Goal: Task Accomplishment & Management: Use online tool/utility

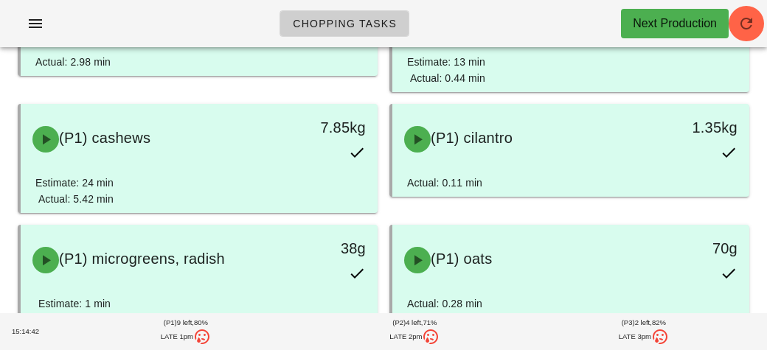
scroll to position [200, 0]
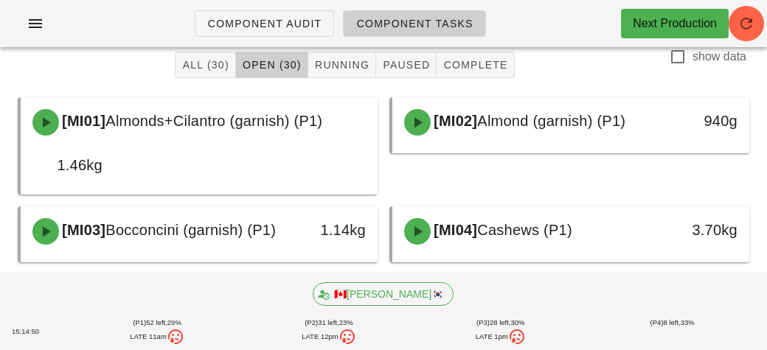
scroll to position [79, 0]
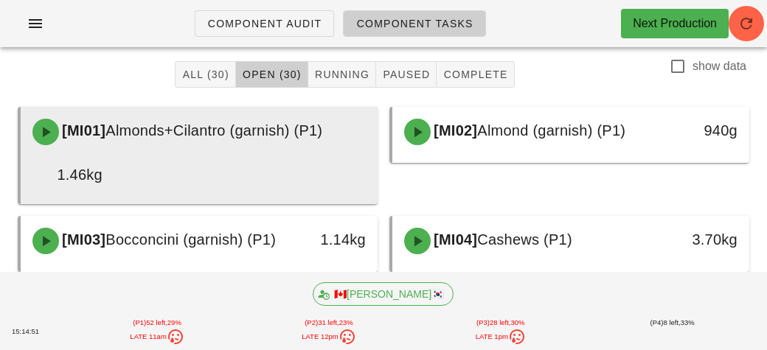
click at [70, 167] on div "1.46kg" at bounding box center [67, 175] width 70 height 24
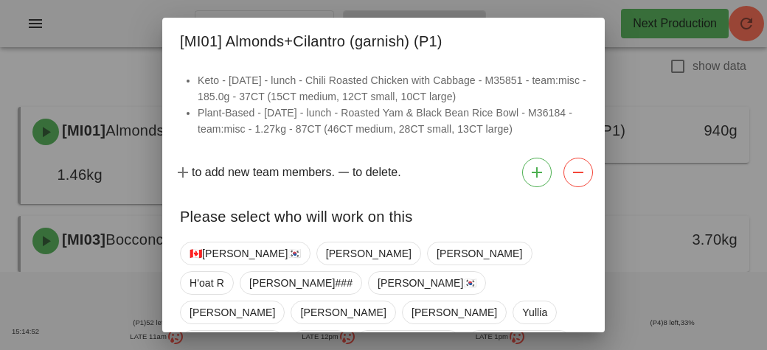
scroll to position [108, 0]
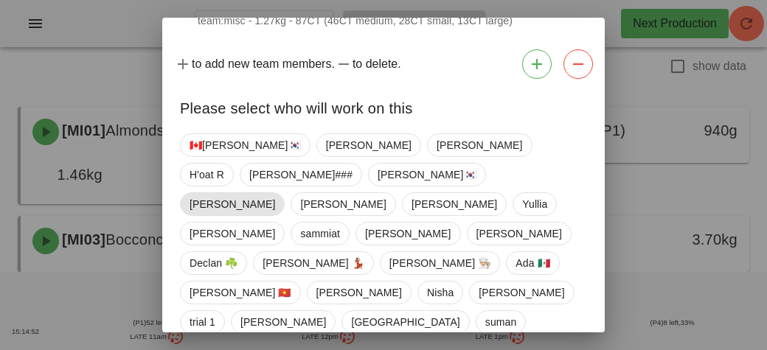
click at [197, 193] on span "Adrian" at bounding box center [233, 204] width 86 height 22
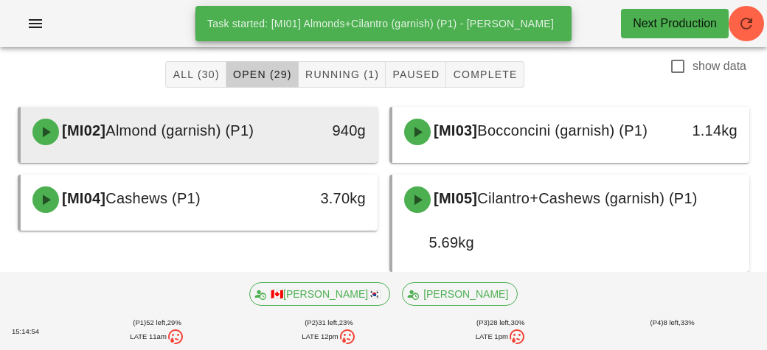
click at [235, 138] on span "Almond (garnish) (P1)" at bounding box center [179, 130] width 148 height 16
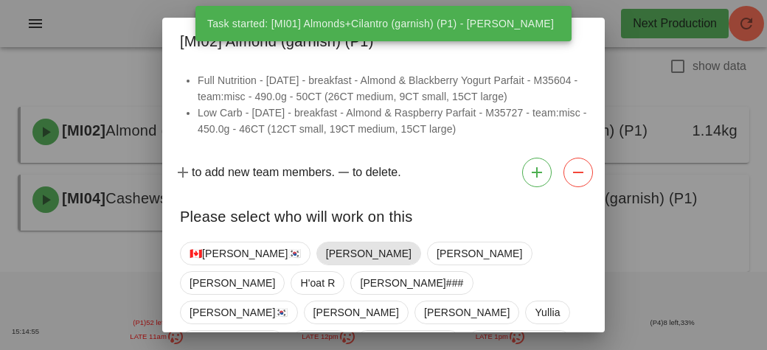
click at [316, 254] on span "Adrian" at bounding box center [368, 254] width 105 height 24
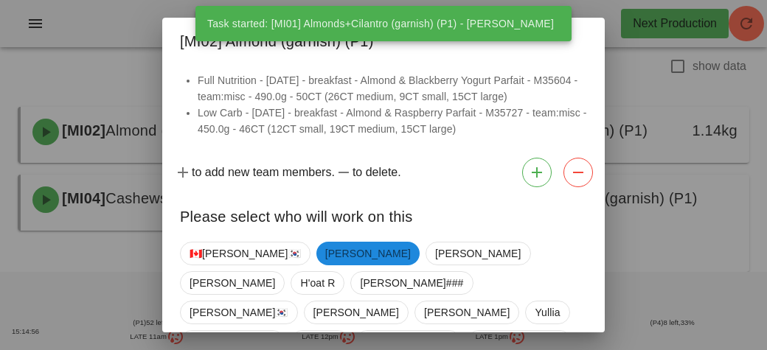
scroll to position [108, 0]
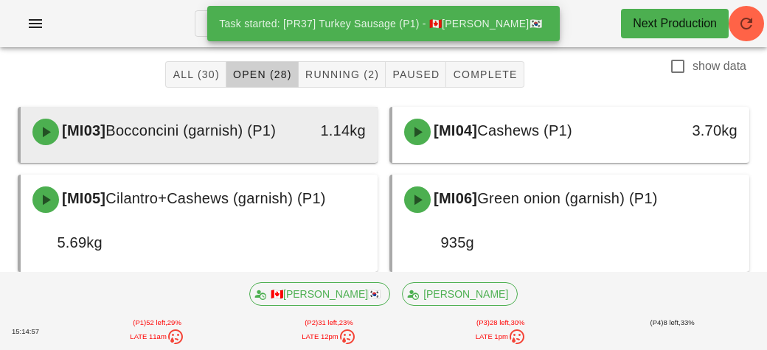
click at [195, 145] on div "[MI03] Bocconcini (garnish) (P1)" at bounding box center [155, 132] width 263 height 44
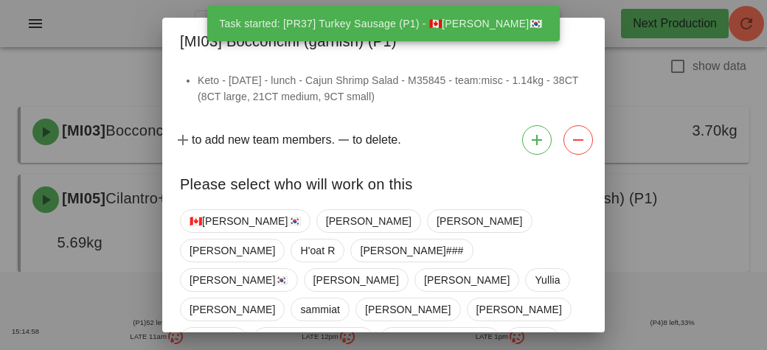
scroll to position [77, 0]
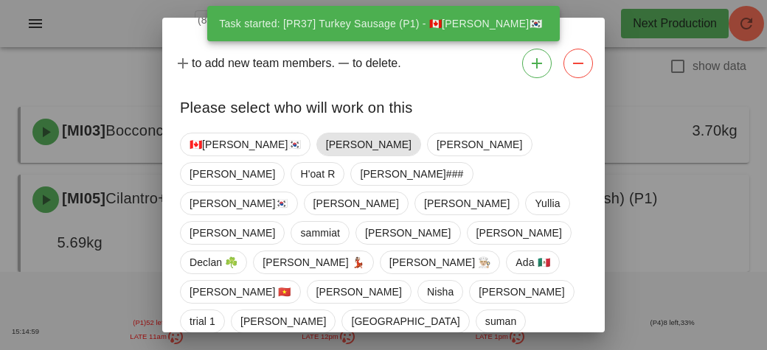
click at [326, 139] on span "Adrian" at bounding box center [369, 145] width 86 height 22
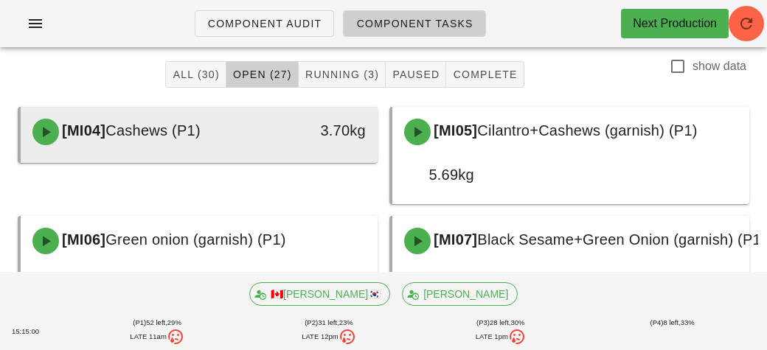
click at [203, 142] on div "[MI04] Cashews (P1)" at bounding box center [155, 132] width 263 height 44
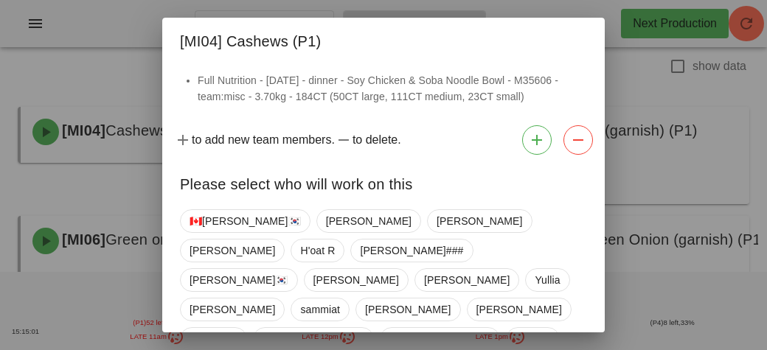
scroll to position [77, 0]
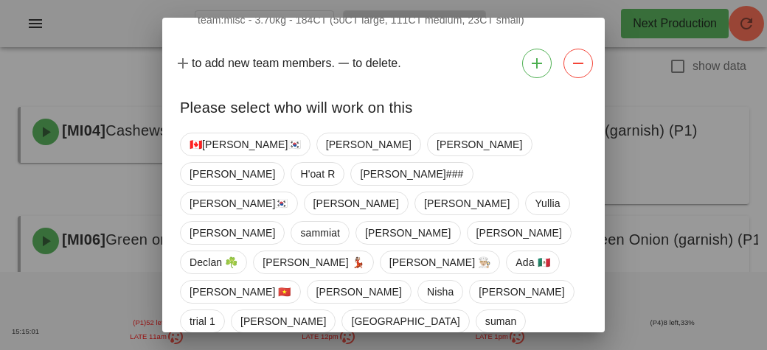
click at [326, 147] on span "Adrian" at bounding box center [369, 145] width 86 height 22
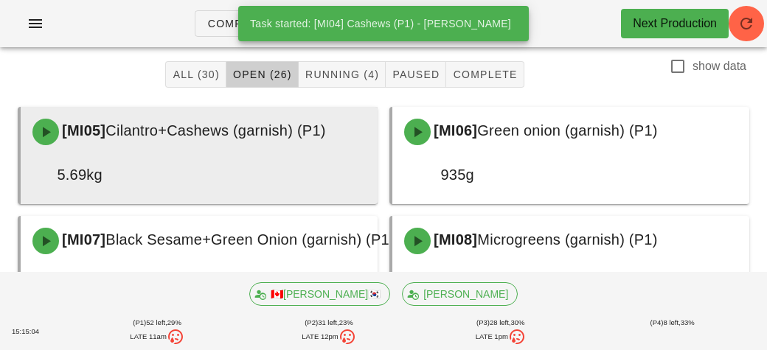
click at [212, 141] on div "[MI05] Cilantro+Cashews (garnish) (P1)" at bounding box center [199, 132] width 351 height 44
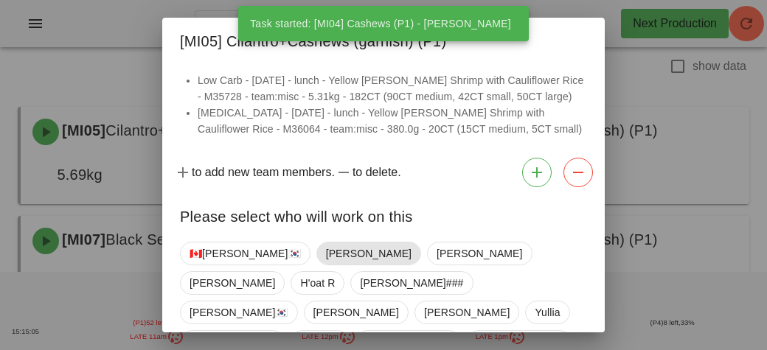
click at [326, 246] on span "Adrian" at bounding box center [369, 254] width 86 height 22
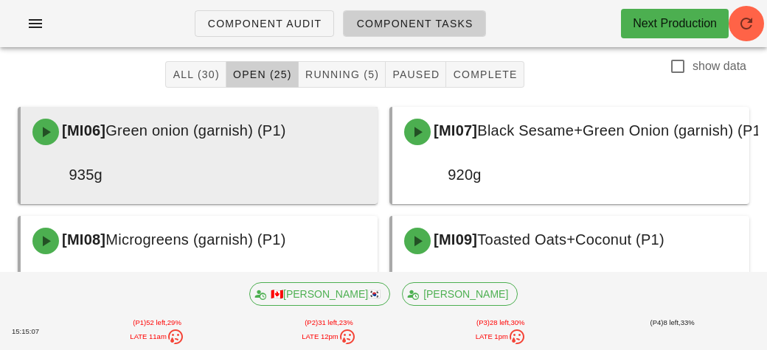
click at [222, 159] on div "[MI06] Green onion (garnish) (P1) 935g" at bounding box center [199, 153] width 351 height 86
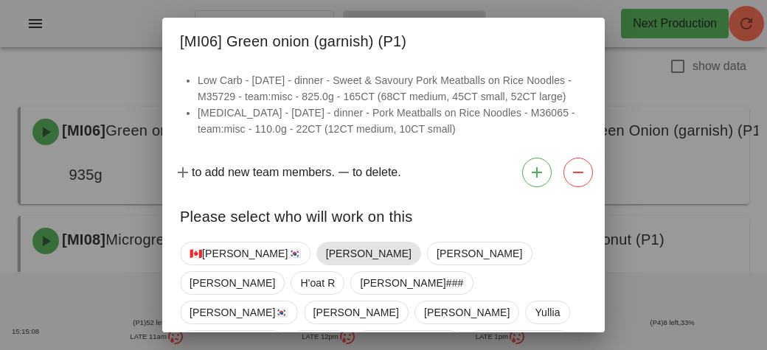
click at [326, 250] on span "Adrian" at bounding box center [369, 254] width 86 height 22
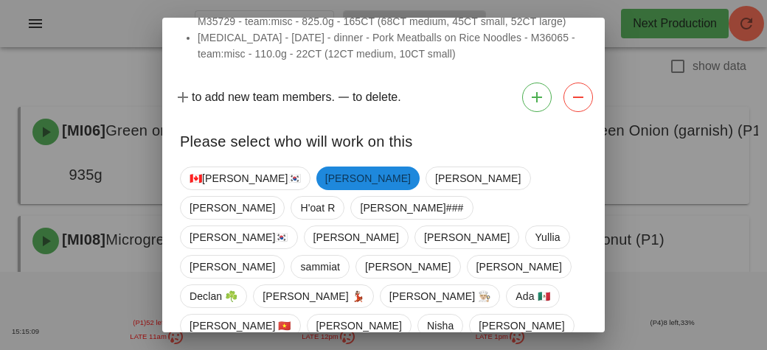
scroll to position [108, 0]
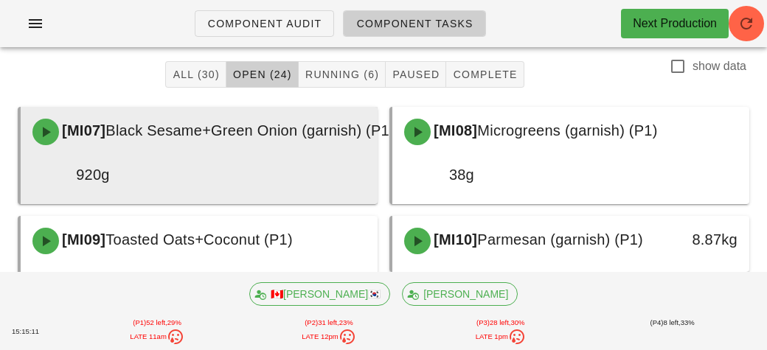
click at [200, 155] on div "[MI07] Black Sesame+Green Onion (garnish) (P1) 920g" at bounding box center [214, 153] width 380 height 86
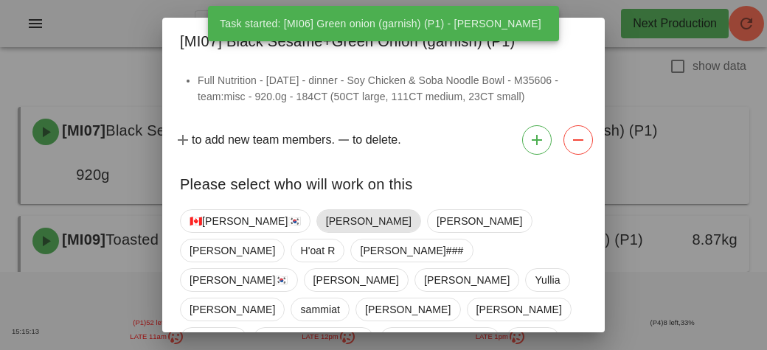
click at [326, 222] on span "Adrian" at bounding box center [369, 221] width 86 height 22
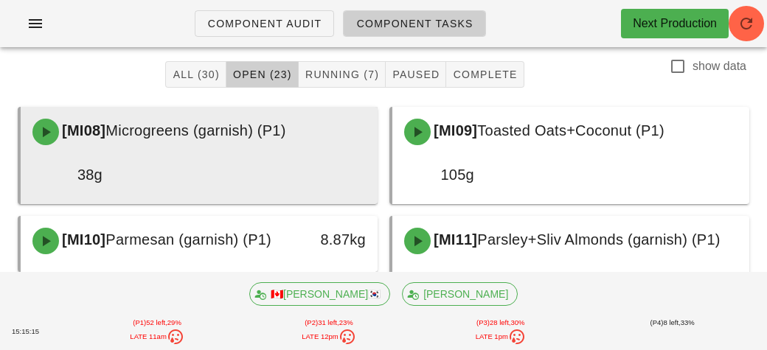
click at [201, 167] on div "[MI08] Microgreens (garnish) (P1) 38g" at bounding box center [199, 153] width 351 height 86
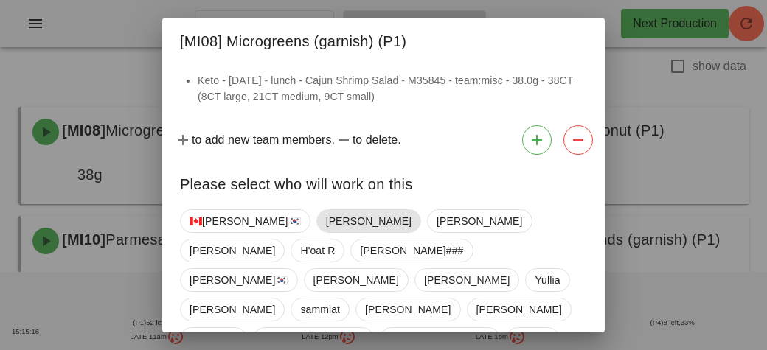
click at [326, 213] on span "Adrian" at bounding box center [369, 221] width 86 height 22
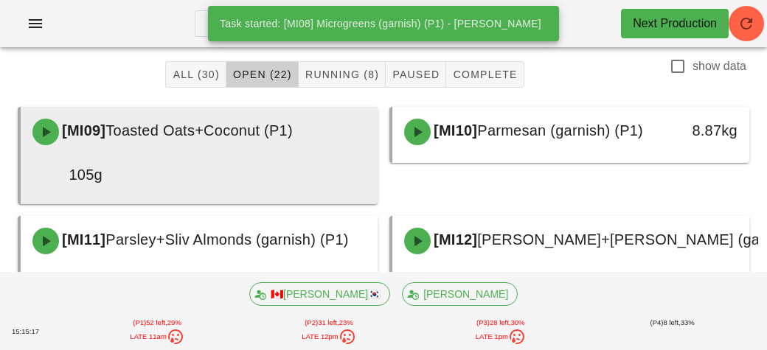
click at [204, 170] on div "[MI09] Toasted Oats+Coconut (P1) 105g" at bounding box center [199, 153] width 351 height 86
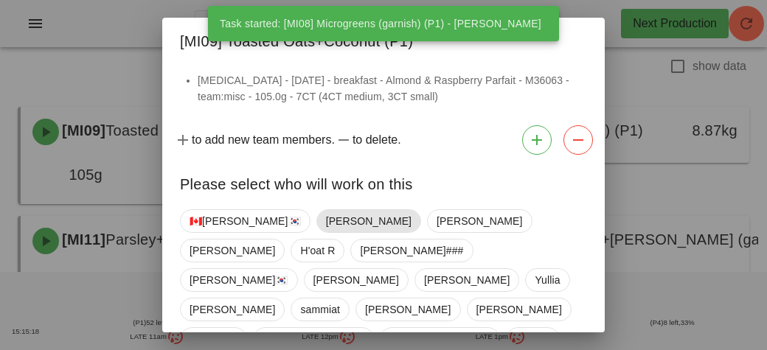
click at [326, 218] on span "Adrian" at bounding box center [369, 221] width 86 height 22
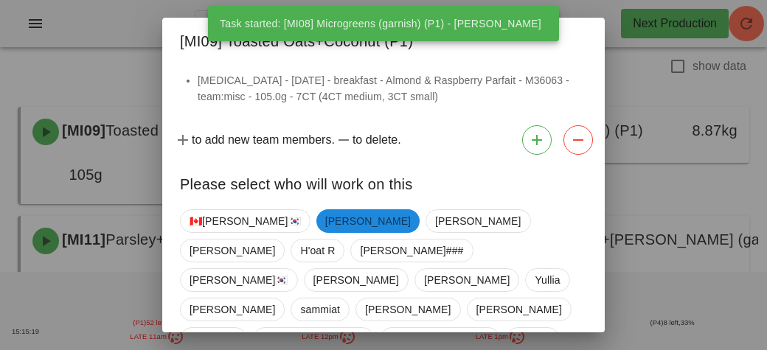
scroll to position [77, 0]
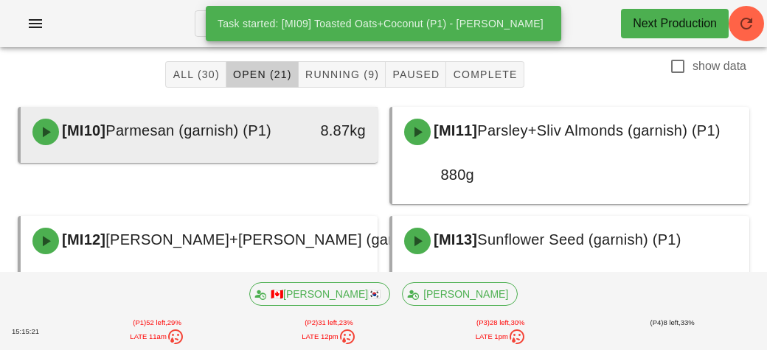
click at [209, 154] on div "[MI10] Parmesan (garnish) (P1) 8.87kg" at bounding box center [199, 132] width 351 height 44
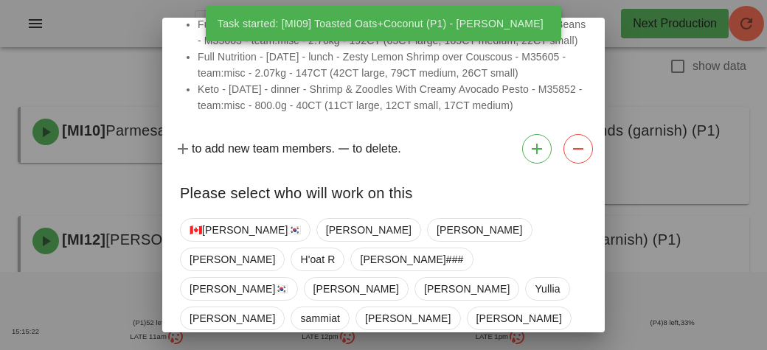
scroll to position [174, 0]
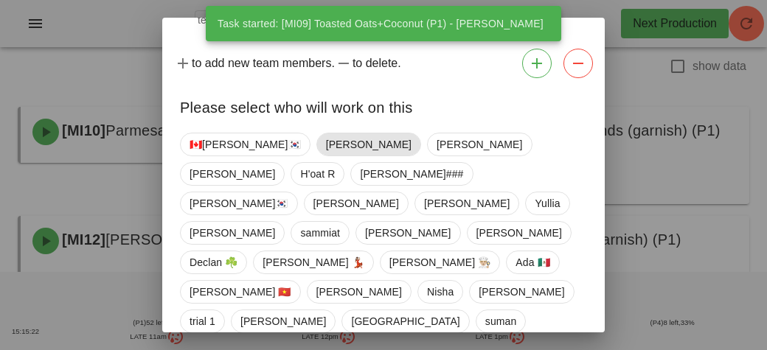
click at [326, 148] on span "Adrian" at bounding box center [369, 145] width 86 height 22
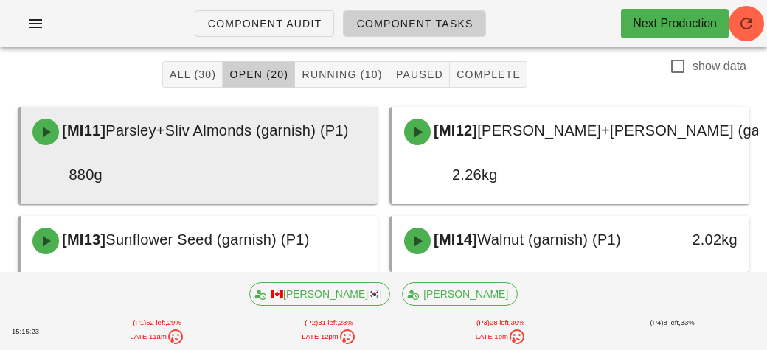
click at [211, 161] on div "[MI11] Parsley+Sliv Almonds (garnish) (P1) 880g" at bounding box center [199, 153] width 351 height 86
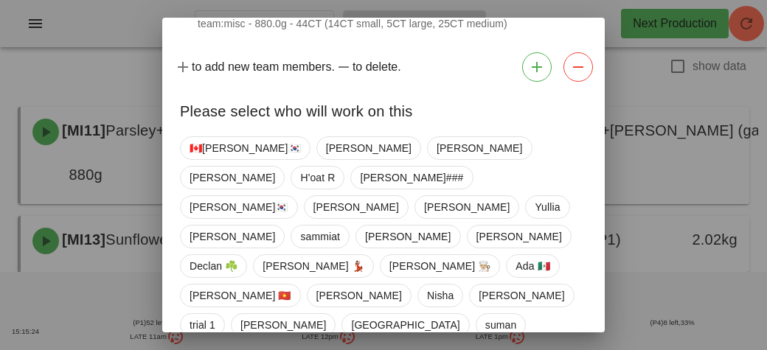
scroll to position [77, 0]
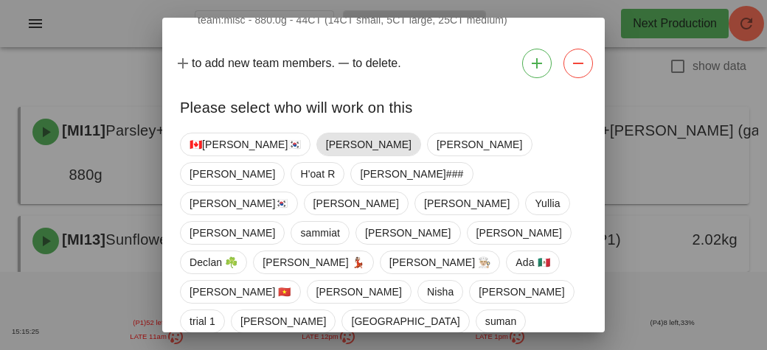
click at [326, 139] on span "Adrian" at bounding box center [369, 145] width 86 height 22
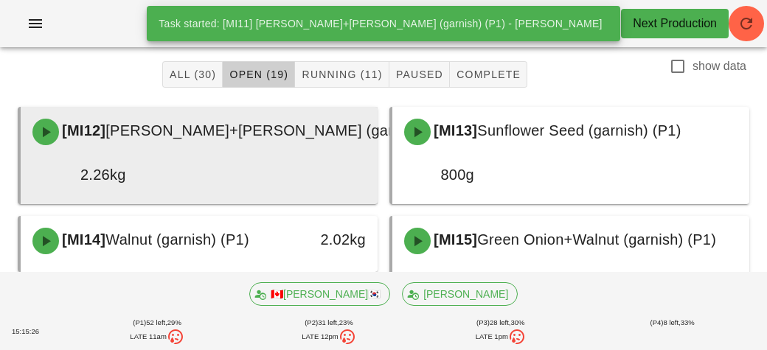
click at [210, 150] on div "[MI12] Slivered Almonds+Parsley (garnish) (P1)" at bounding box center [246, 132] width 444 height 44
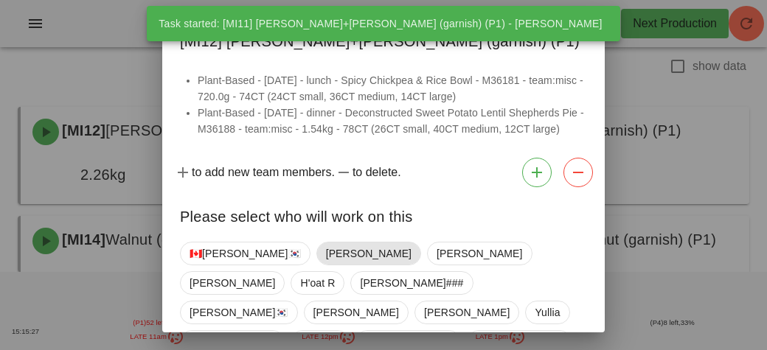
click at [326, 252] on span "Adrian" at bounding box center [369, 254] width 86 height 22
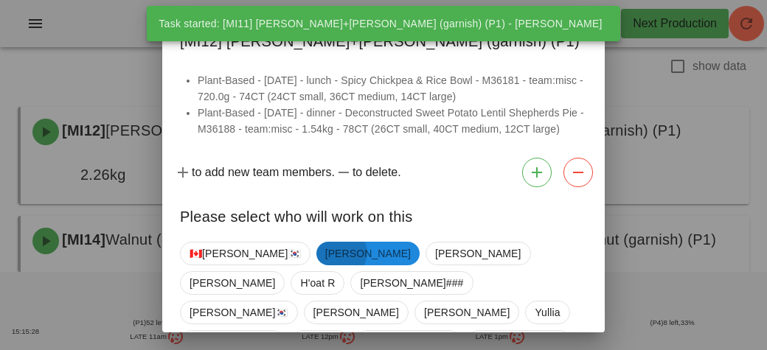
scroll to position [108, 0]
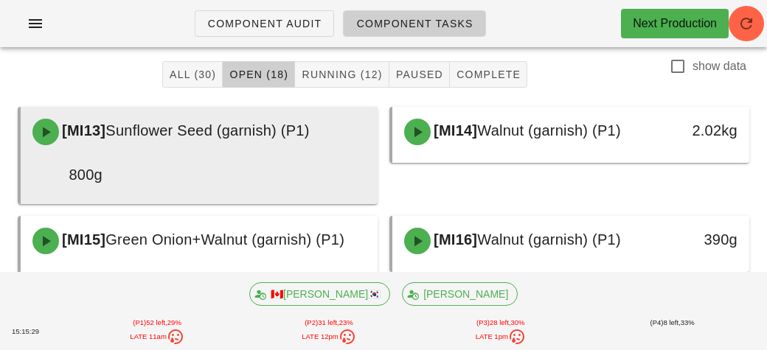
click at [207, 153] on div "[MI13] Sunflower Seed (garnish) (P1)" at bounding box center [199, 132] width 351 height 44
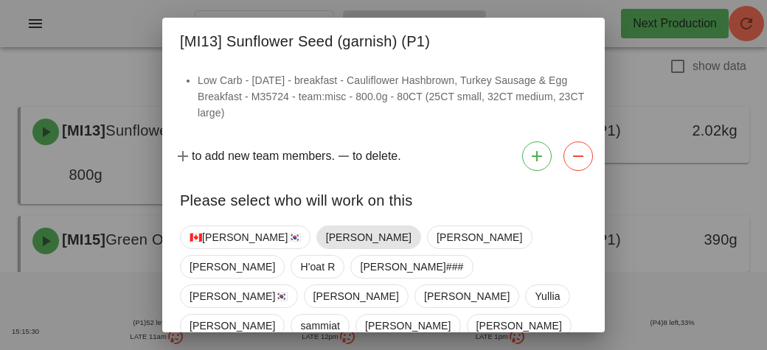
click at [326, 234] on span "Adrian" at bounding box center [369, 237] width 86 height 22
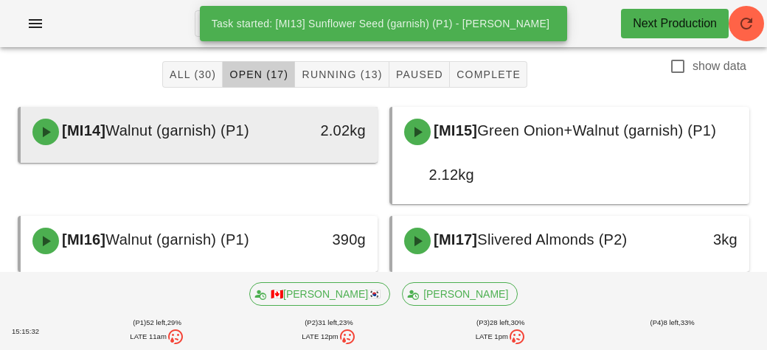
click at [179, 145] on div "[MI14] Walnut (garnish) (P1)" at bounding box center [155, 132] width 263 height 44
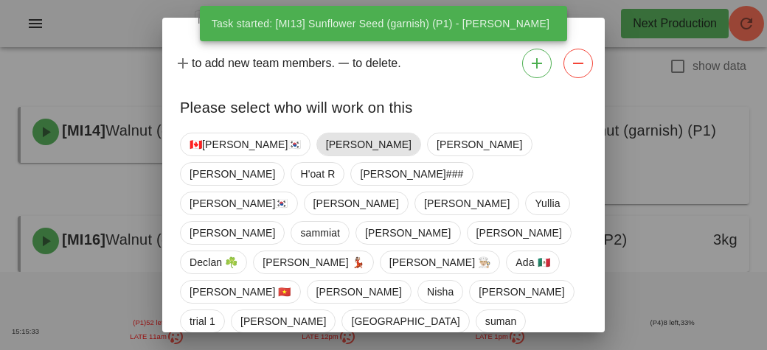
click at [326, 148] on span "Adrian" at bounding box center [369, 145] width 86 height 22
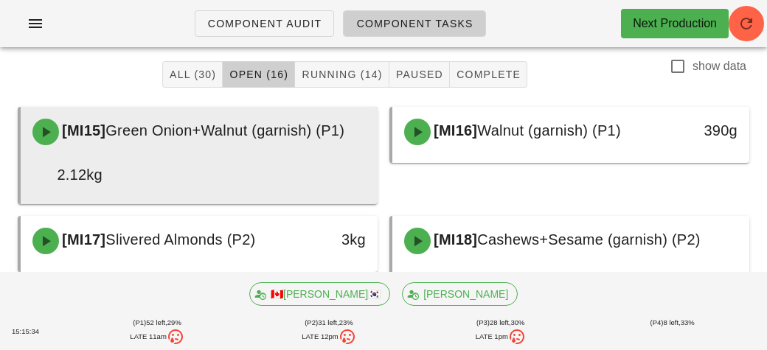
click at [207, 156] on div "[MI15] Green Onion+Walnut (garnish) (P1) 2.12kg" at bounding box center [199, 153] width 351 height 86
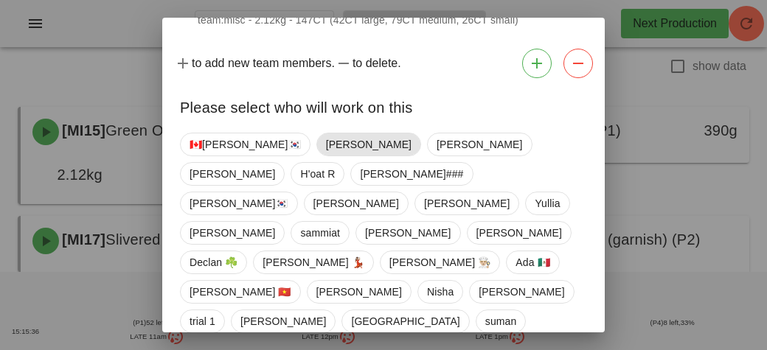
click at [326, 150] on span "Adrian" at bounding box center [369, 145] width 86 height 22
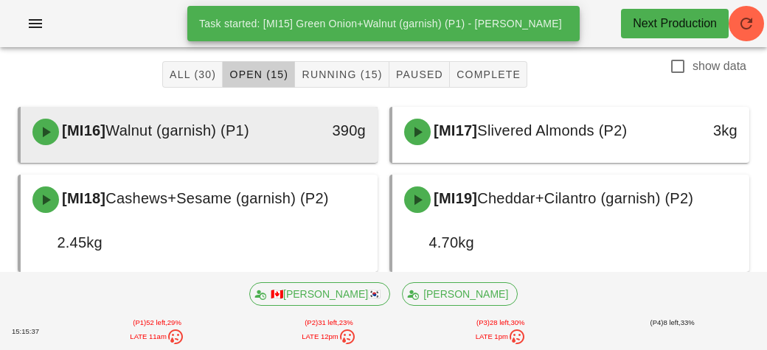
click at [217, 125] on span "Walnut (garnish) (P1)" at bounding box center [177, 130] width 144 height 16
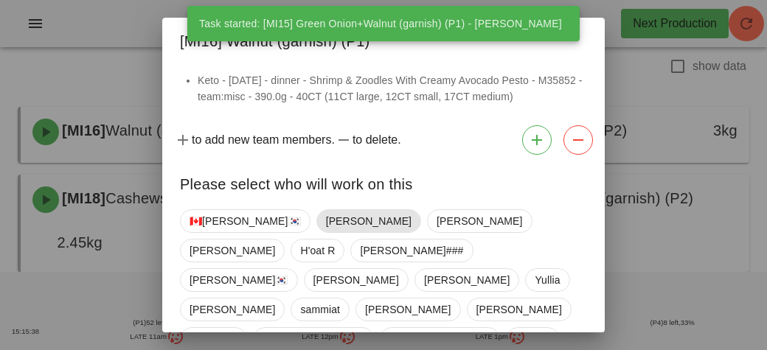
click at [326, 212] on span "Adrian" at bounding box center [369, 221] width 86 height 22
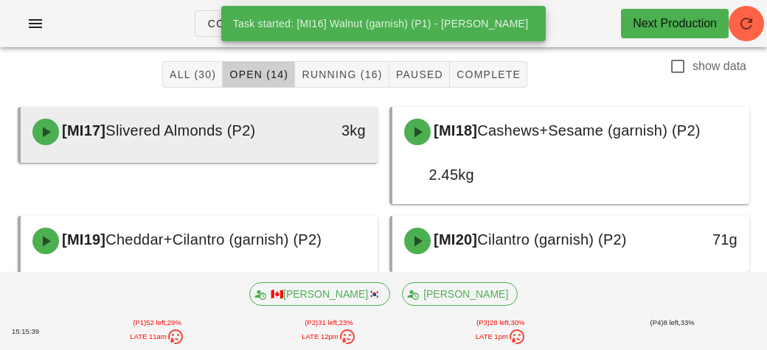
click at [217, 131] on span "Slivered Almonds (P2)" at bounding box center [180, 130] width 150 height 16
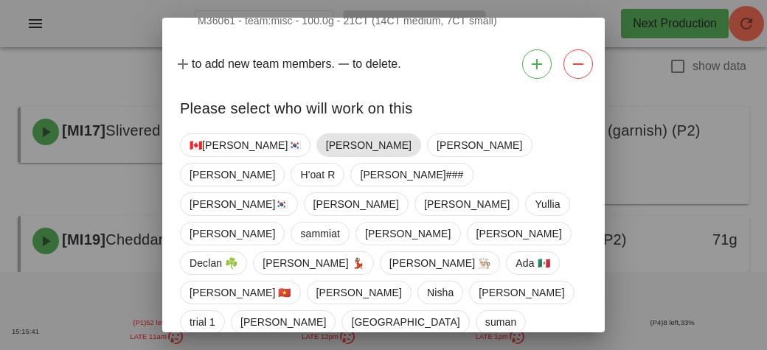
click at [326, 148] on span "Adrian" at bounding box center [369, 145] width 86 height 22
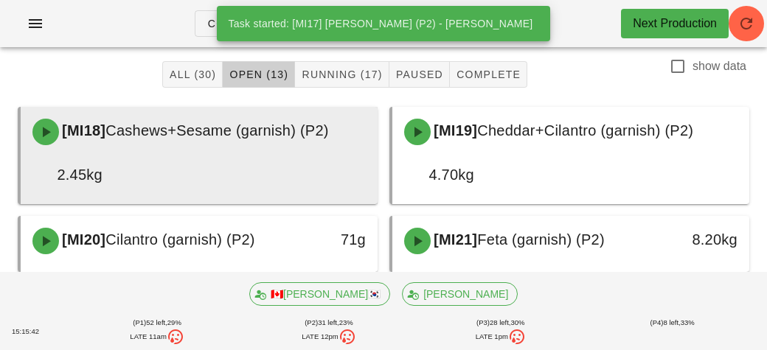
click at [249, 148] on div "[MI18] Cashews+Sesame (garnish) (P2)" at bounding box center [199, 132] width 351 height 44
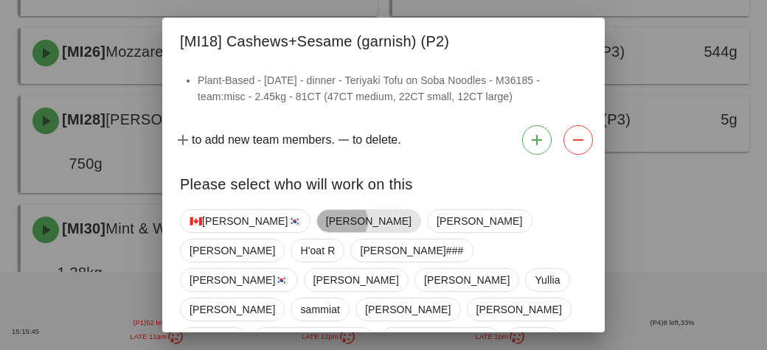
click at [326, 215] on span "Adrian" at bounding box center [369, 221] width 86 height 22
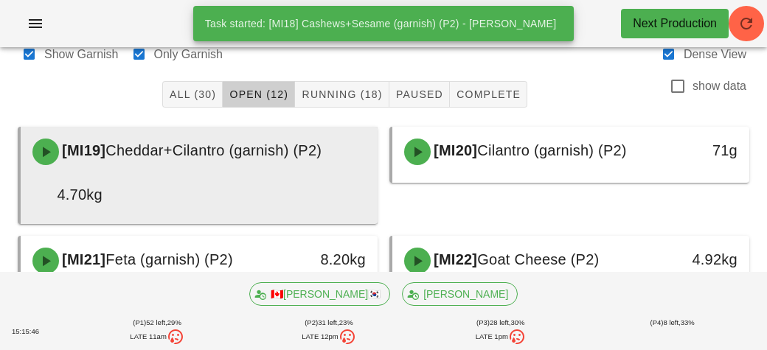
click at [252, 184] on div "[MI19] Cheddar+Cilantro (garnish) (P2) 4.70kg" at bounding box center [199, 173] width 351 height 86
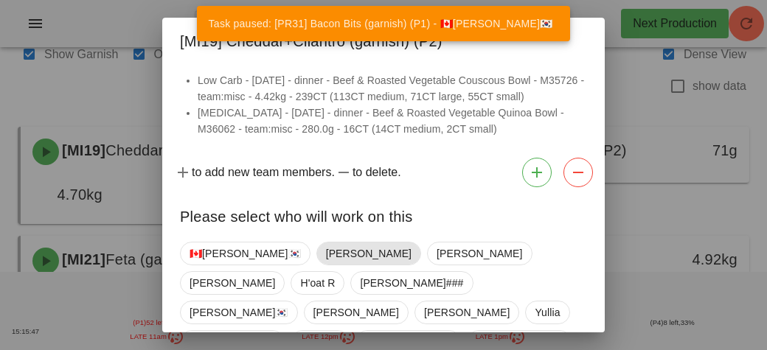
click at [326, 249] on span "Adrian" at bounding box center [369, 254] width 86 height 22
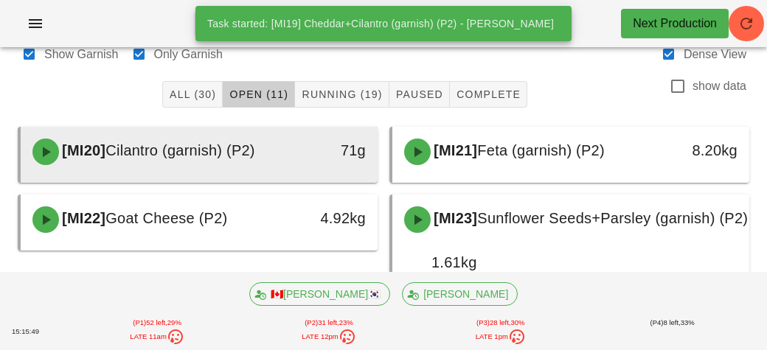
click at [212, 154] on span "Cilantro (garnish) (P2)" at bounding box center [179, 150] width 149 height 16
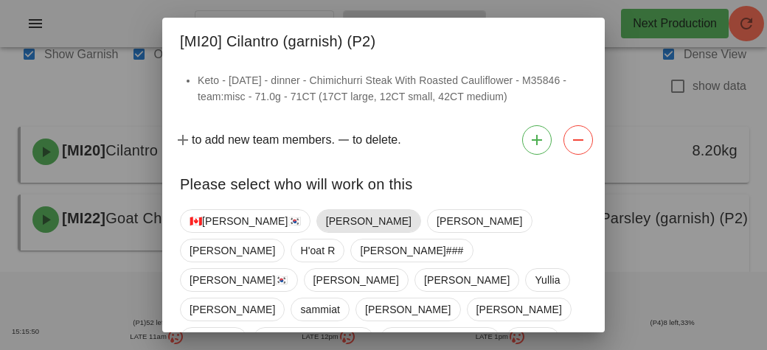
click at [326, 212] on span "Adrian" at bounding box center [369, 221] width 86 height 22
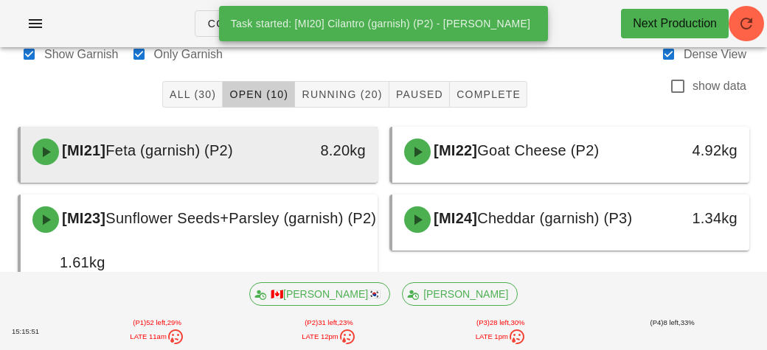
click at [232, 152] on span "Feta (garnish) (P2)" at bounding box center [169, 150] width 128 height 16
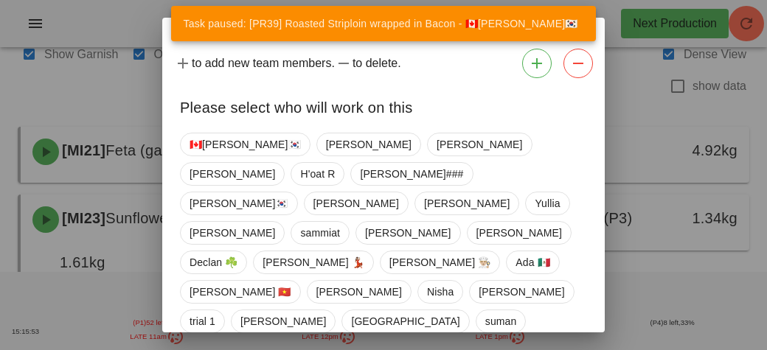
click at [46, 105] on div at bounding box center [383, 175] width 767 height 350
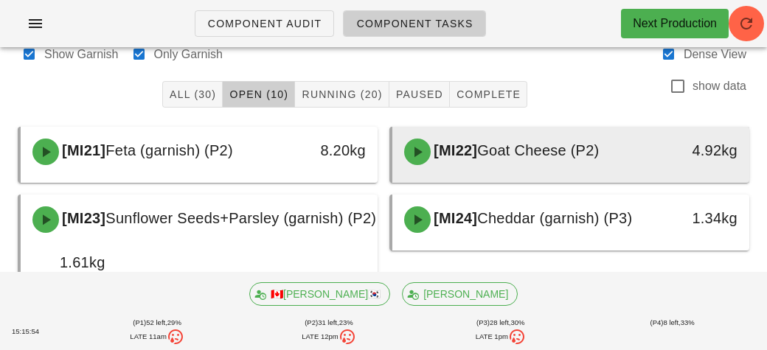
click at [468, 156] on span "[MI22]" at bounding box center [454, 150] width 46 height 16
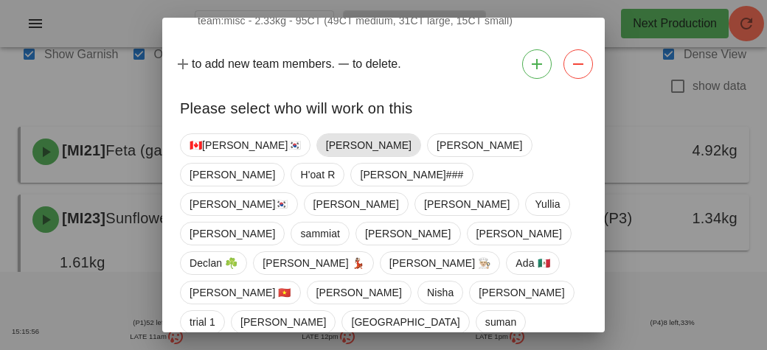
click at [326, 153] on span "Adrian" at bounding box center [369, 145] width 86 height 22
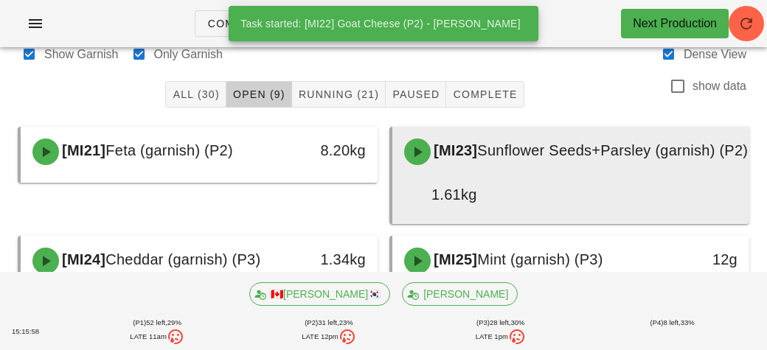
click at [436, 191] on div "1.61kg" at bounding box center [440, 195] width 73 height 24
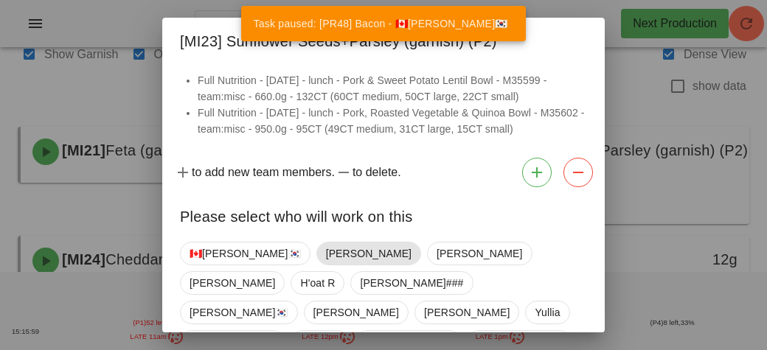
click at [326, 249] on span "Adrian" at bounding box center [369, 254] width 86 height 22
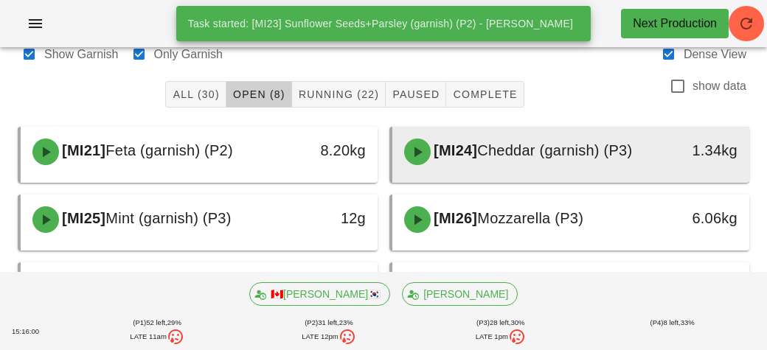
click at [467, 150] on span "[MI24]" at bounding box center [454, 150] width 46 height 16
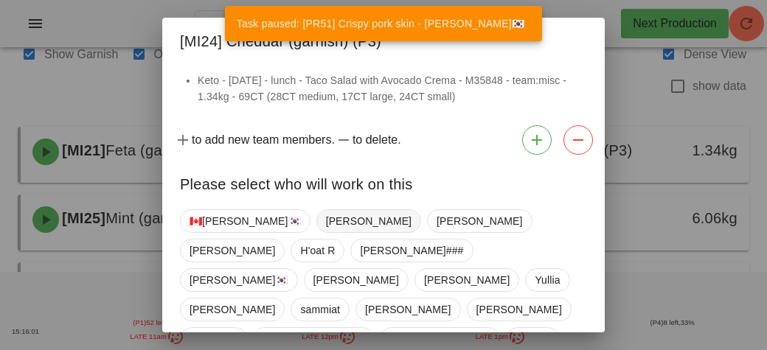
click at [326, 213] on span "Adrian" at bounding box center [369, 221] width 86 height 22
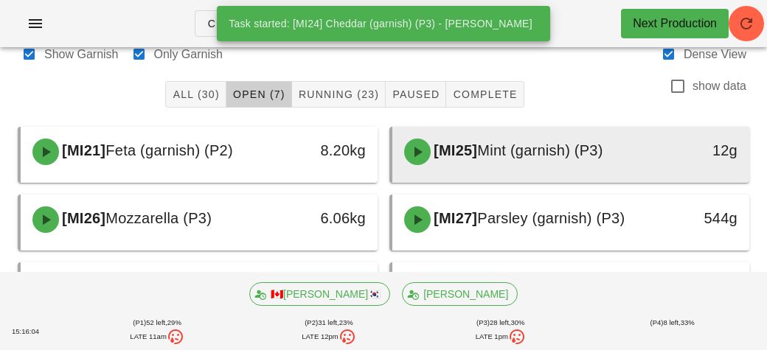
click at [444, 162] on div "[MI25] Mint (garnish) (P3)" at bounding box center [526, 152] width 263 height 44
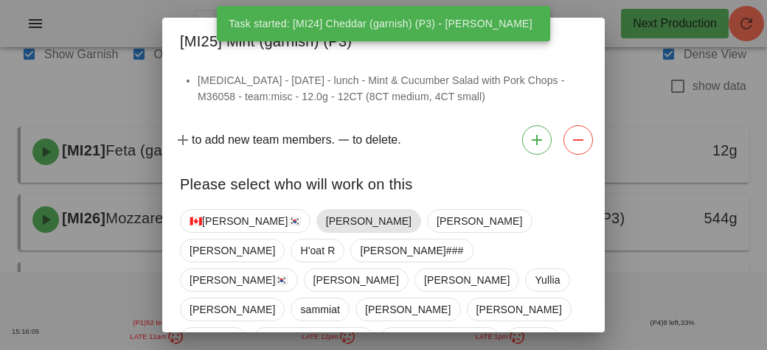
click at [326, 216] on span "Adrian" at bounding box center [369, 221] width 86 height 22
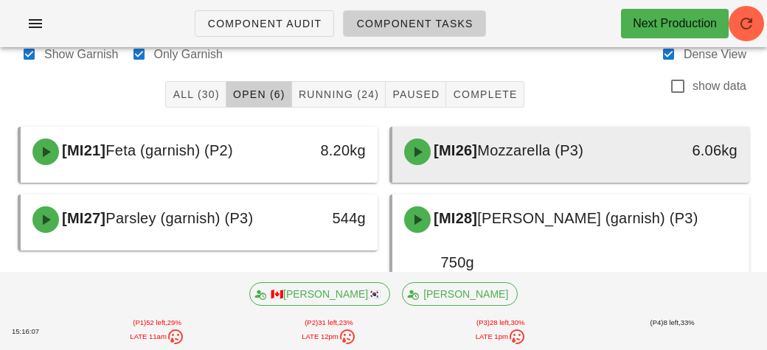
click at [448, 159] on div "[MI26] Mozzarella (P3)" at bounding box center [526, 152] width 263 height 44
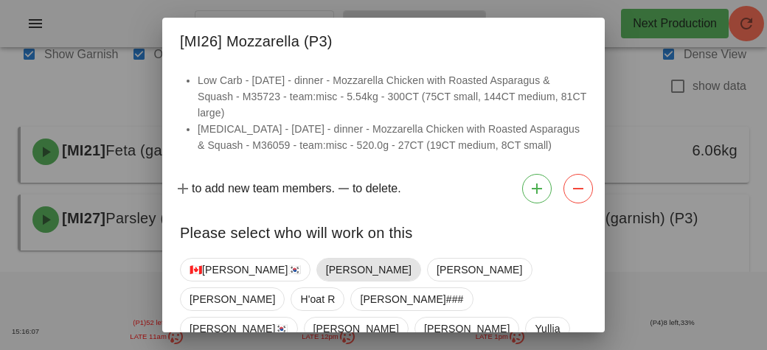
click at [326, 268] on span "Adrian" at bounding box center [369, 270] width 86 height 22
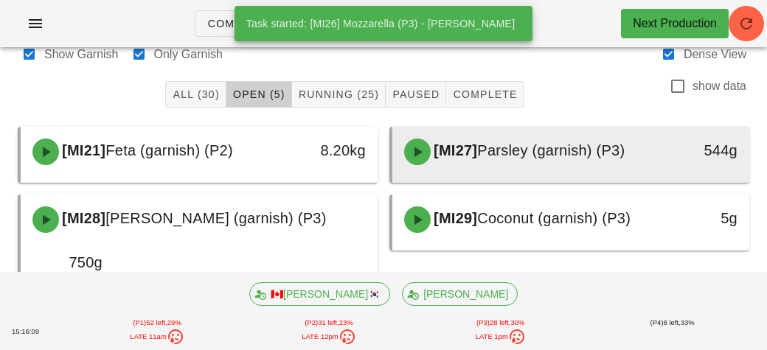
click at [453, 164] on div "[MI27] Parsley (garnish) (P3)" at bounding box center [526, 152] width 263 height 44
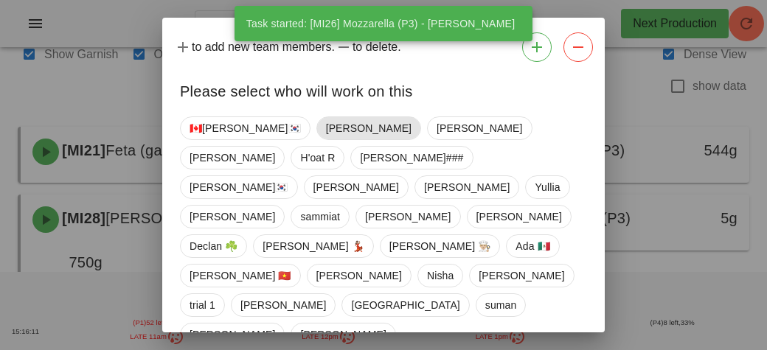
click at [326, 139] on span "Adrian" at bounding box center [369, 128] width 86 height 22
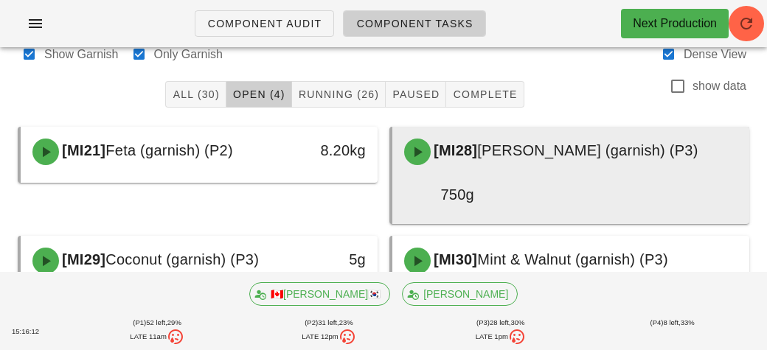
click at [475, 176] on div "750g" at bounding box center [439, 194] width 88 height 41
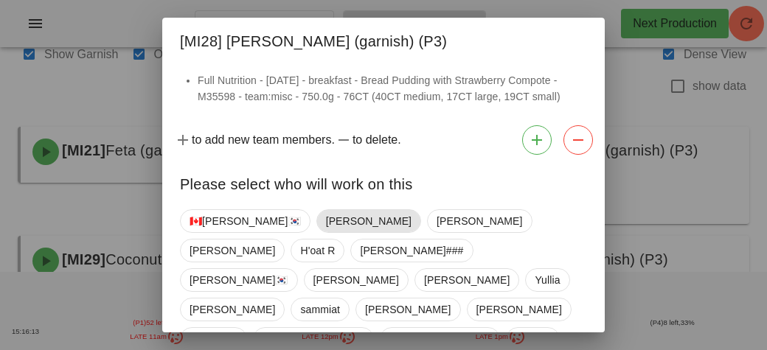
click at [326, 219] on span "Adrian" at bounding box center [369, 221] width 86 height 22
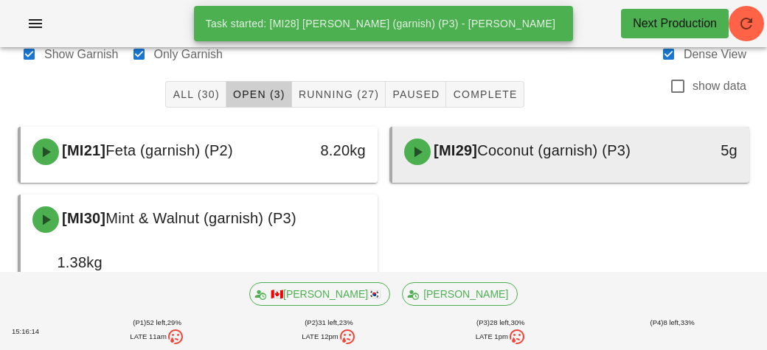
click at [451, 159] on div "[MI29] Coconut (garnish) (P3)" at bounding box center [526, 152] width 263 height 44
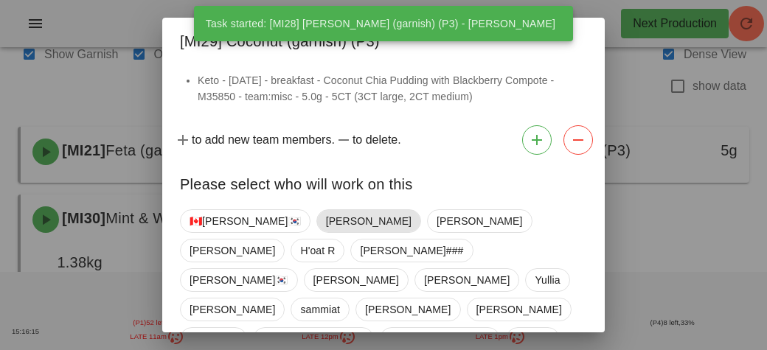
click at [326, 210] on span "Adrian" at bounding box center [369, 221] width 86 height 22
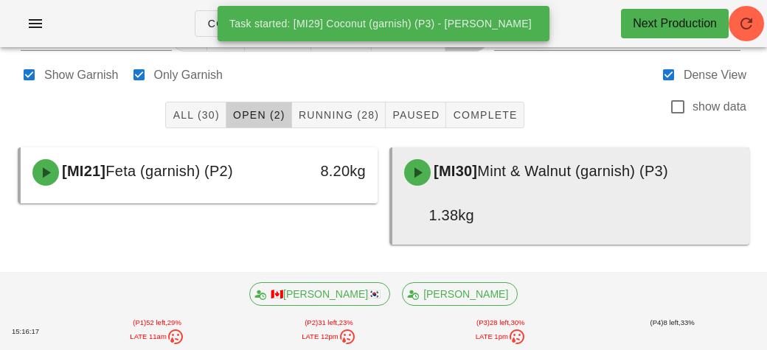
click at [459, 188] on div "[MI30] Mint & Walnut (garnish) (P3)" at bounding box center [570, 172] width 351 height 44
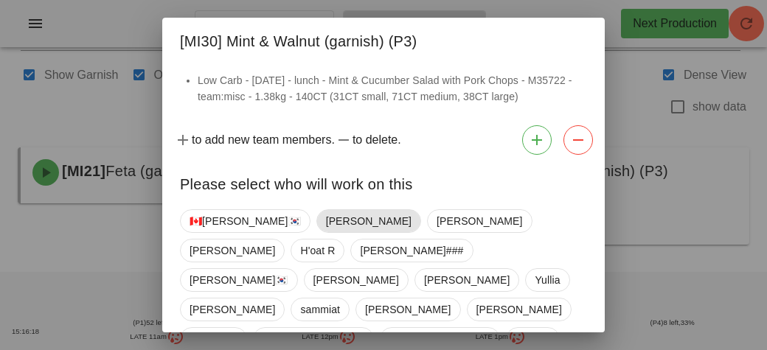
click at [326, 221] on span "Adrian" at bounding box center [369, 221] width 86 height 22
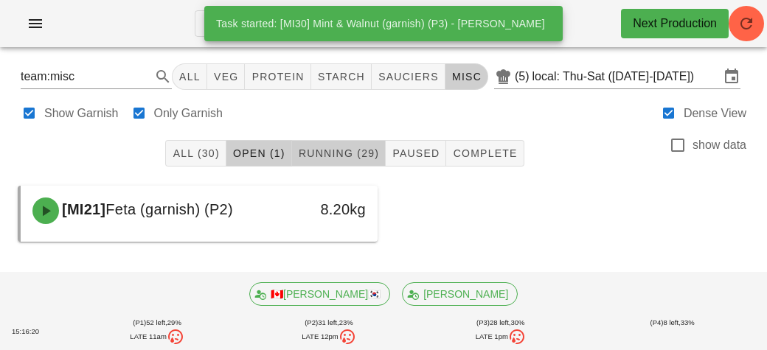
click at [328, 162] on button "Running (29)" at bounding box center [339, 153] width 94 height 27
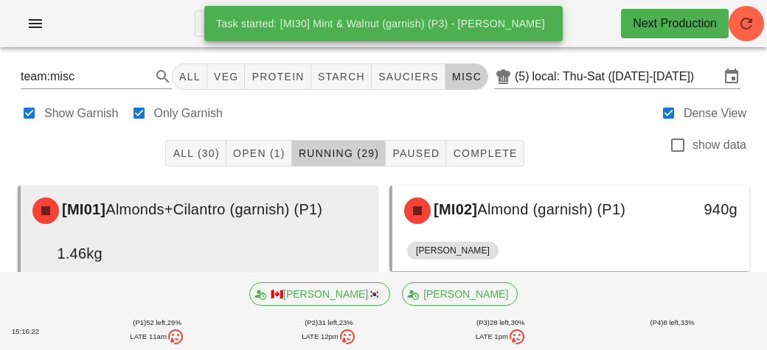
click at [189, 225] on div "[MI01] Almonds+Cilantro (garnish) (P1)" at bounding box center [199, 211] width 351 height 44
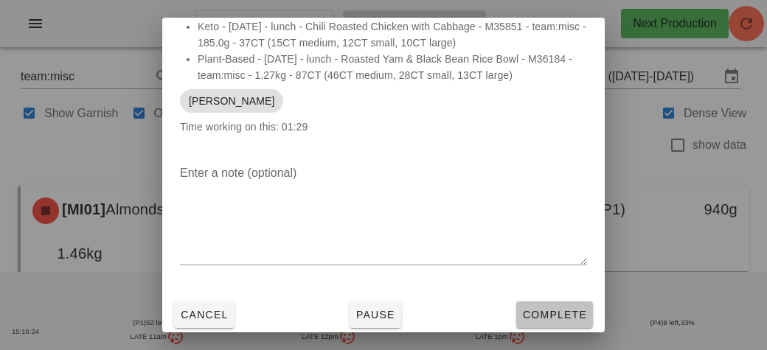
click at [557, 323] on button "Complete" at bounding box center [554, 315] width 77 height 27
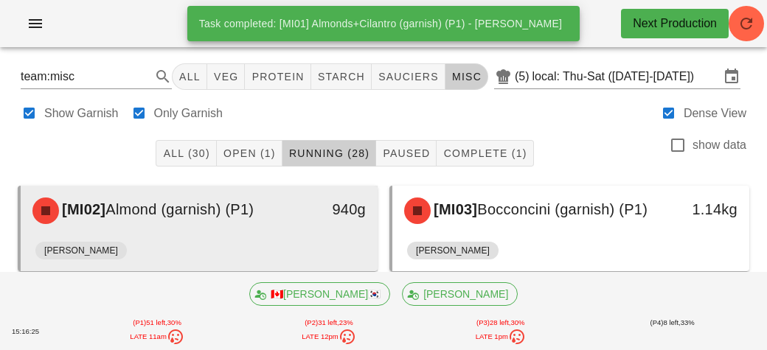
click at [190, 227] on div "[MI02] Almond (garnish) (P1)" at bounding box center [155, 211] width 263 height 44
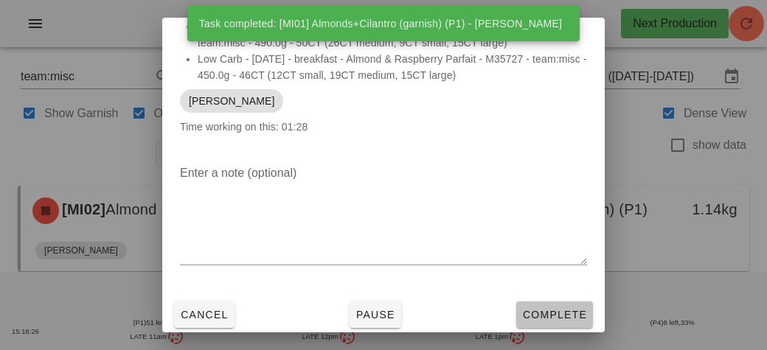
click at [540, 322] on button "Complete" at bounding box center [554, 315] width 77 height 27
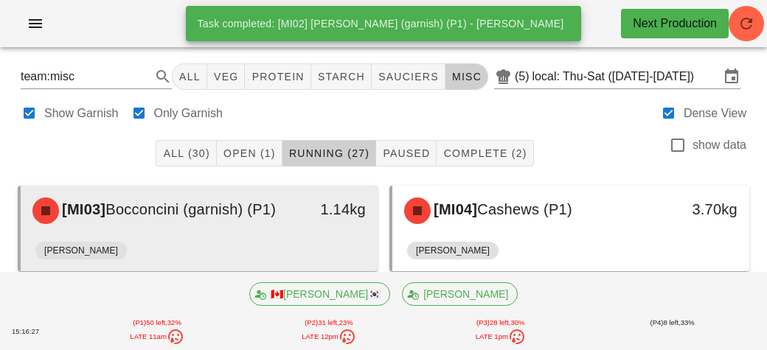
click at [232, 233] on div "[MI03] Bocconcini (garnish) (P1) 1.14kg" at bounding box center [199, 211] width 351 height 44
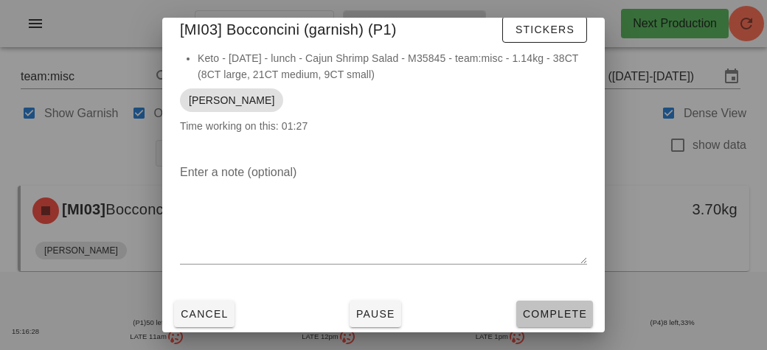
click at [566, 327] on button "Complete" at bounding box center [554, 314] width 77 height 27
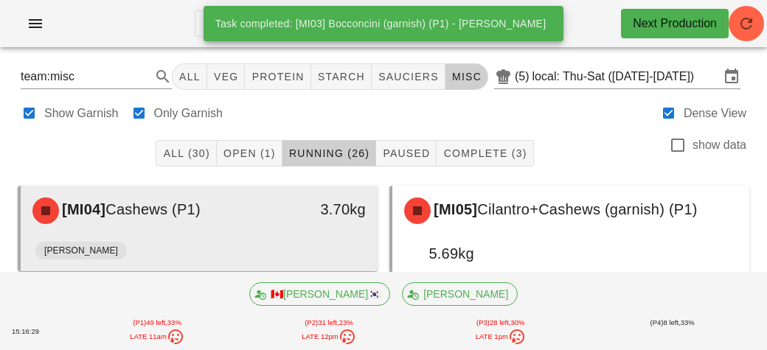
click at [229, 238] on div "Adrian" at bounding box center [199, 253] width 328 height 35
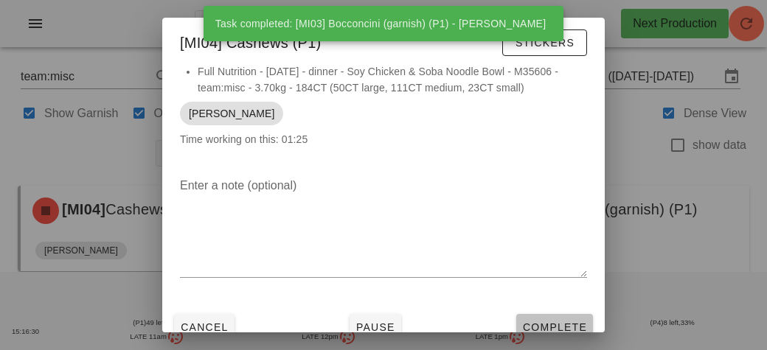
click at [536, 318] on button "Complete" at bounding box center [554, 327] width 77 height 27
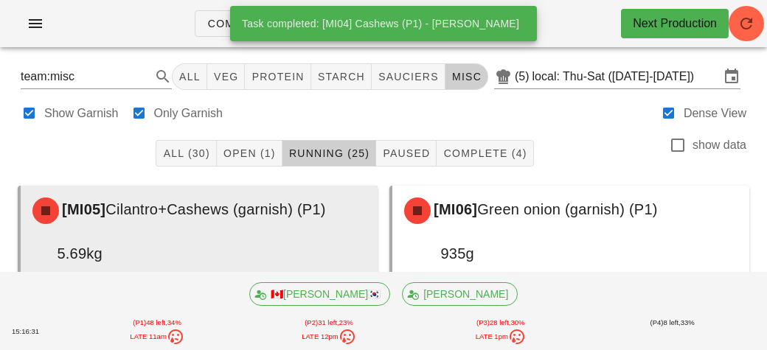
click at [233, 233] on div "[MI05] Cilantro+Cashews (garnish) (P1) 5.69kg" at bounding box center [199, 232] width 351 height 86
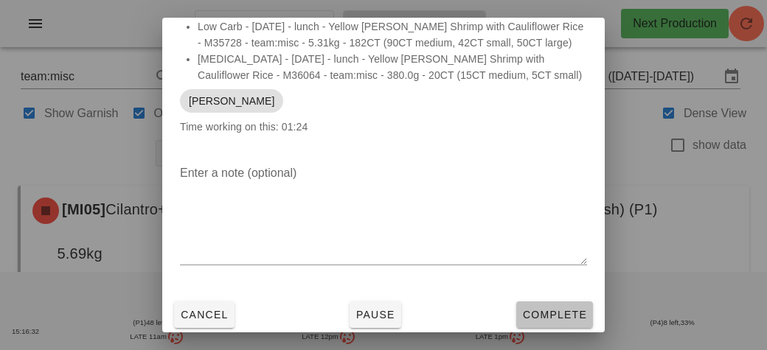
click at [546, 320] on button "Complete" at bounding box center [554, 315] width 77 height 27
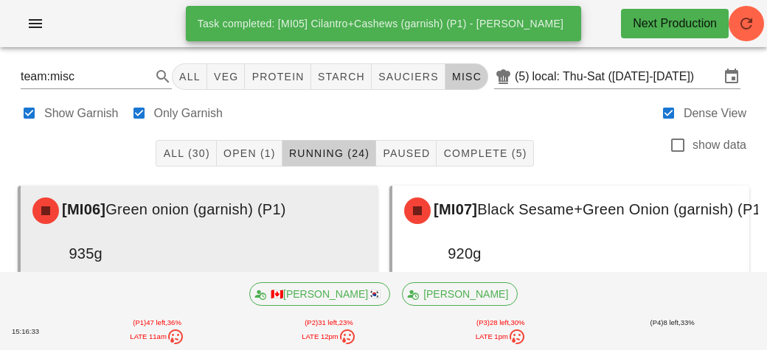
click at [190, 237] on div "[MI06] Green onion (garnish) (P1) 935g" at bounding box center [199, 232] width 351 height 86
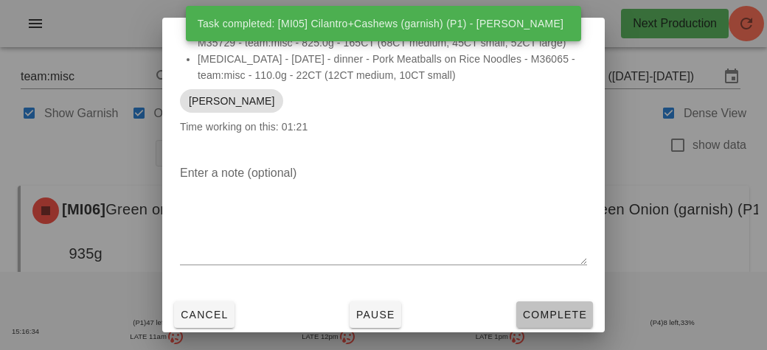
click at [541, 313] on span "Complete" at bounding box center [554, 315] width 65 height 12
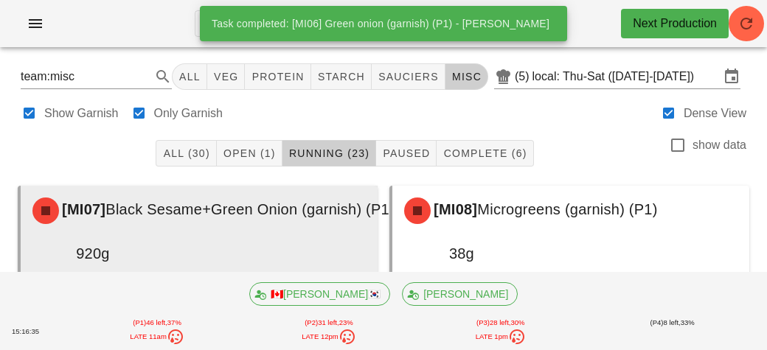
click at [224, 245] on div "[MI07] Black Sesame+Green Onion (garnish) (P1) 920g" at bounding box center [214, 232] width 380 height 86
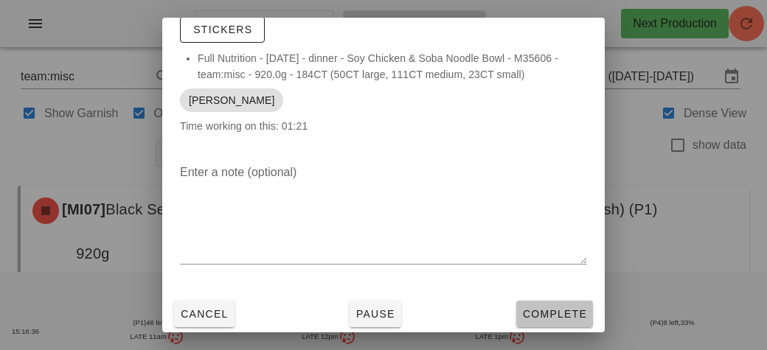
click at [555, 311] on span "Complete" at bounding box center [554, 314] width 65 height 12
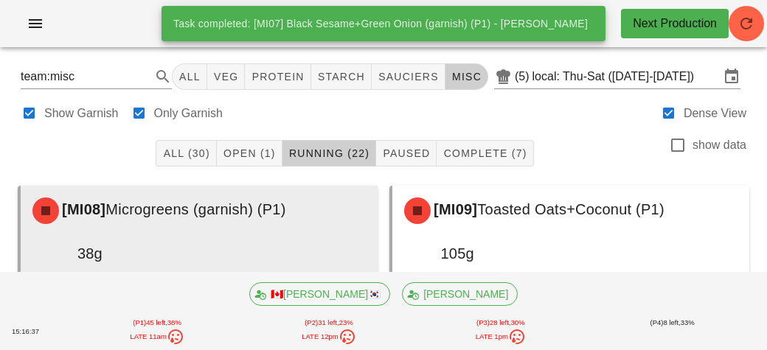
click at [250, 231] on div "[MI08] Microgreens (garnish) (P1)" at bounding box center [199, 211] width 351 height 44
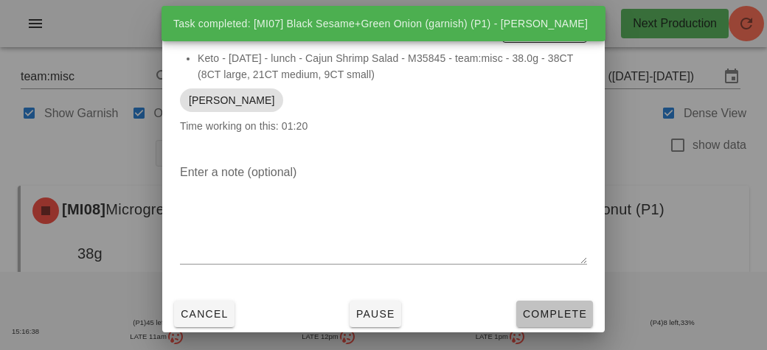
click at [536, 317] on span "Complete" at bounding box center [554, 314] width 65 height 12
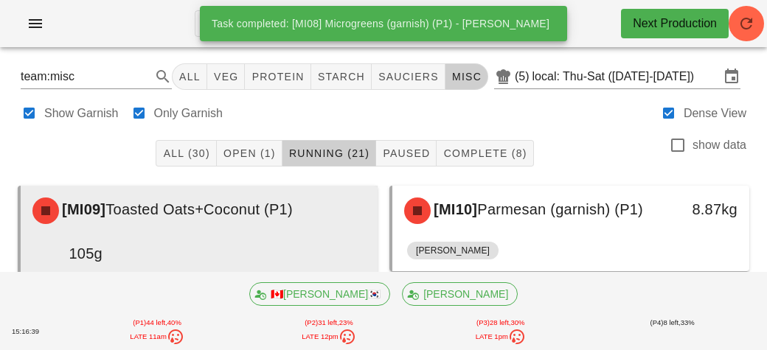
click at [241, 238] on div "[MI09] Toasted Oats+Coconut (P1) 105g" at bounding box center [199, 232] width 351 height 86
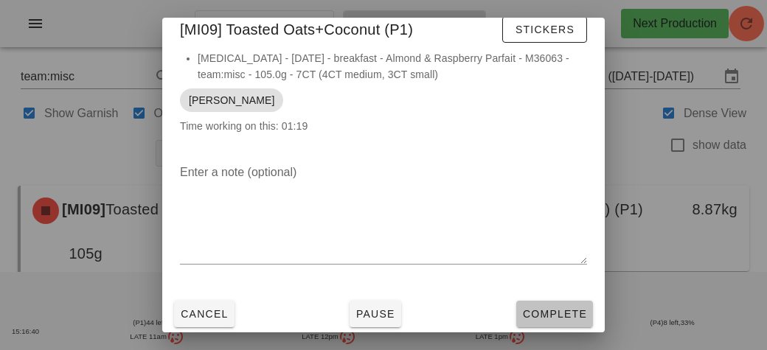
click at [552, 322] on button "Complete" at bounding box center [554, 314] width 77 height 27
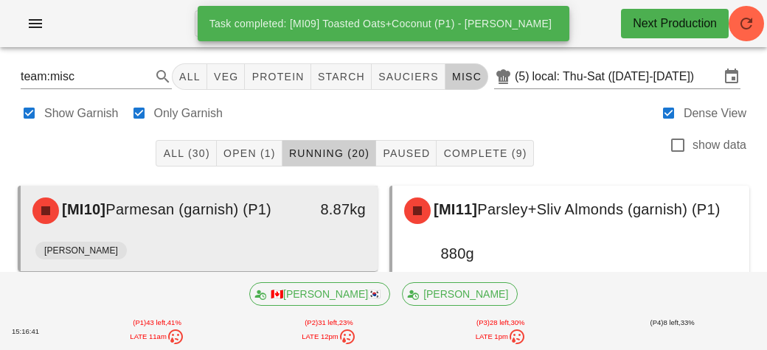
click at [217, 233] on div "[MI10] Parmesan (garnish) (P1) 8.87kg" at bounding box center [199, 211] width 351 height 44
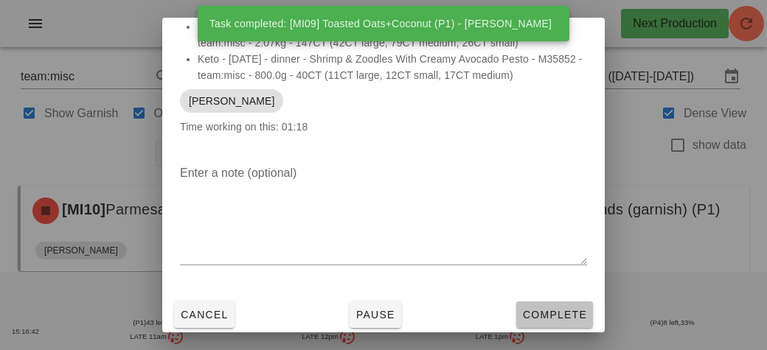
click at [536, 326] on button "Complete" at bounding box center [554, 315] width 77 height 27
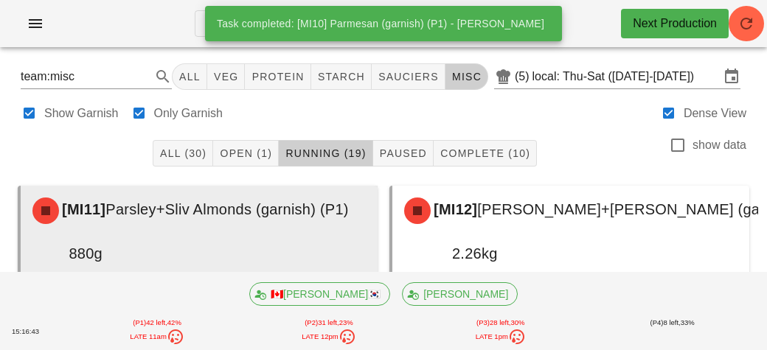
click at [268, 247] on div "[MI11] Parsley+Sliv Almonds (garnish) (P1) 880g" at bounding box center [199, 232] width 351 height 86
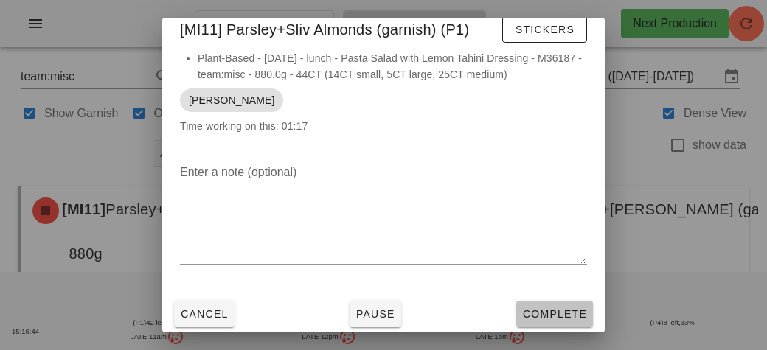
click at [547, 326] on button "Complete" at bounding box center [554, 314] width 77 height 27
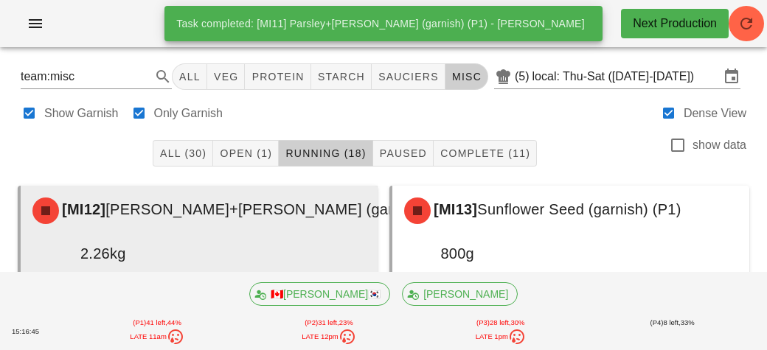
click at [249, 225] on div "[MI12] Slivered Almonds+Parsley (garnish) (P1)" at bounding box center [246, 211] width 444 height 44
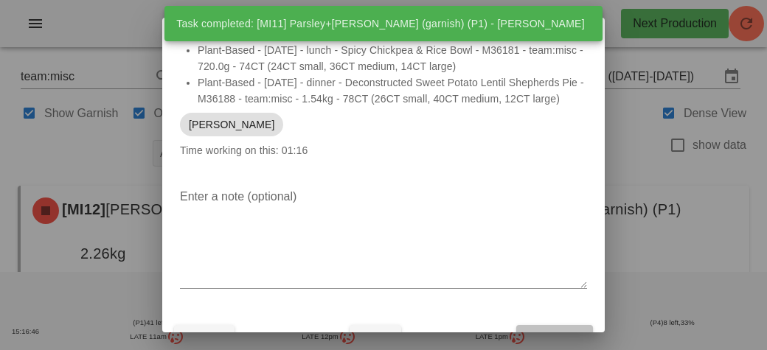
click at [538, 333] on span "Complete" at bounding box center [554, 339] width 65 height 12
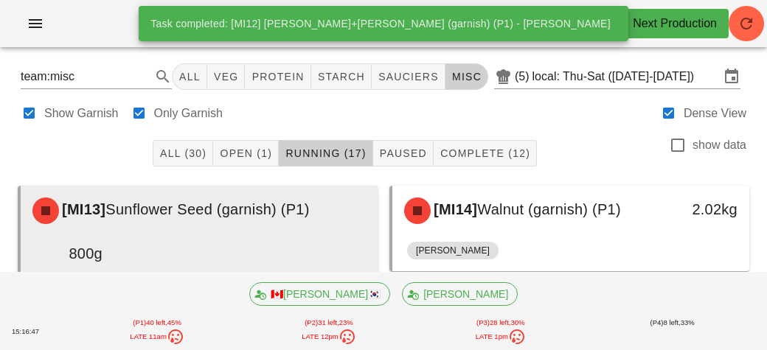
click at [213, 238] on div "[MI13] Sunflower Seed (garnish) (P1) 800g" at bounding box center [199, 232] width 351 height 86
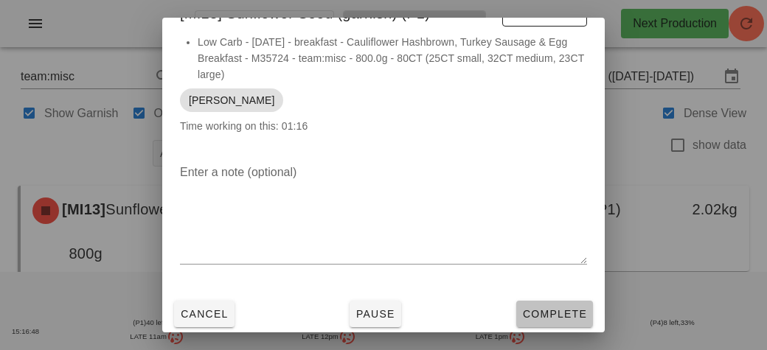
click at [529, 315] on span "Complete" at bounding box center [554, 314] width 65 height 12
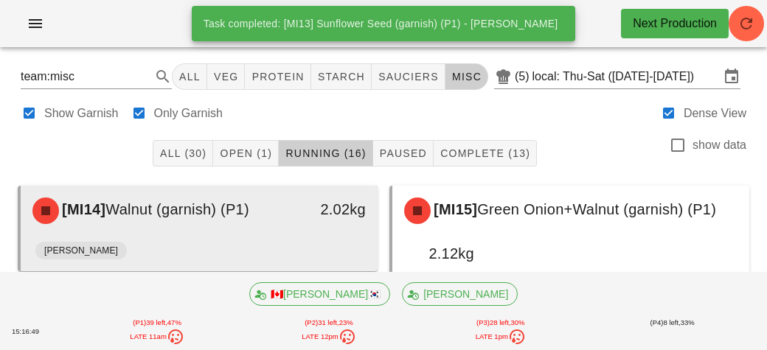
click at [182, 248] on div "Adrian" at bounding box center [199, 253] width 328 height 35
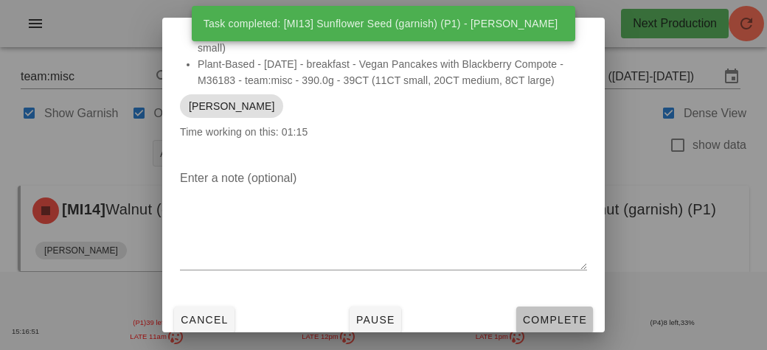
click at [531, 324] on span "Complete" at bounding box center [554, 320] width 65 height 12
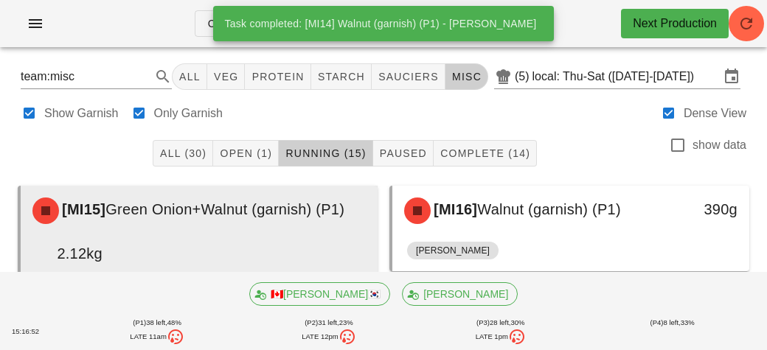
click at [244, 235] on div "[MI15] Green Onion+Walnut (garnish) (P1) 2.12kg" at bounding box center [199, 232] width 351 height 86
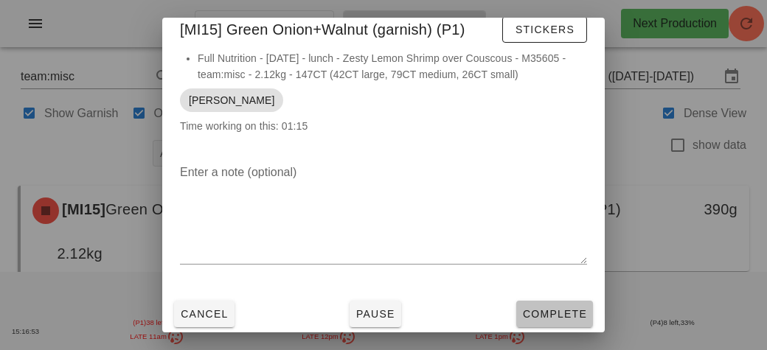
click at [539, 311] on span "Complete" at bounding box center [554, 314] width 65 height 12
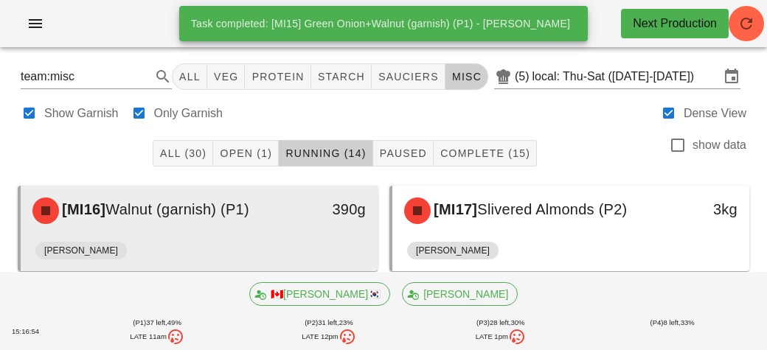
click at [348, 233] on div "[MI16] Walnut (garnish) (P1) 390g" at bounding box center [199, 211] width 357 height 50
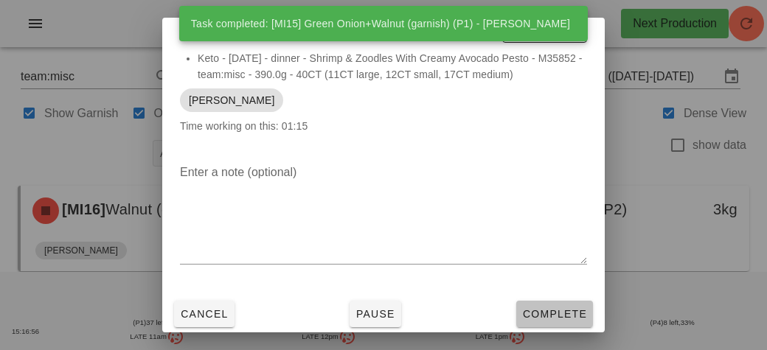
click at [543, 322] on button "Complete" at bounding box center [554, 314] width 77 height 27
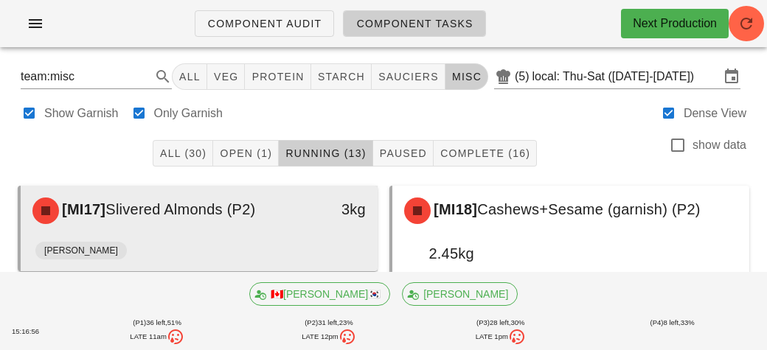
click at [257, 243] on div "Adrian" at bounding box center [199, 253] width 328 height 35
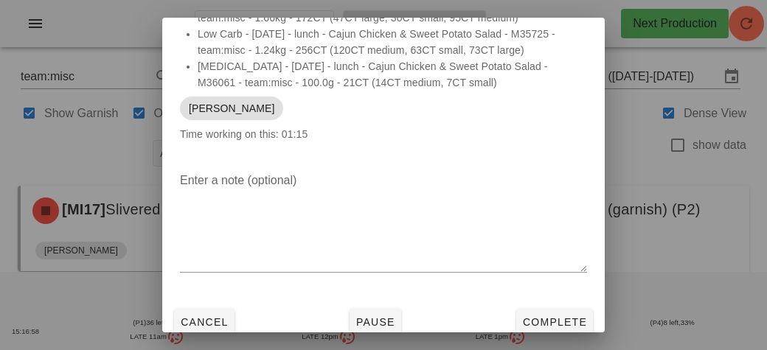
click at [544, 334] on div at bounding box center [383, 175] width 767 height 350
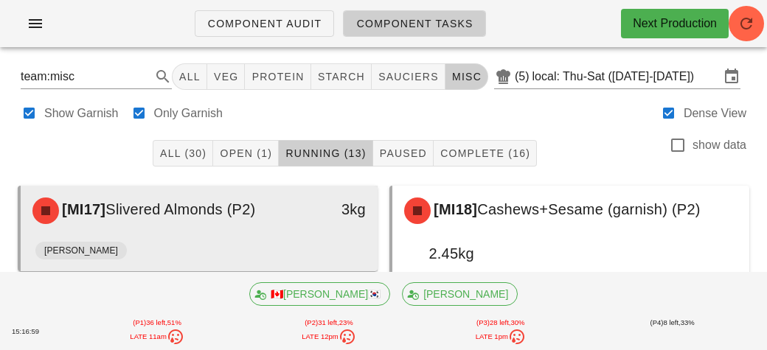
click at [207, 239] on div "Adrian" at bounding box center [199, 253] width 328 height 35
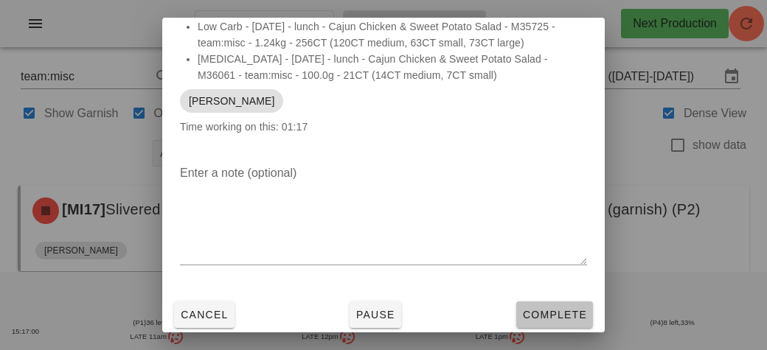
click at [533, 319] on span "Complete" at bounding box center [554, 315] width 65 height 12
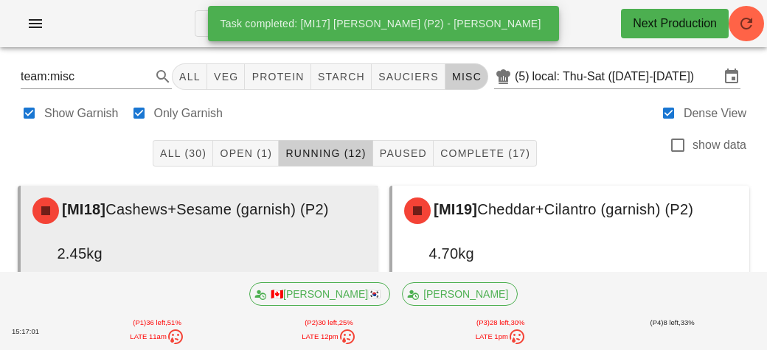
click at [195, 226] on div "[MI18] Cashews+Sesame (garnish) (P2)" at bounding box center [199, 211] width 351 height 44
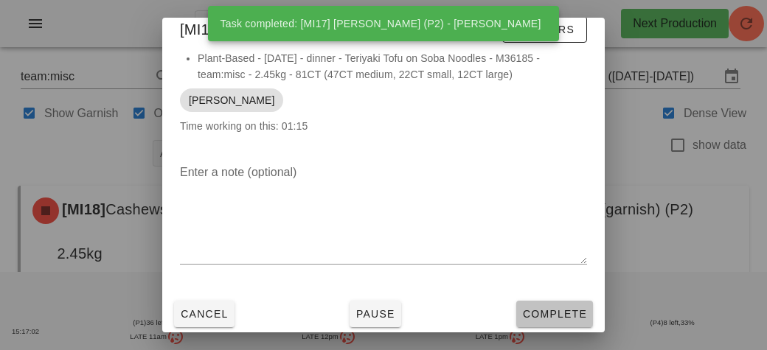
click at [544, 327] on button "Complete" at bounding box center [554, 314] width 77 height 27
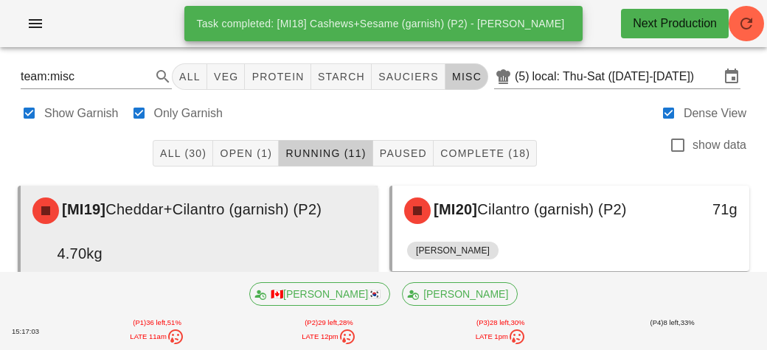
click at [214, 245] on div "[MI19] Cheddar+Cilantro (garnish) (P2) 4.70kg" at bounding box center [199, 232] width 351 height 86
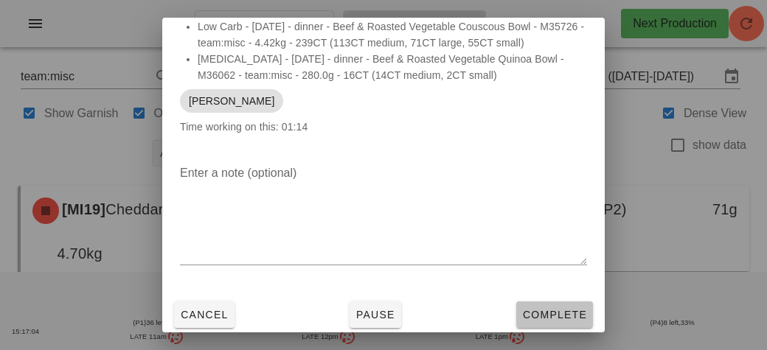
click at [546, 319] on span "Complete" at bounding box center [554, 315] width 65 height 12
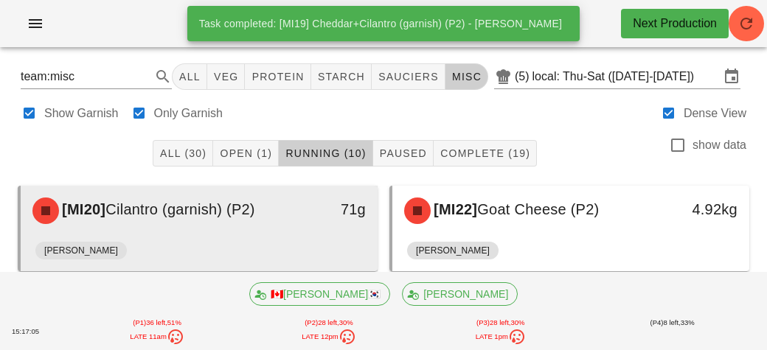
click at [226, 230] on div "[MI20] Cilantro (garnish) (P2)" at bounding box center [155, 211] width 263 height 44
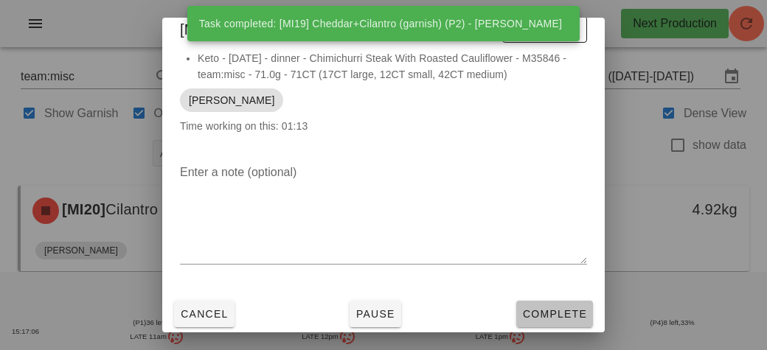
click at [536, 316] on span "Complete" at bounding box center [554, 314] width 65 height 12
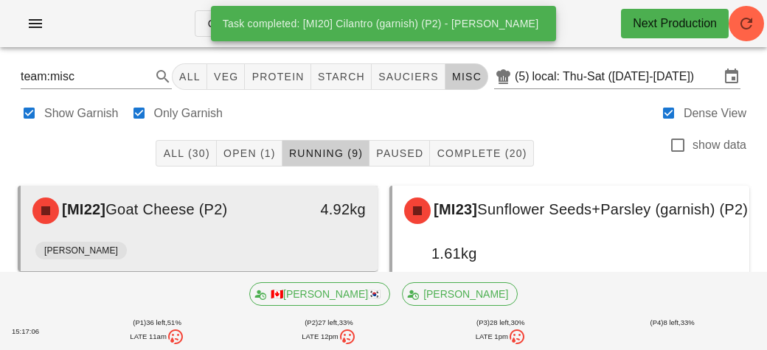
click at [242, 246] on div "Adrian" at bounding box center [199, 253] width 328 height 35
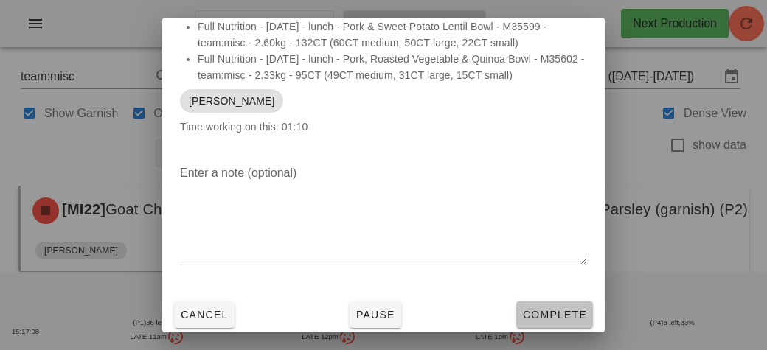
click at [537, 327] on button "Complete" at bounding box center [554, 315] width 77 height 27
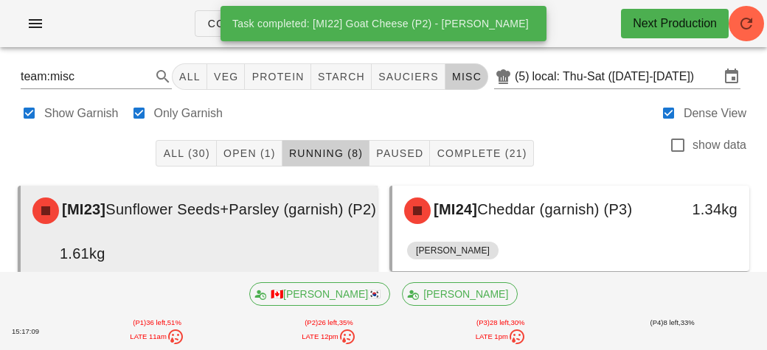
click at [281, 240] on div "[MI23] Sunflower Seeds+Parsley (garnish) (P2) 1.61kg" at bounding box center [204, 232] width 361 height 86
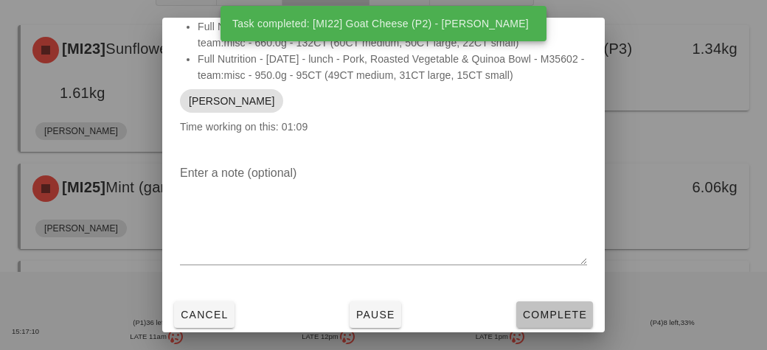
click at [541, 315] on span "Complete" at bounding box center [554, 315] width 65 height 12
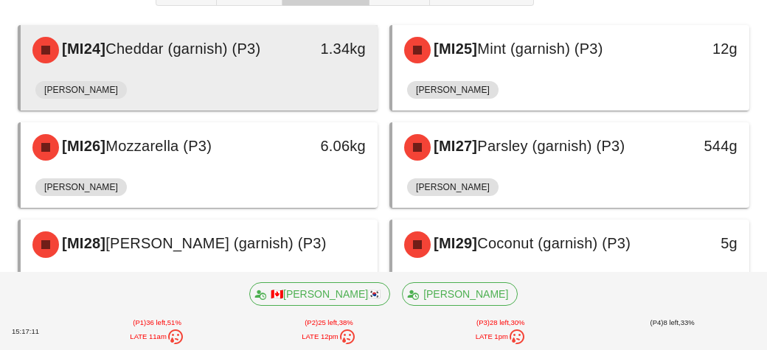
click at [209, 77] on div "Adrian" at bounding box center [199, 92] width 328 height 35
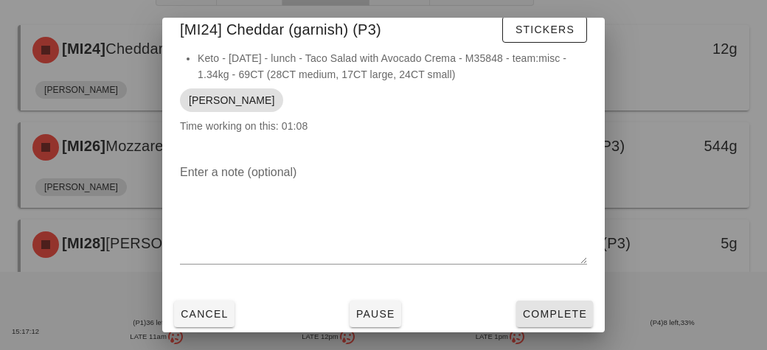
click at [541, 325] on button "Complete" at bounding box center [554, 314] width 77 height 27
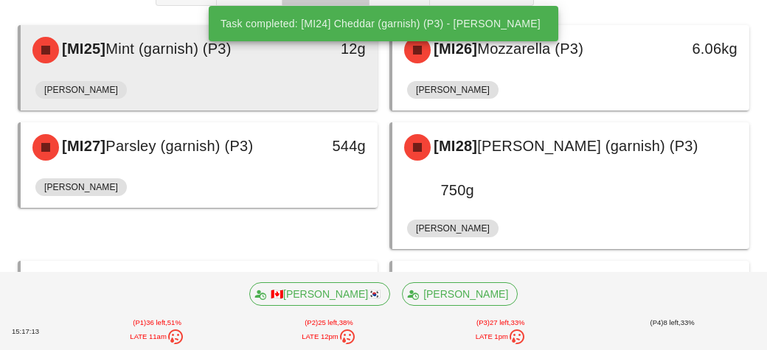
click at [215, 80] on div "Adrian" at bounding box center [199, 92] width 328 height 35
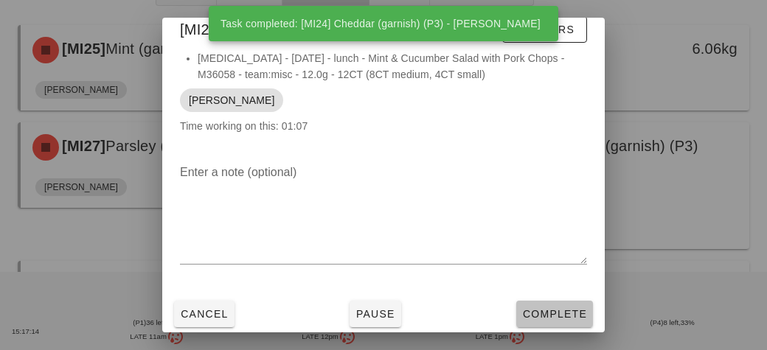
click at [540, 316] on span "Complete" at bounding box center [554, 314] width 65 height 12
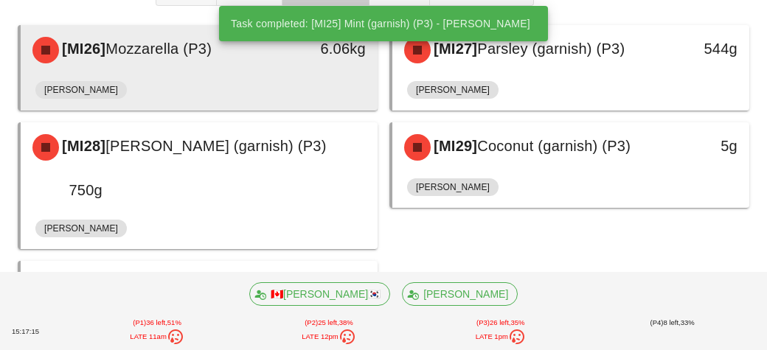
click at [201, 72] on div "[MI26] Mozzarella (P3) 6.06kg" at bounding box center [199, 50] width 357 height 50
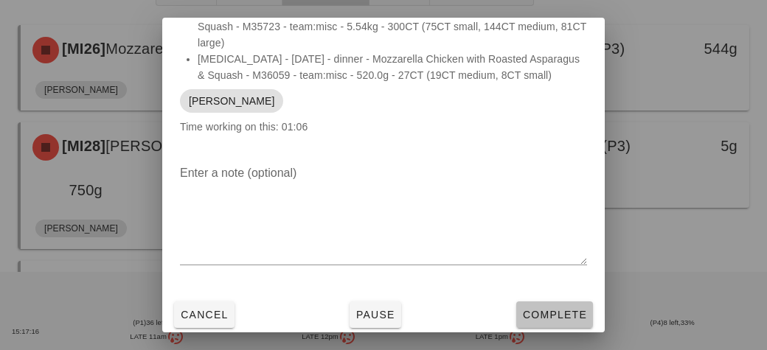
click at [550, 317] on span "Complete" at bounding box center [554, 315] width 65 height 12
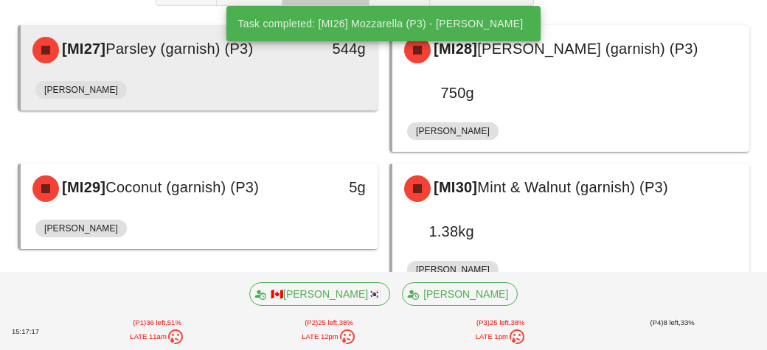
click at [255, 84] on div "Adrian" at bounding box center [199, 92] width 328 height 35
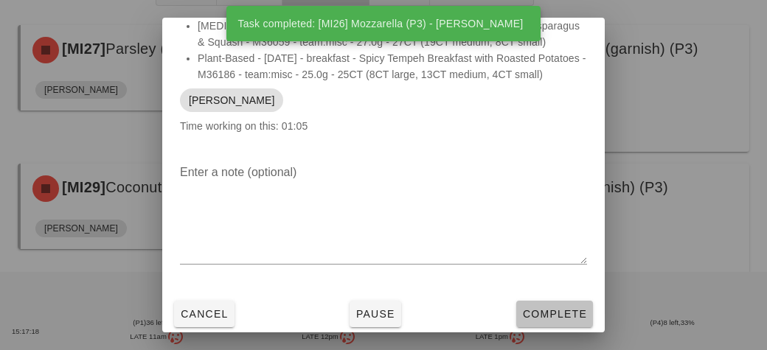
click at [540, 316] on span "Complete" at bounding box center [554, 314] width 65 height 12
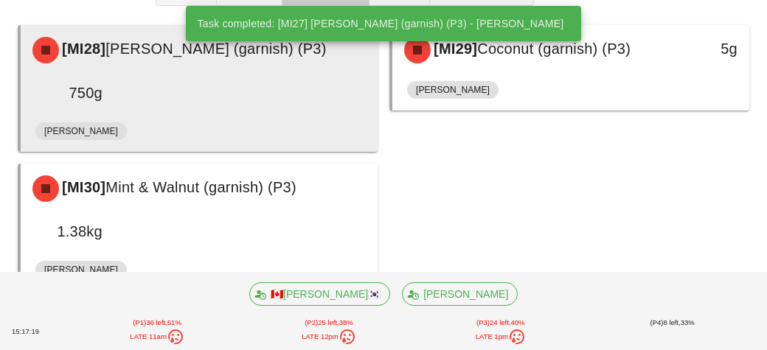
click at [234, 82] on div "[MI28] Slivered Almond (garnish) (P3) 750g" at bounding box center [199, 71] width 351 height 86
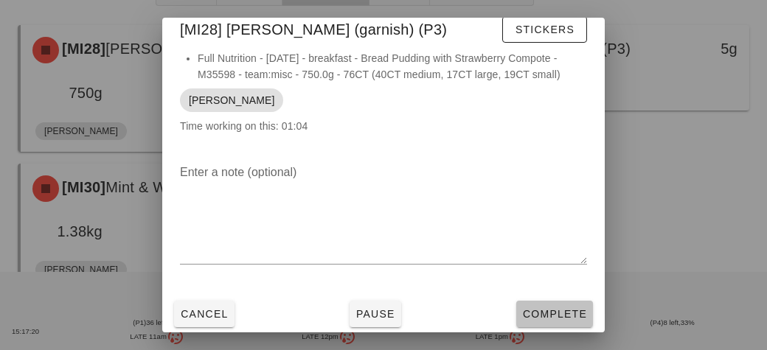
click at [541, 317] on span "Complete" at bounding box center [554, 314] width 65 height 12
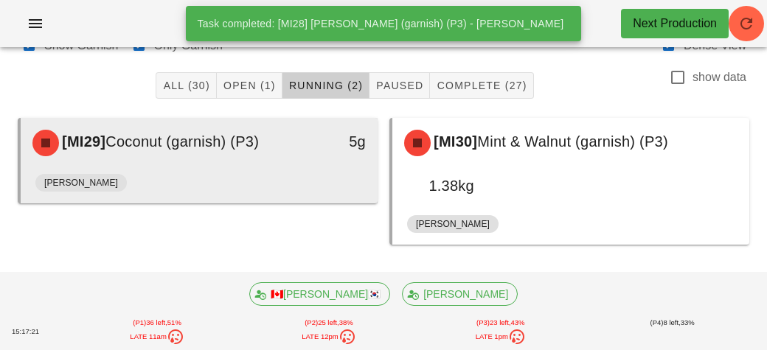
click at [297, 164] on div "[MI29] Coconut (garnish) (P3) 5g" at bounding box center [199, 143] width 357 height 50
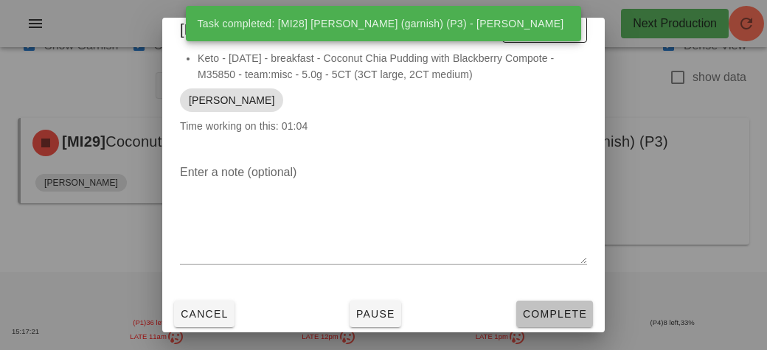
click at [543, 315] on span "Complete" at bounding box center [554, 314] width 65 height 12
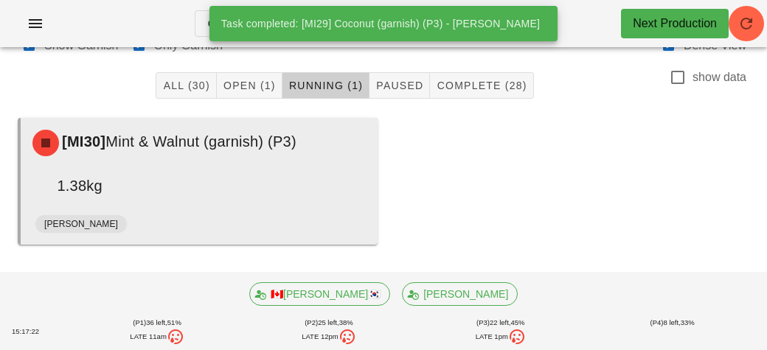
click at [246, 190] on div "[MI30] Mint & Walnut (garnish) (P3) 1.38kg" at bounding box center [199, 164] width 351 height 86
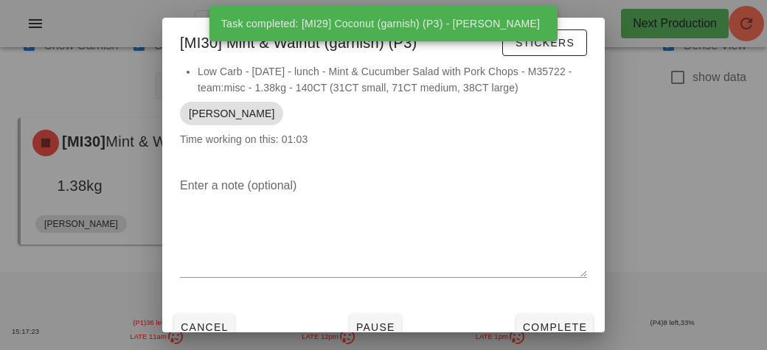
click at [549, 333] on div at bounding box center [383, 175] width 767 height 350
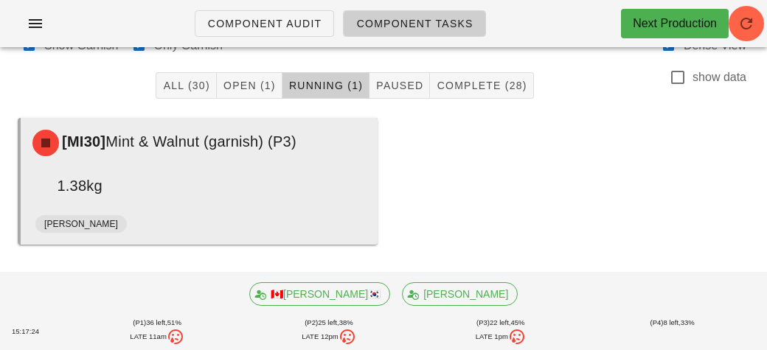
click at [193, 193] on div "[MI30] Mint & Walnut (garnish) (P3) 1.38kg" at bounding box center [199, 164] width 351 height 86
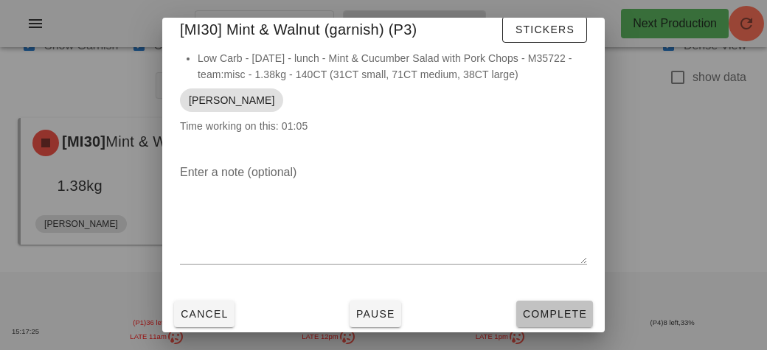
click at [539, 321] on button "Complete" at bounding box center [554, 314] width 77 height 27
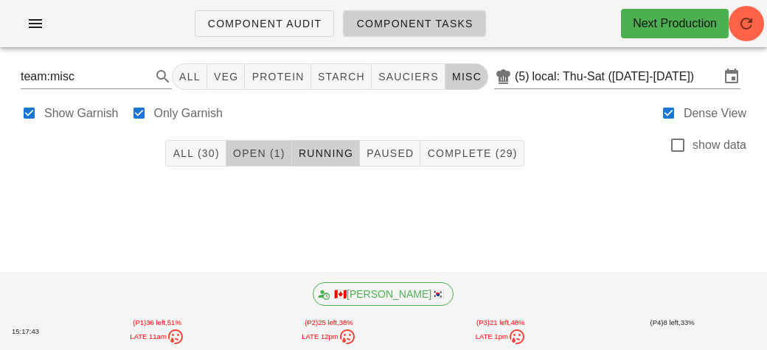
click at [246, 155] on span "Open (1)" at bounding box center [258, 154] width 53 height 12
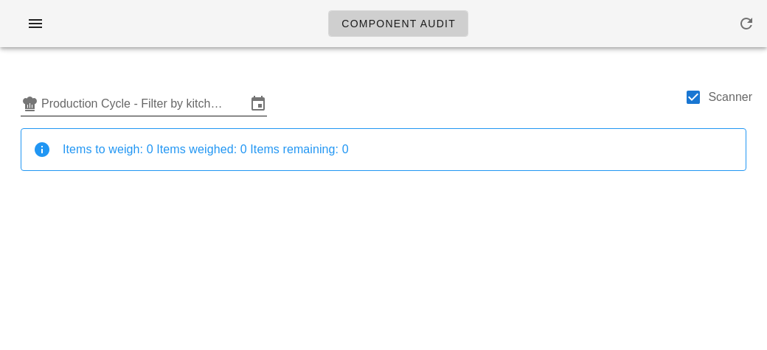
click at [75, 98] on input "Production Cycle - Filter by kitchen production schedules" at bounding box center [143, 104] width 205 height 24
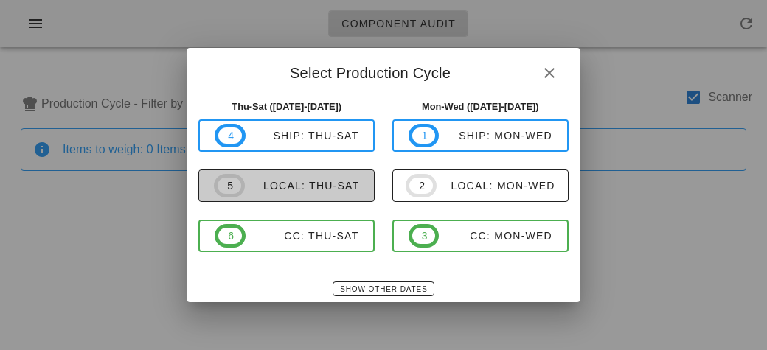
click at [251, 181] on div "local: Thu-Sat" at bounding box center [302, 186] width 115 height 12
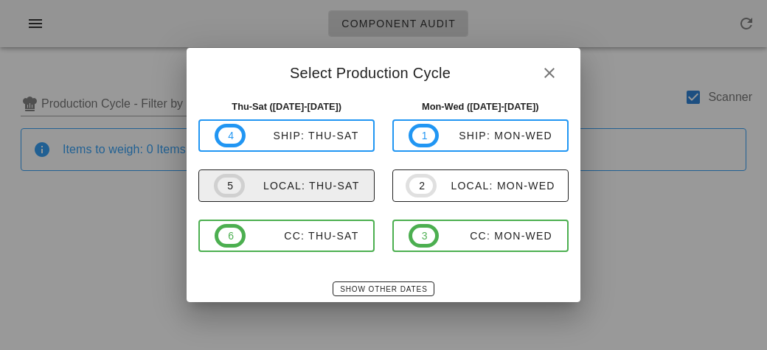
type input "local: Thu-Sat ([DATE]-[DATE])"
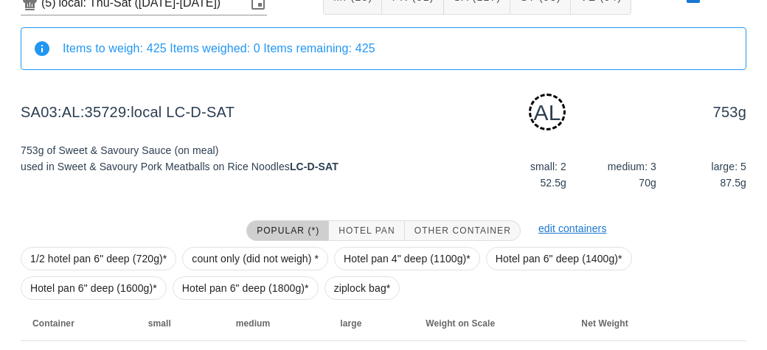
scroll to position [186, 0]
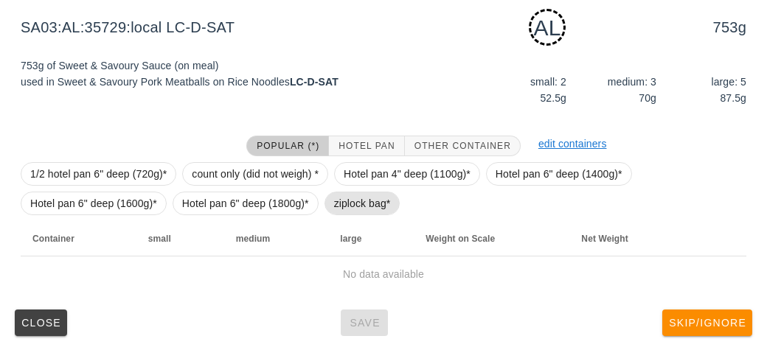
click at [352, 200] on span "ziplock bag*" at bounding box center [362, 204] width 57 height 22
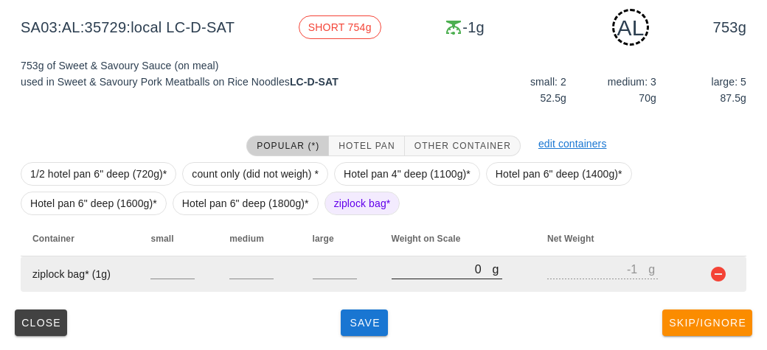
click at [423, 275] on input "0" at bounding box center [442, 269] width 101 height 19
type input "80"
type input "79"
type input "800"
type input "799"
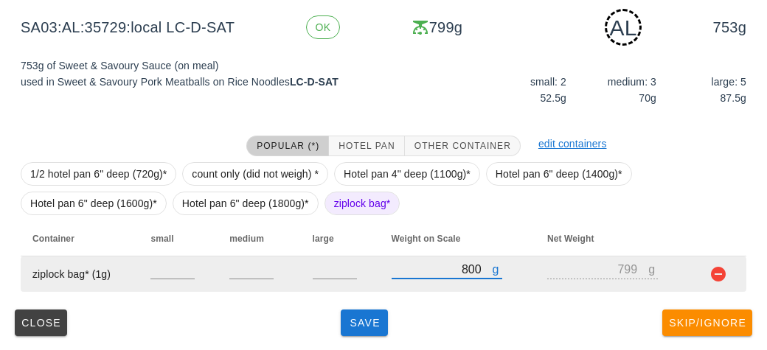
type input "800"
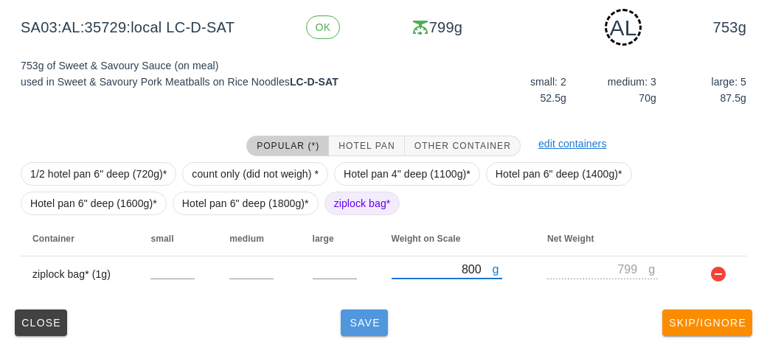
click at [358, 322] on span "Save" at bounding box center [364, 323] width 35 height 12
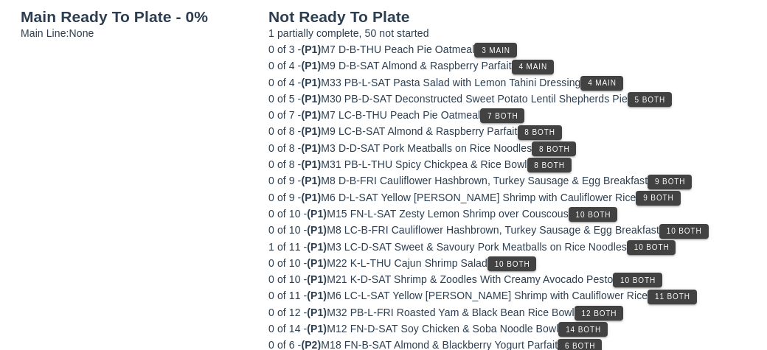
scroll to position [179, 0]
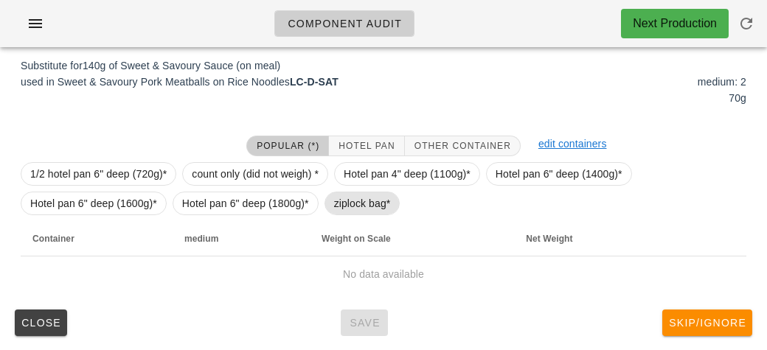
click at [357, 201] on span "ziplock bag*" at bounding box center [362, 204] width 57 height 22
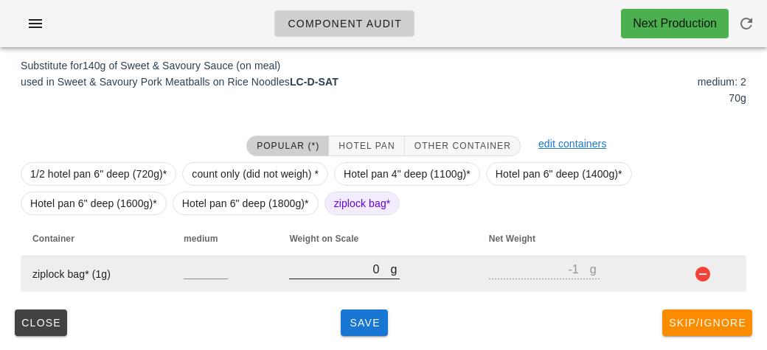
click at [308, 274] on input "0" at bounding box center [339, 269] width 101 height 19
type input "10"
type input "9"
type input "110"
type input "109"
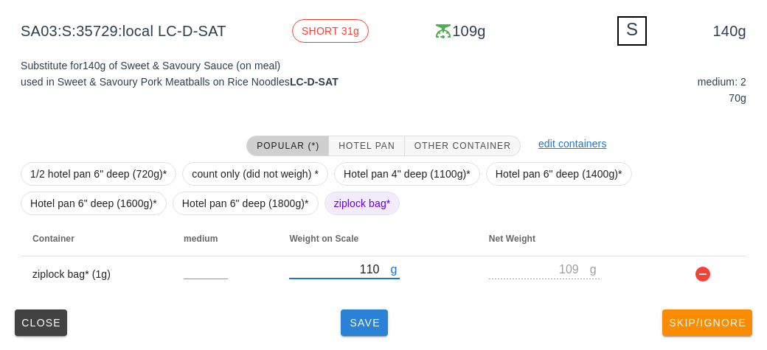
type input "110"
click at [367, 333] on button "Save" at bounding box center [364, 323] width 47 height 27
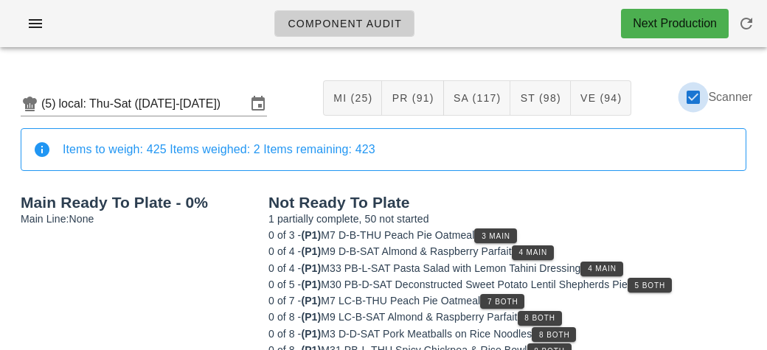
click at [694, 98] on div at bounding box center [693, 97] width 25 height 25
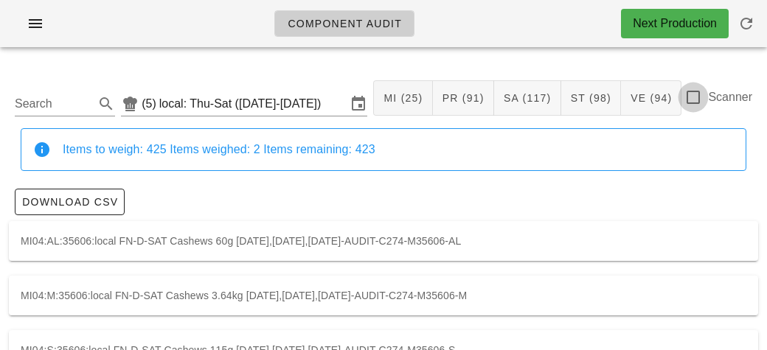
checkbox input "false"
click at [52, 103] on input "Search" at bounding box center [53, 104] width 77 height 24
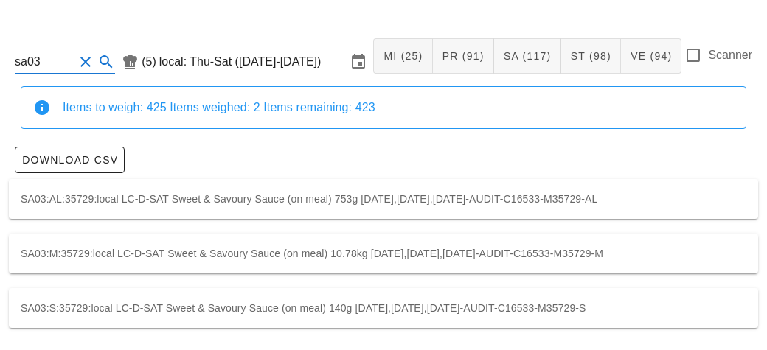
click at [95, 320] on div "SA03:S:35729:local LC-D-SAT Sweet & Savoury Sauce (on meal) 140g [DATE],[DATE],…" at bounding box center [383, 308] width 749 height 40
type input "SA03:S:35729:local"
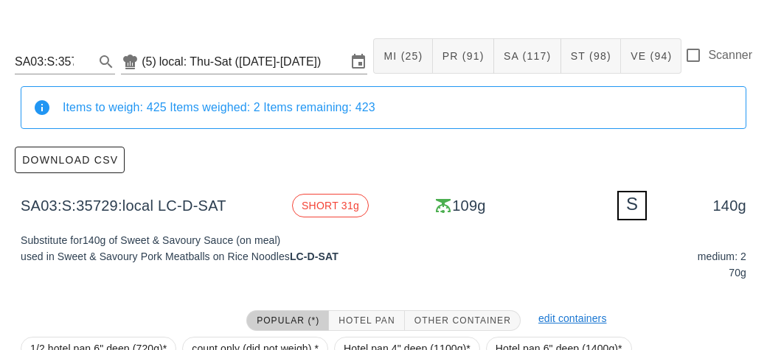
scroll to position [216, 0]
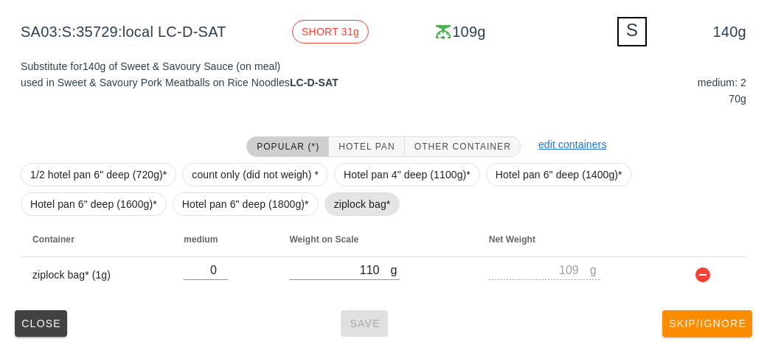
click at [327, 212] on span "ziplock bag*" at bounding box center [363, 205] width 76 height 24
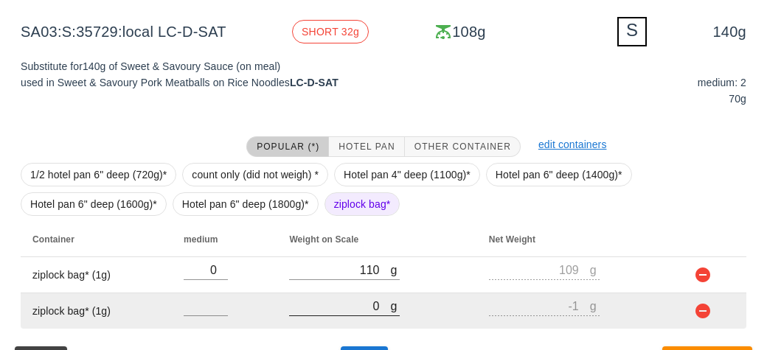
click at [319, 299] on input "0" at bounding box center [339, 306] width 101 height 19
type input "10"
type input "9"
type input "120"
type input "119"
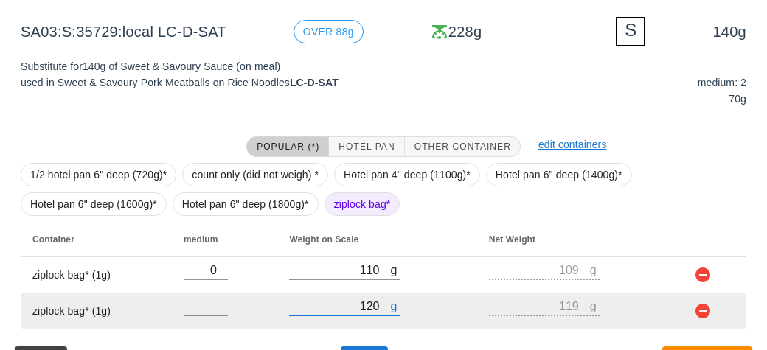
scroll to position [252, 0]
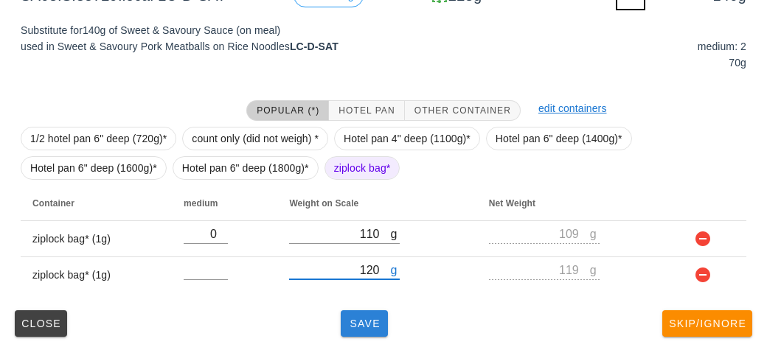
type input "120"
click at [361, 329] on button "Save" at bounding box center [364, 324] width 47 height 27
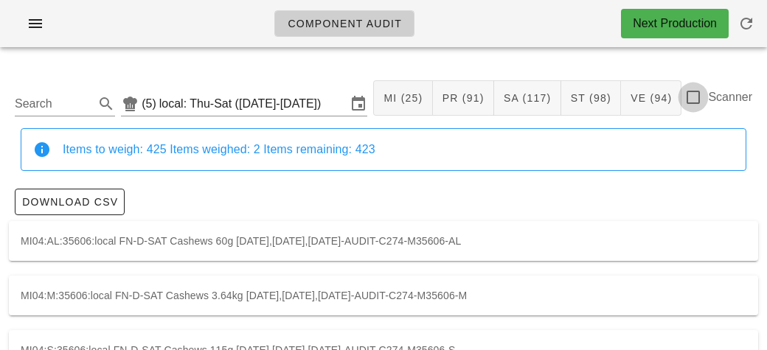
click at [700, 93] on div at bounding box center [693, 97] width 25 height 25
checkbox input "true"
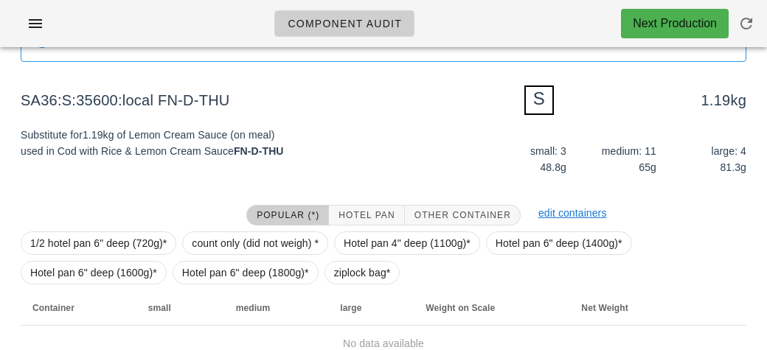
scroll to position [179, 0]
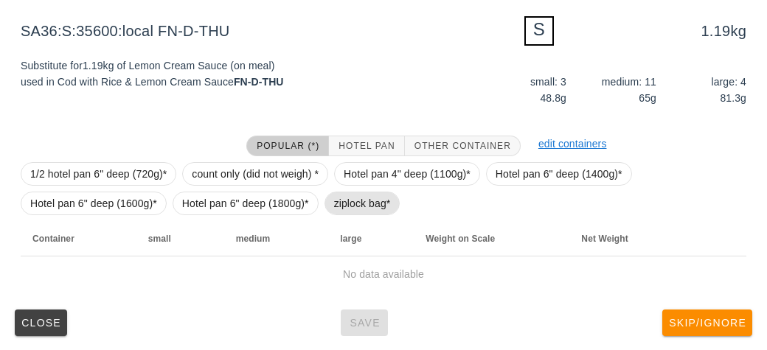
click at [341, 208] on span "ziplock bag*" at bounding box center [362, 204] width 57 height 22
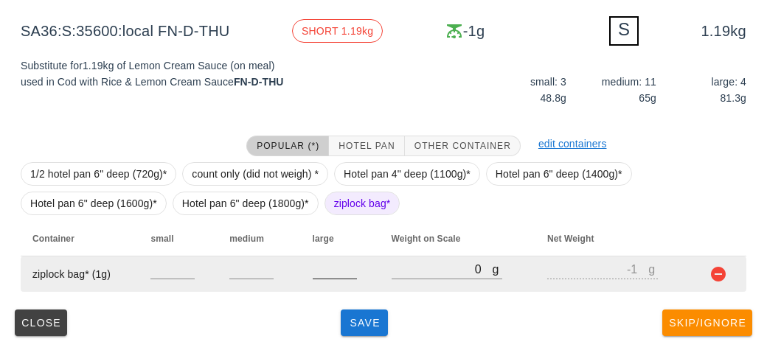
type input "0"
click at [353, 275] on input "0" at bounding box center [335, 269] width 44 height 19
click at [414, 266] on input "0" at bounding box center [442, 269] width 101 height 19
type input "50"
type input "49"
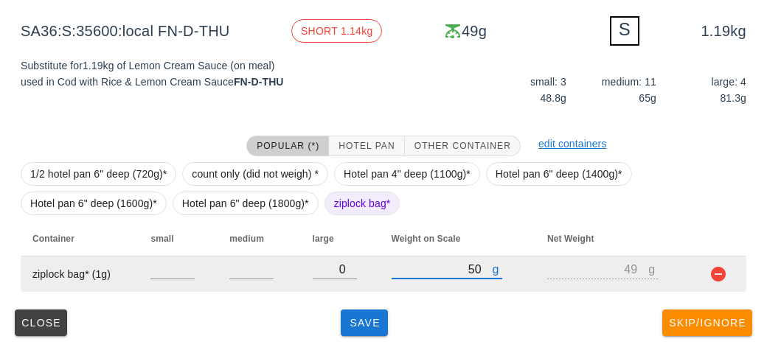
type input "500"
type input "499"
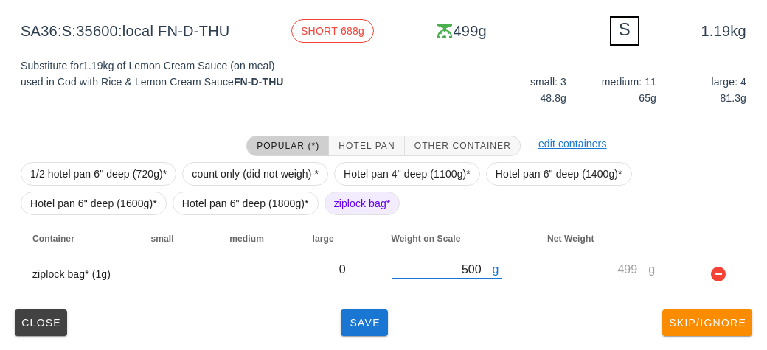
type input "500"
click at [443, 313] on div "Close Save Skip/Ignore" at bounding box center [383, 323] width 749 height 38
click at [353, 322] on span "Save" at bounding box center [364, 323] width 35 height 12
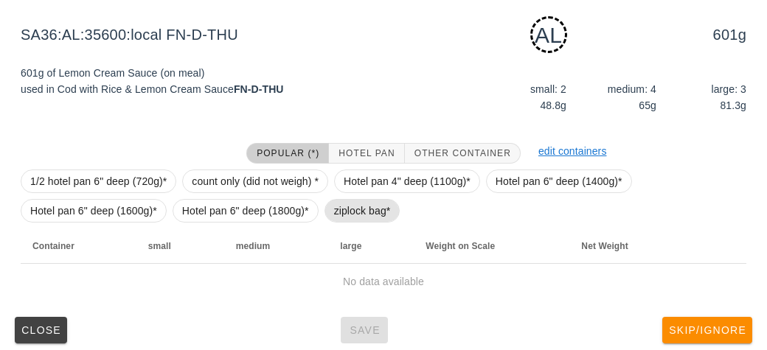
click at [344, 201] on span "ziplock bag*" at bounding box center [362, 211] width 57 height 22
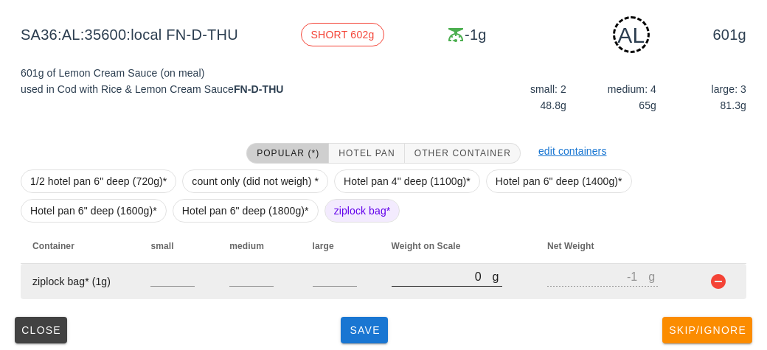
click at [409, 282] on input "0" at bounding box center [442, 276] width 101 height 19
type input "60"
type input "59"
type input "680"
type input "679"
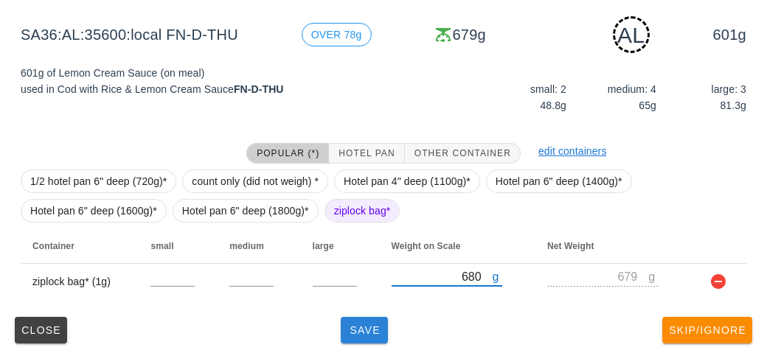
type input "680"
click at [352, 341] on button "Save" at bounding box center [364, 330] width 47 height 27
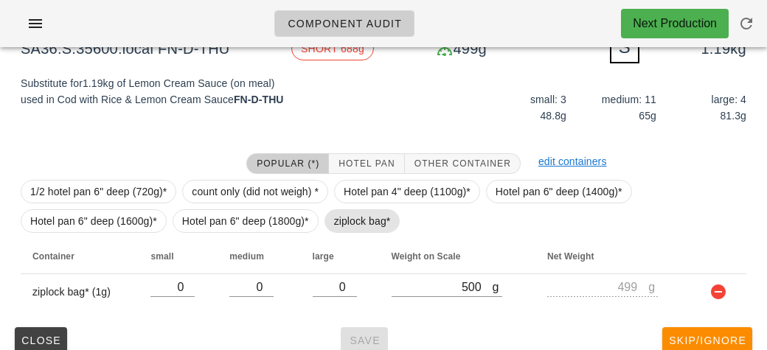
click at [358, 213] on span "ziplock bag*" at bounding box center [362, 221] width 57 height 22
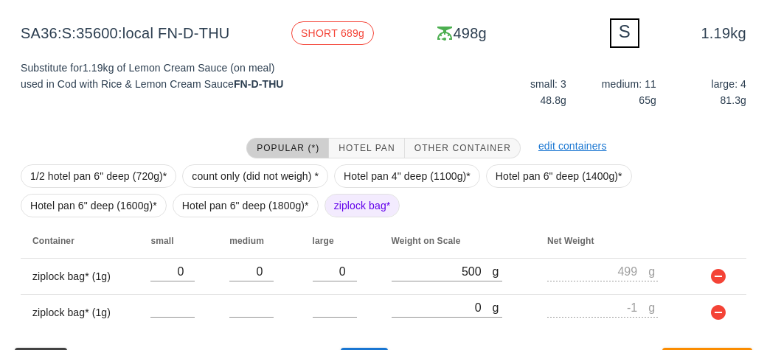
scroll to position [183, 0]
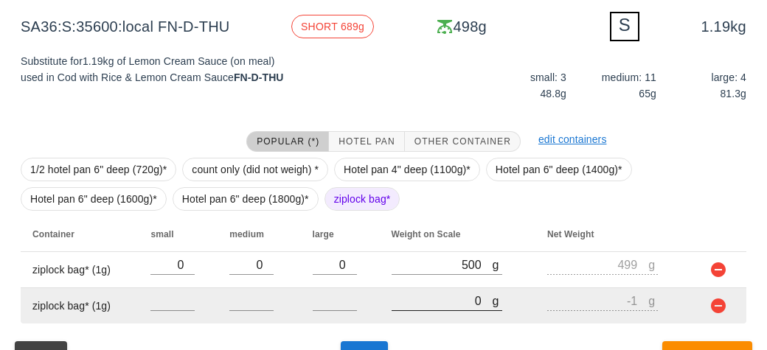
click at [426, 294] on input "0" at bounding box center [442, 300] width 101 height 19
type input "70"
type input "69"
type input "740"
type input "739"
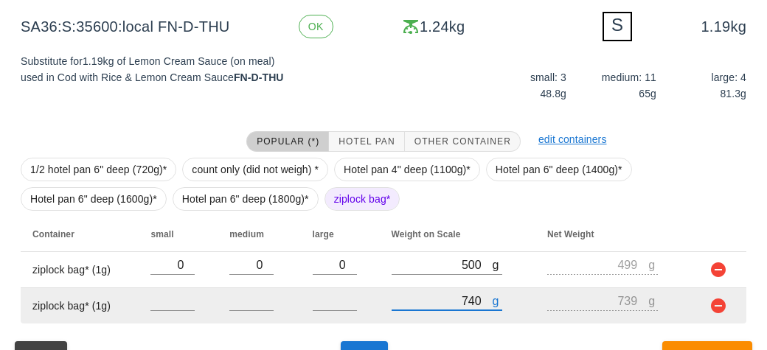
scroll to position [214, 0]
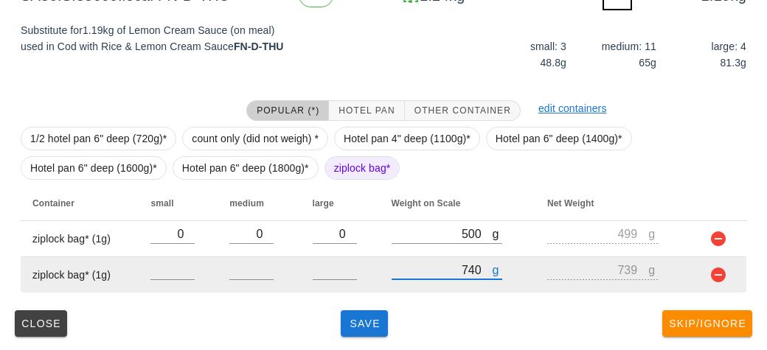
type input "740"
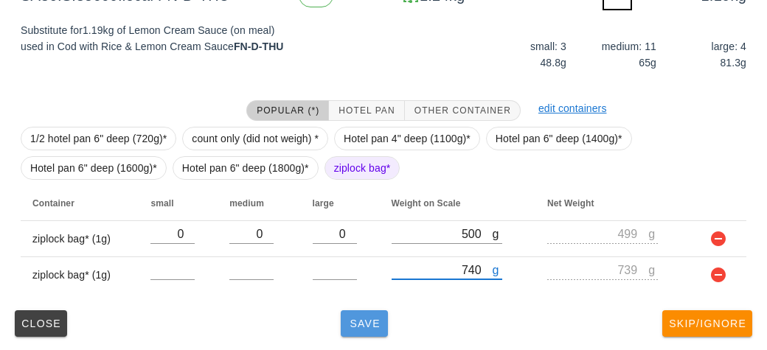
click at [356, 334] on button "Save" at bounding box center [364, 324] width 47 height 27
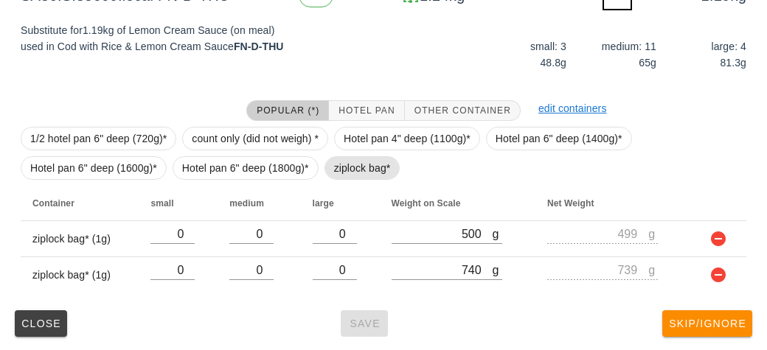
click at [340, 176] on span "ziplock bag*" at bounding box center [362, 168] width 57 height 22
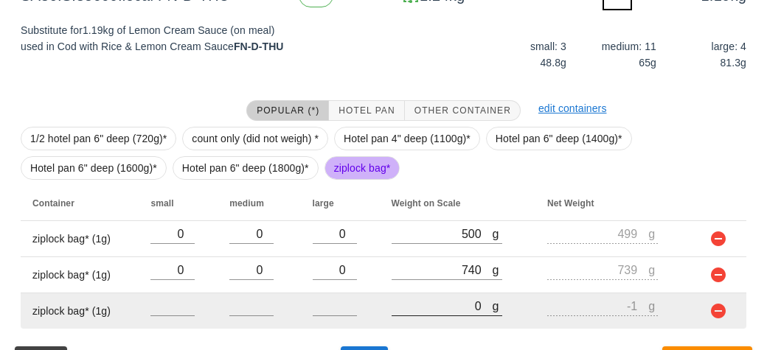
click at [430, 305] on input "0" at bounding box center [442, 306] width 101 height 19
type input "20"
type input "19"
type input "210"
type input "209"
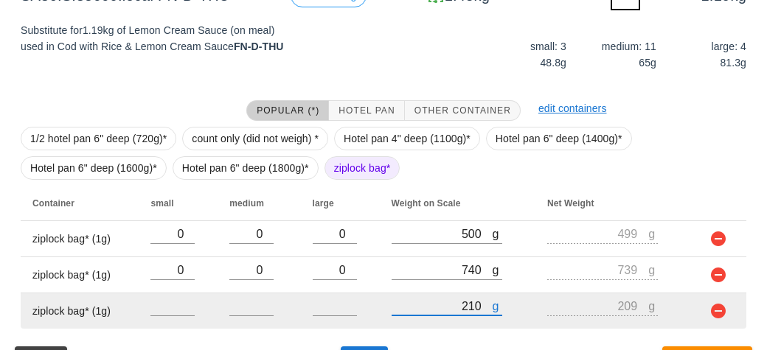
scroll to position [250, 0]
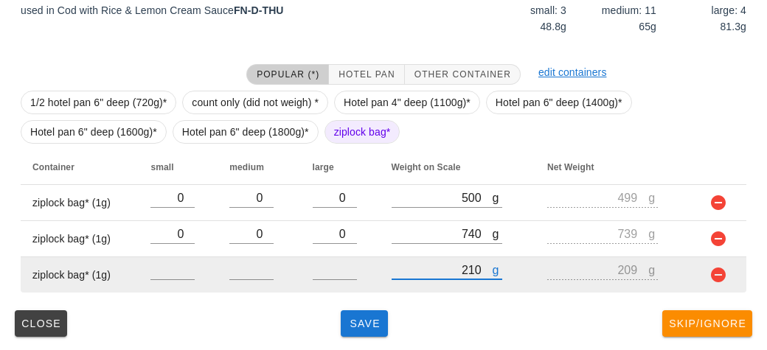
type input "210"
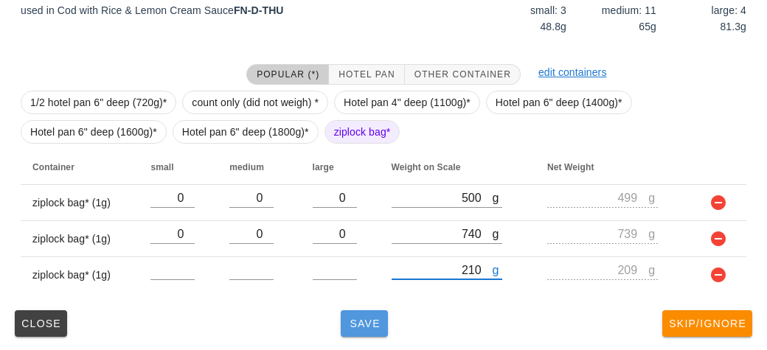
click at [370, 318] on span "Save" at bounding box center [364, 324] width 35 height 12
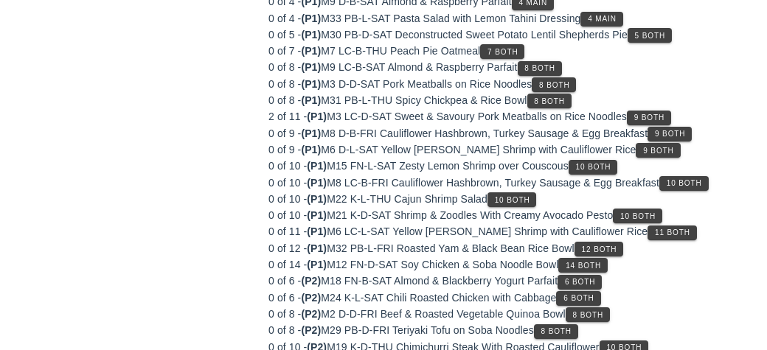
scroll to position [186, 0]
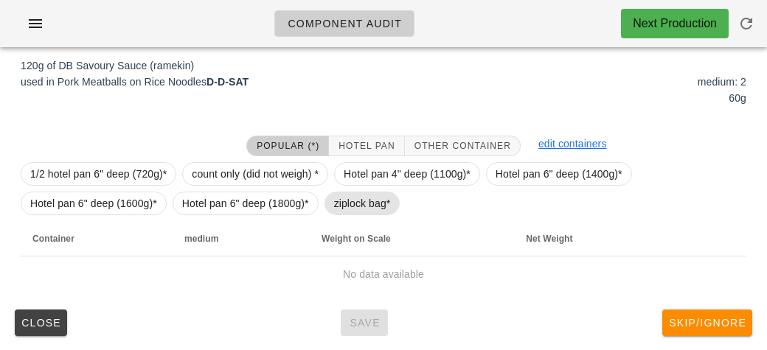
click at [345, 210] on span "ziplock bag*" at bounding box center [362, 204] width 57 height 22
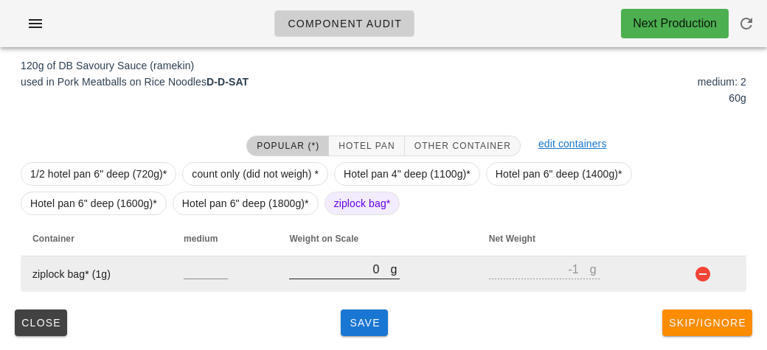
click at [344, 270] on input "0" at bounding box center [339, 269] width 101 height 19
type input "10"
type input "9"
type input "170"
type input "169"
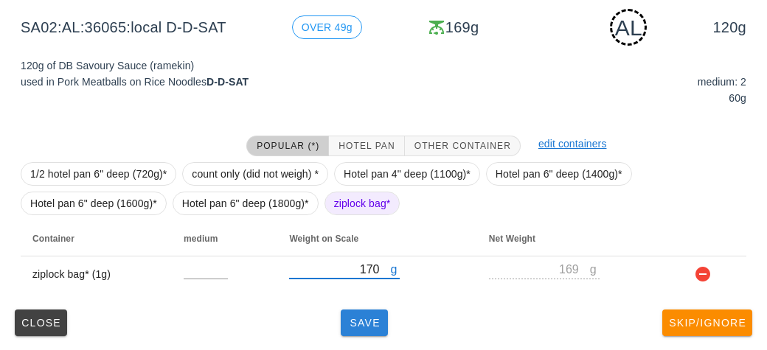
type input "170"
click at [357, 333] on button "Save" at bounding box center [364, 323] width 47 height 27
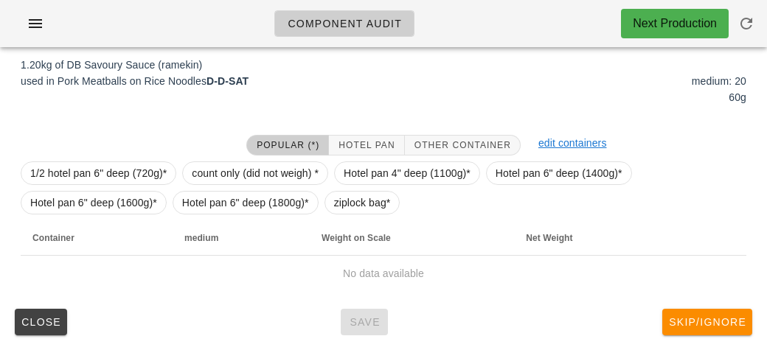
scroll to position [173, 0]
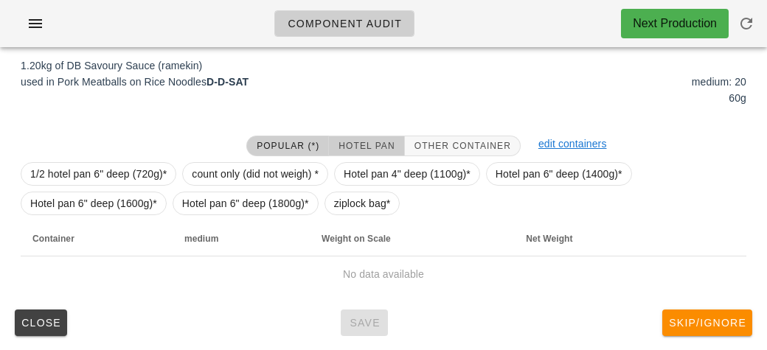
click at [351, 152] on button "Hotel Pan" at bounding box center [366, 146] width 75 height 21
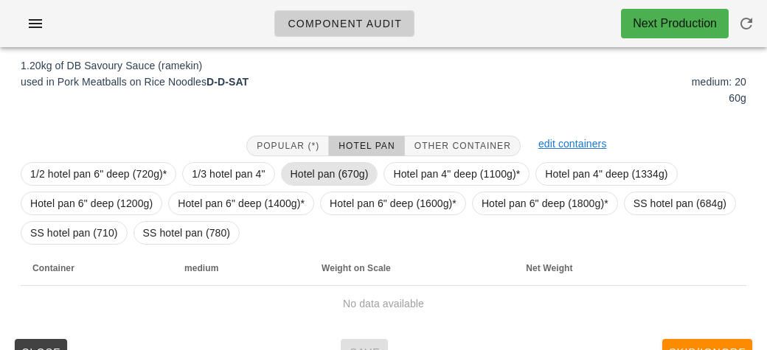
click at [305, 172] on span "Hotel pan (670g)" at bounding box center [330, 174] width 78 height 22
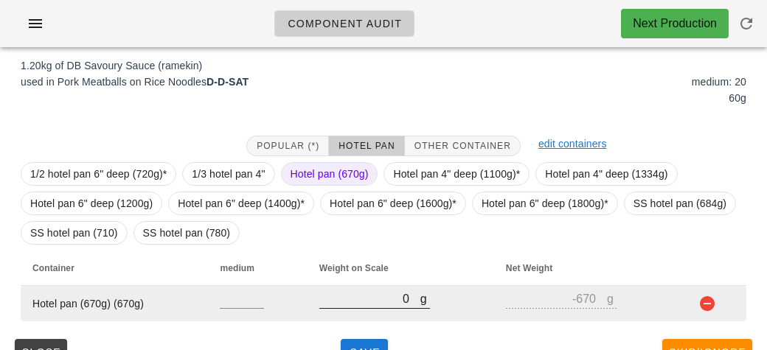
click at [374, 303] on input "0" at bounding box center [369, 298] width 101 height 19
type input "20"
type input "-650"
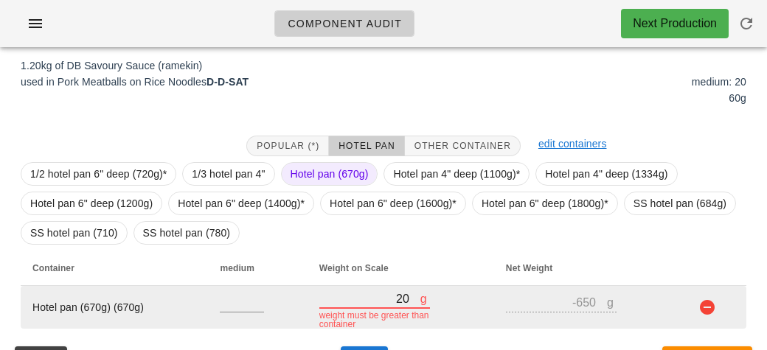
type input "250"
type input "-420"
type input "2580"
type input "1910"
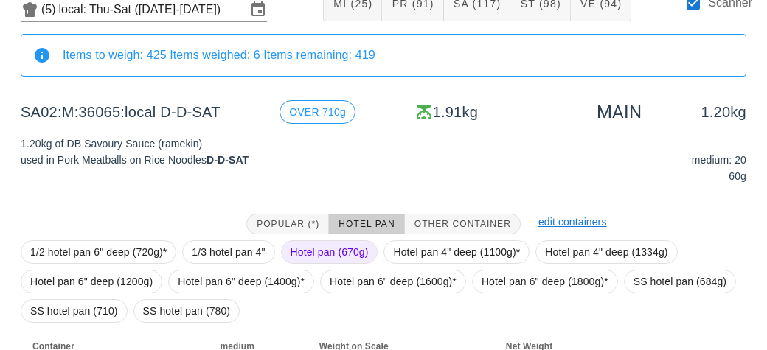
scroll to position [202, 0]
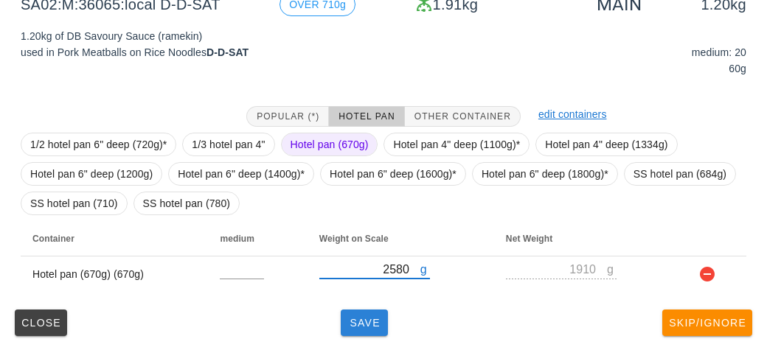
type input "2580"
click at [351, 323] on span "Save" at bounding box center [364, 323] width 35 height 12
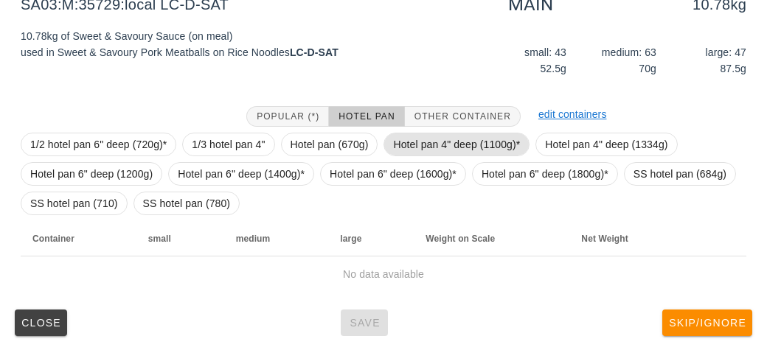
click at [421, 143] on span "Hotel pan 4" deep (1100g)*" at bounding box center [456, 145] width 127 height 22
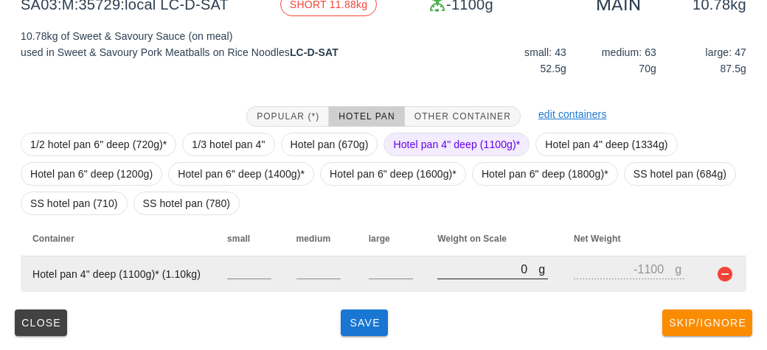
click at [459, 269] on input "0" at bounding box center [487, 269] width 101 height 19
type input "10"
type input "-1090"
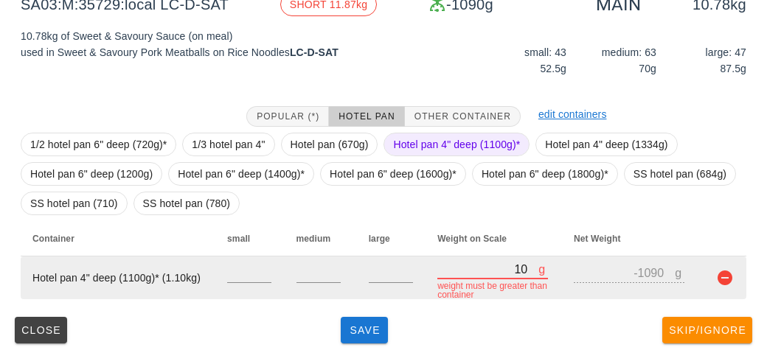
type input "130"
type input "-970"
type input "1320"
type input "220"
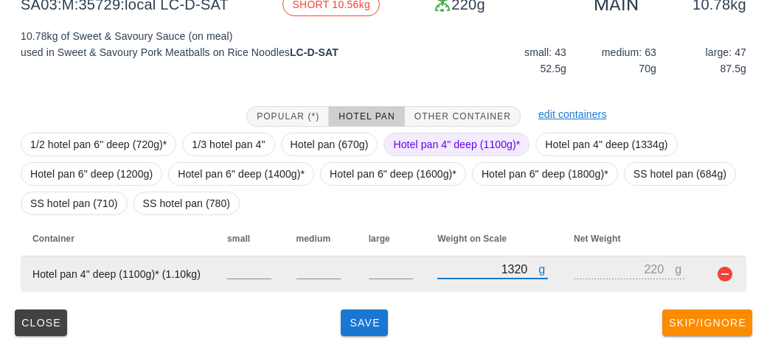
type input "13290"
type input "12190"
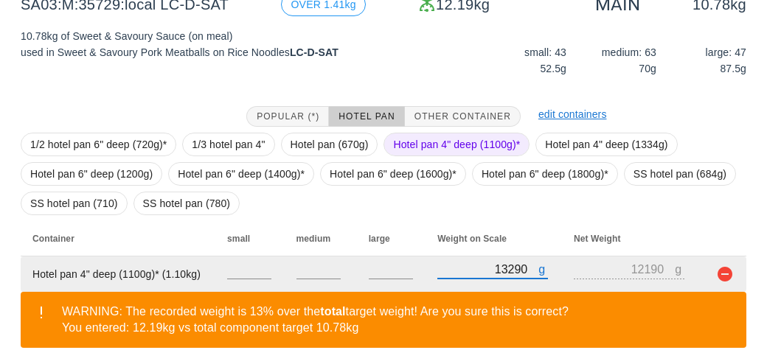
scroll to position [270, 0]
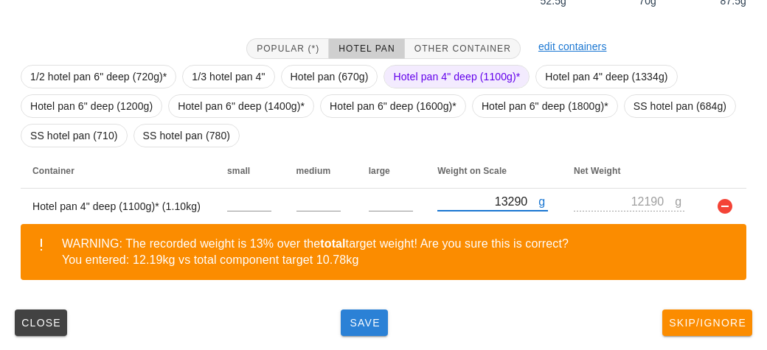
type input "13290"
click at [364, 330] on button "Save" at bounding box center [364, 323] width 47 height 27
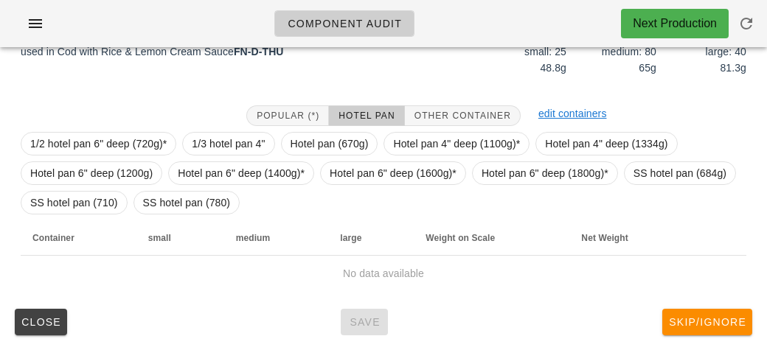
scroll to position [202, 0]
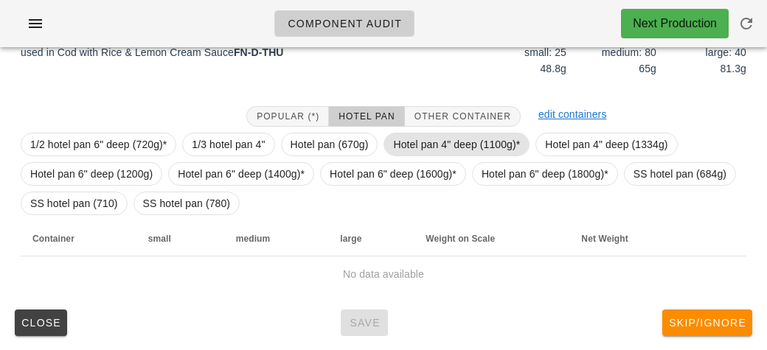
click at [423, 144] on span "Hotel pan 4" deep (1100g)*" at bounding box center [456, 145] width 127 height 22
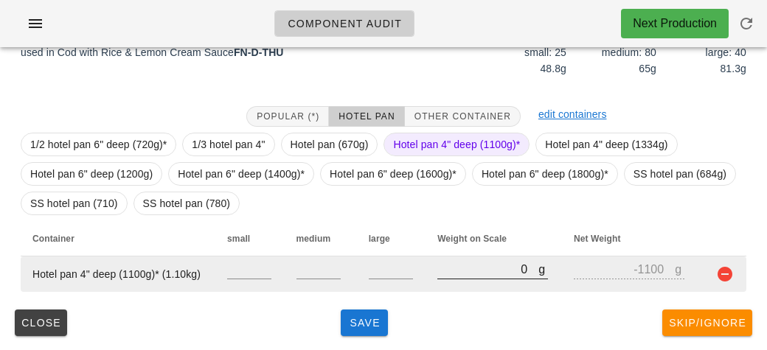
click at [466, 273] on input "0" at bounding box center [487, 269] width 101 height 19
type input "10"
type input "-1090"
type input "110"
type input "-990"
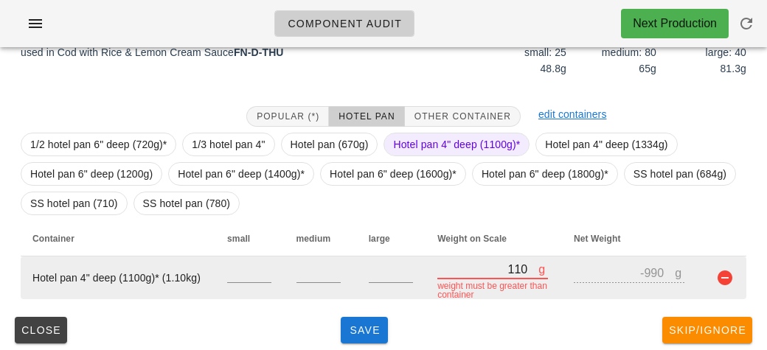
type input "1120"
type input "20"
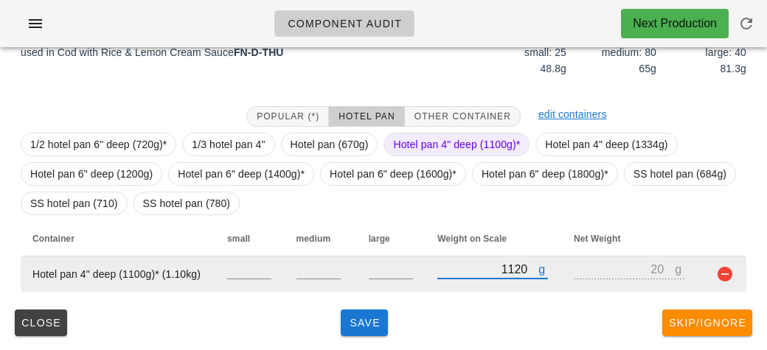
type input "11230"
type input "10130"
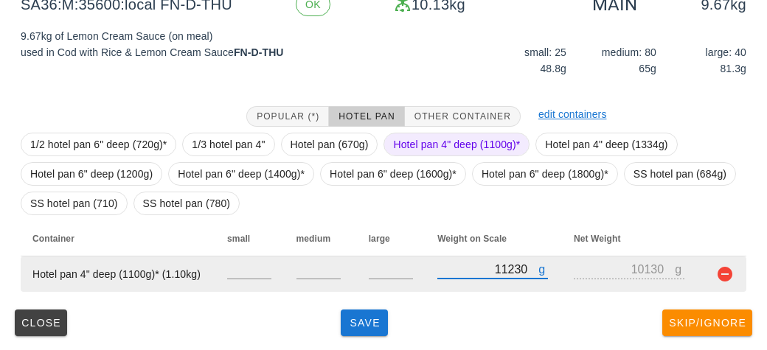
type input "11230"
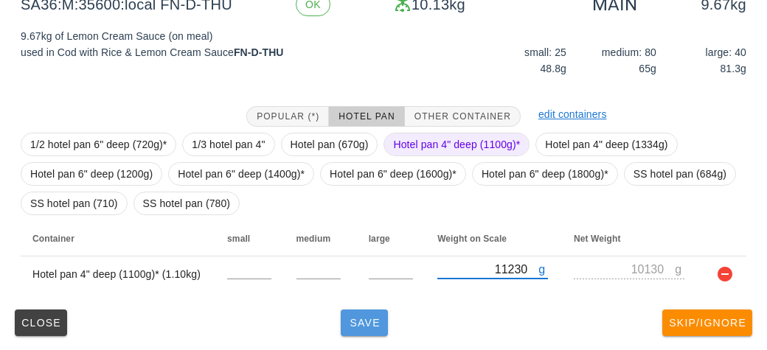
click at [342, 328] on button "Save" at bounding box center [364, 323] width 47 height 27
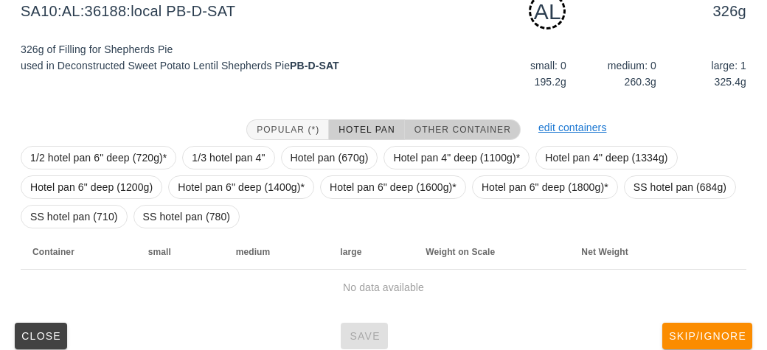
click at [428, 127] on span "Other Container" at bounding box center [462, 130] width 97 height 10
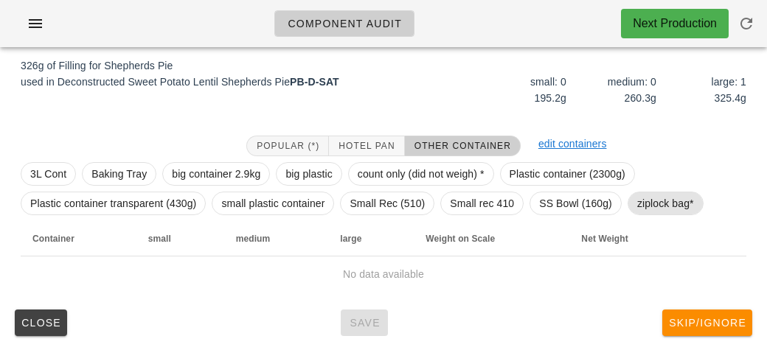
click at [650, 202] on span "ziplock bag*" at bounding box center [665, 204] width 57 height 22
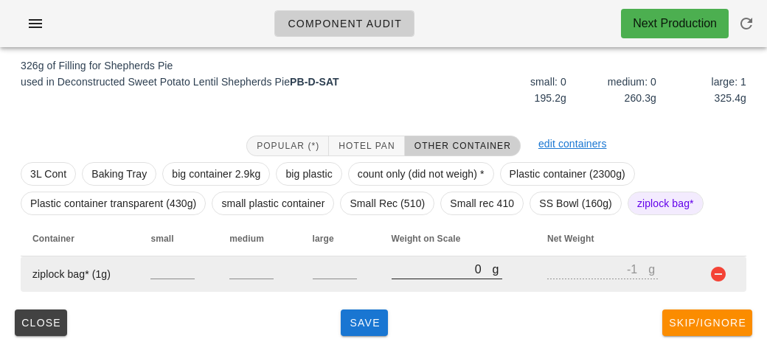
click at [395, 275] on input "0" at bounding box center [442, 269] width 101 height 19
type input "30"
type input "29"
type input "380"
type input "379"
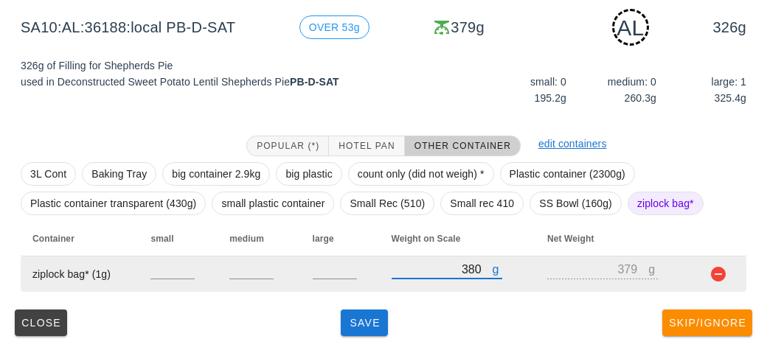
type input "380"
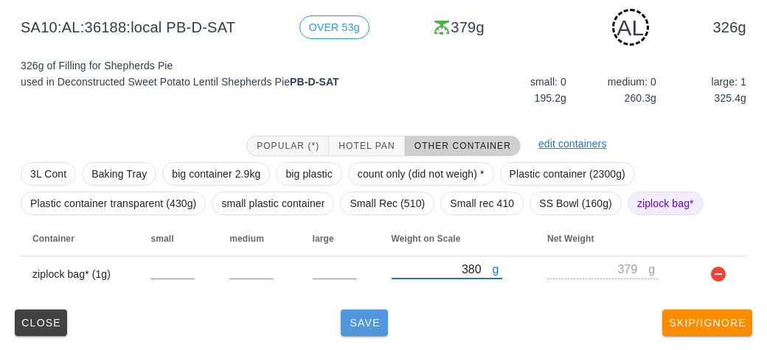
click at [354, 322] on span "Save" at bounding box center [364, 323] width 35 height 12
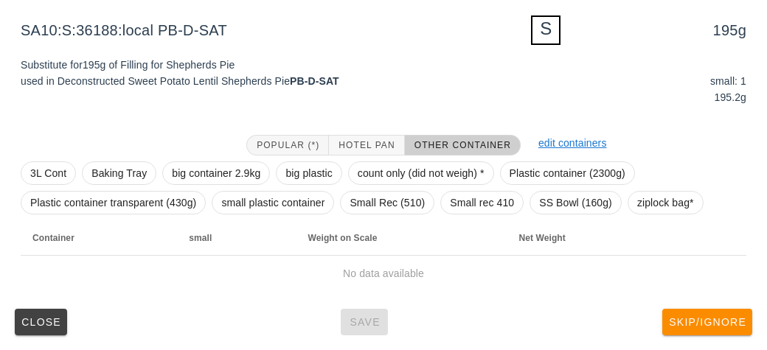
scroll to position [179, 0]
click at [658, 206] on span "ziplock bag*" at bounding box center [665, 204] width 57 height 22
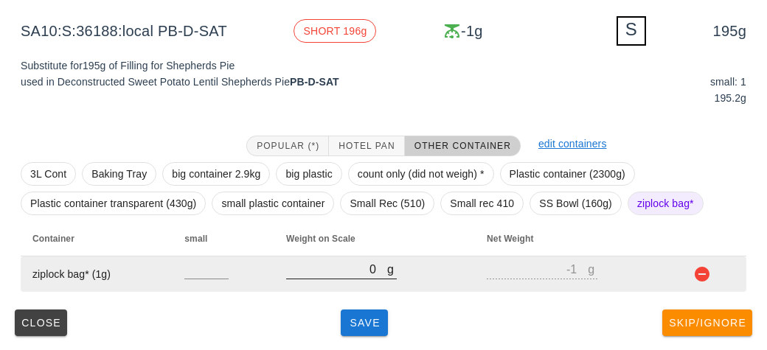
click at [334, 273] on input "0" at bounding box center [336, 269] width 101 height 19
type input "20"
type input "19"
type input "250"
type input "249"
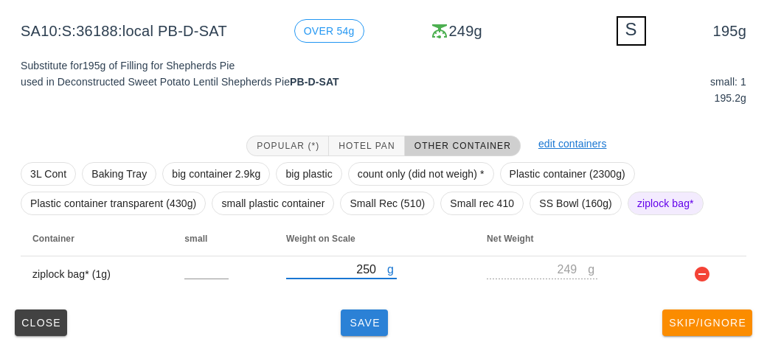
type input "250"
click at [358, 325] on span "Save" at bounding box center [364, 323] width 35 height 12
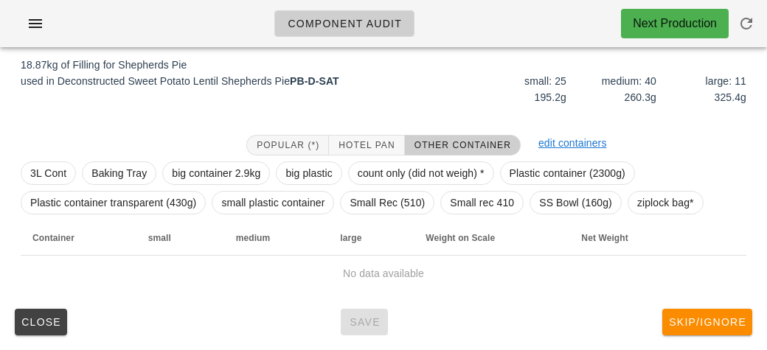
scroll to position [173, 0]
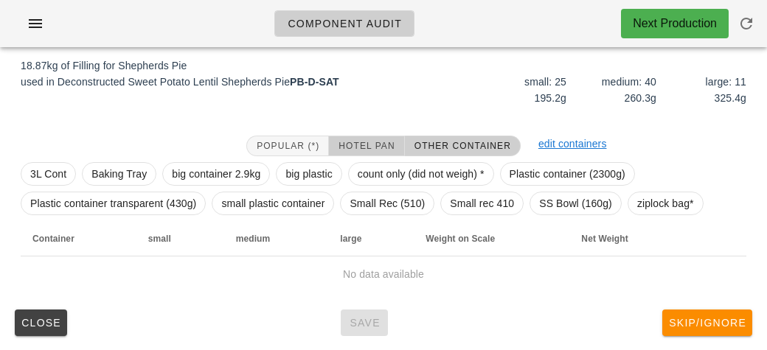
click at [348, 145] on span "Hotel Pan" at bounding box center [366, 146] width 57 height 10
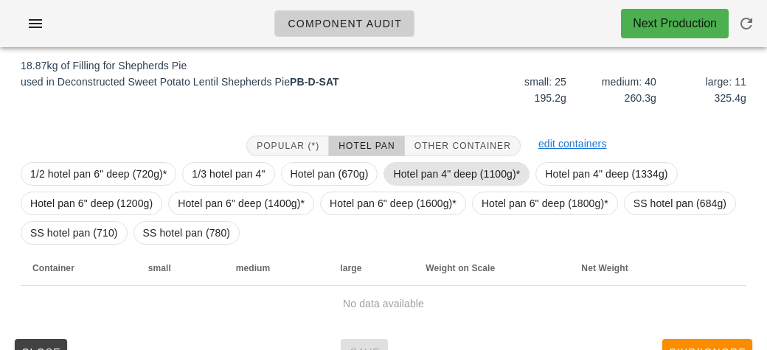
click at [414, 174] on span "Hotel pan 4" deep (1100g)*" at bounding box center [456, 174] width 127 height 22
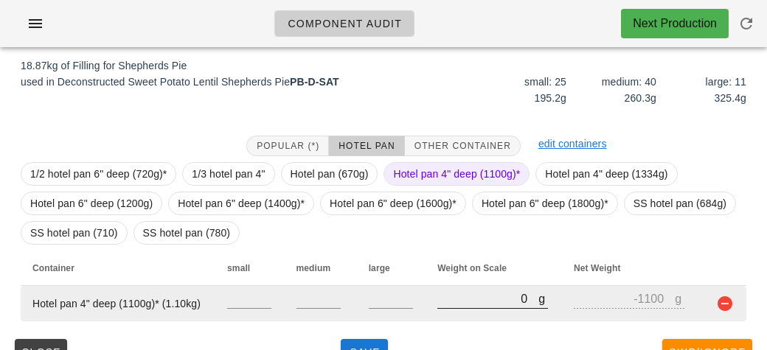
click at [462, 297] on input "0" at bounding box center [487, 298] width 101 height 19
type input "10"
type input "-1090"
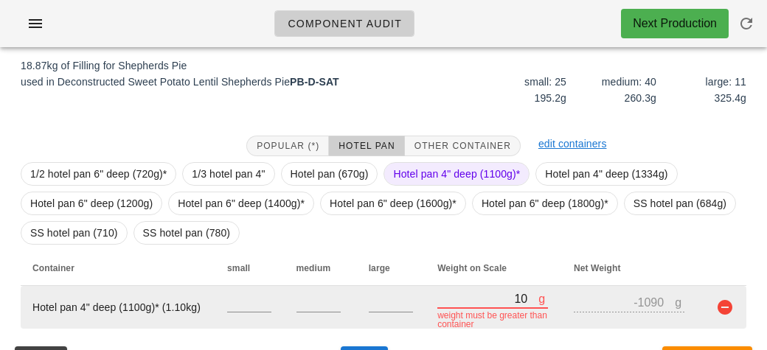
type input "100"
type input "-1000"
type input "1040"
type input "-60"
type input "10400"
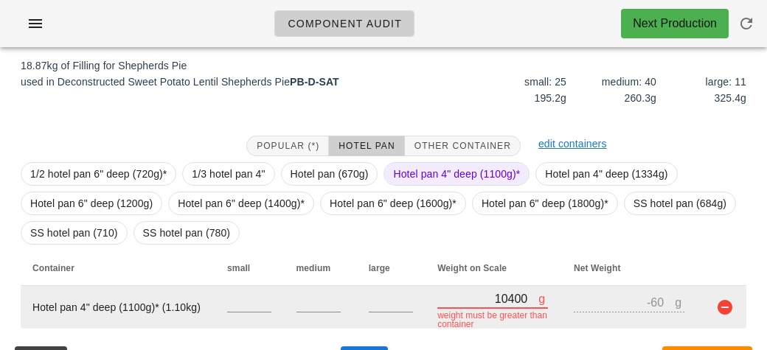
type input "9300"
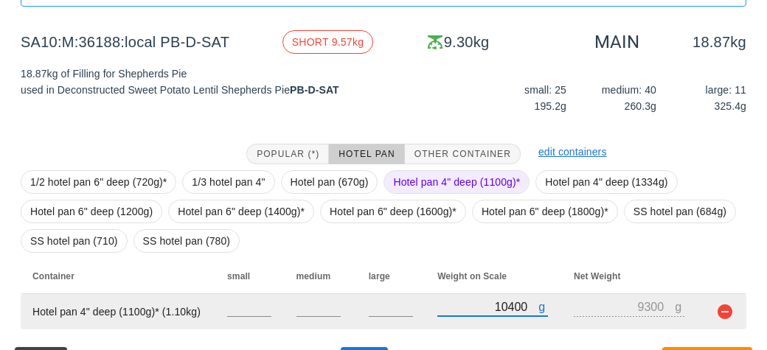
scroll to position [167, 0]
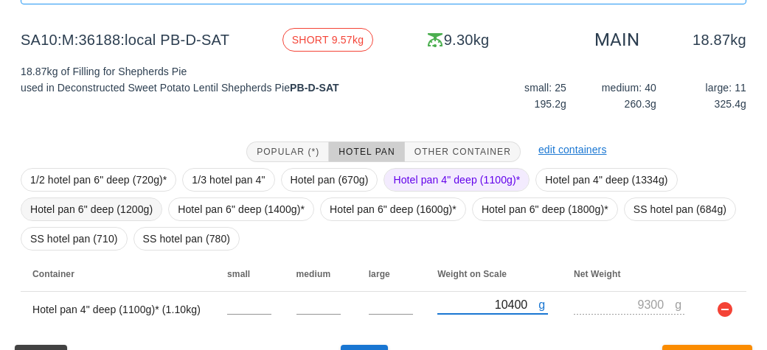
type input "10400"
click at [102, 200] on span "Hotel pan 6" deep (1200g)" at bounding box center [91, 209] width 122 height 22
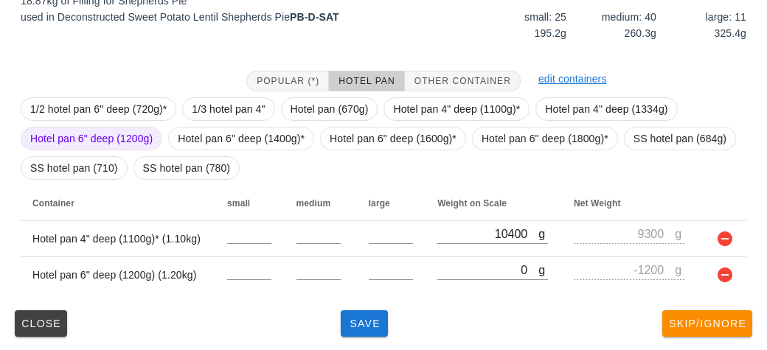
scroll to position [238, 0]
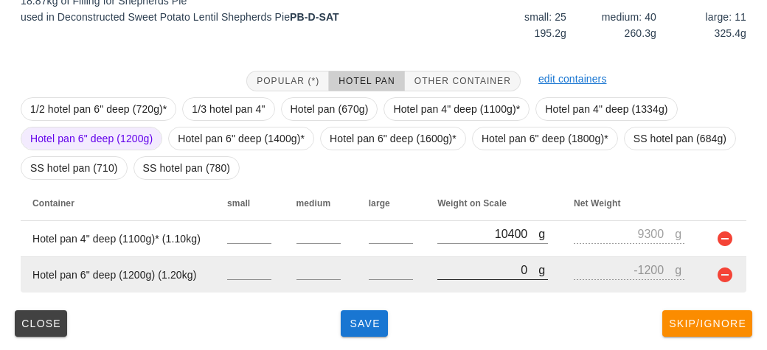
click at [465, 288] on div at bounding box center [492, 288] width 111 height 10
click at [451, 273] on input "0" at bounding box center [487, 269] width 101 height 19
type input "10"
type input "-1190"
type input "110"
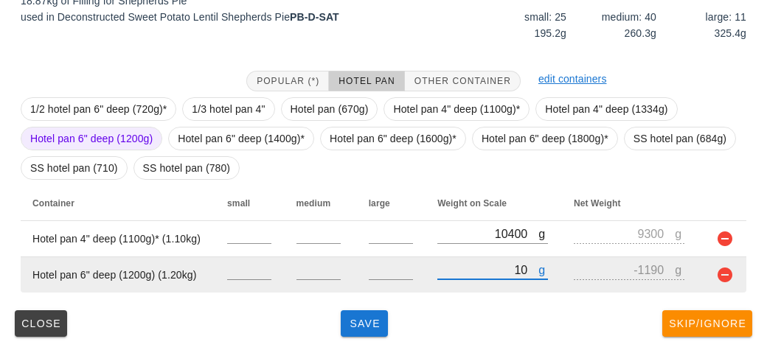
type input "-1090"
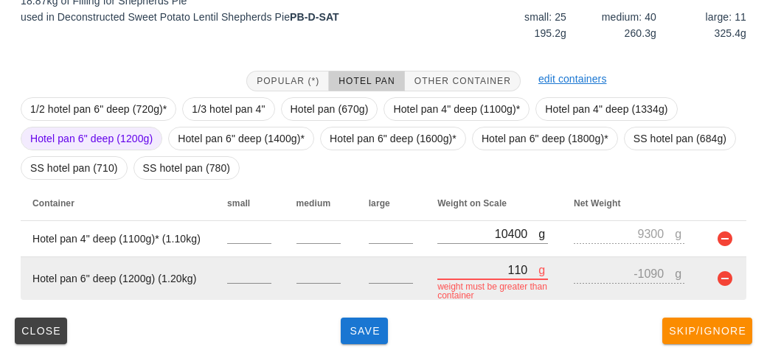
type input "1150"
type input "-50"
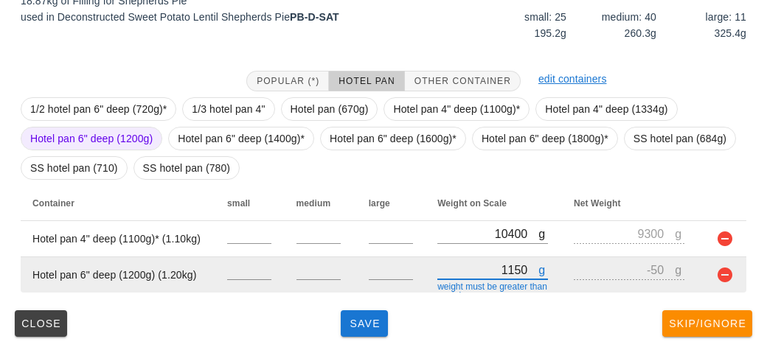
type input "11560"
type input "10360"
type input "11560"
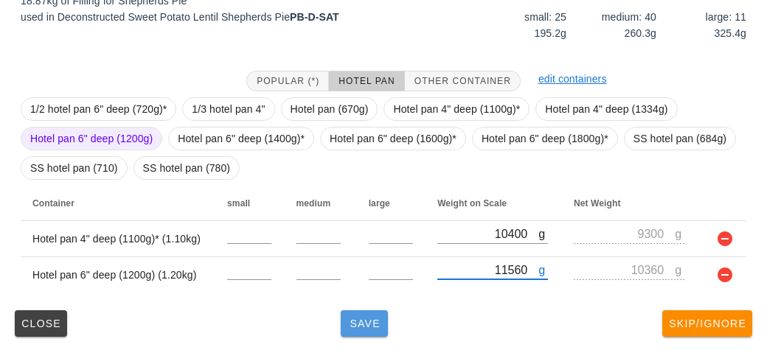
click at [379, 325] on span "Save" at bounding box center [364, 324] width 35 height 12
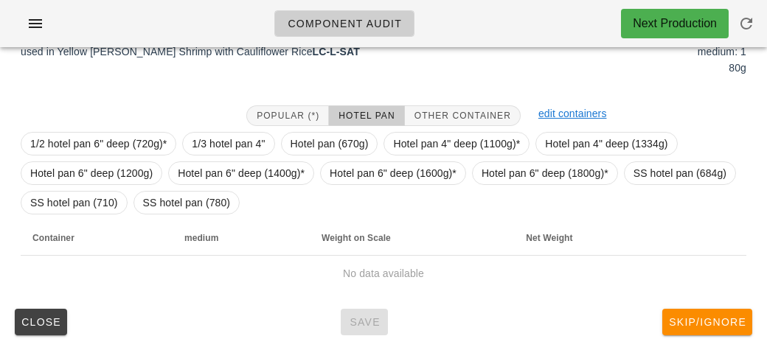
scroll to position [208, 0]
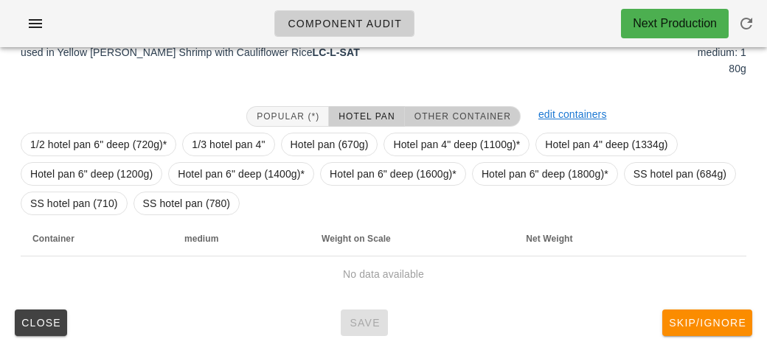
click at [420, 113] on span "Other Container" at bounding box center [462, 116] width 97 height 10
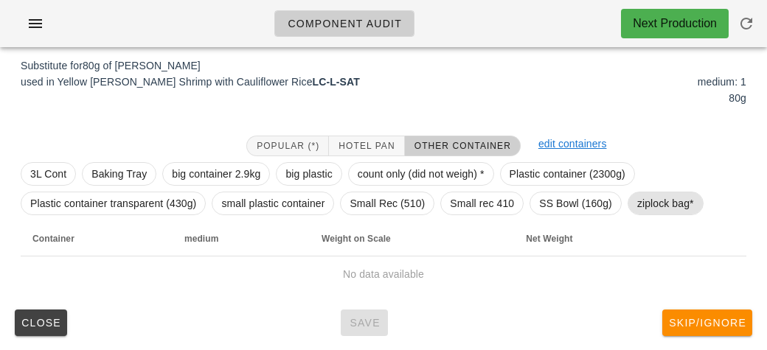
click at [669, 205] on span "ziplock bag*" at bounding box center [665, 204] width 57 height 22
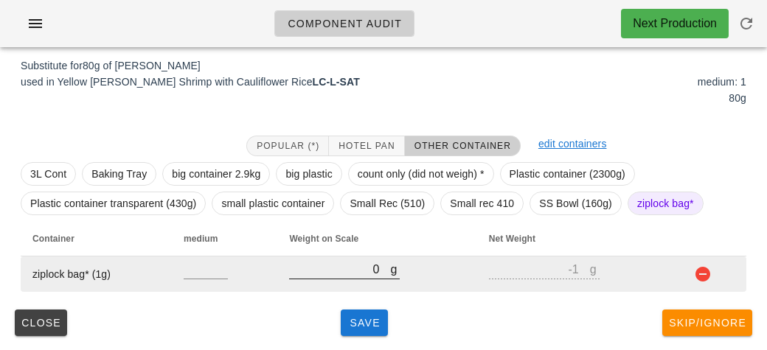
click at [359, 270] on input "0" at bounding box center [339, 269] width 101 height 19
type input "10"
type input "9"
type input "130"
type input "129"
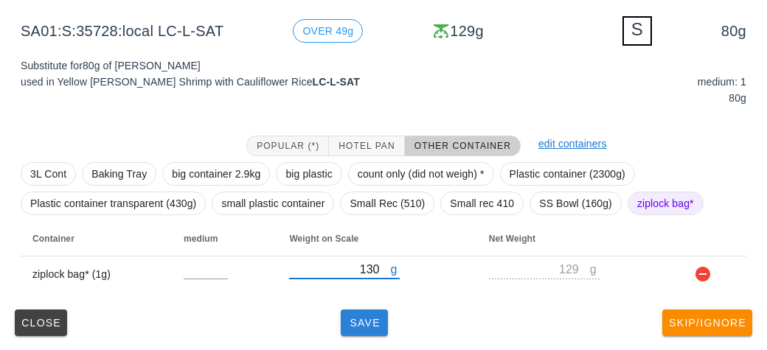
type input "130"
click at [353, 333] on button "Save" at bounding box center [364, 323] width 47 height 27
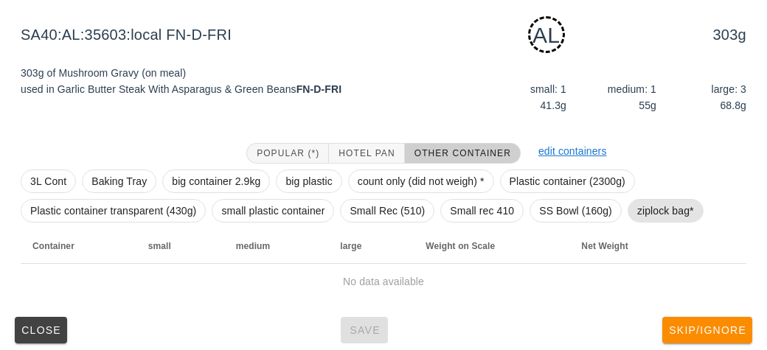
click at [661, 214] on span "ziplock bag*" at bounding box center [665, 211] width 57 height 22
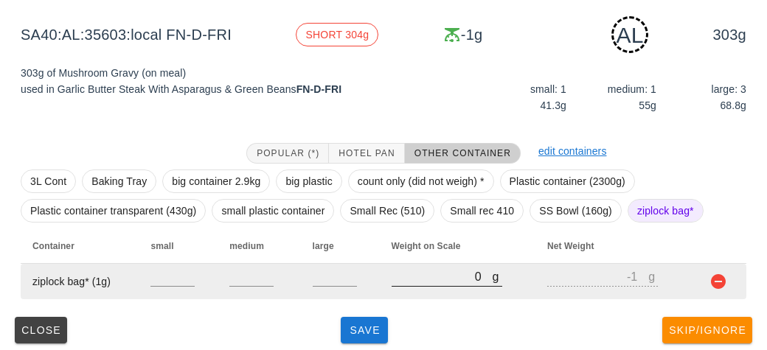
click at [423, 283] on input "0" at bounding box center [442, 276] width 101 height 19
type input "30"
type input "29"
type input "380"
type input "379"
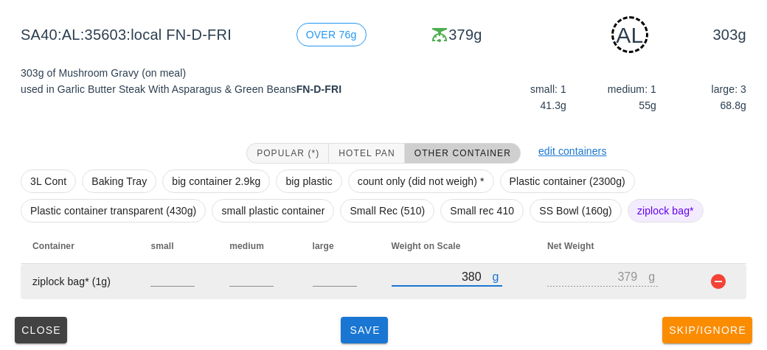
type input "380"
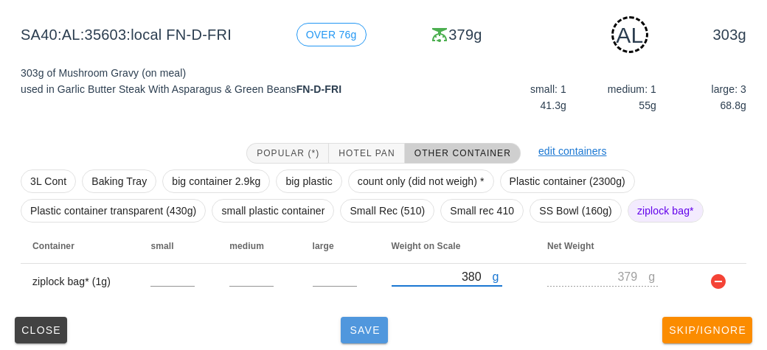
click at [348, 322] on button "Save" at bounding box center [364, 330] width 47 height 27
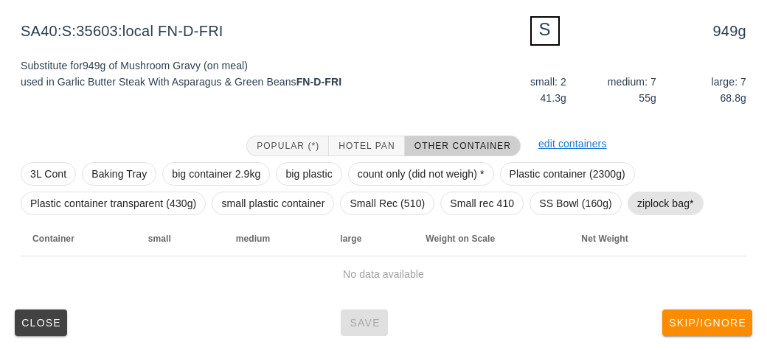
click at [642, 205] on span "ziplock bag*" at bounding box center [665, 204] width 57 height 22
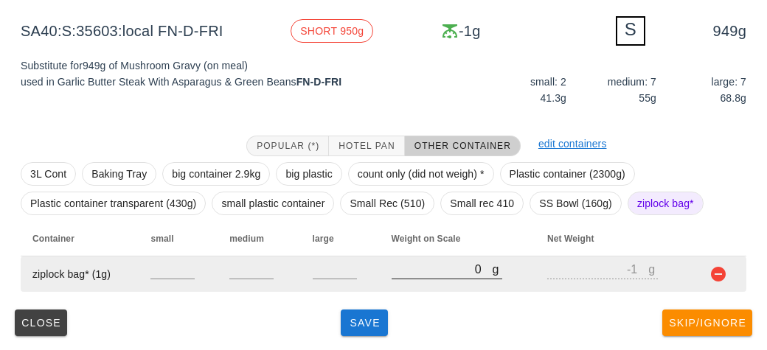
click at [416, 276] on input "0" at bounding box center [442, 269] width 101 height 19
type input "50"
type input "49"
type input "500"
type input "499"
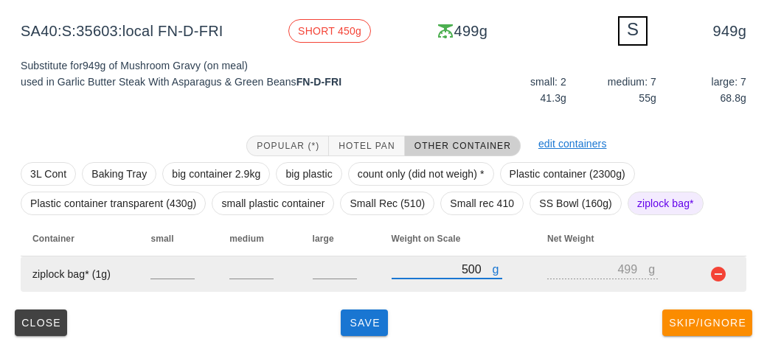
type input "500"
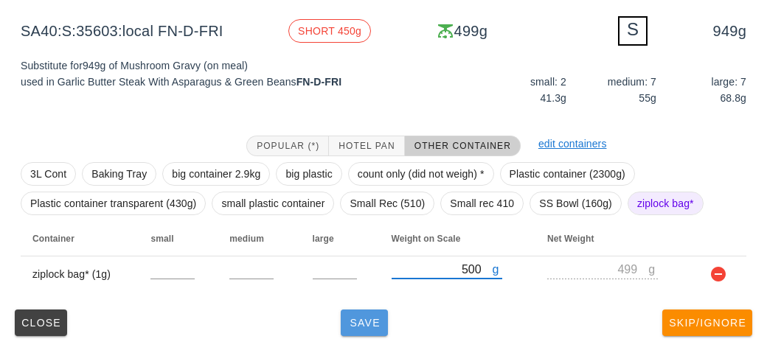
click at [350, 322] on span "Save" at bounding box center [364, 323] width 35 height 12
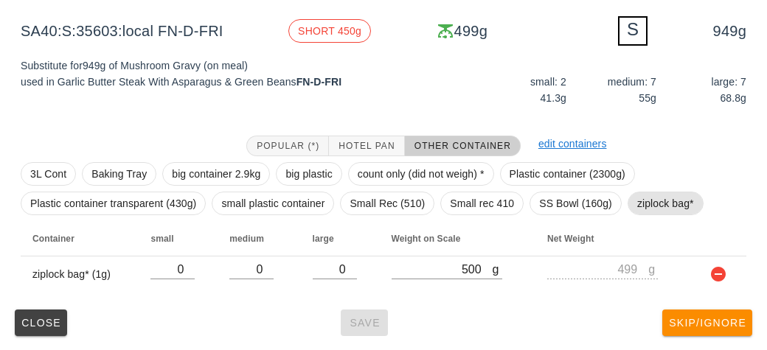
click at [652, 214] on span "ziplock bag*" at bounding box center [665, 204] width 57 height 22
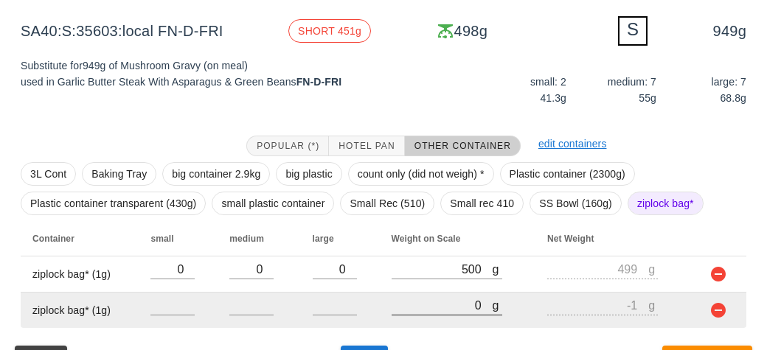
click at [428, 311] on input "0" at bounding box center [442, 305] width 101 height 19
type input "60"
type input "59"
type input "640"
type input "639"
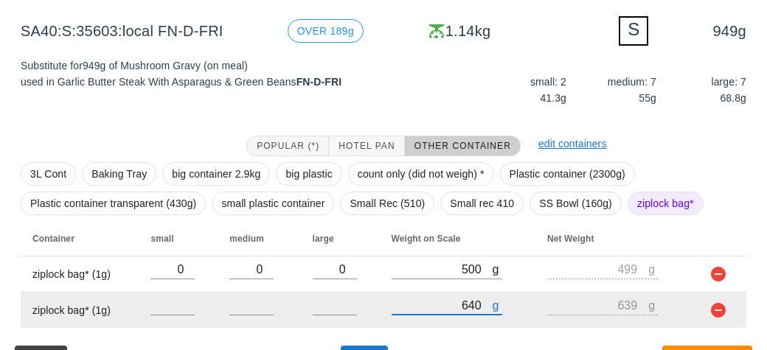
scroll to position [214, 0]
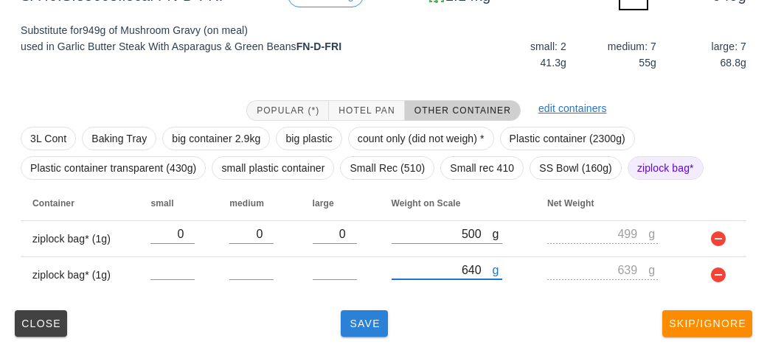
type input "640"
click at [348, 327] on span "Save" at bounding box center [364, 324] width 35 height 12
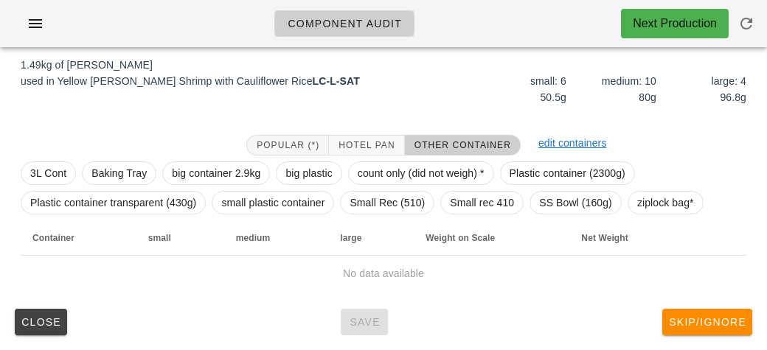
scroll to position [186, 0]
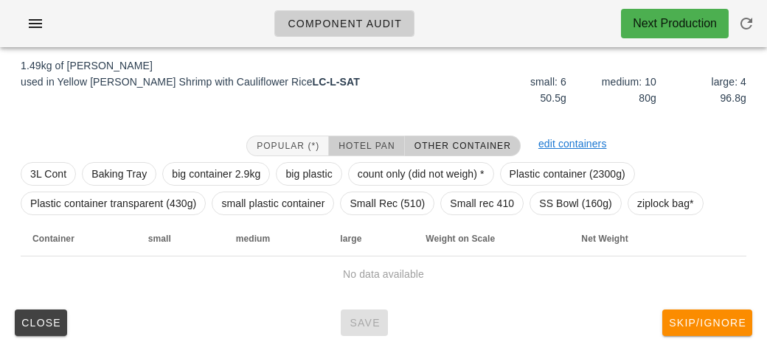
click at [360, 136] on button "Hotel Pan" at bounding box center [366, 146] width 75 height 21
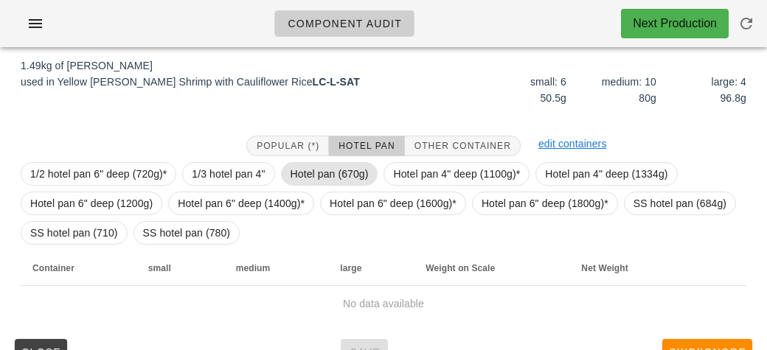
click at [318, 177] on span "Hotel pan (670g)" at bounding box center [330, 174] width 78 height 22
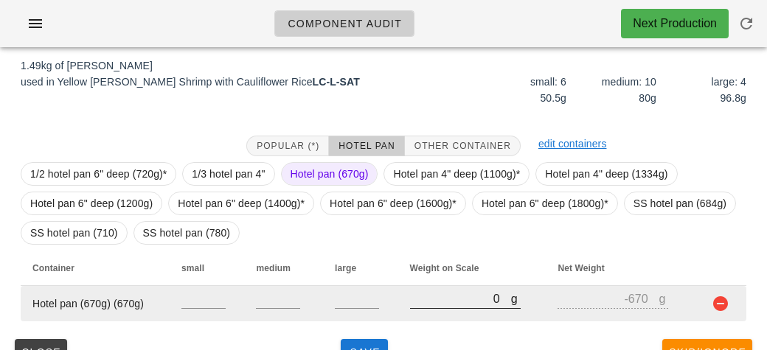
click at [432, 305] on input "0" at bounding box center [460, 298] width 101 height 19
type input "30"
type input "-640"
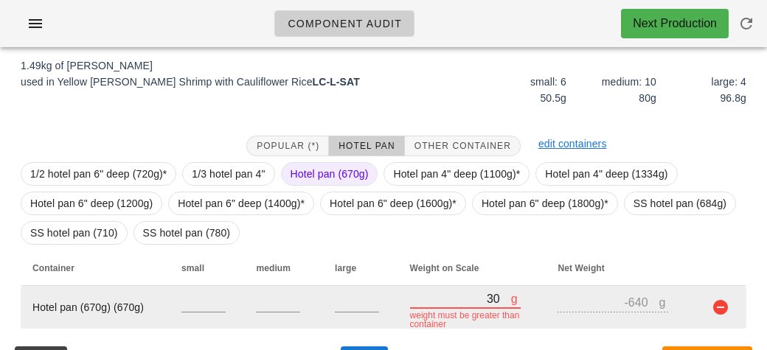
type input "300"
type input "-370"
type input "3050"
type input "2380"
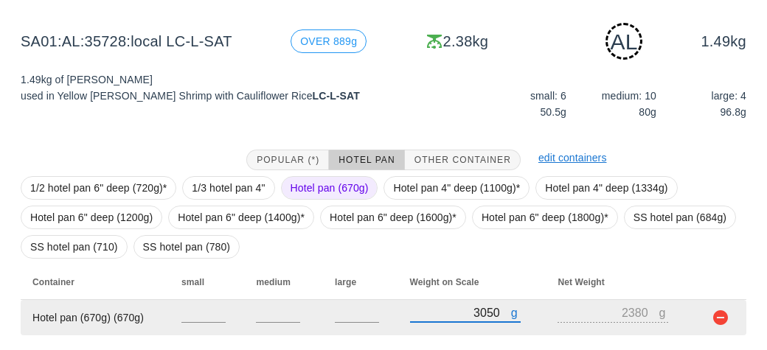
scroll to position [215, 0]
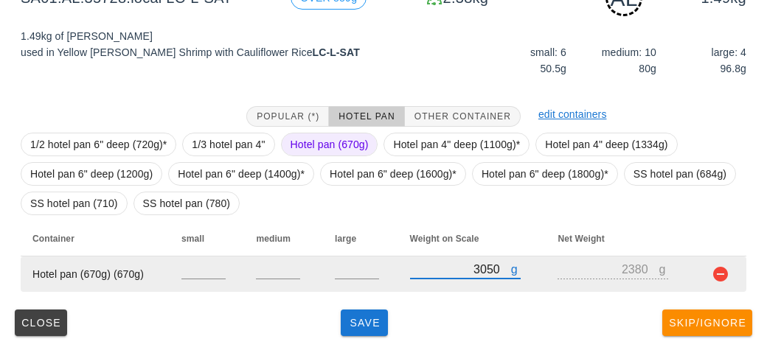
type input "3050"
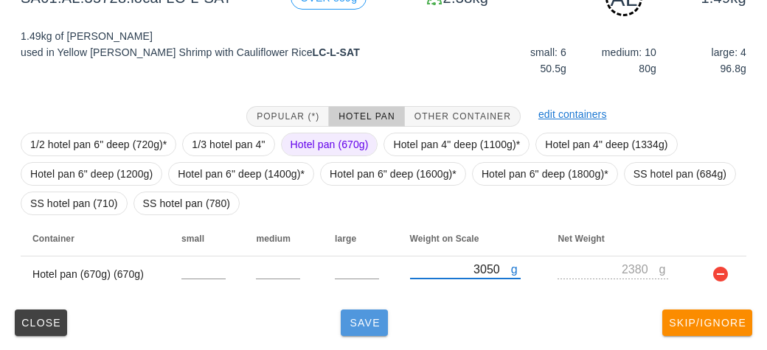
click at [360, 323] on span "Save" at bounding box center [364, 323] width 35 height 12
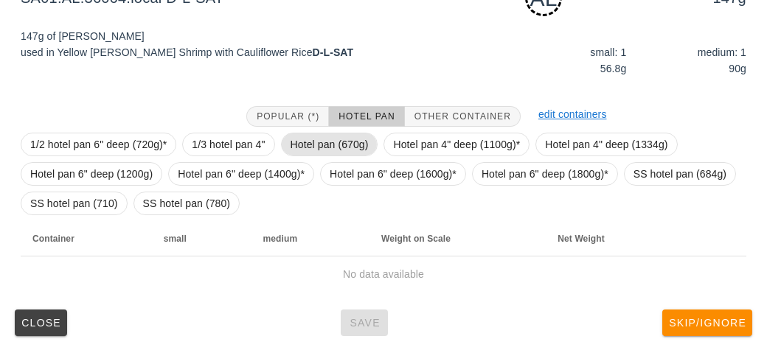
click at [308, 143] on span "Hotel pan (670g)" at bounding box center [330, 145] width 78 height 22
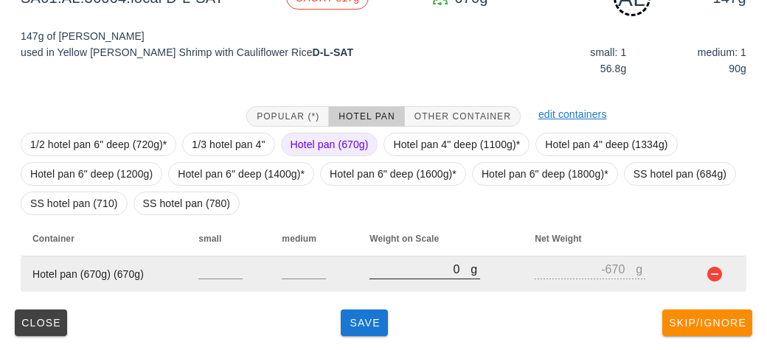
click at [412, 276] on input "0" at bounding box center [420, 269] width 101 height 19
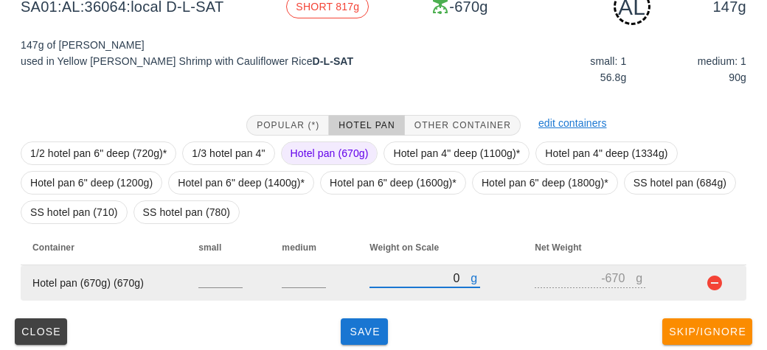
scroll to position [208, 0]
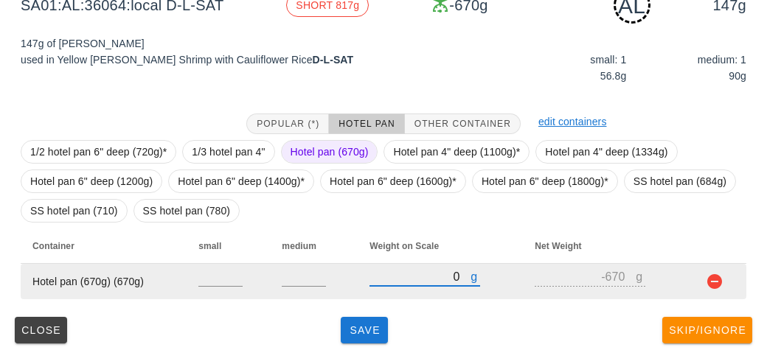
type input "80"
type input "-590"
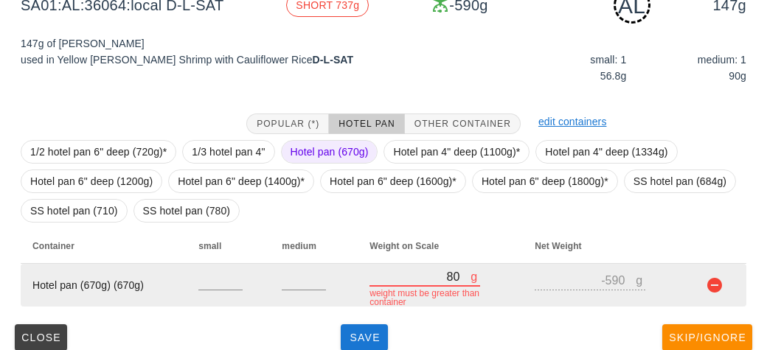
type input "810"
type input "140"
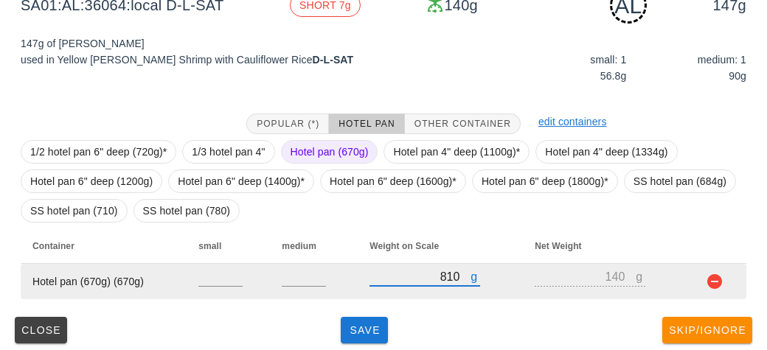
type input "80"
type input "-590"
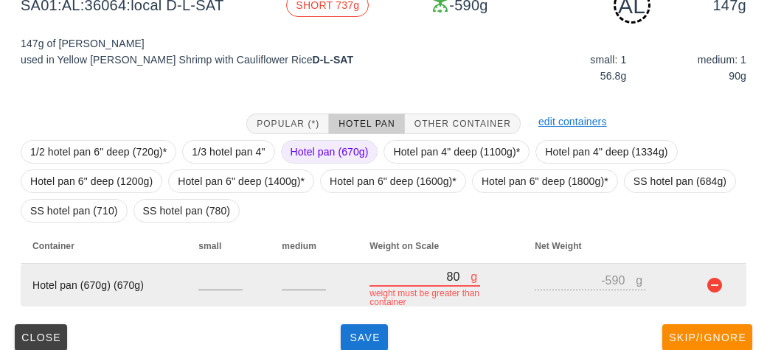
type input "820"
type input "150"
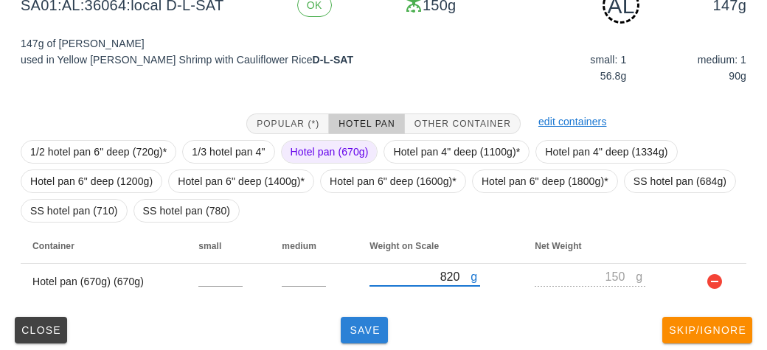
type input "820"
click at [354, 331] on span "Save" at bounding box center [364, 331] width 35 height 12
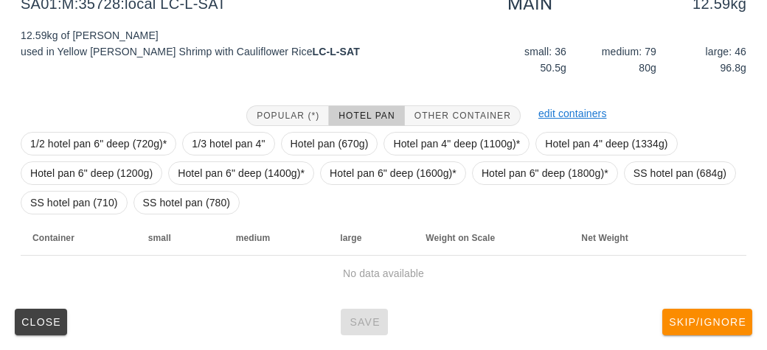
scroll to position [202, 0]
click at [387, 177] on span "Hotel pan 6" deep (1600g)*" at bounding box center [393, 174] width 127 height 22
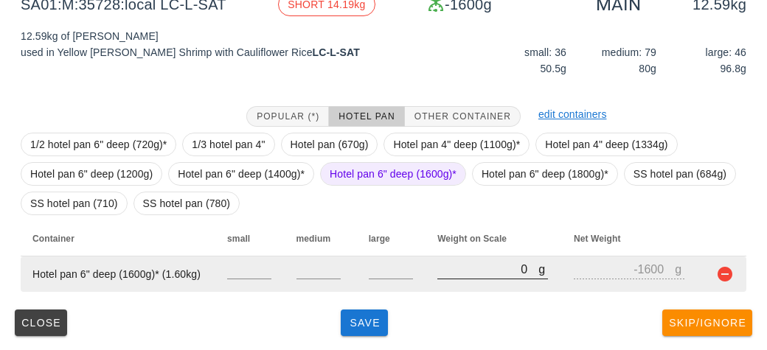
click at [462, 275] on input "0" at bounding box center [487, 269] width 101 height 19
type input "80"
type input "-1520"
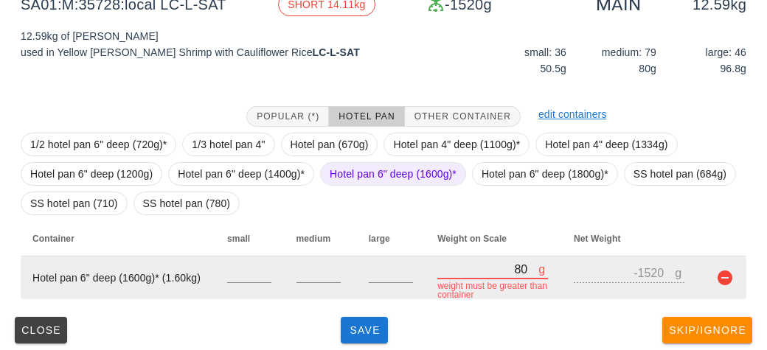
type input "870"
type input "-730"
type input "8700"
type input "7100"
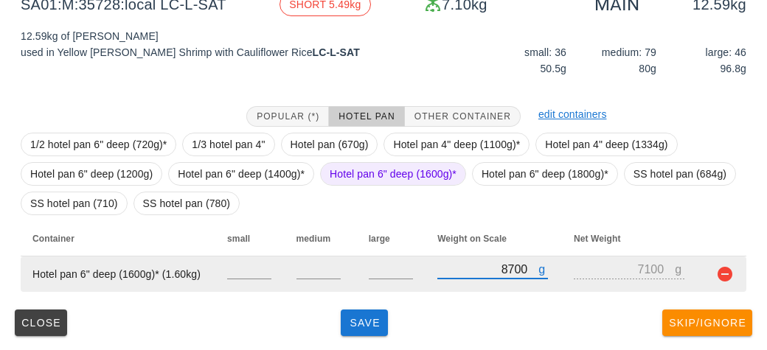
type input "8700"
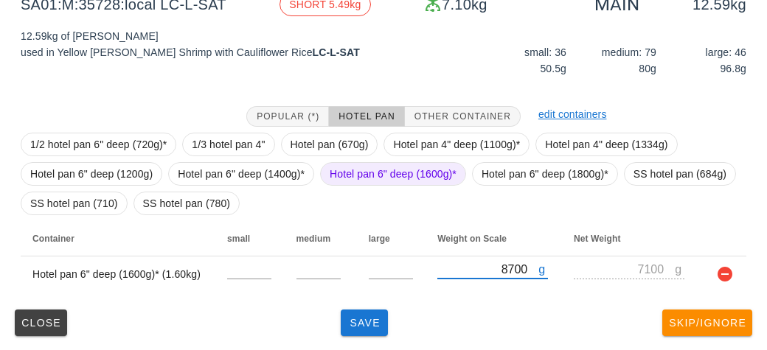
click at [369, 174] on span "Hotel pan 6" deep (1600g)*" at bounding box center [393, 174] width 127 height 22
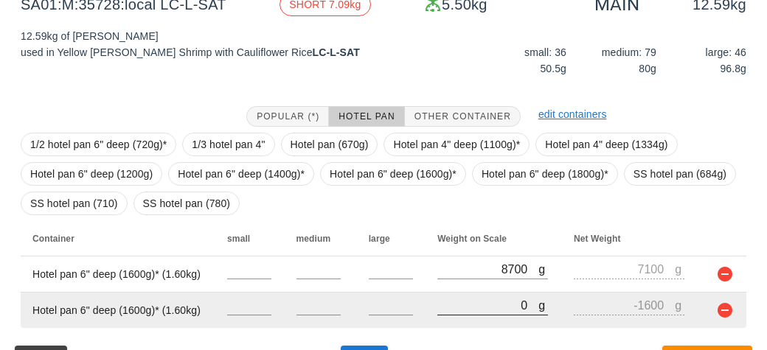
click at [483, 309] on input "0" at bounding box center [487, 305] width 101 height 19
type input "80"
type input "-1520"
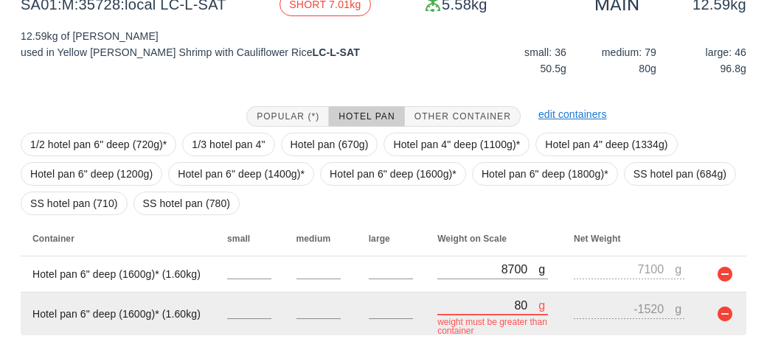
type input "850"
type input "-750"
type input "8580"
type input "6980"
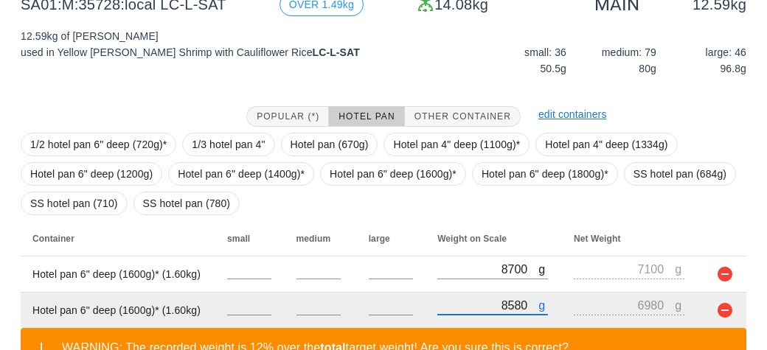
scroll to position [305, 0]
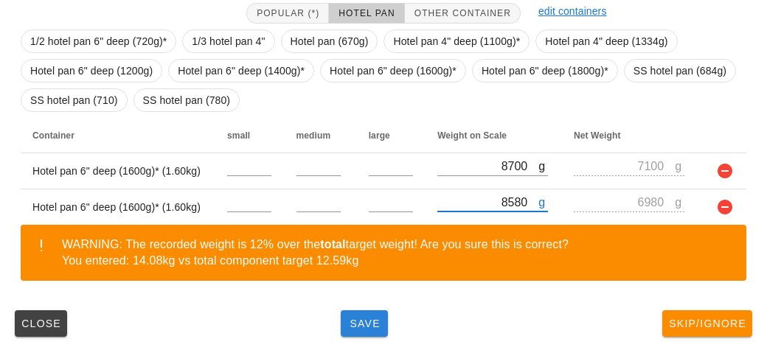
type input "8580"
click at [370, 325] on span "Save" at bounding box center [364, 324] width 35 height 12
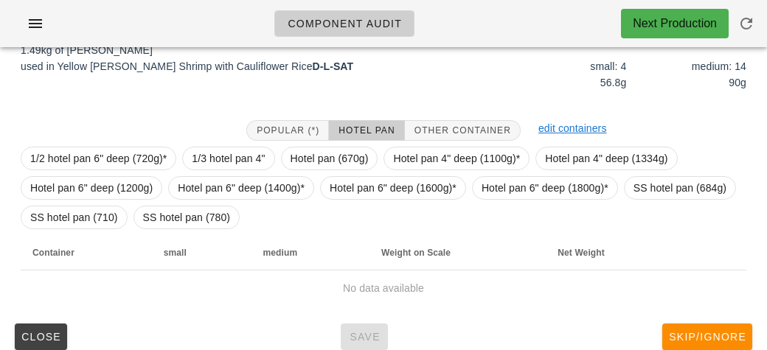
scroll to position [179, 0]
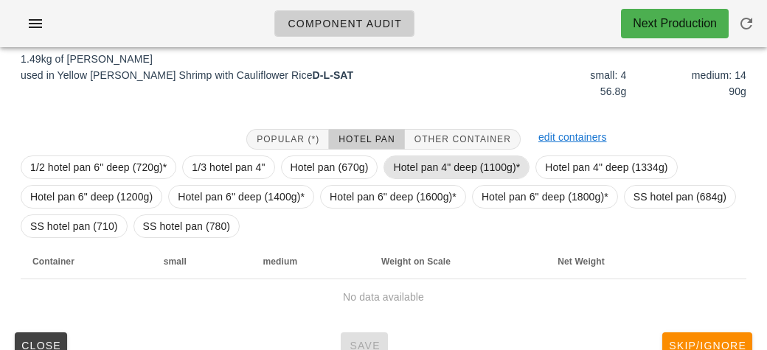
click at [454, 166] on span "Hotel pan 4" deep (1100g)*" at bounding box center [456, 167] width 127 height 22
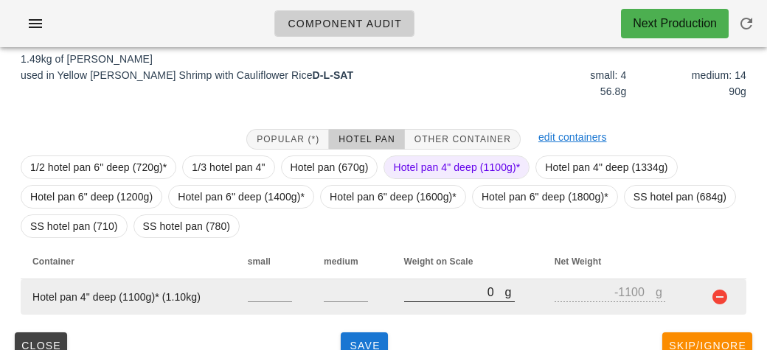
click at [440, 291] on input "0" at bounding box center [454, 292] width 101 height 19
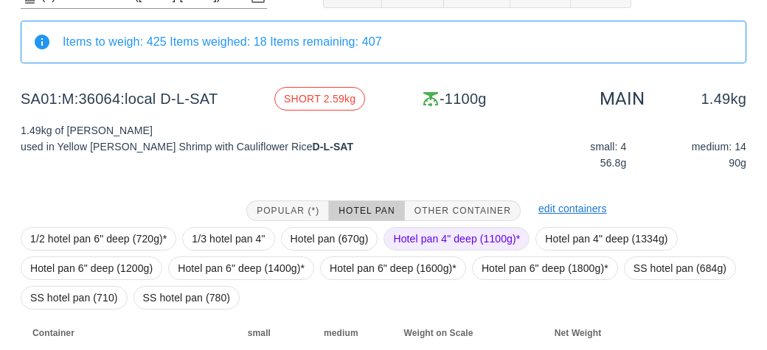
scroll to position [202, 0]
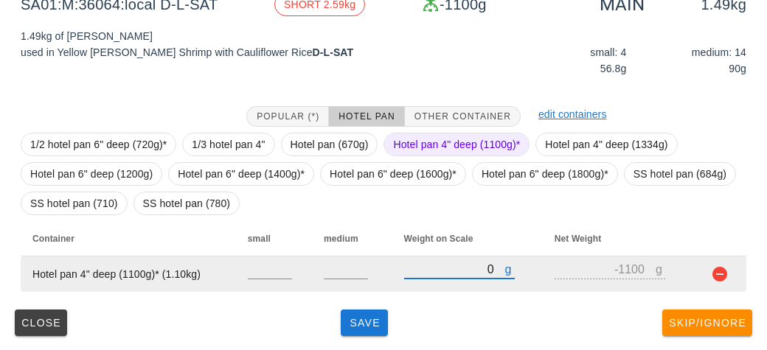
type input "20"
type input "-1080"
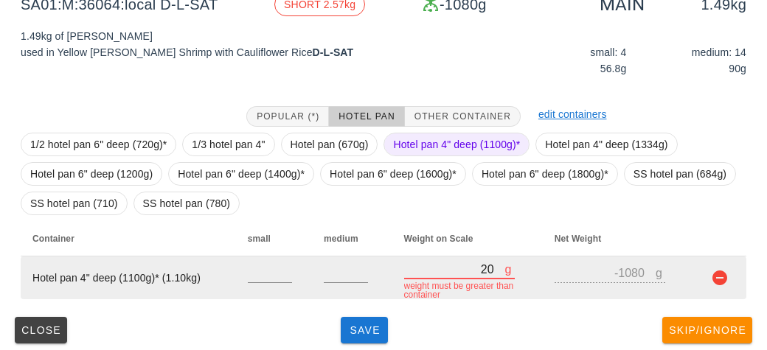
type input "250"
type input "-850"
type input "2590"
type input "1490"
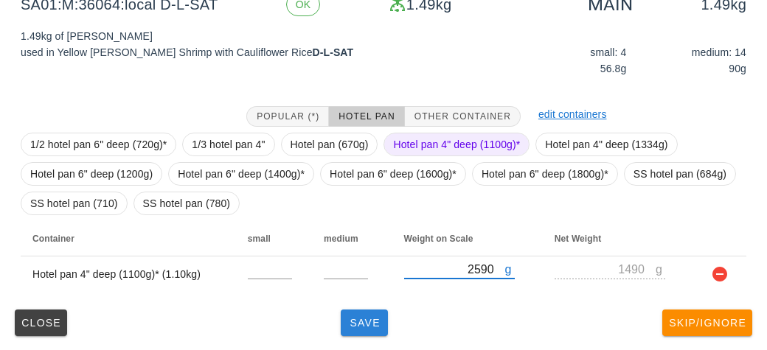
type input "2590"
click at [364, 319] on span "Save" at bounding box center [364, 323] width 35 height 12
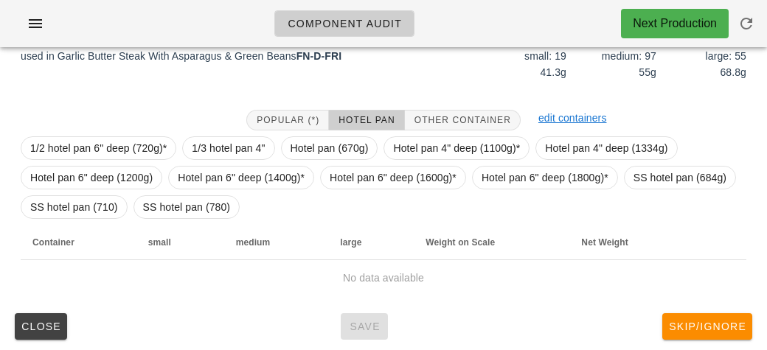
scroll to position [184, 0]
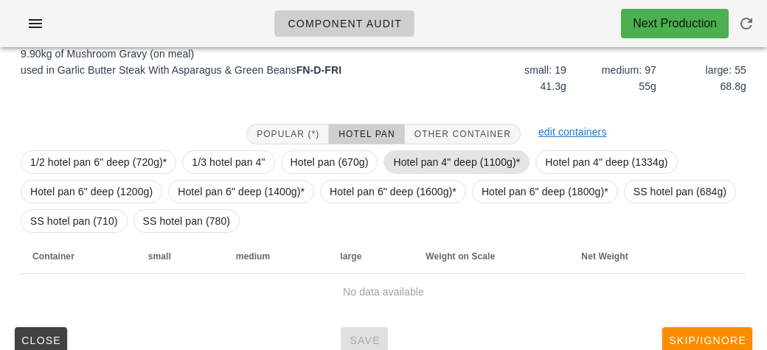
click at [440, 158] on span "Hotel pan 4" deep (1100g)*" at bounding box center [456, 162] width 127 height 22
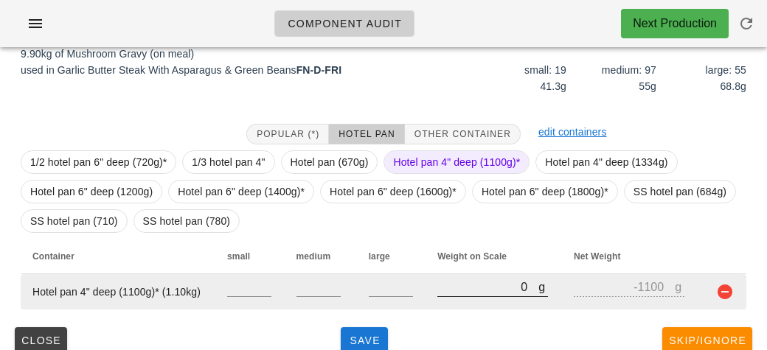
click at [480, 282] on input "0" at bounding box center [487, 286] width 101 height 19
type input "10"
type input "-1090"
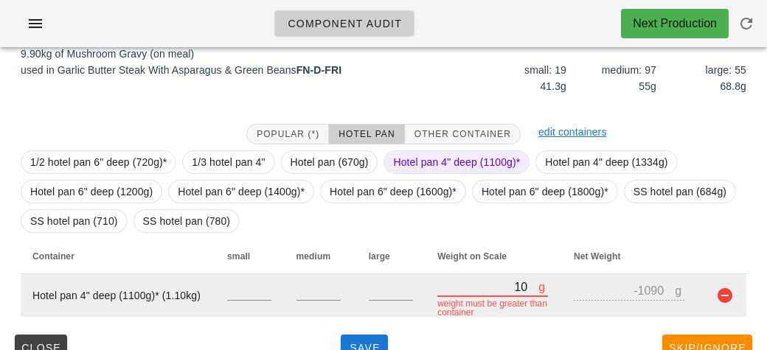
type input "110"
type input "-990"
type input "1160"
type input "60"
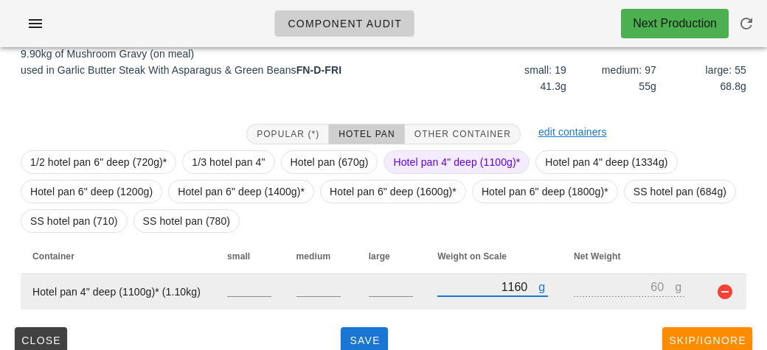
type input "11640"
type input "10540"
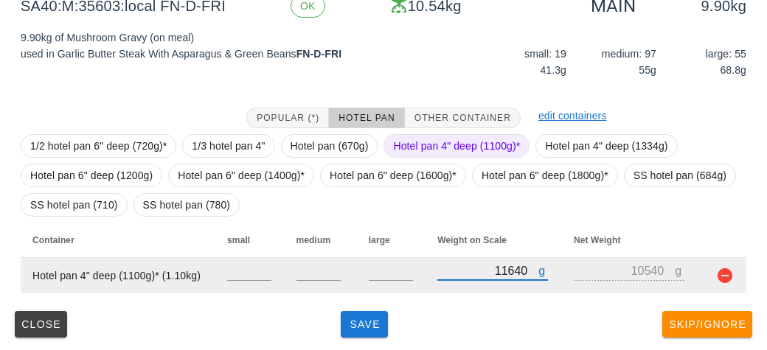
scroll to position [202, 0]
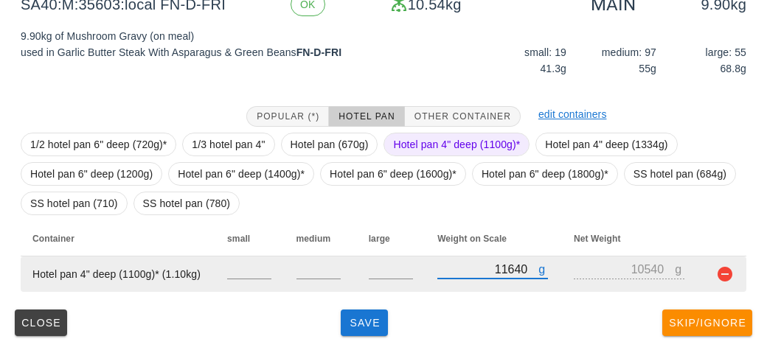
type input "11640"
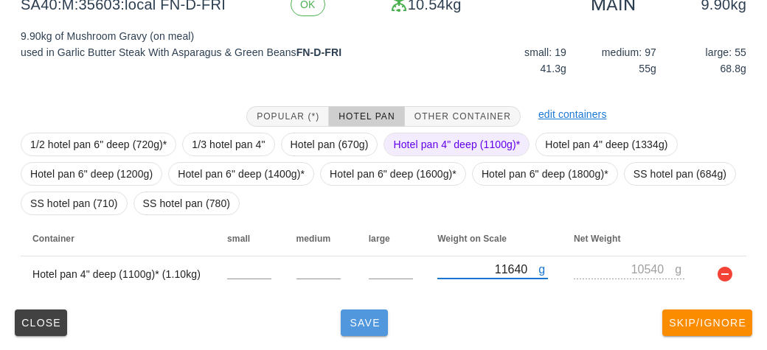
click at [358, 325] on span "Save" at bounding box center [364, 323] width 35 height 12
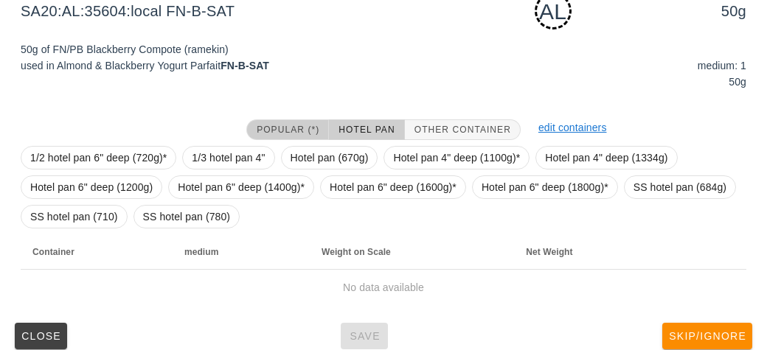
click at [273, 120] on button "Popular (*)" at bounding box center [287, 129] width 83 height 21
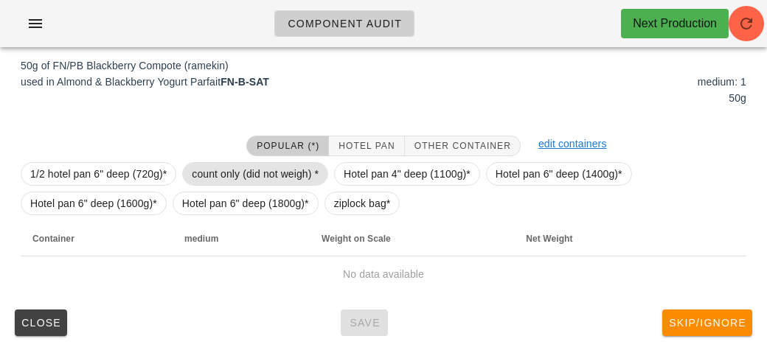
click at [209, 163] on span "count only (did not weigh) *" at bounding box center [255, 174] width 127 height 22
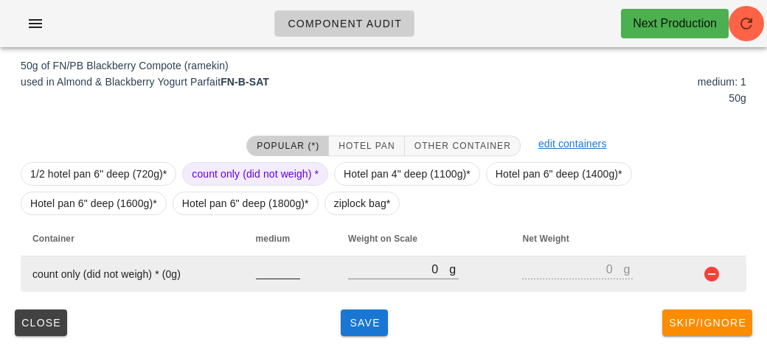
click at [270, 275] on input "number" at bounding box center [278, 269] width 44 height 19
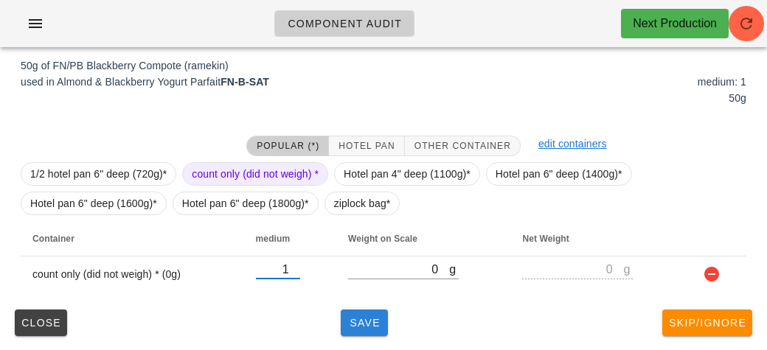
type input "1"
click at [371, 325] on span "Save" at bounding box center [364, 323] width 35 height 12
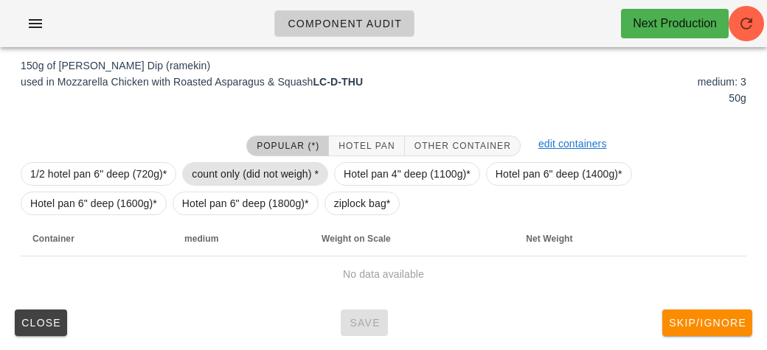
click at [226, 169] on span "count only (did not weigh) *" at bounding box center [255, 174] width 127 height 22
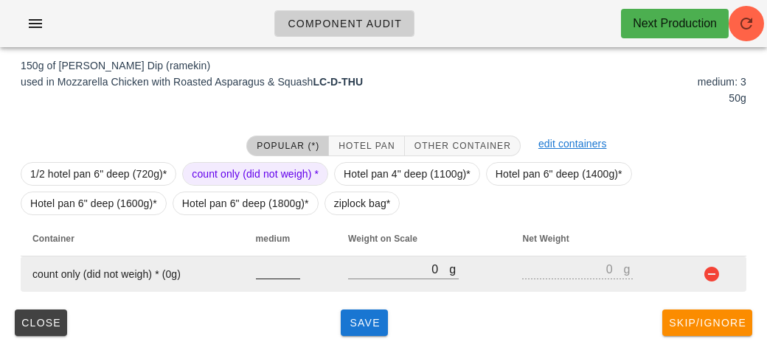
click at [274, 276] on input "number" at bounding box center [278, 269] width 44 height 19
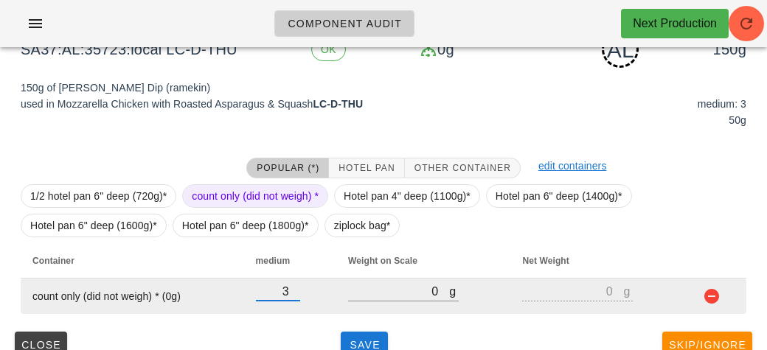
scroll to position [183, 0]
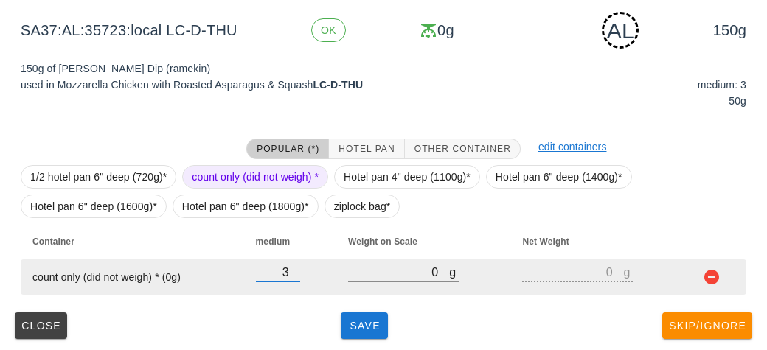
type input "3"
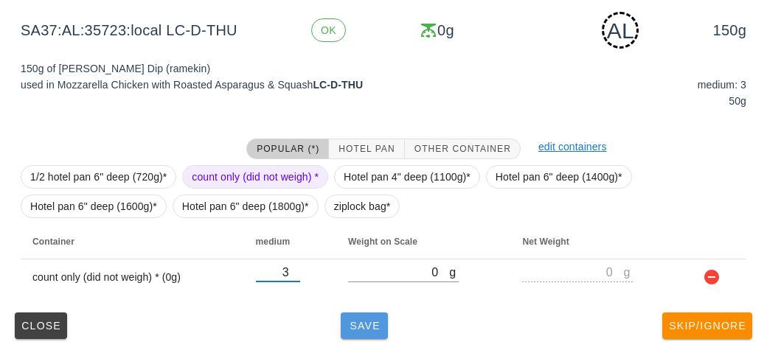
click at [356, 335] on button "Save" at bounding box center [364, 326] width 47 height 27
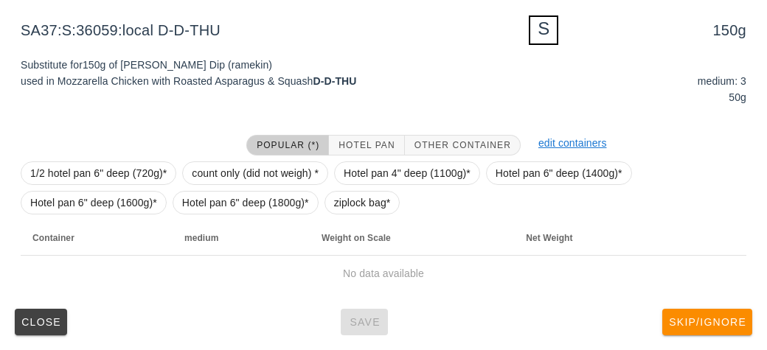
scroll to position [179, 0]
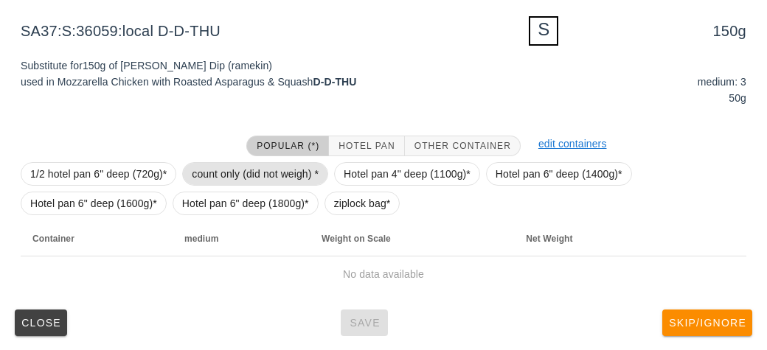
click at [221, 175] on span "count only (did not weigh) *" at bounding box center [255, 174] width 127 height 22
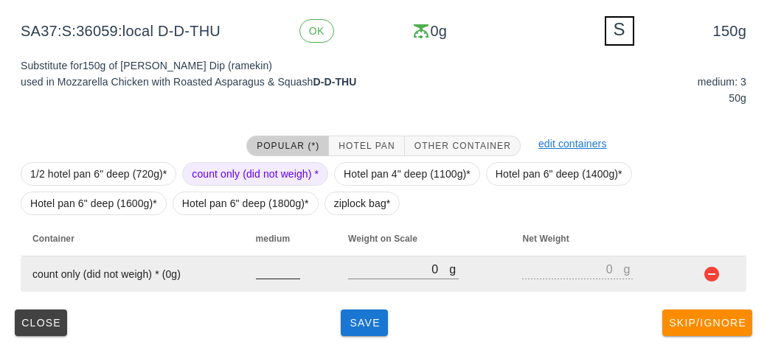
click at [271, 273] on input "number" at bounding box center [278, 269] width 44 height 19
type input "3"
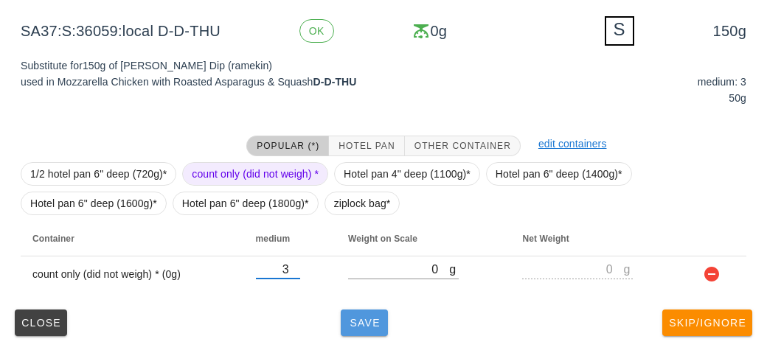
click at [360, 323] on span "Save" at bounding box center [364, 323] width 35 height 12
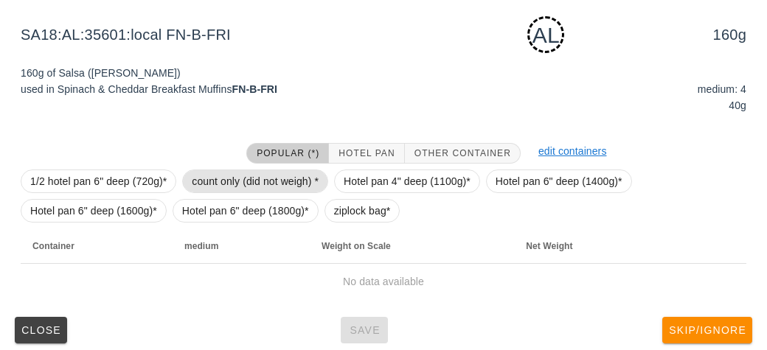
click at [212, 174] on span "count only (did not weigh) *" at bounding box center [255, 181] width 127 height 22
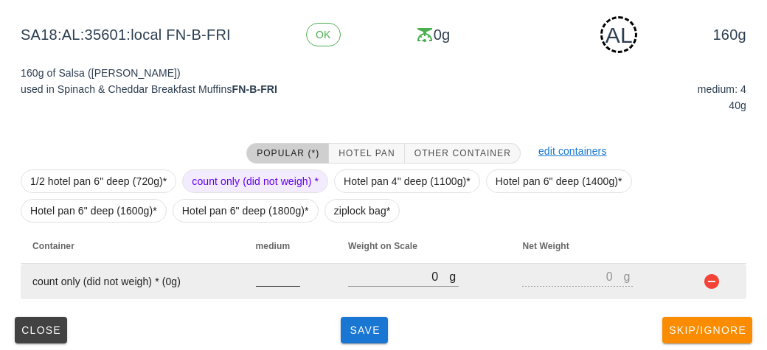
click at [273, 282] on input "number" at bounding box center [278, 276] width 44 height 19
type input "4"
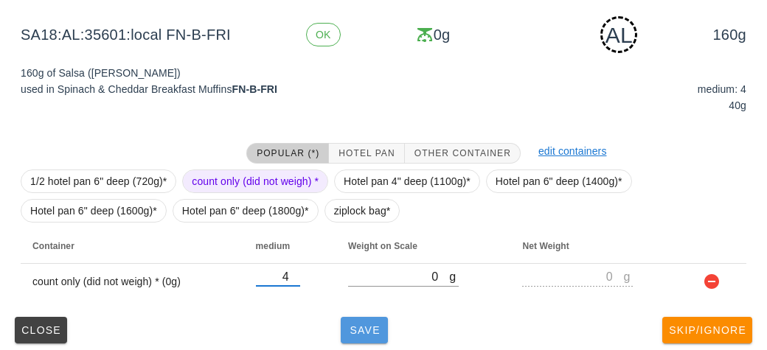
click at [358, 325] on span "Save" at bounding box center [364, 331] width 35 height 12
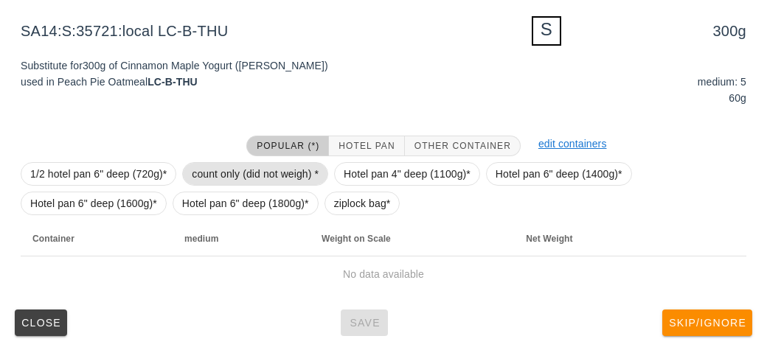
click at [212, 176] on span "count only (did not weigh) *" at bounding box center [255, 174] width 127 height 22
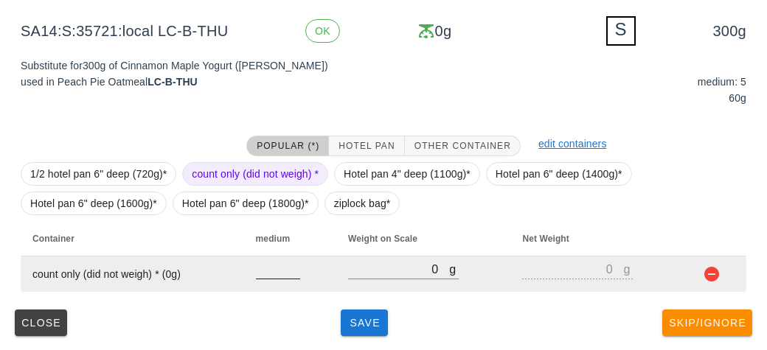
click at [268, 273] on input "number" at bounding box center [278, 269] width 44 height 19
type input "5"
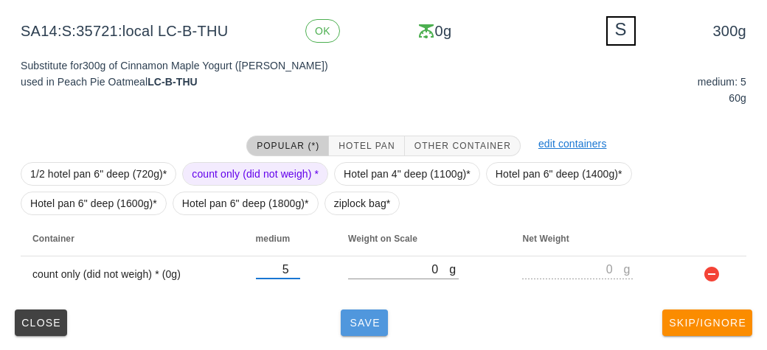
click at [369, 325] on span "Save" at bounding box center [364, 323] width 35 height 12
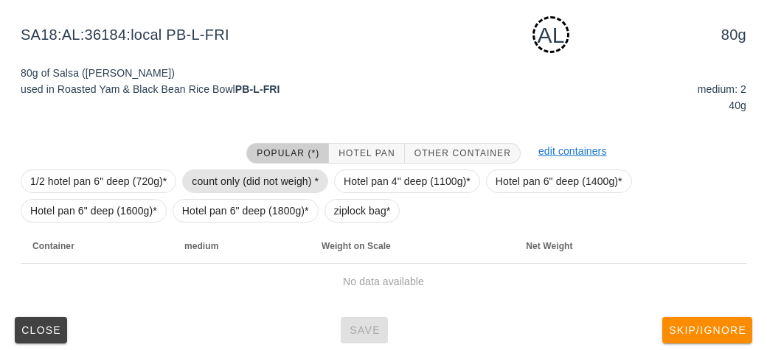
click at [216, 173] on span "count only (did not weigh) *" at bounding box center [255, 181] width 127 height 22
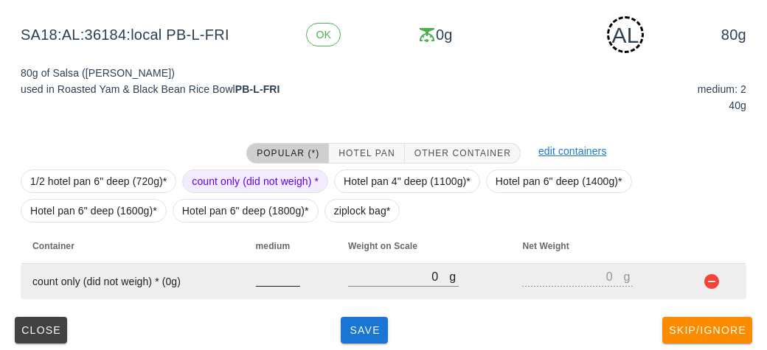
click at [271, 281] on input "number" at bounding box center [278, 276] width 44 height 19
type input "2"
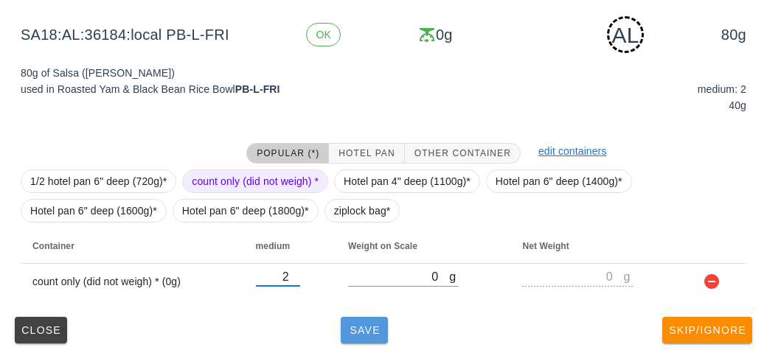
click at [364, 334] on span "Save" at bounding box center [364, 331] width 35 height 12
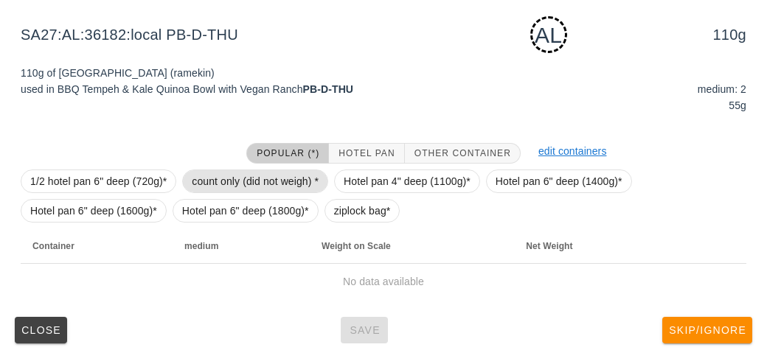
click at [200, 170] on span "count only (did not weigh) *" at bounding box center [255, 181] width 127 height 22
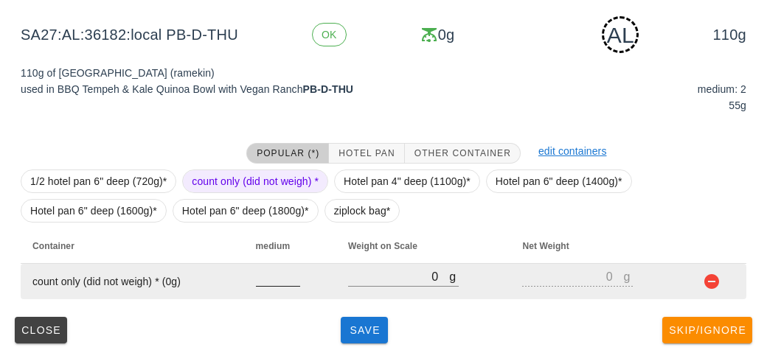
click at [274, 283] on input "number" at bounding box center [278, 276] width 44 height 19
type input "2"
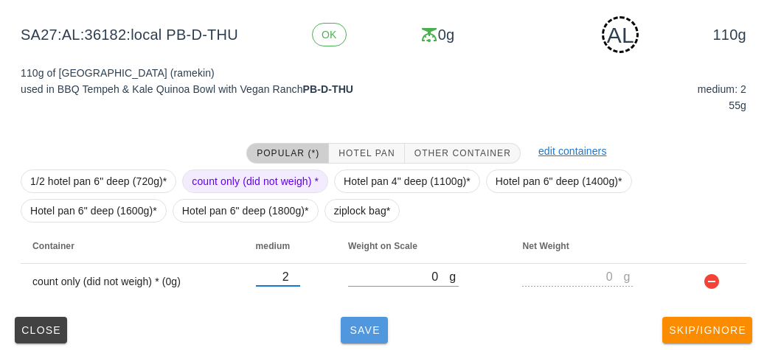
click at [363, 330] on span "Save" at bounding box center [364, 331] width 35 height 12
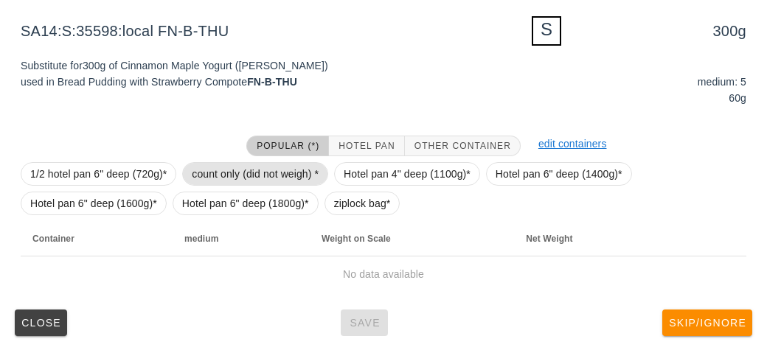
click at [233, 168] on span "count only (did not weigh) *" at bounding box center [255, 174] width 127 height 22
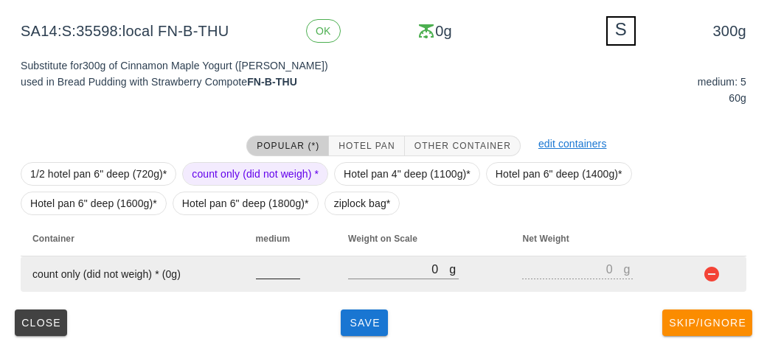
click at [277, 290] on div at bounding box center [278, 287] width 44 height 10
click at [271, 272] on input "number" at bounding box center [278, 269] width 44 height 19
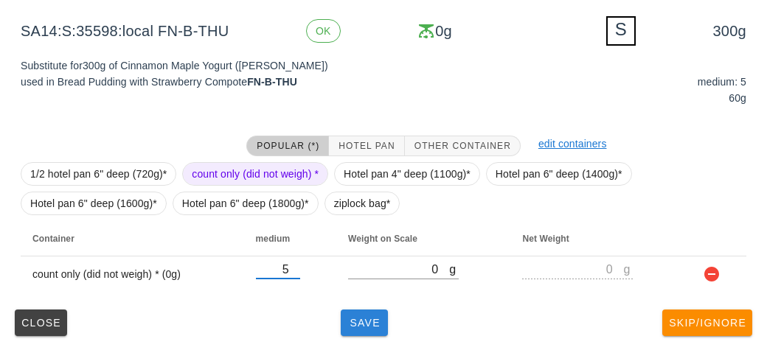
type input "5"
click at [361, 331] on button "Save" at bounding box center [364, 323] width 47 height 27
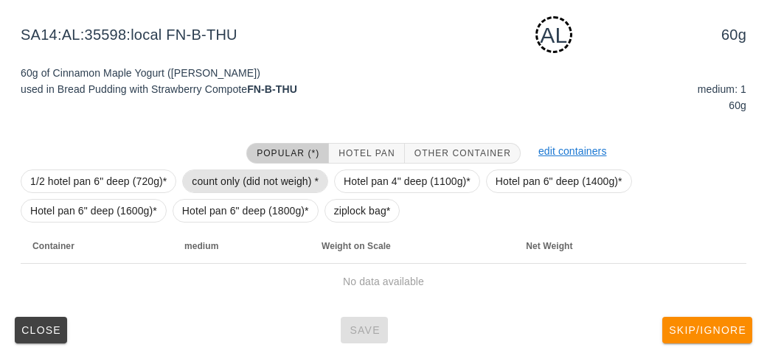
click at [209, 173] on span "count only (did not weigh) *" at bounding box center [255, 181] width 127 height 22
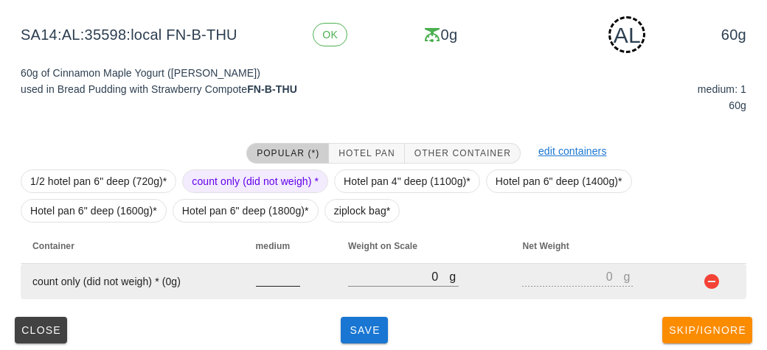
click at [268, 281] on input "number" at bounding box center [278, 276] width 44 height 19
type input "1"
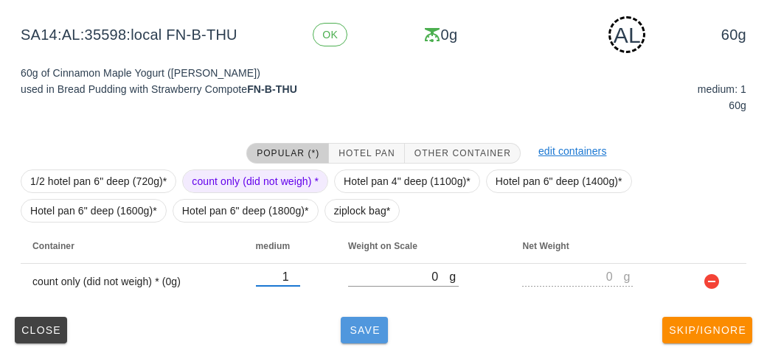
click at [377, 333] on span "Save" at bounding box center [364, 331] width 35 height 12
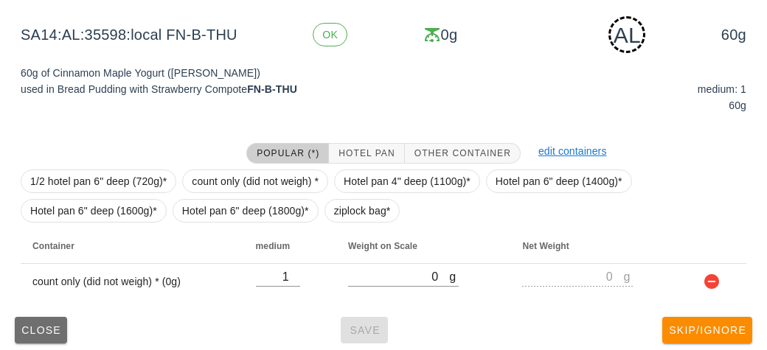
click at [43, 332] on span "Close" at bounding box center [41, 331] width 41 height 12
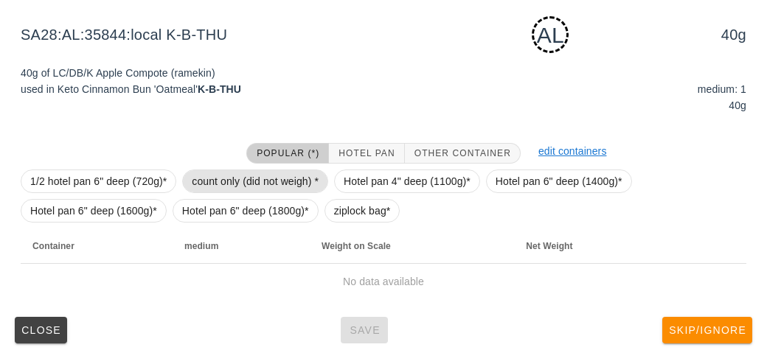
click at [218, 177] on span "count only (did not weigh) *" at bounding box center [255, 181] width 127 height 22
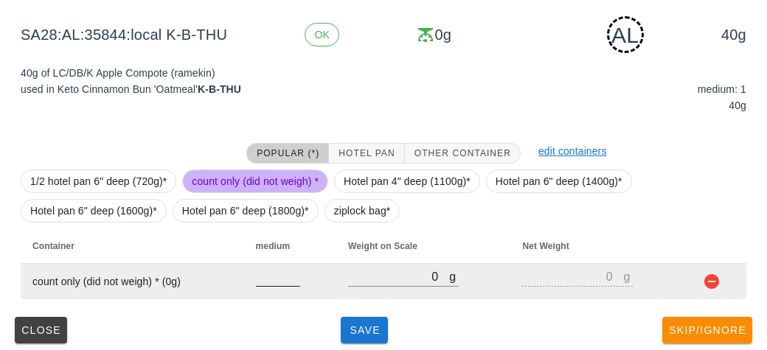
click at [283, 283] on input "number" at bounding box center [278, 276] width 44 height 19
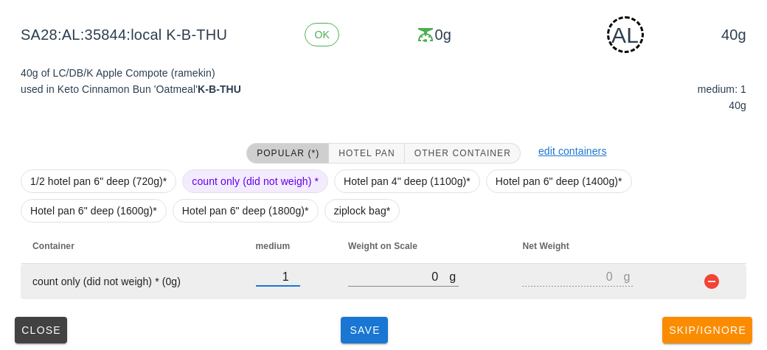
type input "1"
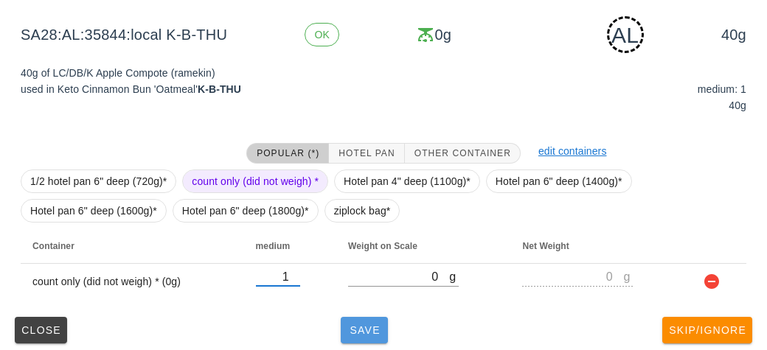
click at [359, 339] on button "Save" at bounding box center [364, 330] width 47 height 27
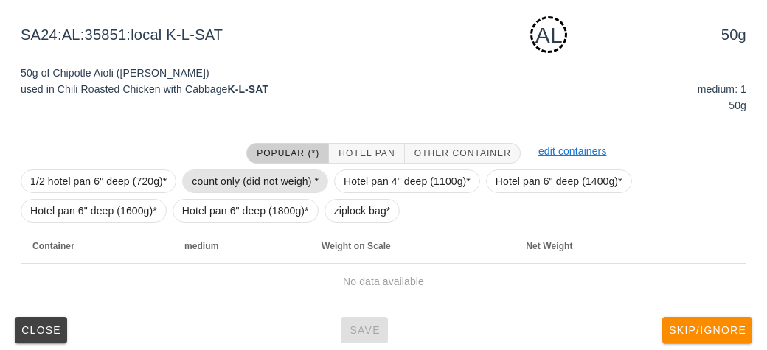
click at [216, 181] on span "count only (did not weigh) *" at bounding box center [255, 181] width 127 height 22
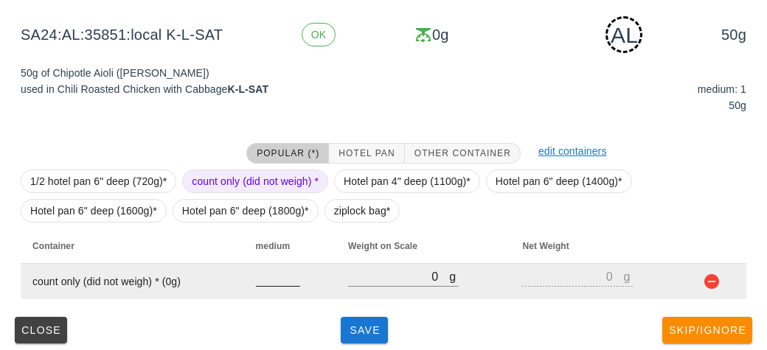
click at [280, 282] on input "number" at bounding box center [278, 276] width 44 height 19
type input "1"
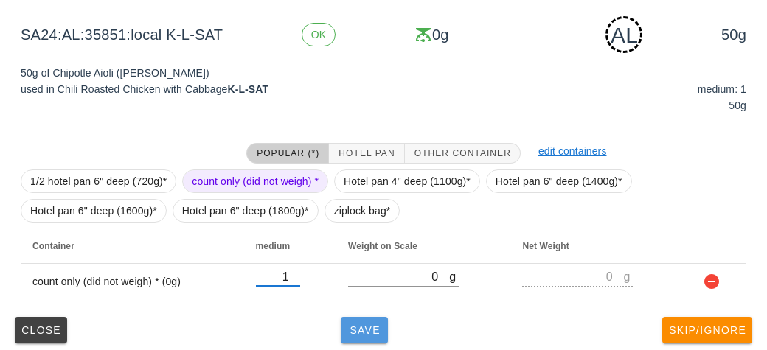
click at [370, 334] on span "Save" at bounding box center [364, 331] width 35 height 12
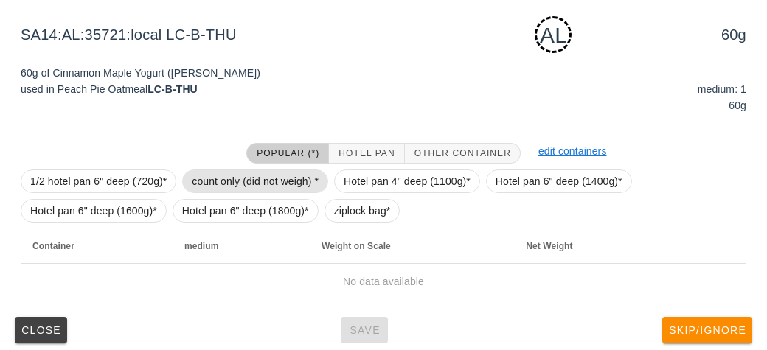
click at [210, 184] on span "count only (did not weigh) *" at bounding box center [255, 181] width 127 height 22
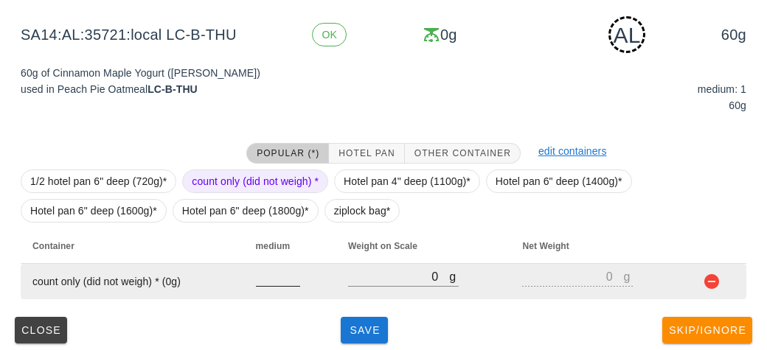
click at [270, 282] on input "number" at bounding box center [278, 276] width 44 height 19
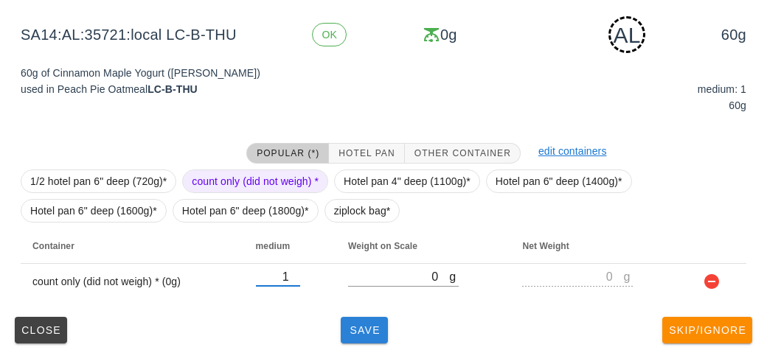
type input "1"
click at [367, 327] on span "Save" at bounding box center [364, 331] width 35 height 12
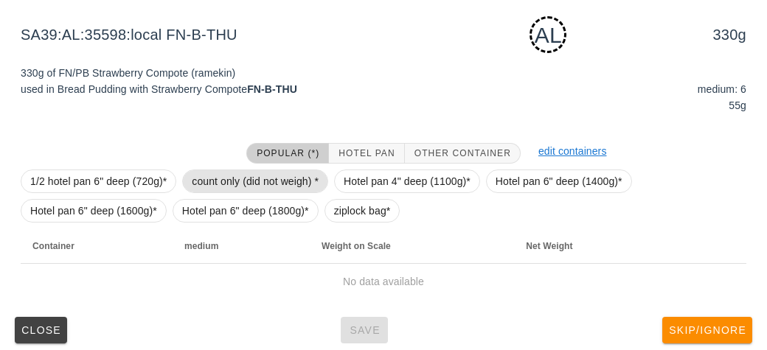
click at [212, 170] on span "count only (did not weigh) *" at bounding box center [255, 181] width 127 height 22
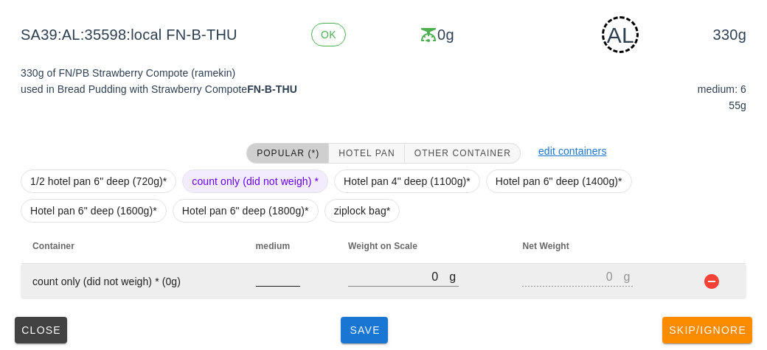
click at [272, 274] on input "number" at bounding box center [278, 276] width 44 height 19
type input "6"
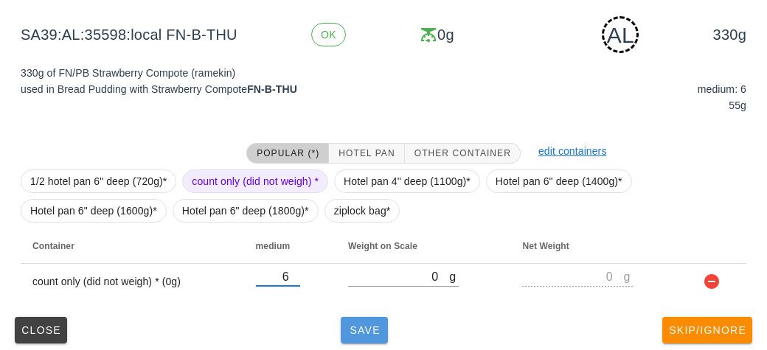
click at [358, 332] on span "Save" at bounding box center [364, 331] width 35 height 12
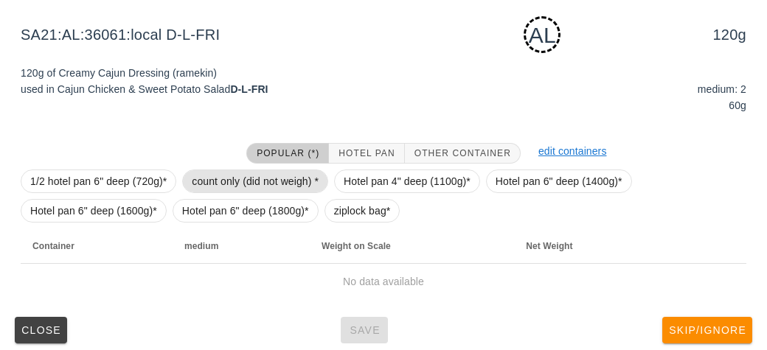
click at [207, 185] on span "count only (did not weigh) *" at bounding box center [255, 181] width 127 height 22
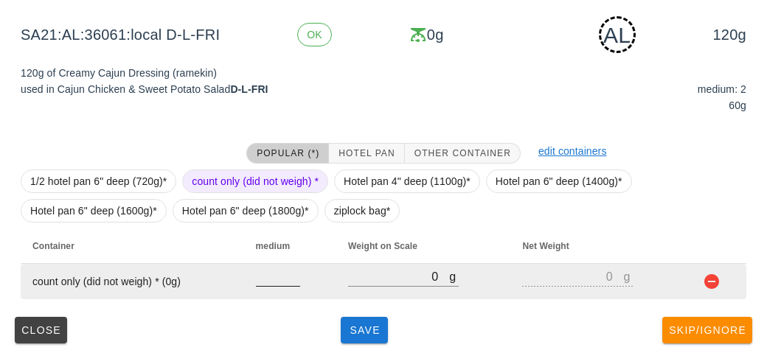
click at [273, 283] on input "number" at bounding box center [278, 276] width 44 height 19
type input "2"
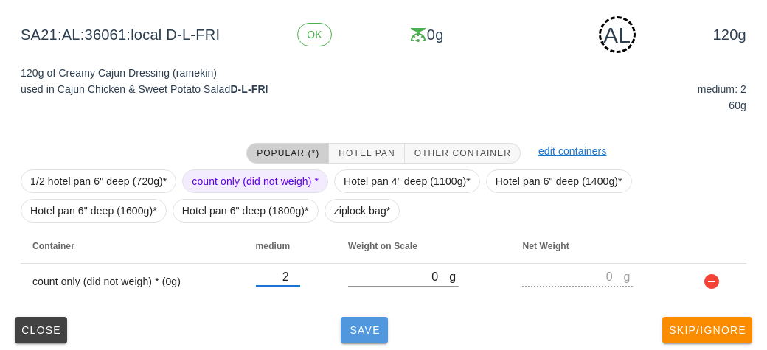
click at [369, 338] on button "Save" at bounding box center [364, 330] width 47 height 27
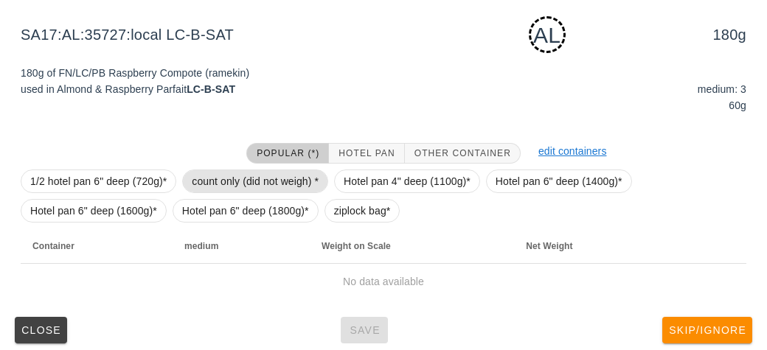
click at [212, 179] on span "count only (did not weigh) *" at bounding box center [255, 181] width 127 height 22
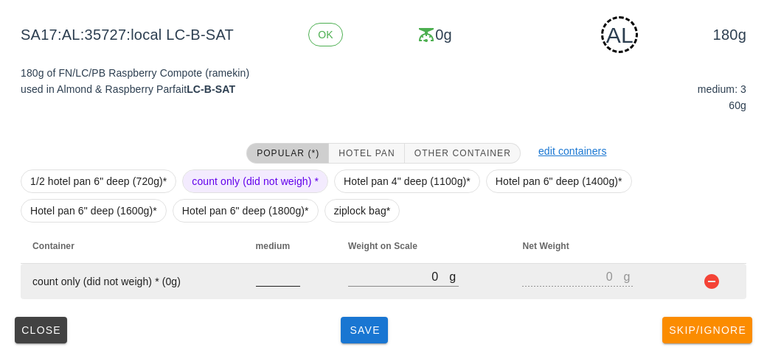
click at [275, 277] on input "number" at bounding box center [278, 276] width 44 height 19
type input "3"
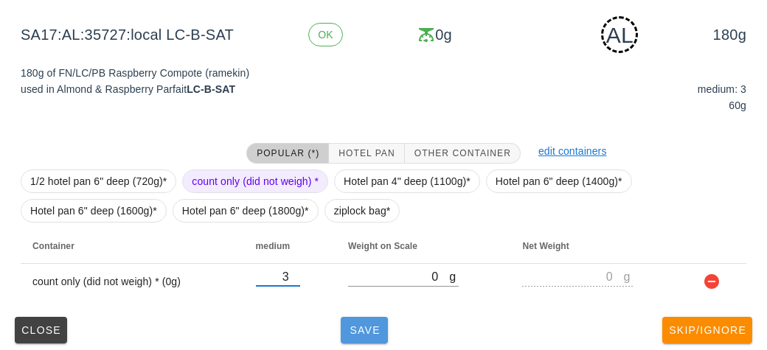
click at [353, 341] on button "Save" at bounding box center [364, 330] width 47 height 27
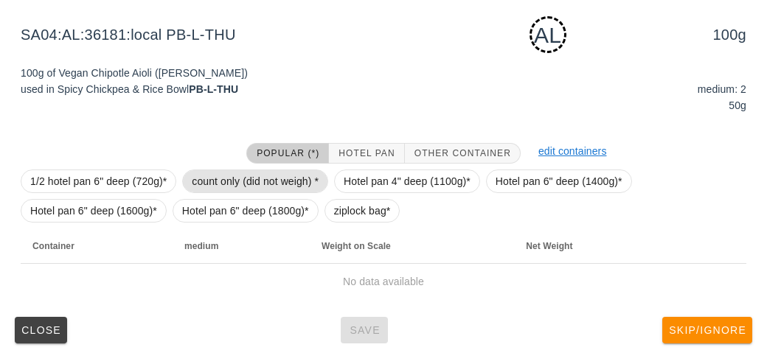
click at [214, 180] on span "count only (did not weigh) *" at bounding box center [255, 181] width 127 height 22
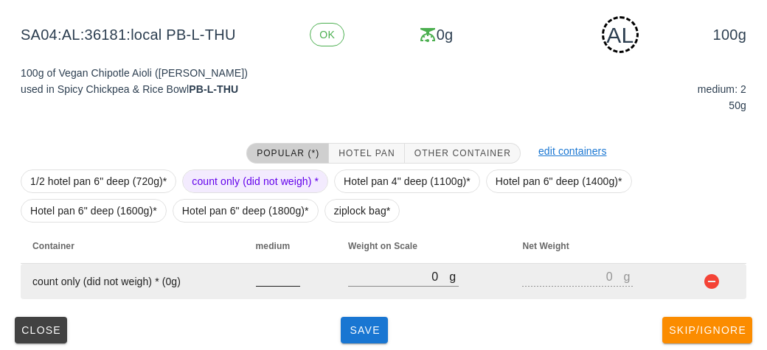
click at [274, 283] on input "number" at bounding box center [278, 276] width 44 height 19
type input "2"
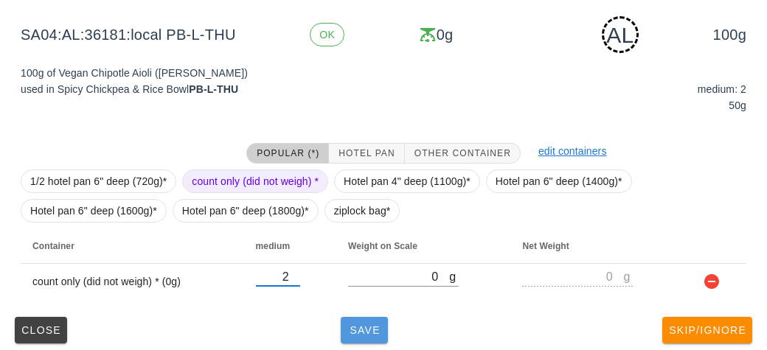
click at [370, 327] on span "Save" at bounding box center [364, 331] width 35 height 12
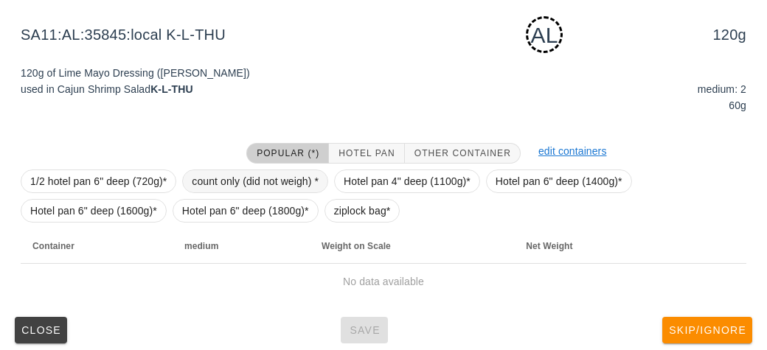
click at [240, 183] on span "count only (did not weigh) *" at bounding box center [255, 181] width 127 height 22
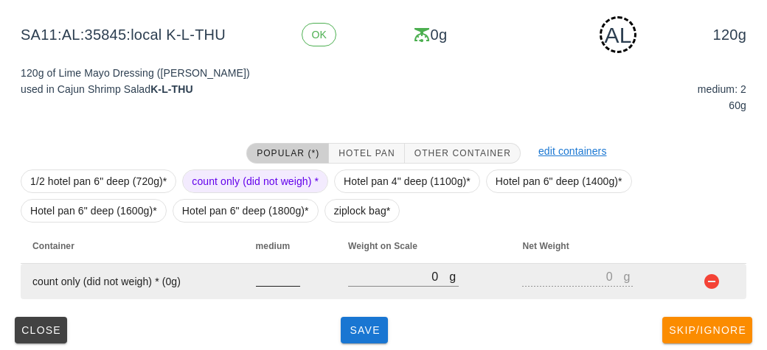
click at [271, 280] on input "number" at bounding box center [278, 276] width 44 height 19
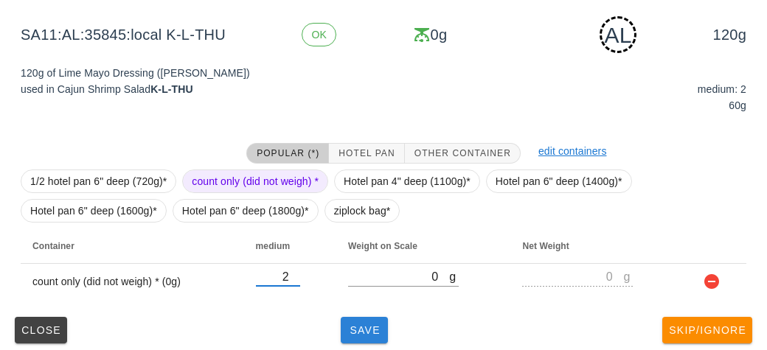
type input "2"
click at [368, 334] on span "Save" at bounding box center [364, 331] width 35 height 12
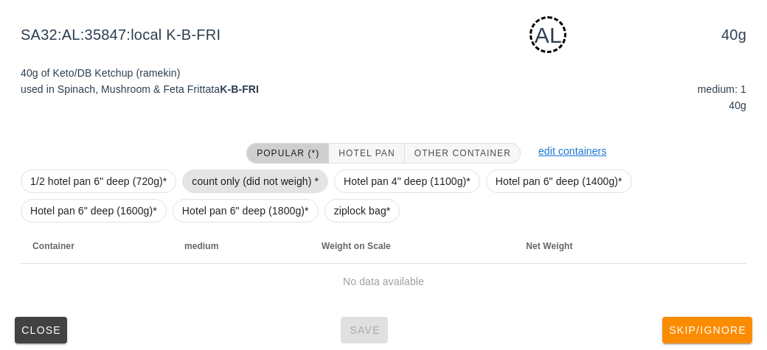
click at [222, 183] on span "count only (did not weigh) *" at bounding box center [255, 181] width 127 height 22
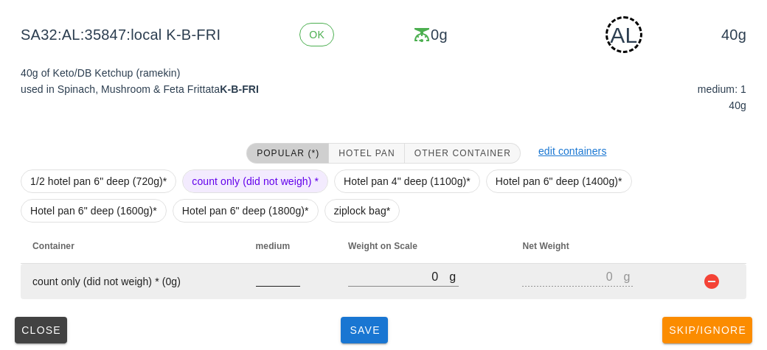
click at [271, 283] on input "number" at bounding box center [278, 276] width 44 height 19
type input "1"
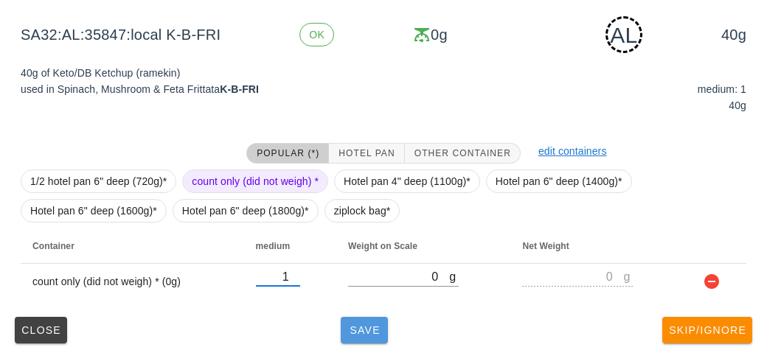
click at [358, 342] on button "Save" at bounding box center [364, 330] width 47 height 27
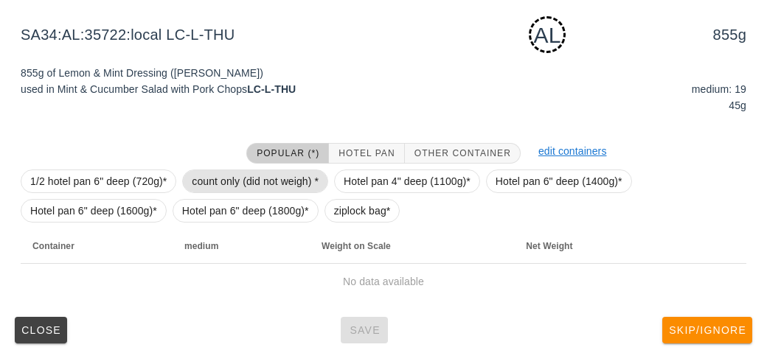
click at [216, 176] on span "count only (did not weigh) *" at bounding box center [255, 181] width 127 height 22
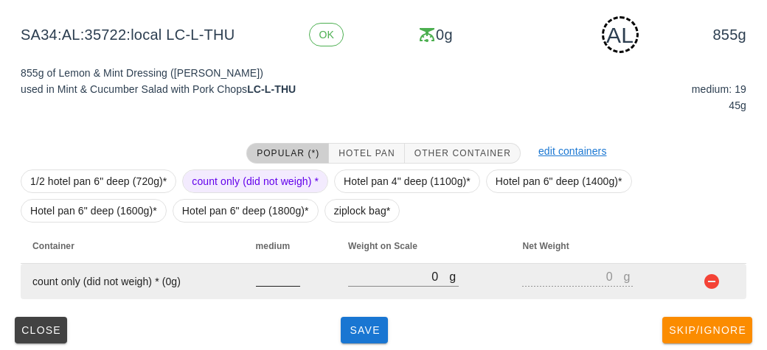
click at [261, 283] on input "number" at bounding box center [278, 276] width 44 height 19
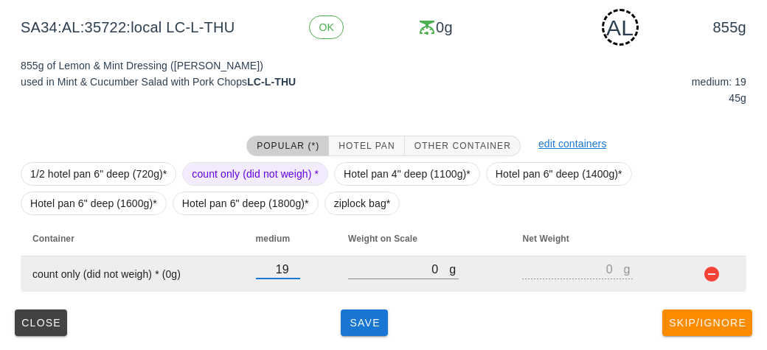
type input "19"
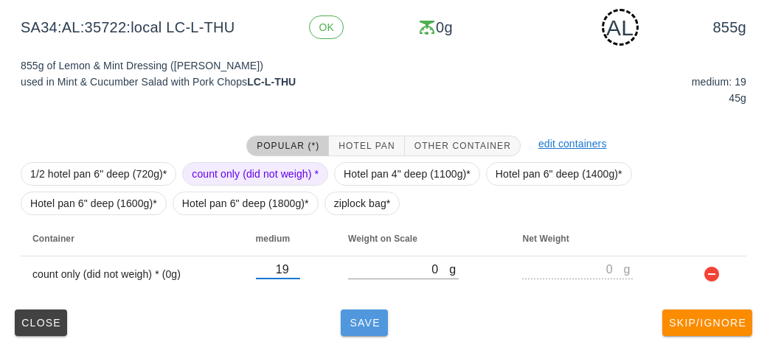
click at [344, 319] on button "Save" at bounding box center [364, 323] width 47 height 27
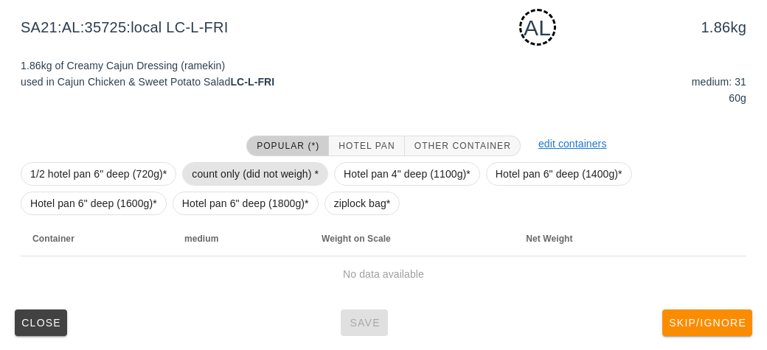
click at [221, 175] on span "count only (did not weigh) *" at bounding box center [255, 174] width 127 height 22
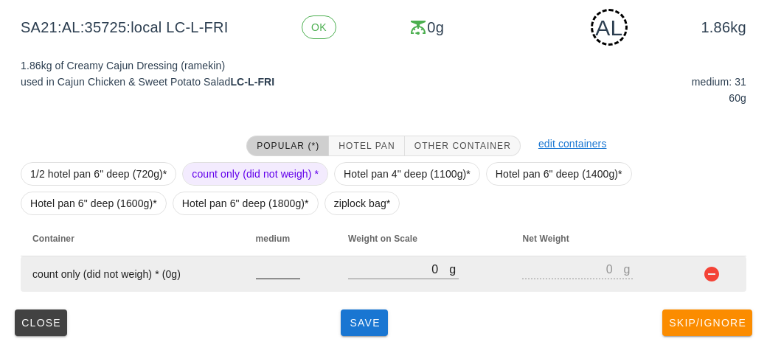
click at [275, 274] on input "number" at bounding box center [278, 269] width 44 height 19
type input "31"
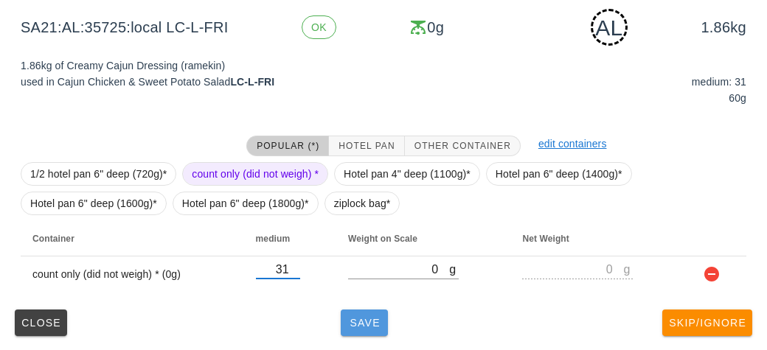
click at [349, 326] on span "Save" at bounding box center [364, 323] width 35 height 12
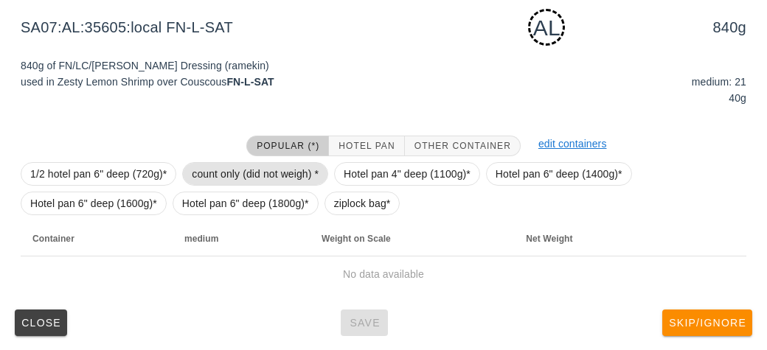
click at [228, 176] on span "count only (did not weigh) *" at bounding box center [255, 174] width 127 height 22
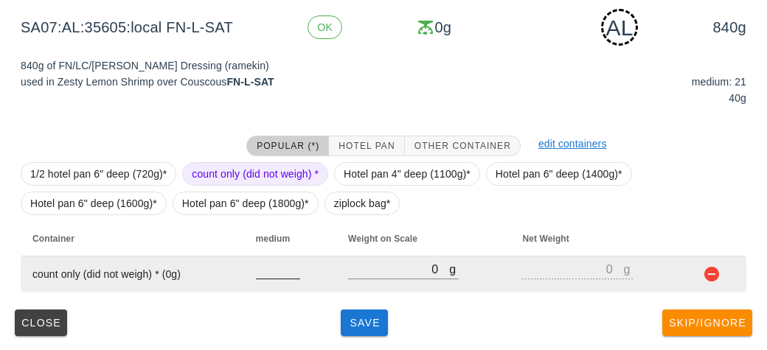
click at [280, 274] on input "number" at bounding box center [278, 269] width 44 height 19
type input "21"
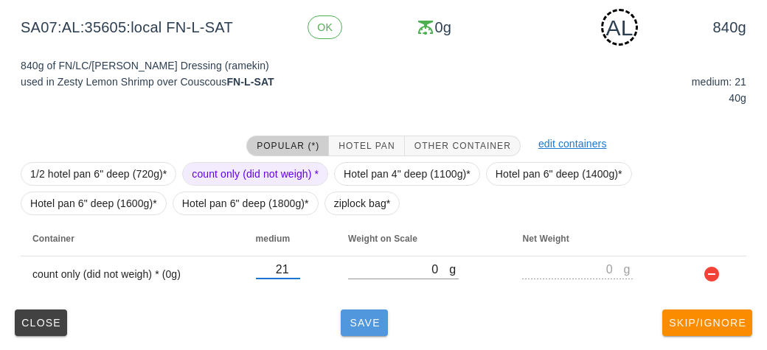
click at [359, 334] on button "Save" at bounding box center [364, 323] width 47 height 27
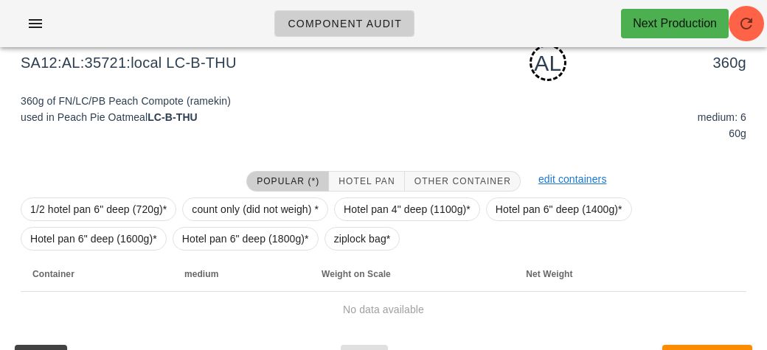
scroll to position [149, 0]
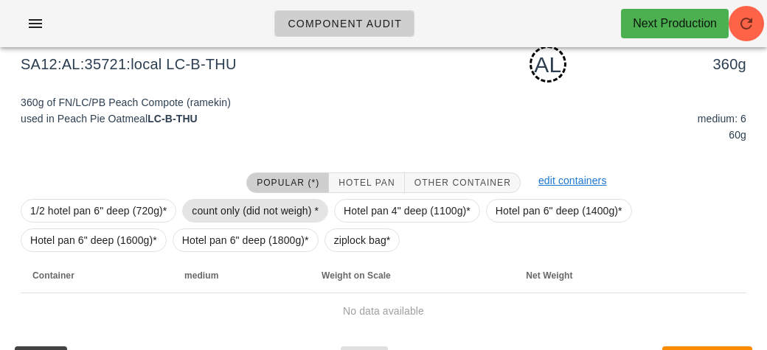
click at [226, 208] on span "count only (did not weigh) *" at bounding box center [255, 211] width 127 height 22
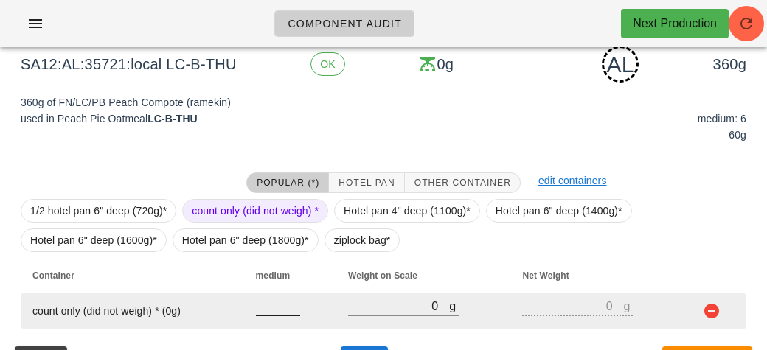
click at [268, 302] on input "number" at bounding box center [278, 306] width 44 height 19
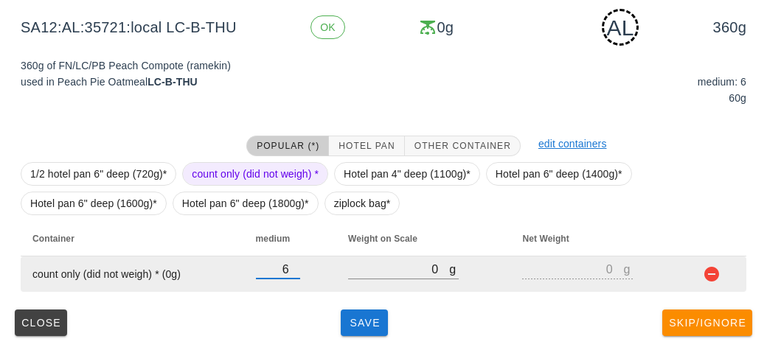
type input "6"
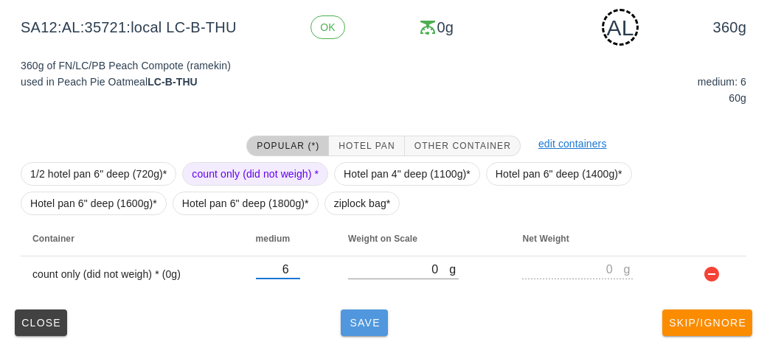
click at [357, 335] on button "Save" at bounding box center [364, 323] width 47 height 27
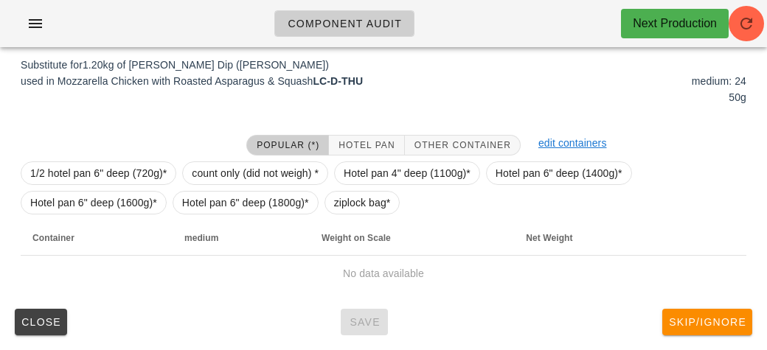
scroll to position [179, 0]
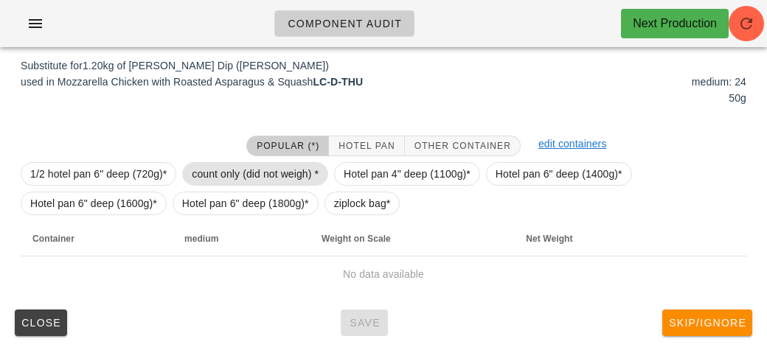
click at [229, 164] on span "count only (did not weigh) *" at bounding box center [255, 174] width 127 height 22
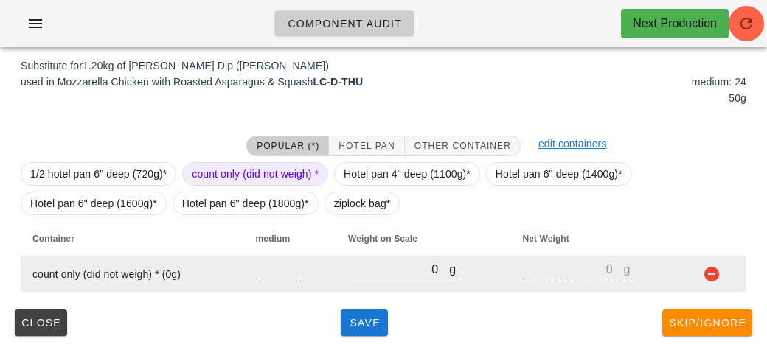
click at [278, 273] on input "number" at bounding box center [278, 269] width 44 height 19
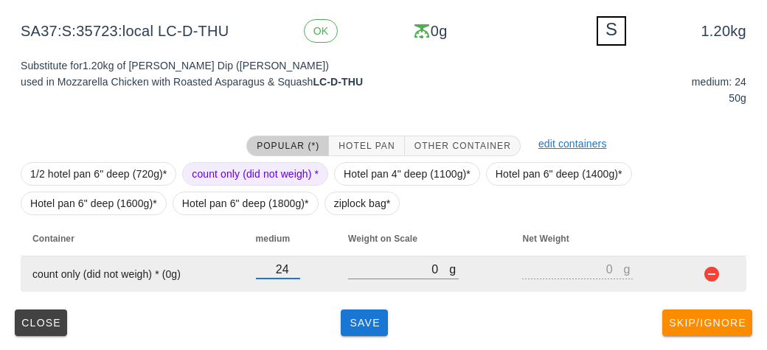
type input "24"
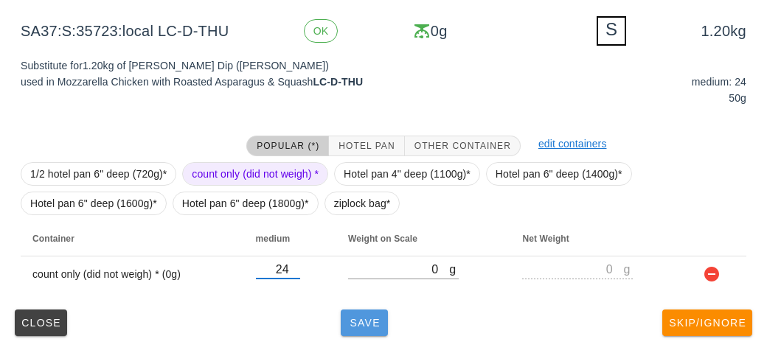
click at [357, 328] on span "Save" at bounding box center [364, 323] width 35 height 12
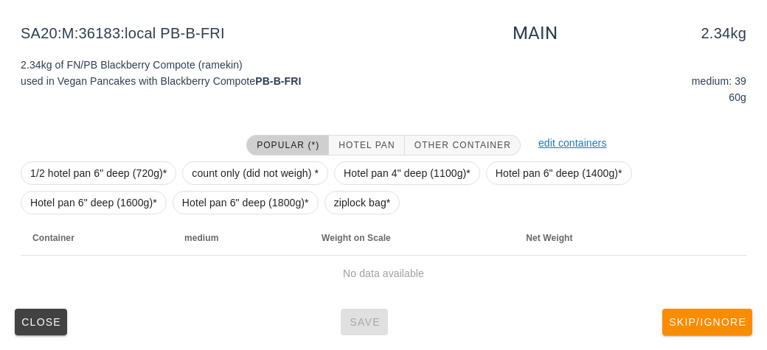
scroll to position [173, 0]
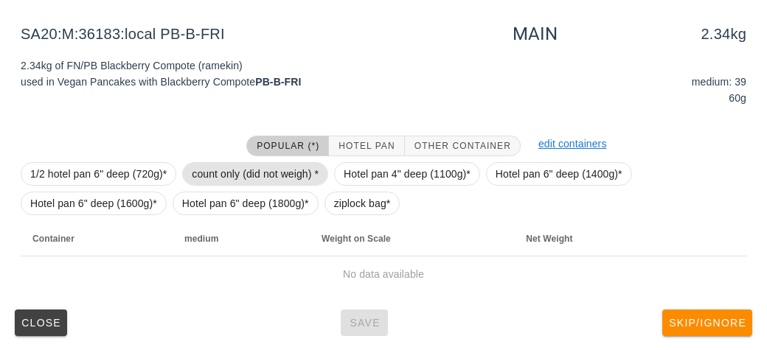
click at [232, 164] on span "count only (did not weigh) *" at bounding box center [255, 174] width 127 height 22
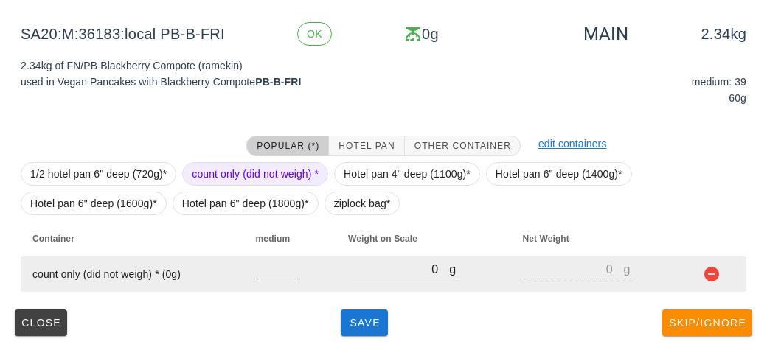
click at [277, 265] on input "number" at bounding box center [278, 269] width 44 height 19
type input "39"
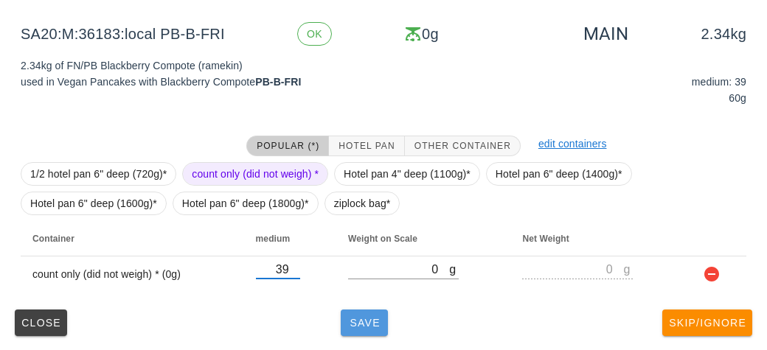
click at [359, 332] on button "Save" at bounding box center [364, 323] width 47 height 27
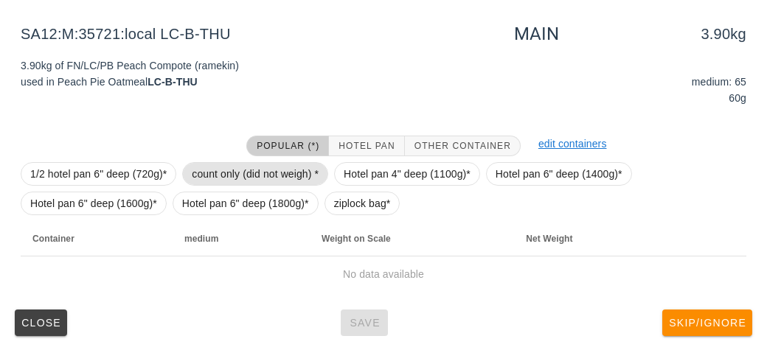
click at [224, 173] on span "count only (did not weigh) *" at bounding box center [255, 174] width 127 height 22
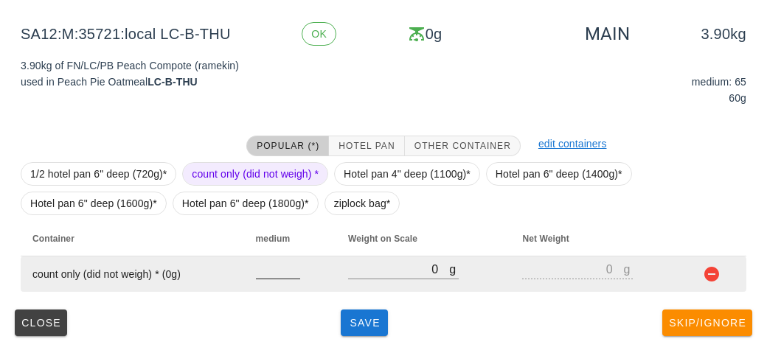
click at [277, 270] on input "number" at bounding box center [278, 269] width 44 height 19
type input "65"
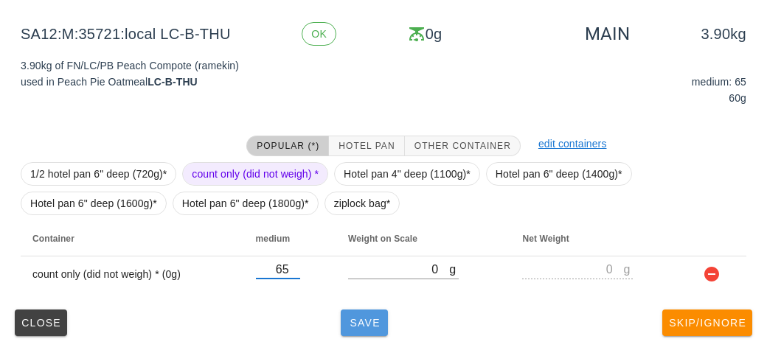
click at [375, 329] on button "Save" at bounding box center [364, 323] width 47 height 27
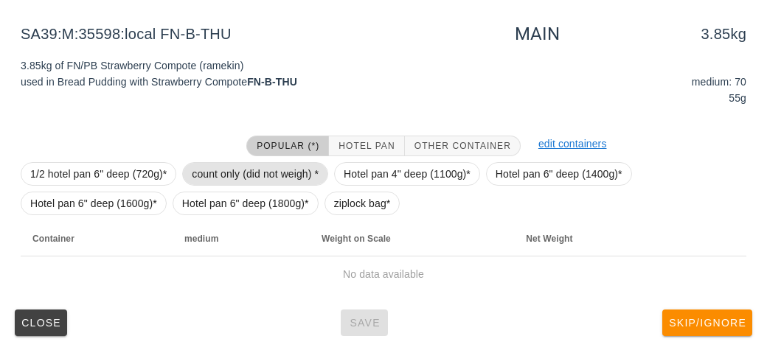
click at [218, 169] on span "count only (did not weigh) *" at bounding box center [255, 174] width 127 height 22
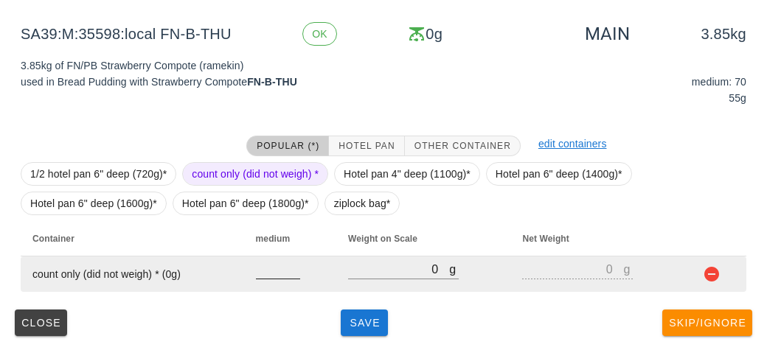
click at [274, 273] on input "number" at bounding box center [278, 269] width 44 height 19
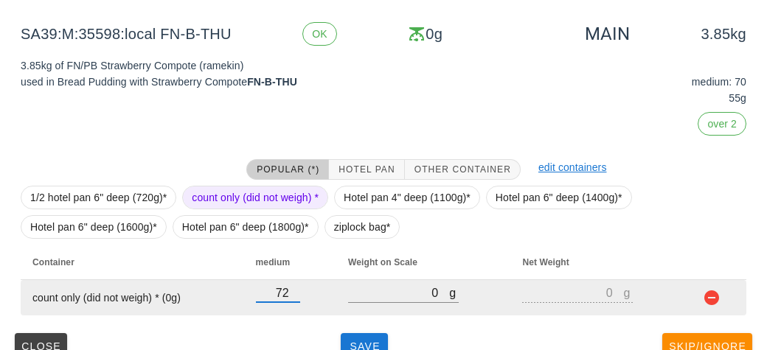
type input "72"
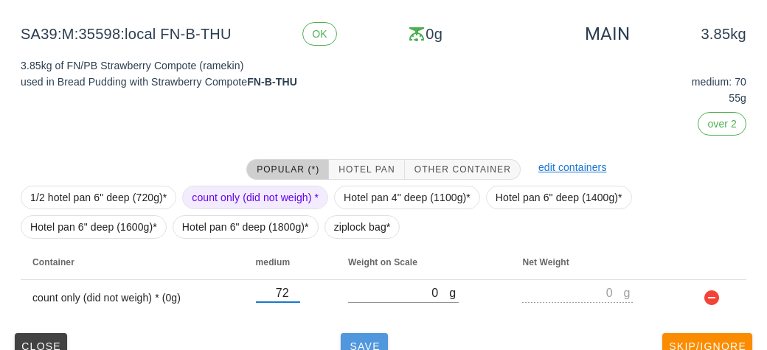
click at [357, 341] on span "Save" at bounding box center [364, 347] width 35 height 12
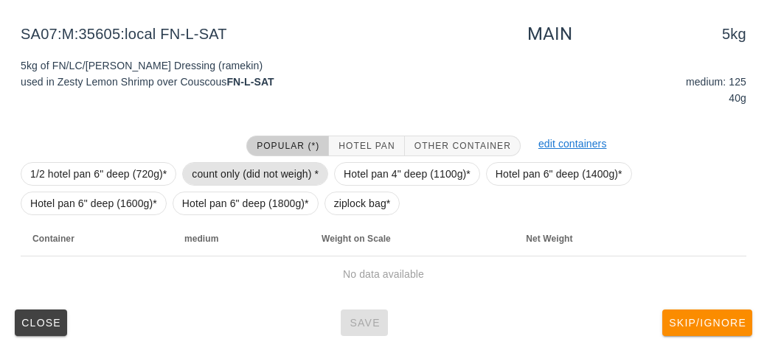
click at [226, 163] on span "count only (did not weigh) *" at bounding box center [255, 174] width 127 height 22
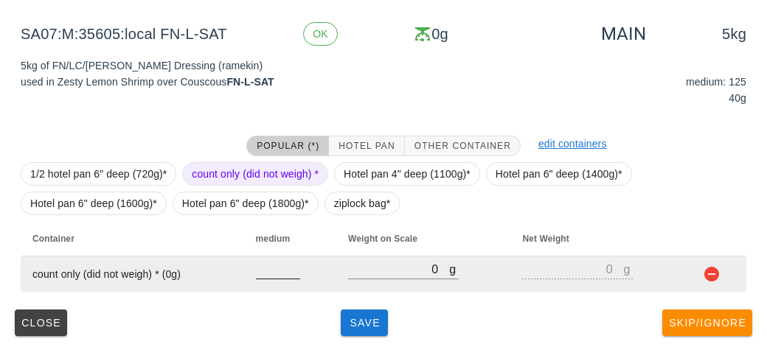
click at [277, 269] on input "number" at bounding box center [278, 269] width 44 height 19
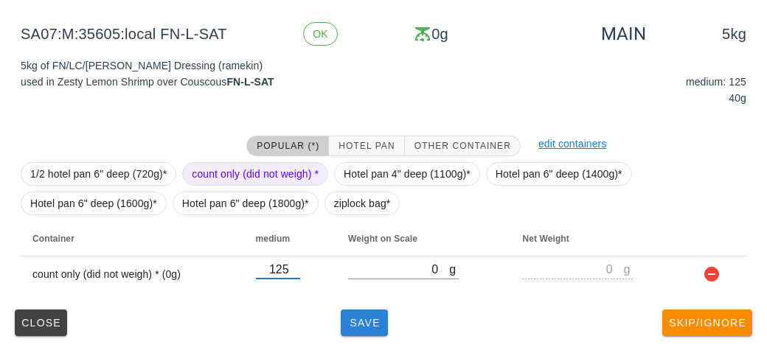
type input "125"
click at [355, 317] on span "Save" at bounding box center [364, 323] width 35 height 12
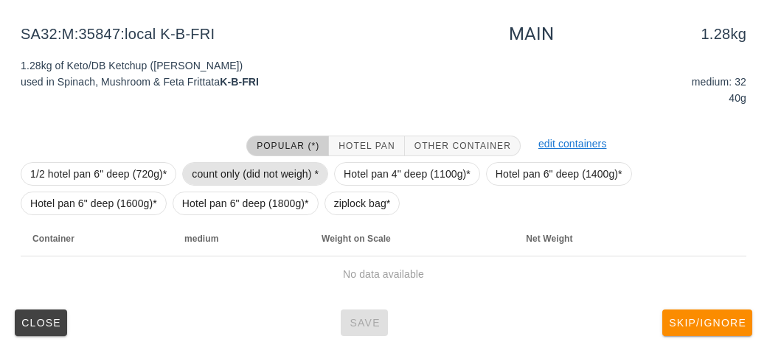
click at [207, 164] on span "count only (did not weigh) *" at bounding box center [255, 174] width 127 height 22
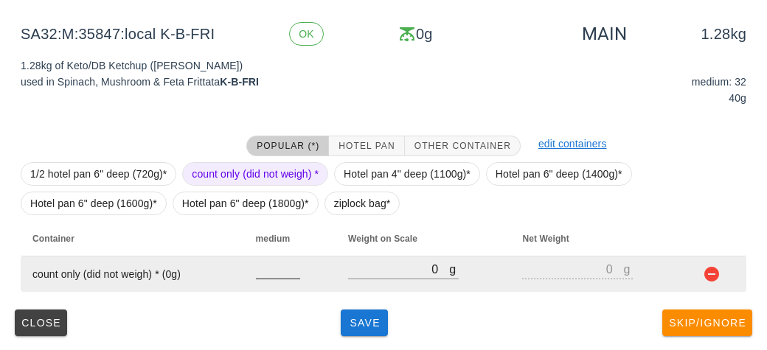
click at [282, 273] on input "number" at bounding box center [278, 269] width 44 height 19
type input "32"
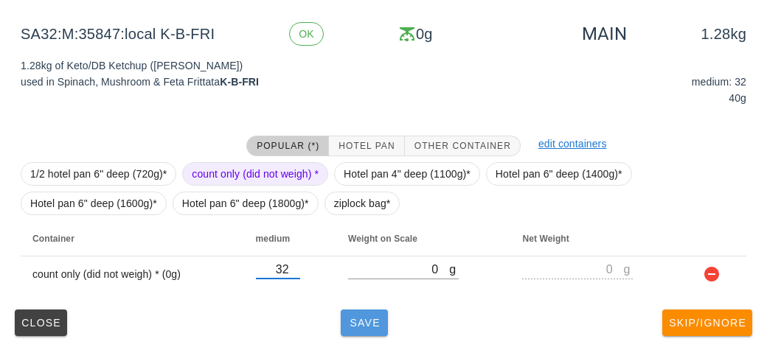
click at [350, 331] on button "Save" at bounding box center [364, 323] width 47 height 27
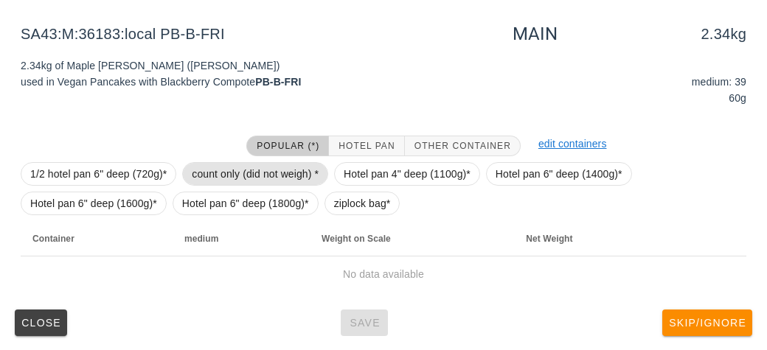
click at [212, 174] on span "count only (did not weigh) *" at bounding box center [255, 174] width 127 height 22
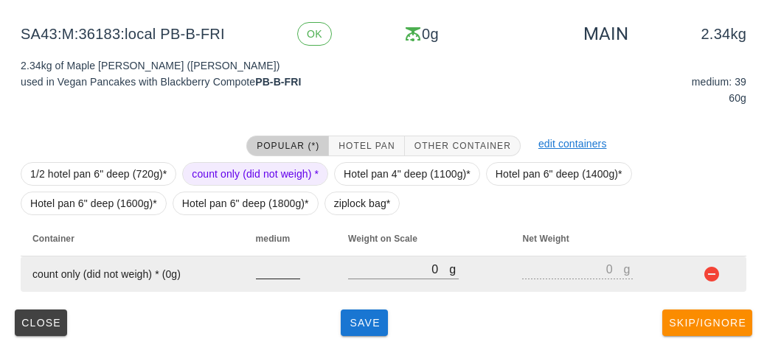
click at [268, 275] on input "number" at bounding box center [278, 269] width 44 height 19
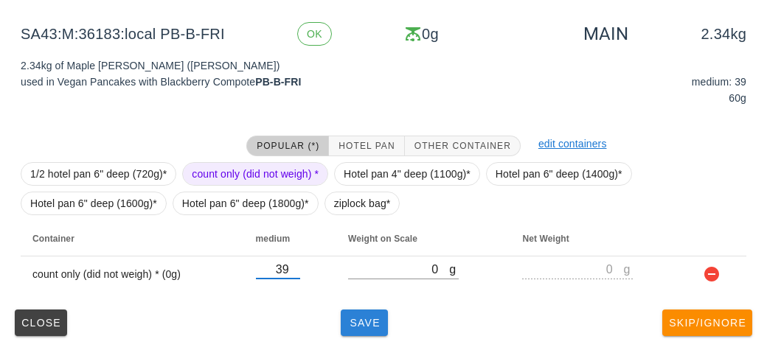
type input "39"
click at [365, 326] on span "Save" at bounding box center [364, 323] width 35 height 12
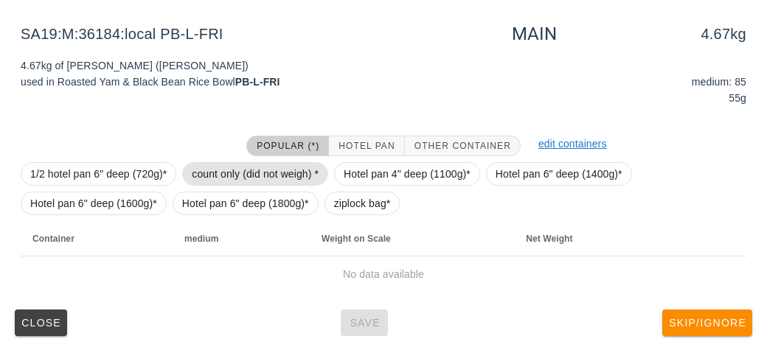
click at [226, 170] on span "count only (did not weigh) *" at bounding box center [255, 174] width 127 height 22
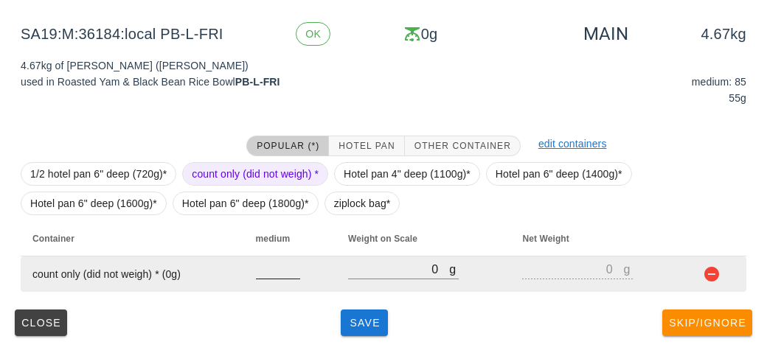
click at [277, 273] on input "number" at bounding box center [278, 269] width 44 height 19
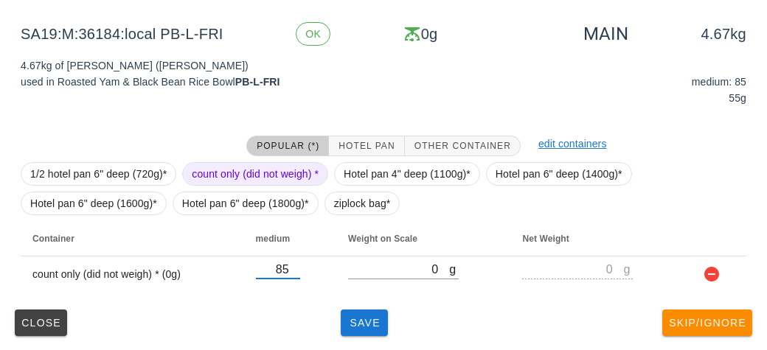
type input "85"
click at [365, 342] on div "(5) local: Thu-Sat ([DATE]-[DATE]) MI (25) PR (91) SA (117) ST (98) VE (94) Sca…" at bounding box center [383, 118] width 767 height 465
click at [370, 317] on span "Save" at bounding box center [364, 323] width 35 height 12
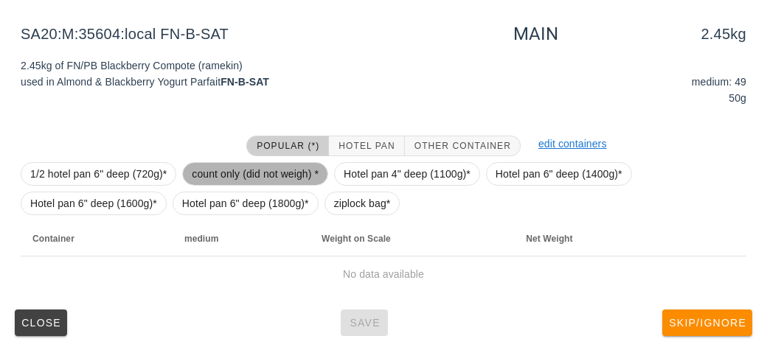
click at [224, 173] on span "count only (did not weigh) *" at bounding box center [255, 174] width 127 height 22
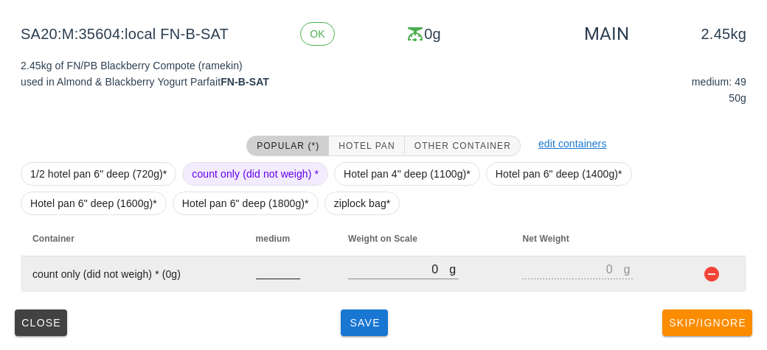
click at [280, 275] on input "number" at bounding box center [278, 269] width 44 height 19
type input "49"
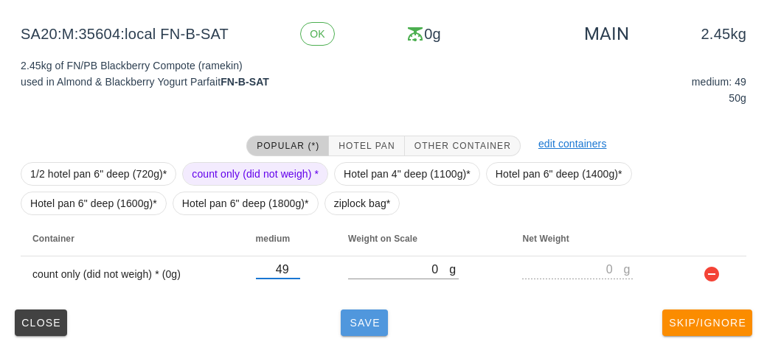
click at [364, 333] on button "Save" at bounding box center [364, 323] width 47 height 27
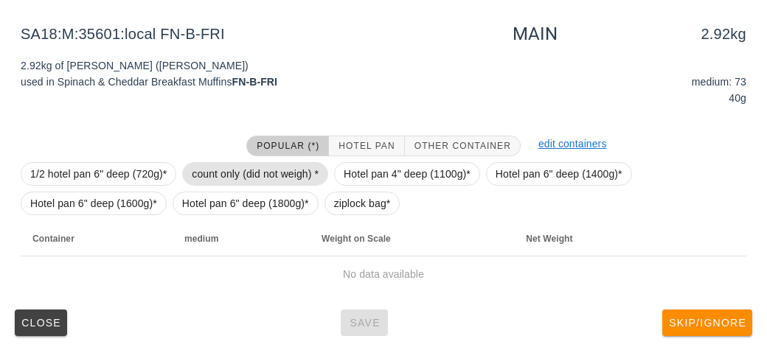
click at [229, 169] on span "count only (did not weigh) *" at bounding box center [255, 174] width 127 height 22
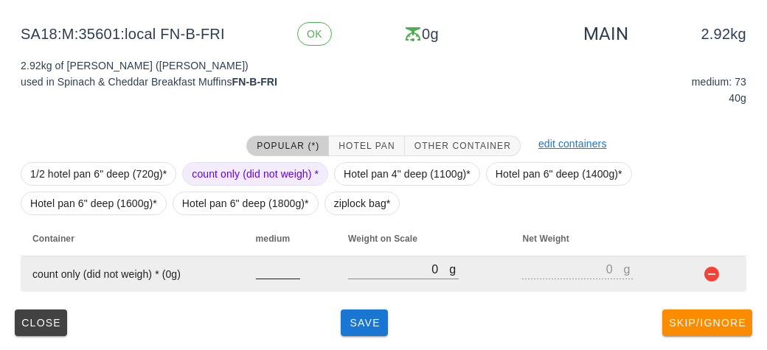
click at [268, 270] on input "number" at bounding box center [278, 269] width 44 height 19
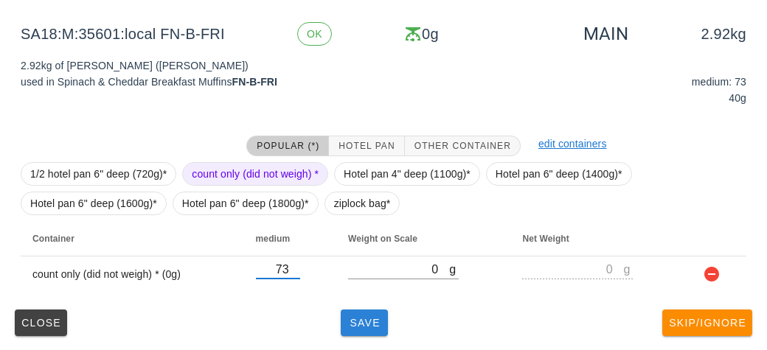
type input "73"
click at [373, 322] on span "Save" at bounding box center [364, 323] width 35 height 12
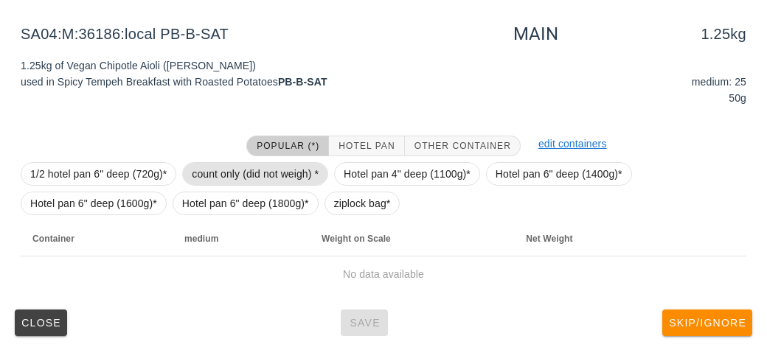
click at [215, 179] on span "count only (did not weigh) *" at bounding box center [255, 174] width 127 height 22
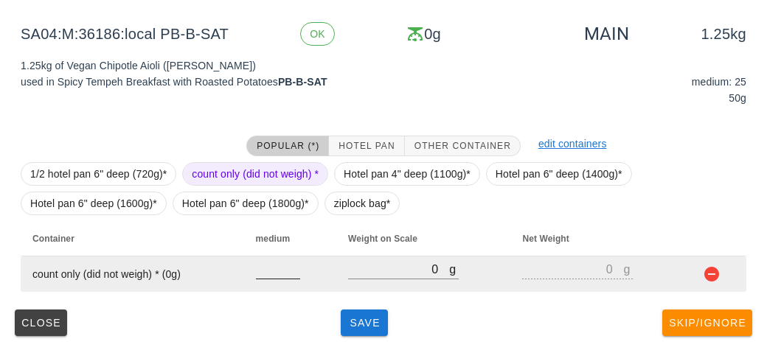
click at [281, 274] on input "number" at bounding box center [278, 269] width 44 height 19
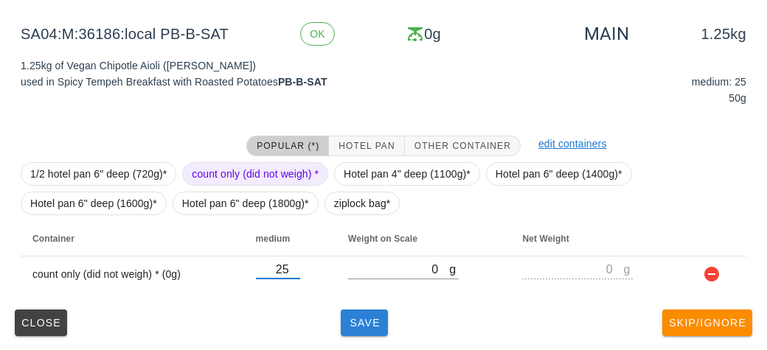
type input "25"
click at [375, 319] on span "Save" at bounding box center [364, 323] width 35 height 12
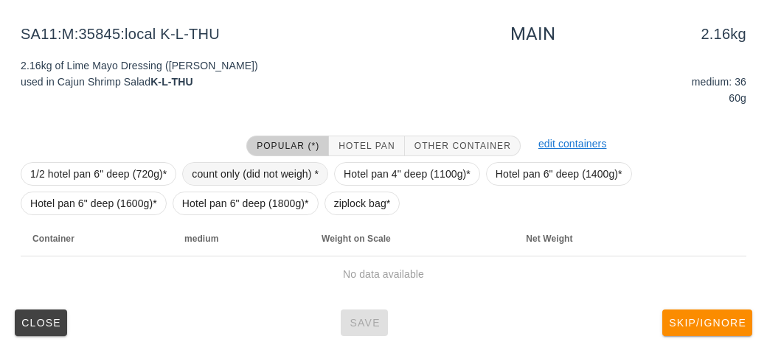
click at [221, 170] on span "count only (did not weigh) *" at bounding box center [255, 174] width 127 height 22
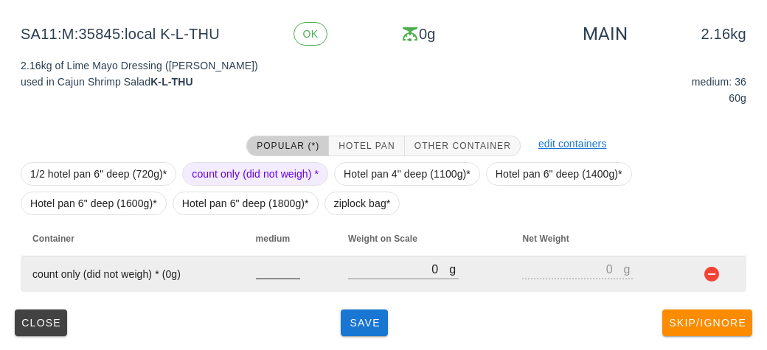
click at [273, 274] on input "number" at bounding box center [278, 269] width 44 height 19
type input "3"
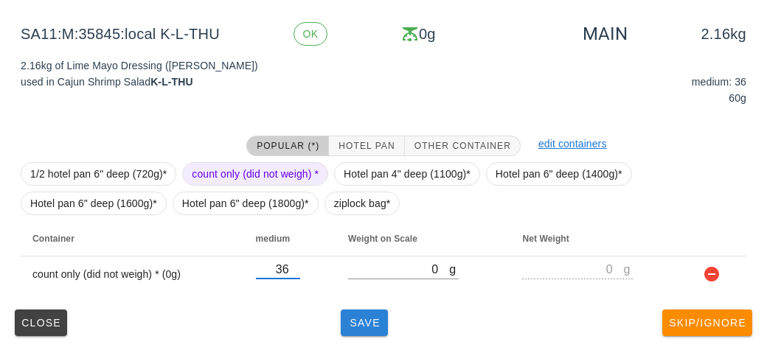
type input "36"
click at [367, 328] on button "Save" at bounding box center [364, 323] width 47 height 27
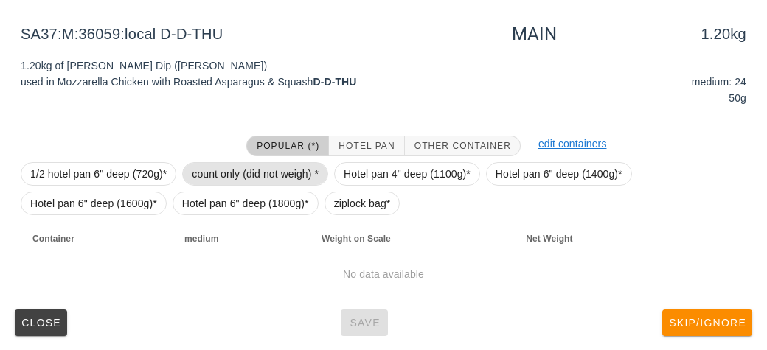
click at [230, 171] on span "count only (did not weigh) *" at bounding box center [255, 174] width 127 height 22
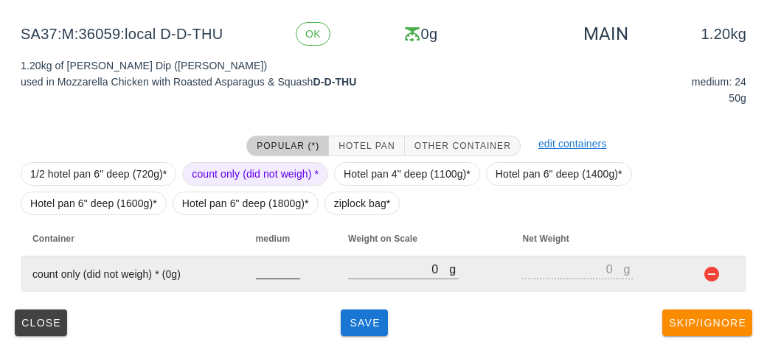
click at [264, 277] on input "number" at bounding box center [278, 269] width 44 height 19
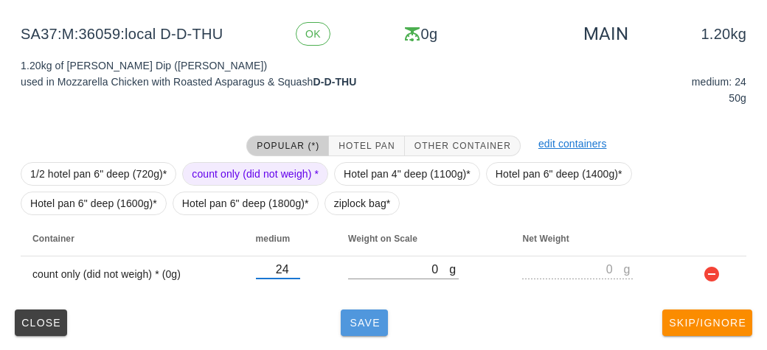
click at [372, 332] on button "Save" at bounding box center [364, 323] width 47 height 27
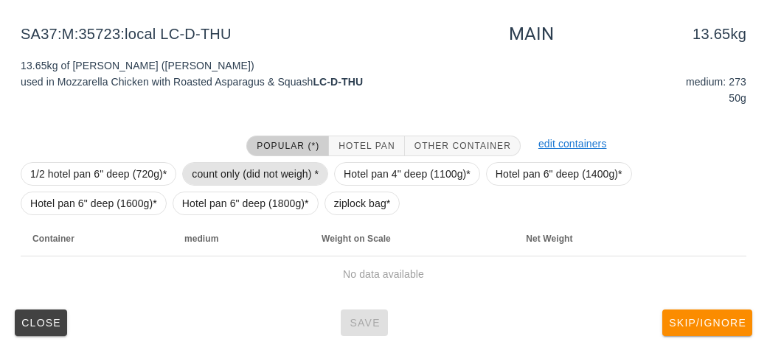
click at [215, 171] on span "count only (did not weigh) *" at bounding box center [255, 174] width 127 height 22
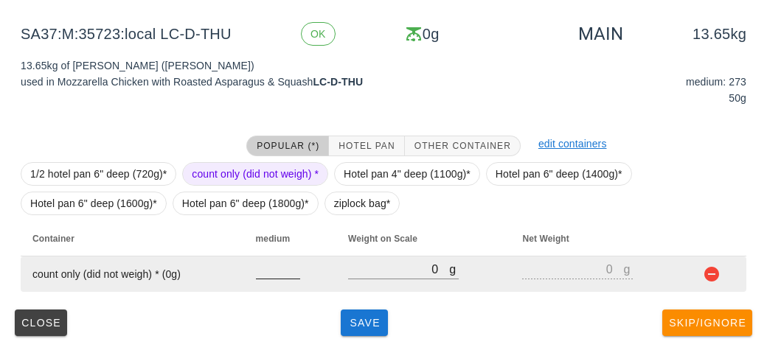
click at [268, 275] on input "number" at bounding box center [278, 269] width 44 height 19
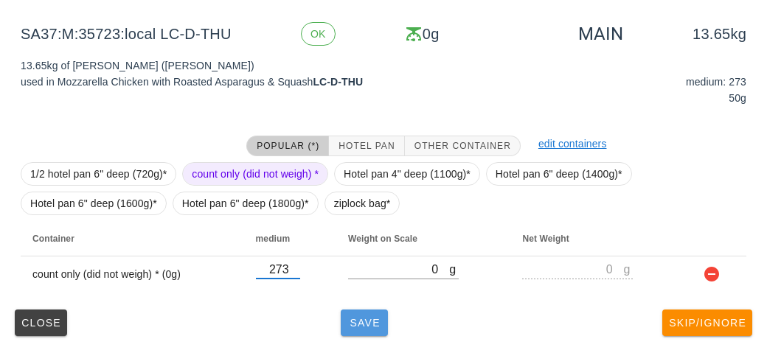
click at [358, 325] on span "Save" at bounding box center [364, 323] width 35 height 12
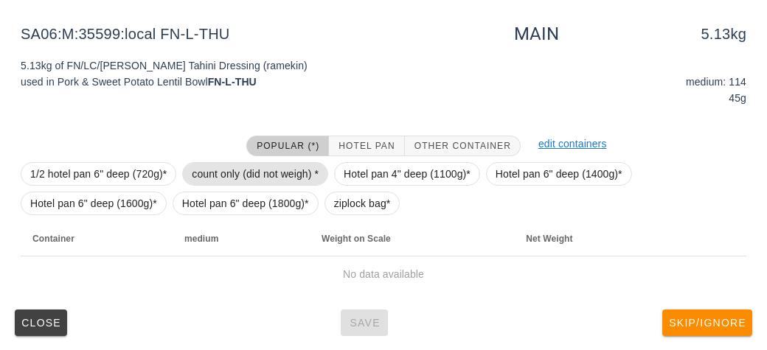
click at [232, 163] on span "count only (did not weigh) *" at bounding box center [255, 174] width 127 height 22
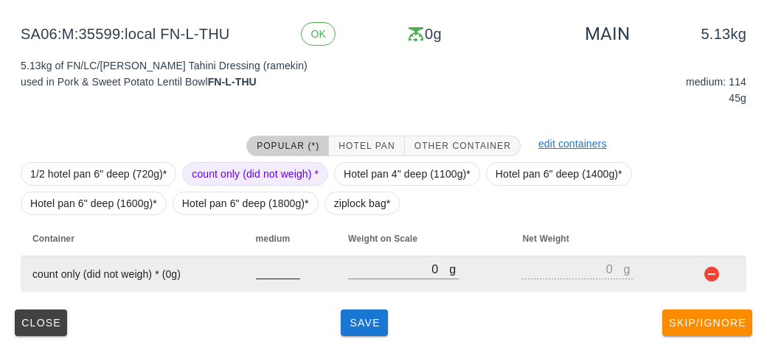
click at [263, 274] on input "number" at bounding box center [278, 269] width 44 height 19
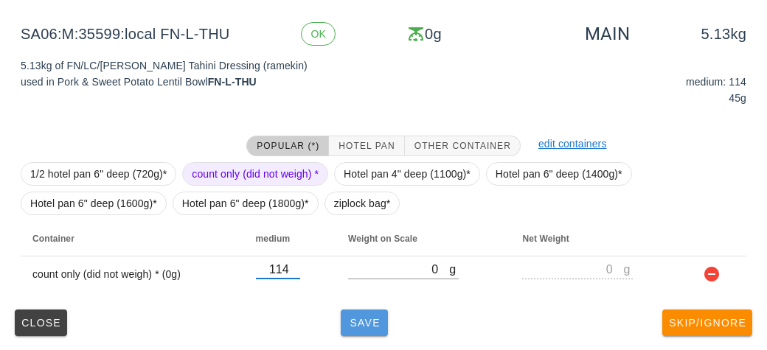
click at [355, 332] on button "Save" at bounding box center [364, 323] width 47 height 27
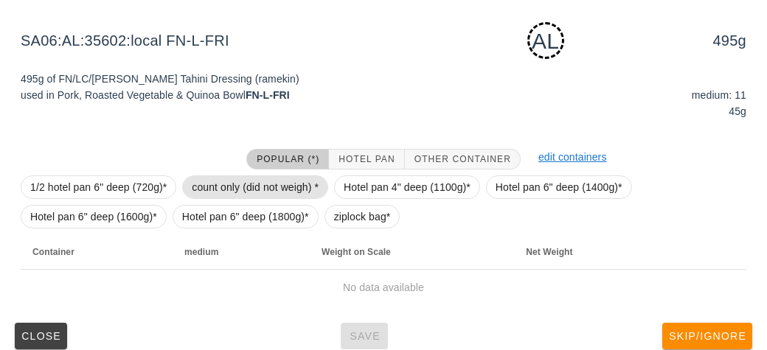
click at [221, 190] on span "count only (did not weigh) *" at bounding box center [255, 187] width 127 height 22
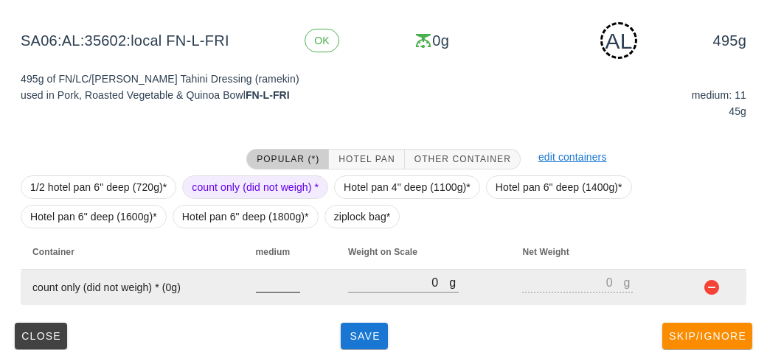
click at [273, 288] on input "number" at bounding box center [278, 282] width 44 height 19
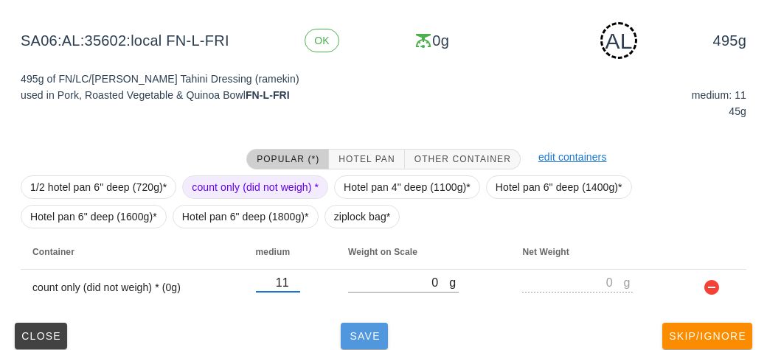
click at [371, 331] on span "Save" at bounding box center [364, 336] width 35 height 12
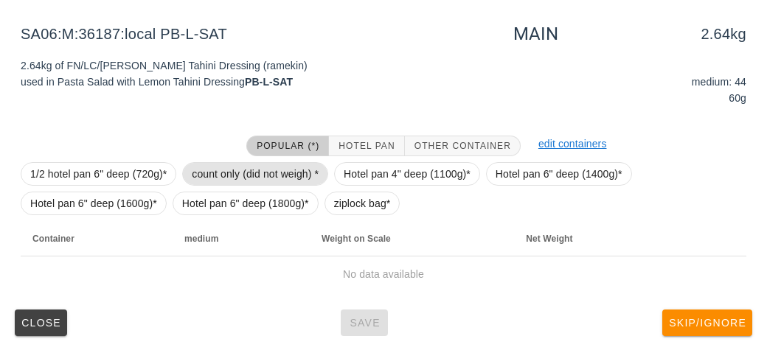
click at [207, 164] on span "count only (did not weigh) *" at bounding box center [255, 174] width 127 height 22
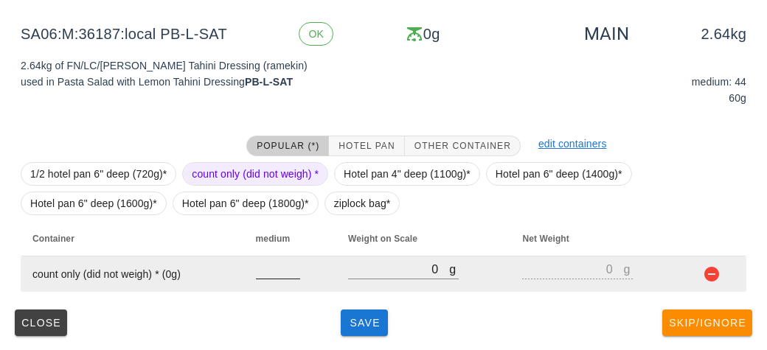
click at [257, 261] on input "number" at bounding box center [278, 269] width 44 height 19
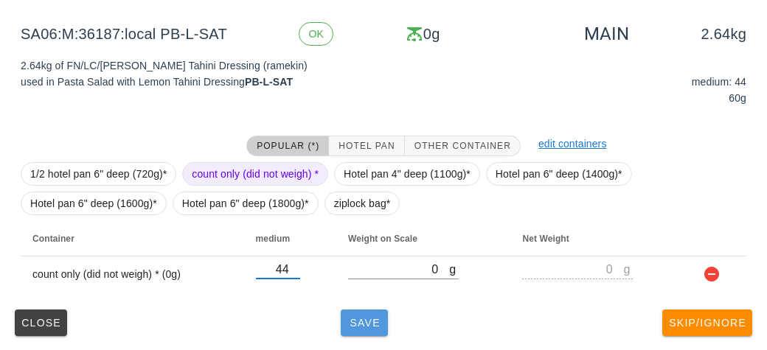
click at [361, 330] on button "Save" at bounding box center [364, 323] width 47 height 27
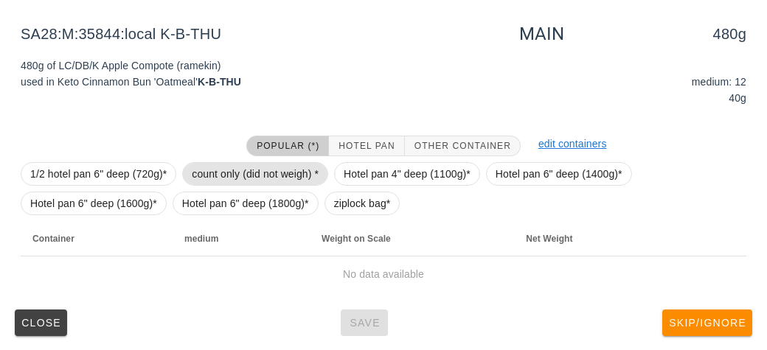
click at [217, 179] on span "count only (did not weigh) *" at bounding box center [255, 174] width 127 height 22
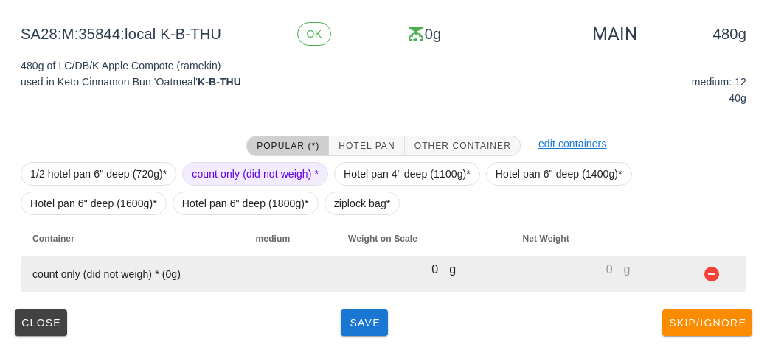
click at [267, 274] on input "number" at bounding box center [278, 269] width 44 height 19
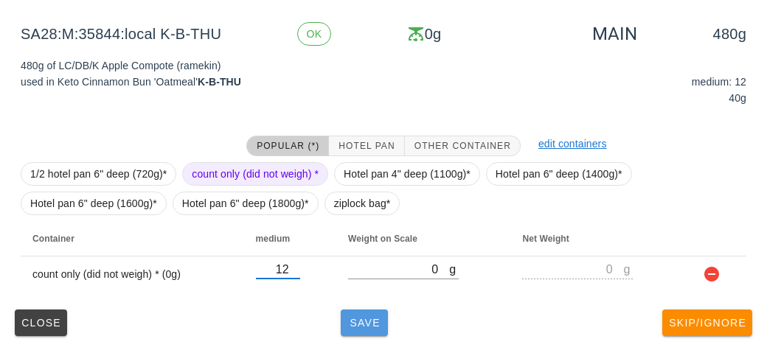
click at [353, 324] on span "Save" at bounding box center [364, 323] width 35 height 12
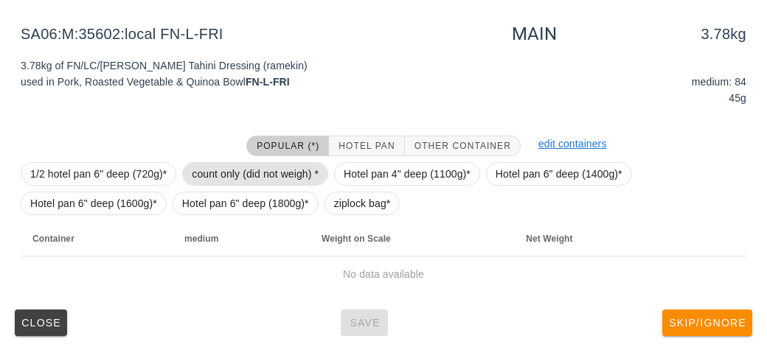
click at [229, 176] on span "count only (did not weigh) *" at bounding box center [255, 174] width 127 height 22
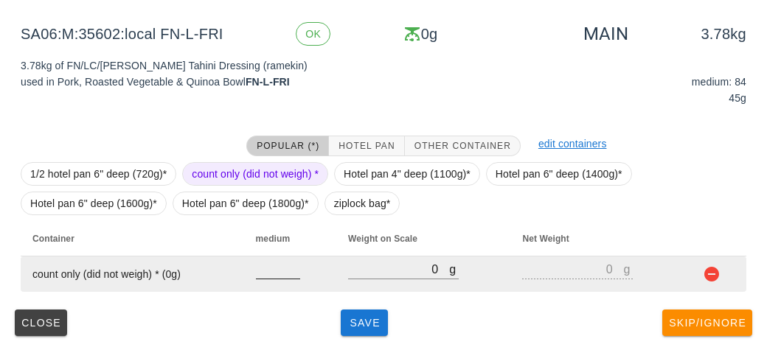
click at [274, 265] on input "number" at bounding box center [278, 269] width 44 height 19
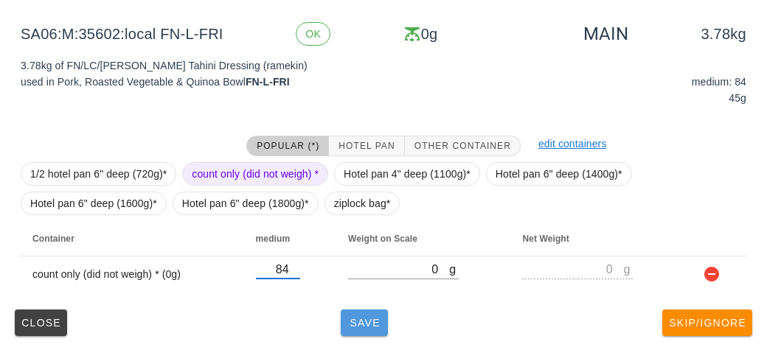
click at [362, 328] on span "Save" at bounding box center [364, 323] width 35 height 12
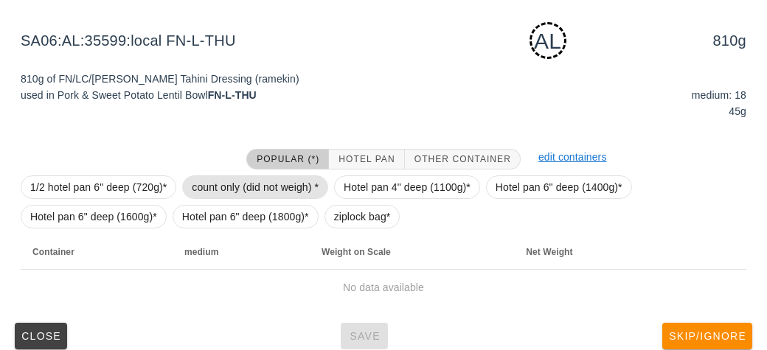
click at [234, 183] on span "count only (did not weigh) *" at bounding box center [255, 187] width 127 height 22
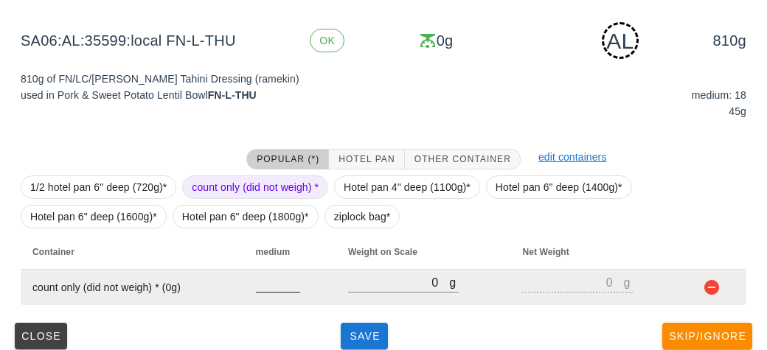
click at [273, 287] on input "number" at bounding box center [278, 282] width 44 height 19
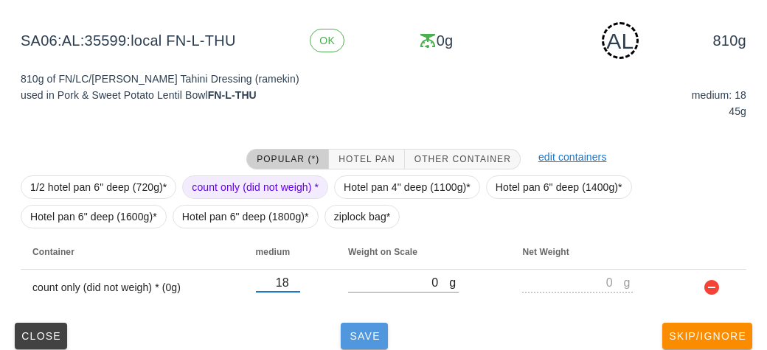
click at [367, 340] on span "Save" at bounding box center [364, 336] width 35 height 12
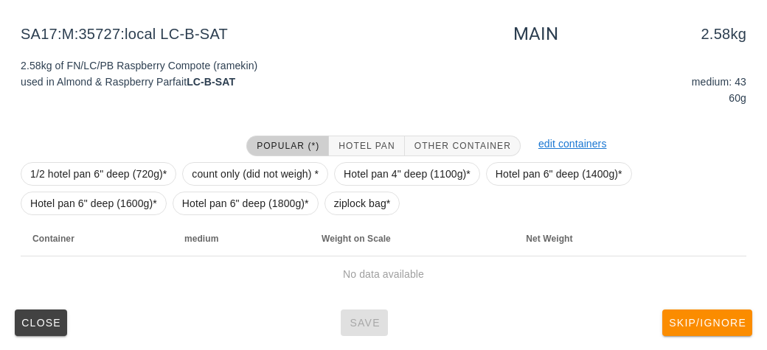
click at [229, 153] on div at bounding box center [125, 146] width 226 height 38
click at [205, 164] on span "count only (did not weigh) *" at bounding box center [255, 174] width 127 height 22
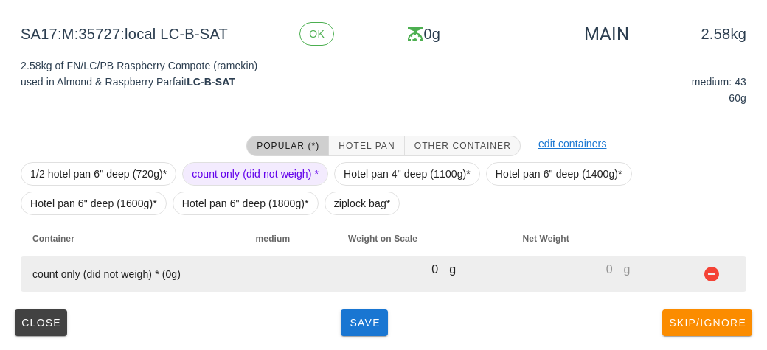
click at [272, 271] on input "number" at bounding box center [278, 269] width 44 height 19
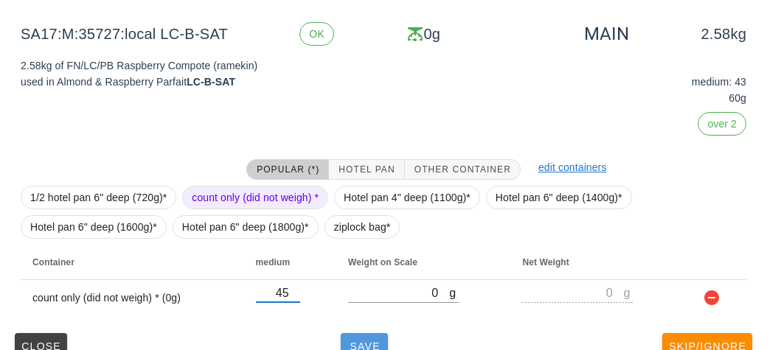
click at [373, 341] on span "Save" at bounding box center [364, 347] width 35 height 12
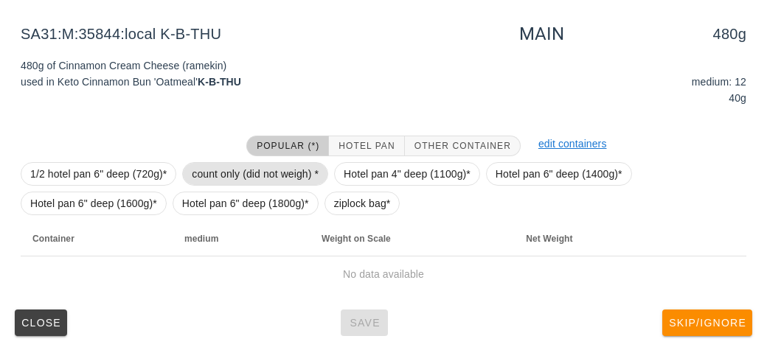
click at [228, 169] on span "count only (did not weigh) *" at bounding box center [255, 174] width 127 height 22
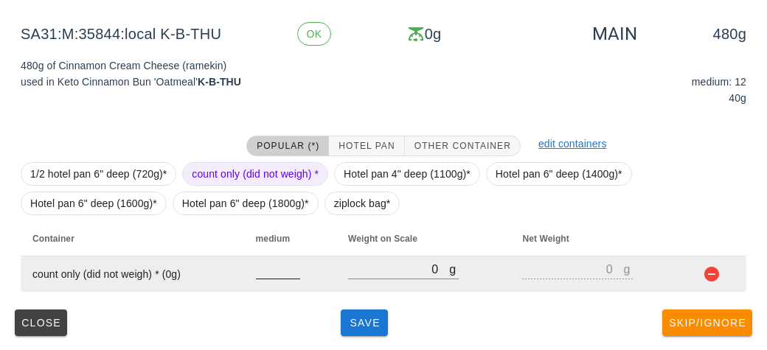
click at [261, 274] on input "number" at bounding box center [278, 269] width 44 height 19
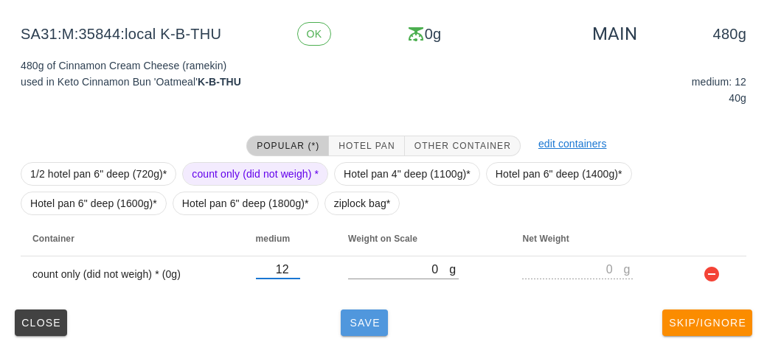
click at [369, 323] on span "Save" at bounding box center [364, 323] width 35 height 12
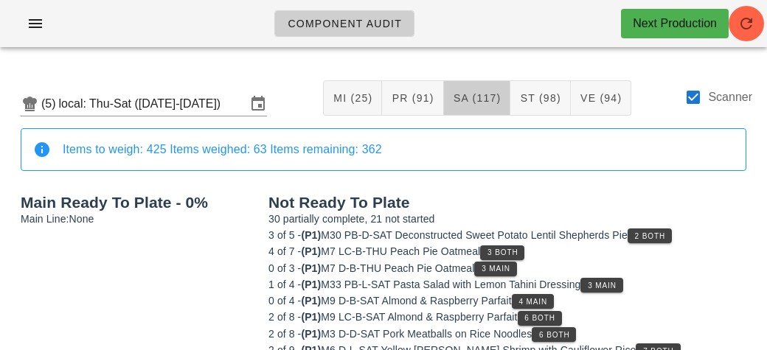
click at [462, 101] on span "SA (117)" at bounding box center [477, 98] width 49 height 12
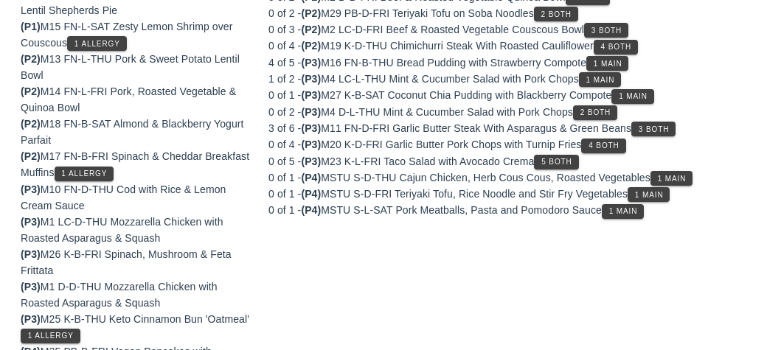
scroll to position [487, 0]
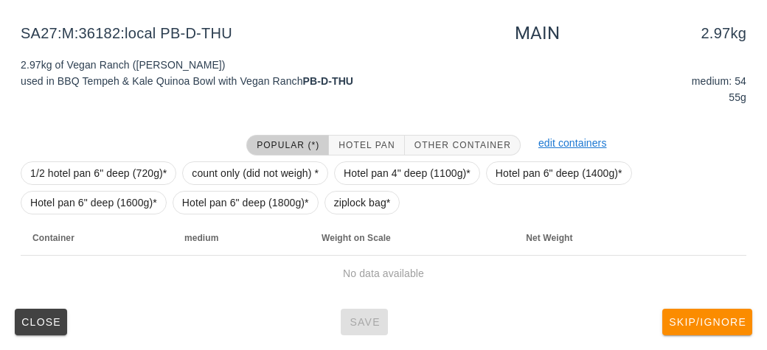
scroll to position [223, 0]
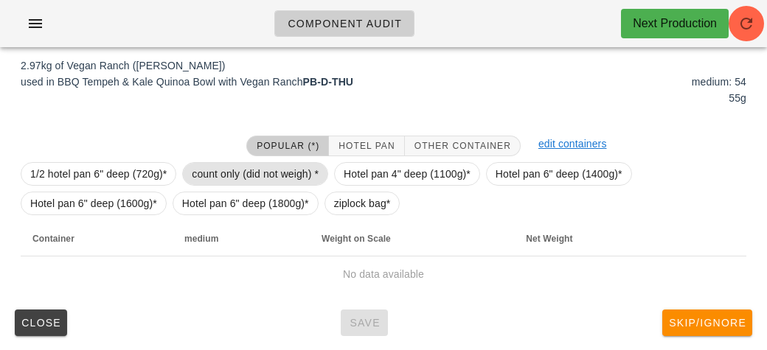
click at [230, 170] on span "count only (did not weigh) *" at bounding box center [255, 174] width 127 height 22
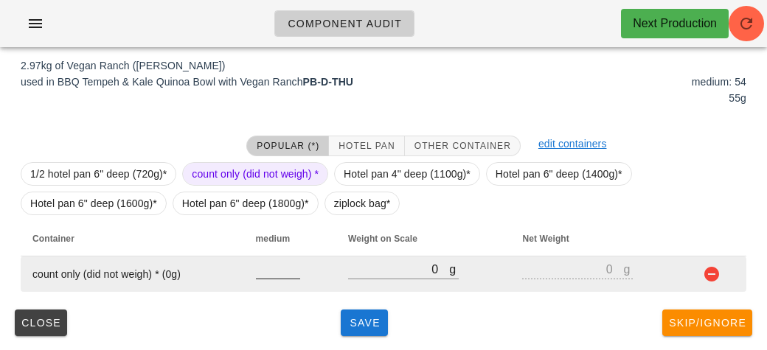
click at [262, 276] on input "number" at bounding box center [278, 269] width 44 height 19
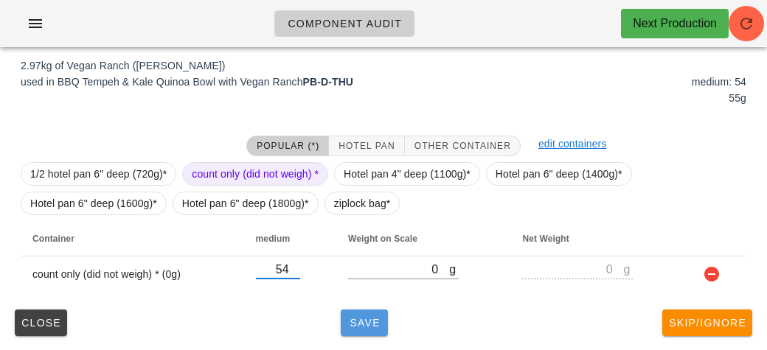
click at [375, 333] on button "Save" at bounding box center [364, 323] width 47 height 27
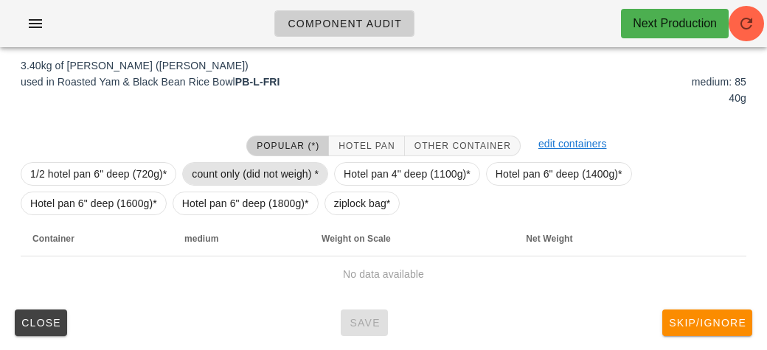
click at [219, 167] on span "count only (did not weigh) *" at bounding box center [255, 174] width 127 height 22
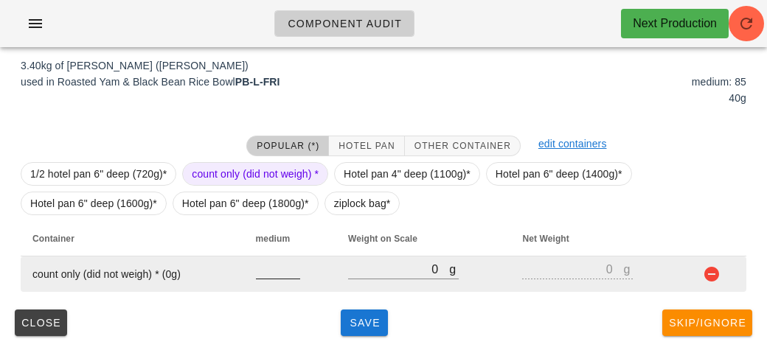
click at [279, 268] on input "number" at bounding box center [278, 269] width 44 height 19
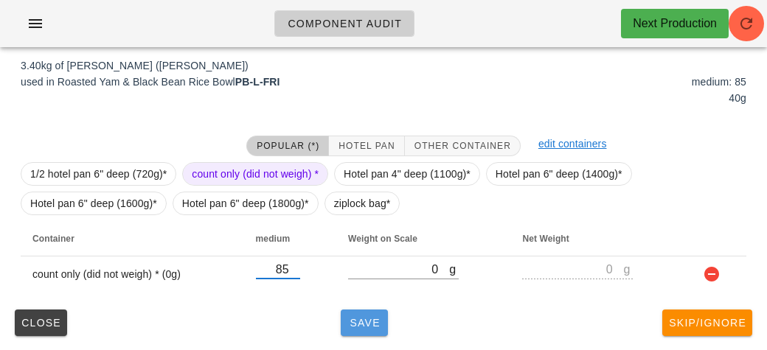
click at [372, 334] on button "Save" at bounding box center [364, 323] width 47 height 27
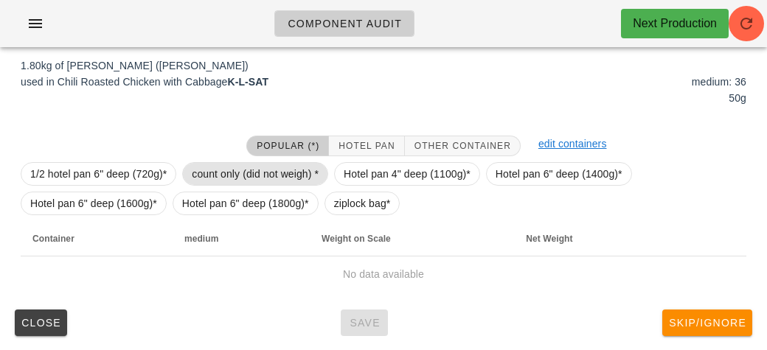
click at [229, 170] on span "count only (did not weigh) *" at bounding box center [255, 174] width 127 height 22
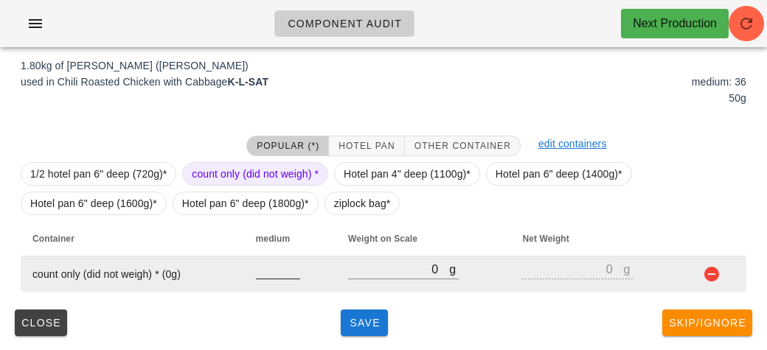
click at [263, 264] on input "number" at bounding box center [278, 269] width 44 height 19
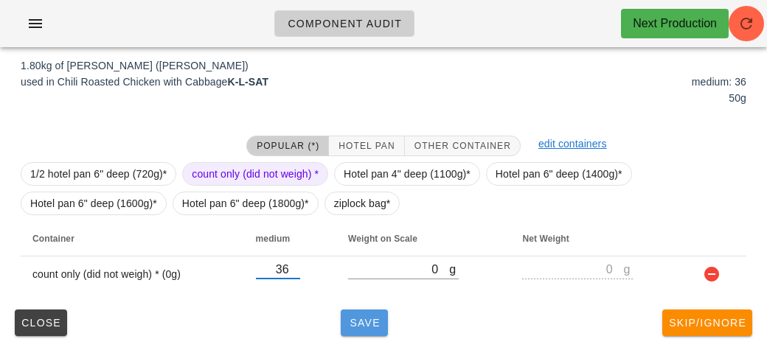
click at [344, 333] on button "Save" at bounding box center [364, 323] width 47 height 27
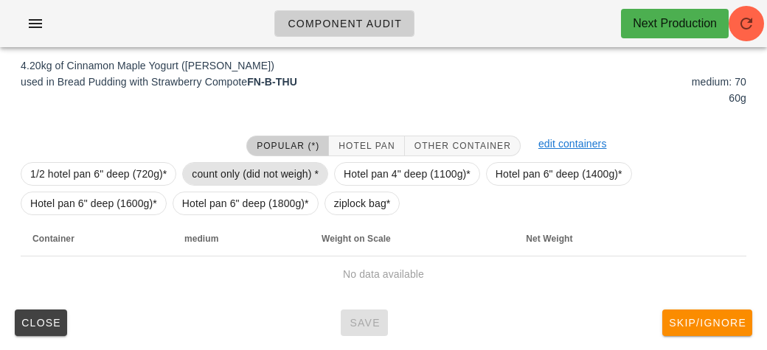
click at [208, 162] on span "count only (did not weigh) *" at bounding box center [255, 174] width 146 height 24
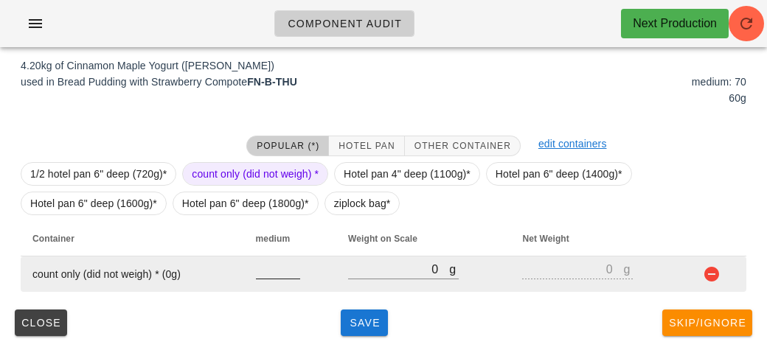
click at [278, 276] on input "number" at bounding box center [278, 269] width 44 height 19
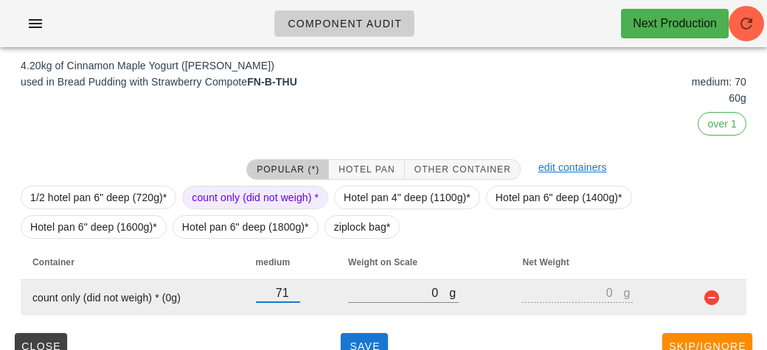
scroll to position [246, 0]
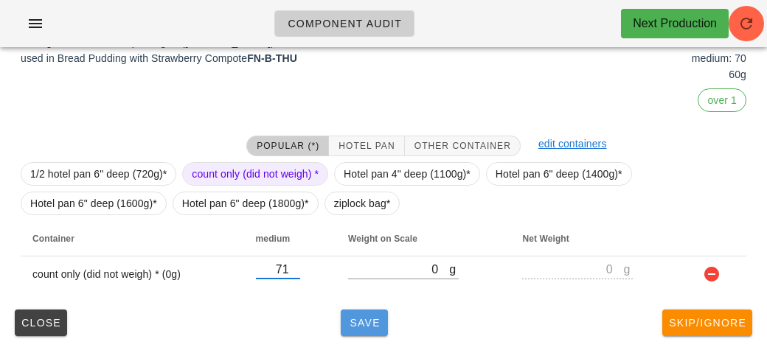
click at [342, 316] on button "Save" at bounding box center [364, 323] width 47 height 27
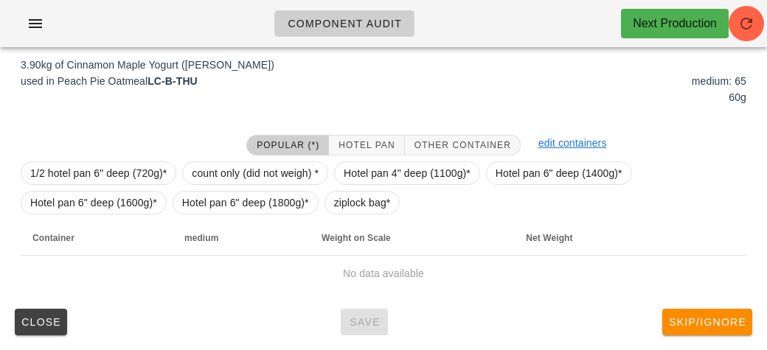
scroll to position [223, 0]
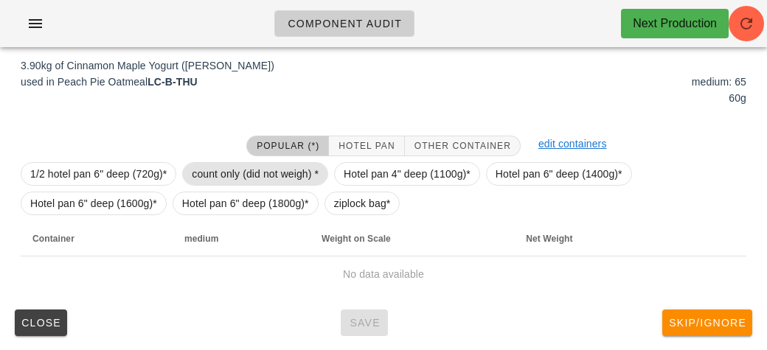
click at [238, 176] on span "count only (did not weigh) *" at bounding box center [255, 174] width 127 height 22
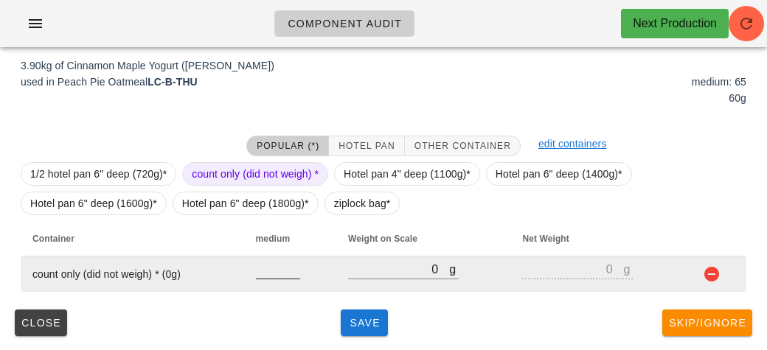
click at [276, 274] on input "number" at bounding box center [278, 269] width 44 height 19
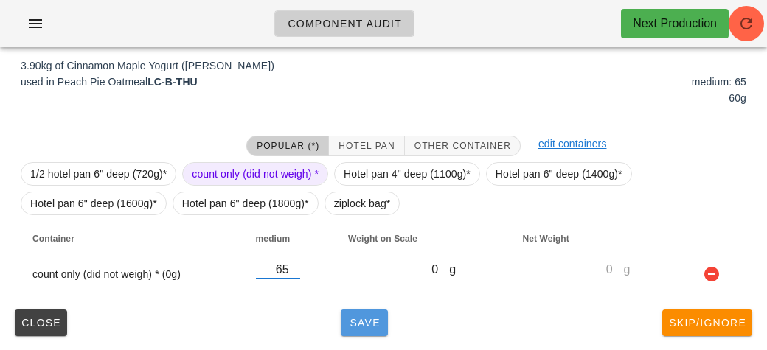
click at [355, 334] on button "Save" at bounding box center [364, 323] width 47 height 27
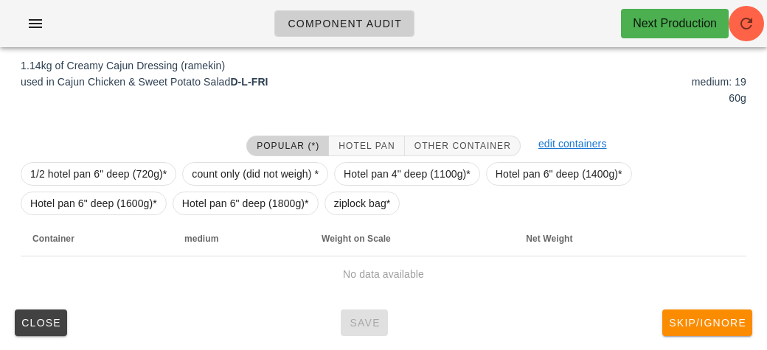
click at [252, 149] on button "Popular (*)" at bounding box center [287, 146] width 83 height 21
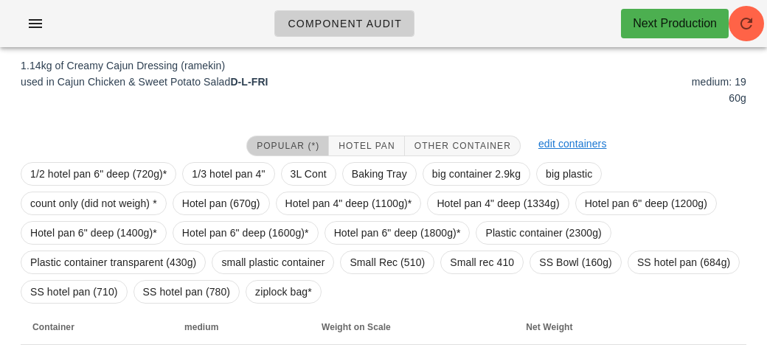
click at [268, 139] on button "Popular (*)" at bounding box center [287, 146] width 83 height 21
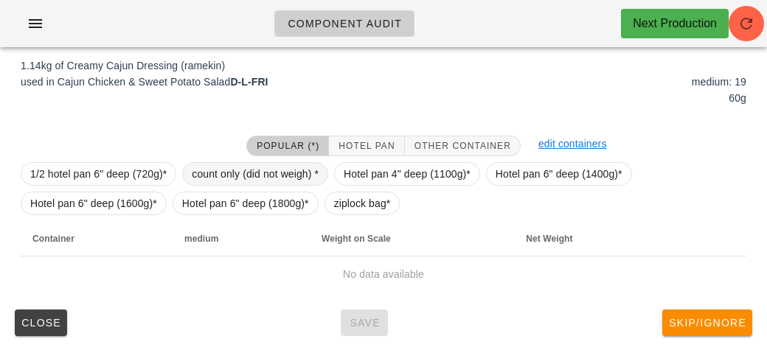
click at [211, 176] on span "count only (did not weigh) *" at bounding box center [255, 174] width 127 height 22
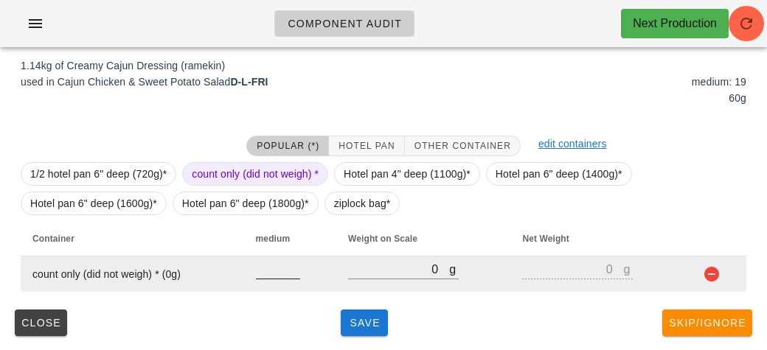
click at [260, 274] on input "number" at bounding box center [278, 269] width 44 height 19
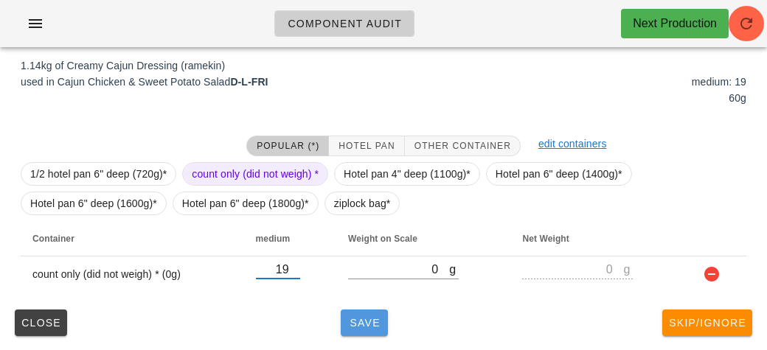
click at [368, 331] on button "Save" at bounding box center [364, 323] width 47 height 27
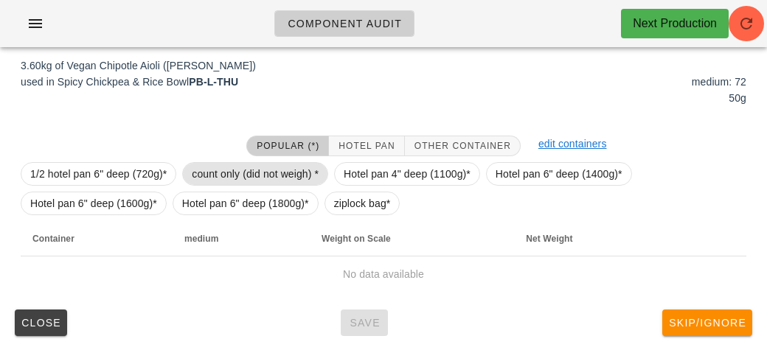
click at [218, 171] on span "count only (did not weigh) *" at bounding box center [255, 174] width 127 height 22
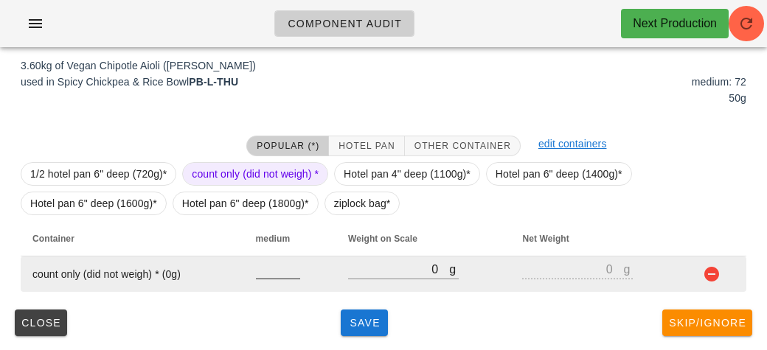
click at [266, 271] on input "number" at bounding box center [278, 269] width 44 height 19
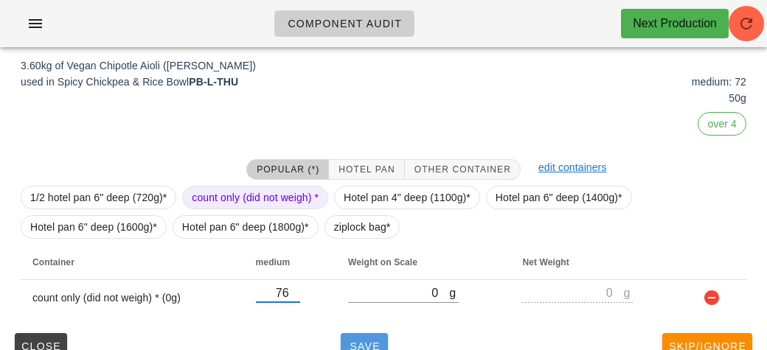
click at [373, 335] on button "Save" at bounding box center [364, 346] width 47 height 27
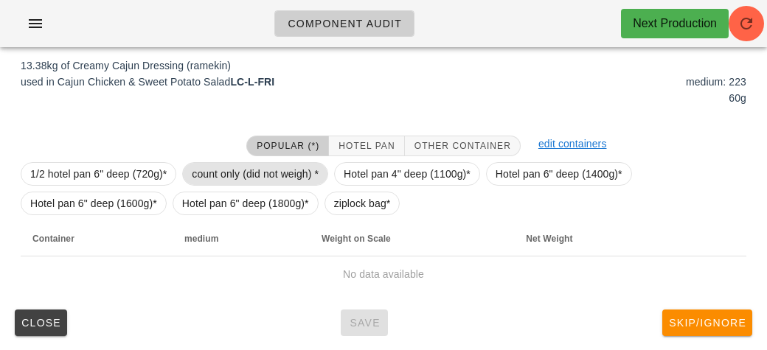
click at [235, 162] on span "count only (did not weigh) *" at bounding box center [255, 174] width 146 height 24
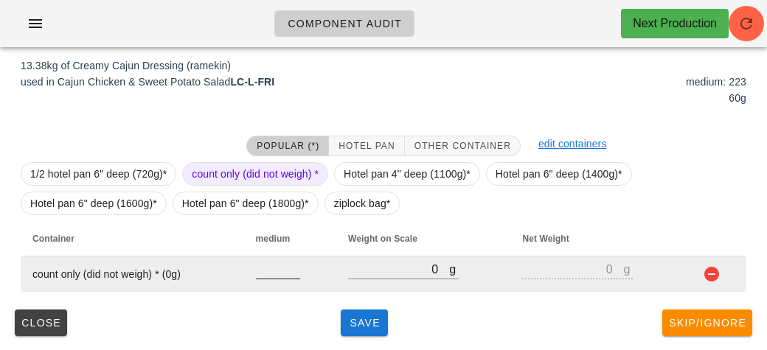
click at [261, 265] on input "number" at bounding box center [278, 269] width 44 height 19
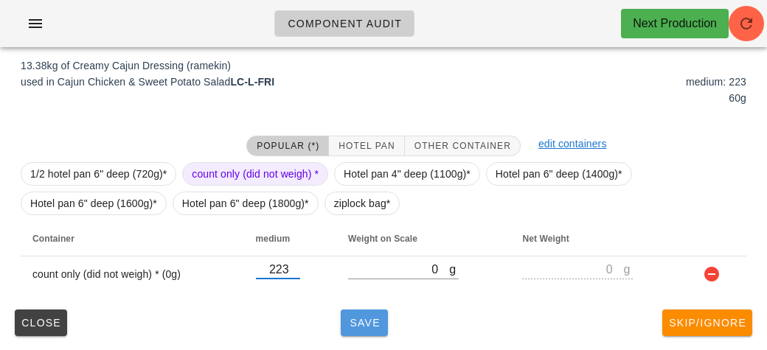
click at [372, 315] on button "Save" at bounding box center [364, 323] width 47 height 27
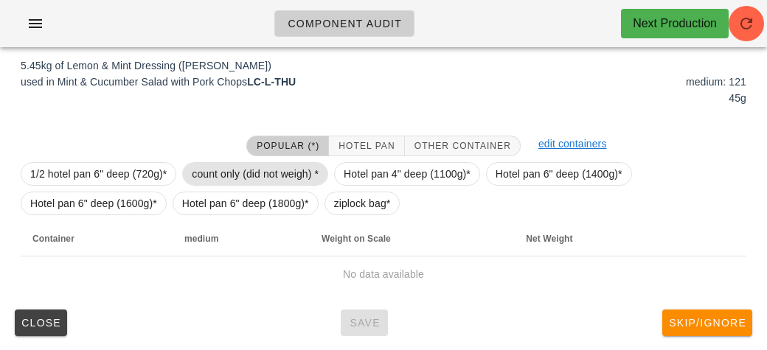
click at [217, 174] on span "count only (did not weigh) *" at bounding box center [255, 174] width 127 height 22
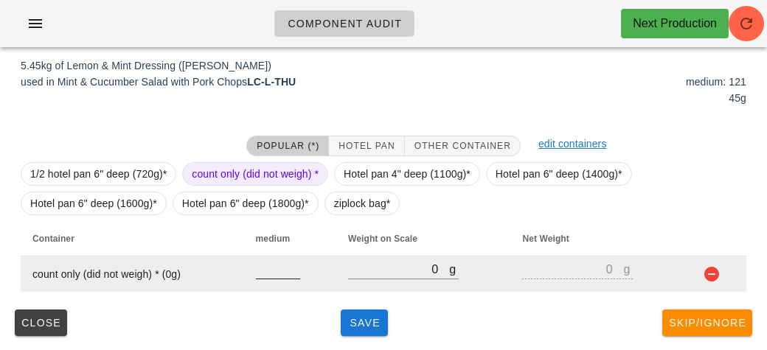
click at [272, 275] on input "number" at bounding box center [278, 269] width 44 height 19
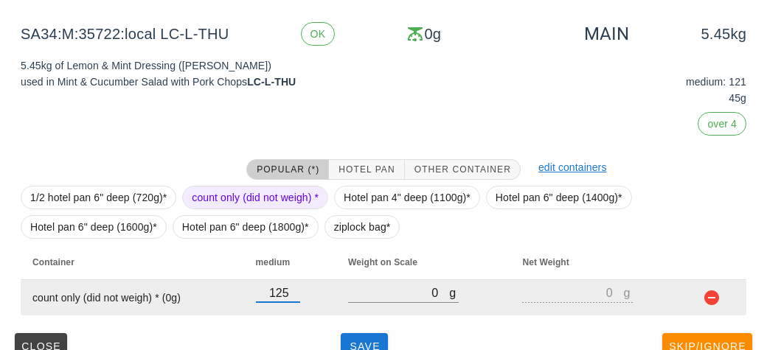
scroll to position [246, 0]
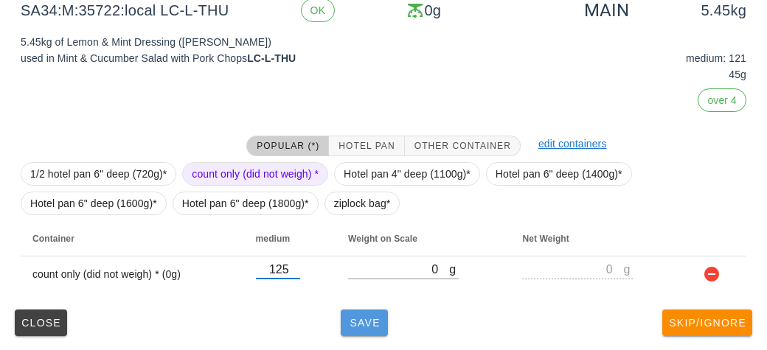
click at [372, 333] on button "Save" at bounding box center [364, 323] width 47 height 27
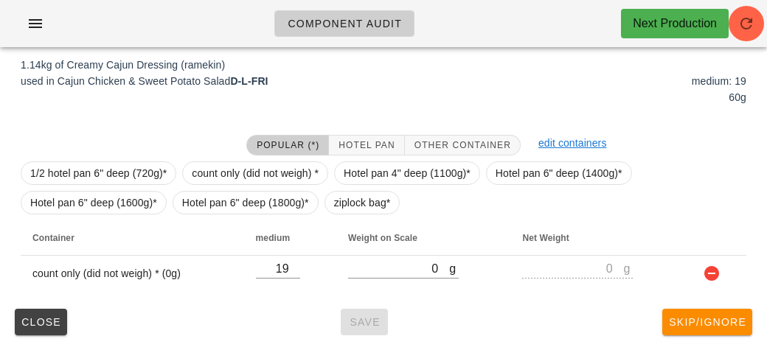
scroll to position [223, 0]
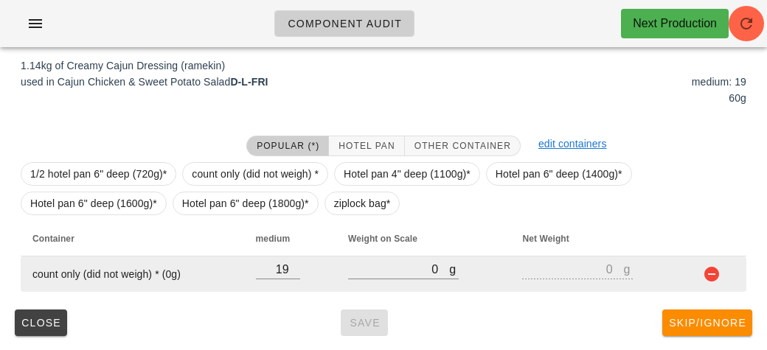
click at [719, 289] on td at bounding box center [715, 274] width 61 height 35
click at [719, 274] on button "button" at bounding box center [712, 275] width 18 height 18
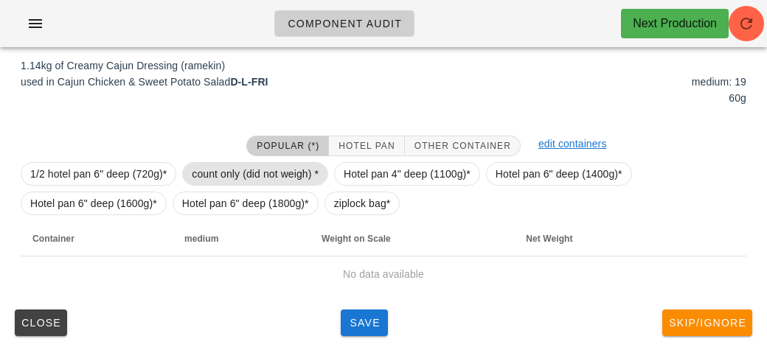
click at [240, 173] on span "count only (did not weigh) *" at bounding box center [255, 174] width 127 height 22
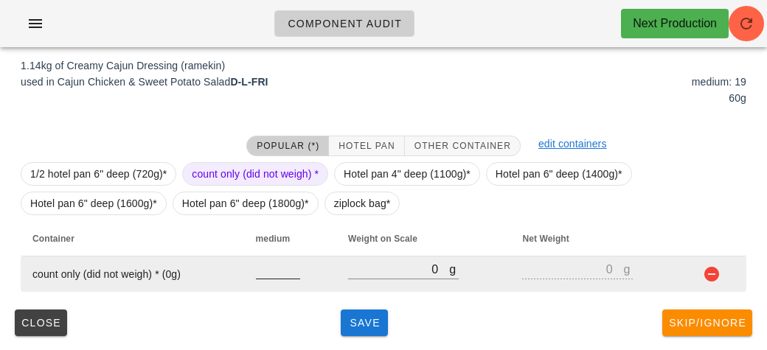
click at [267, 273] on input "number" at bounding box center [278, 269] width 44 height 19
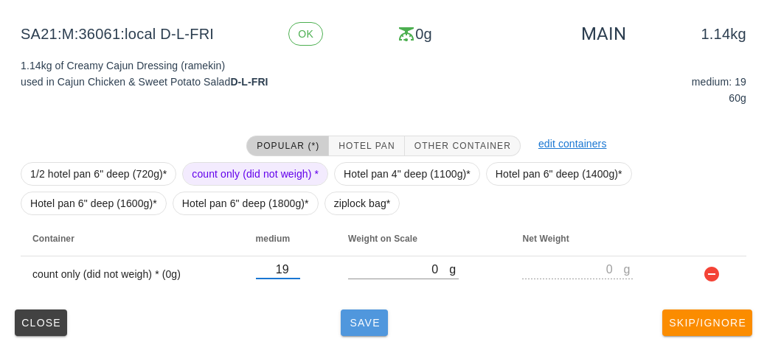
click at [355, 320] on span "Save" at bounding box center [364, 323] width 35 height 12
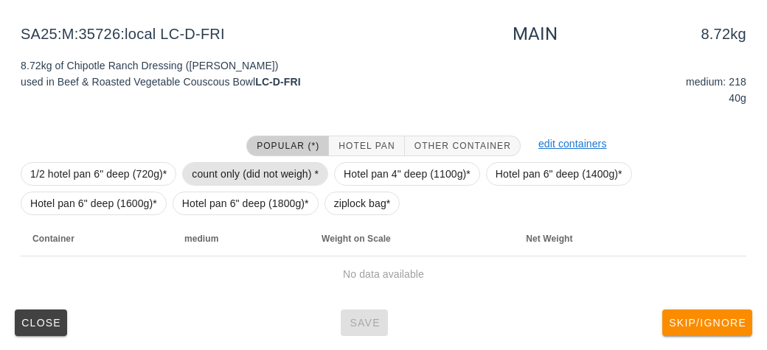
click at [210, 174] on span "count only (did not weigh) *" at bounding box center [255, 174] width 127 height 22
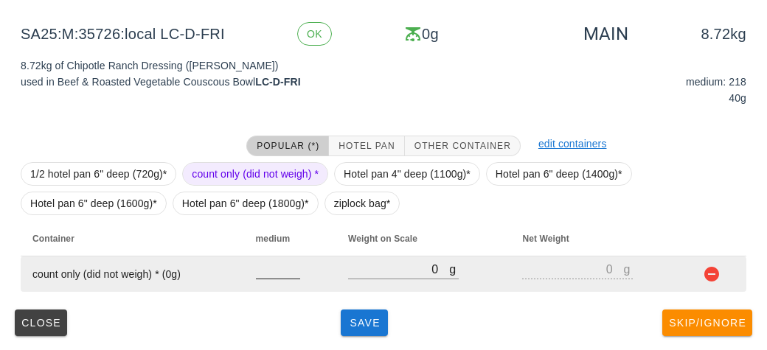
click at [273, 276] on input "number" at bounding box center [278, 269] width 44 height 19
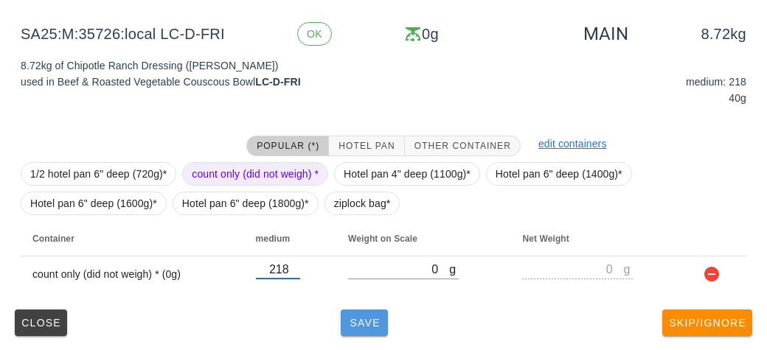
click at [343, 319] on button "Save" at bounding box center [364, 323] width 47 height 27
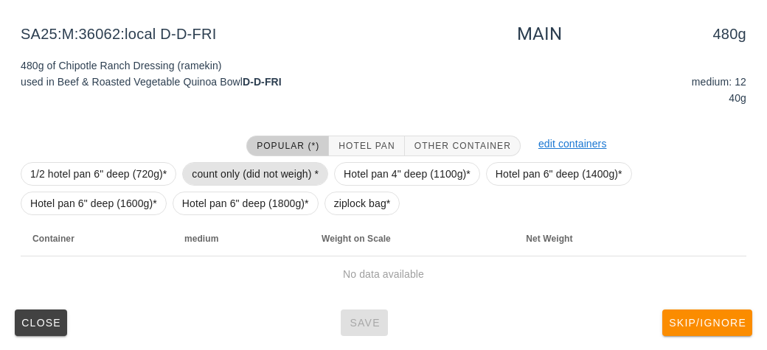
click at [219, 166] on span "count only (did not weigh) *" at bounding box center [255, 174] width 127 height 22
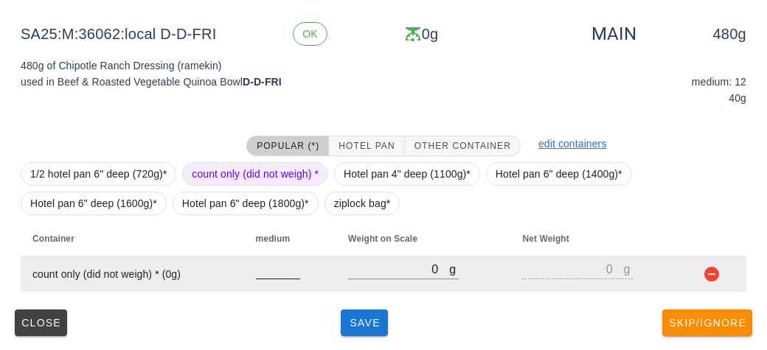
click at [269, 268] on input "number" at bounding box center [278, 269] width 44 height 19
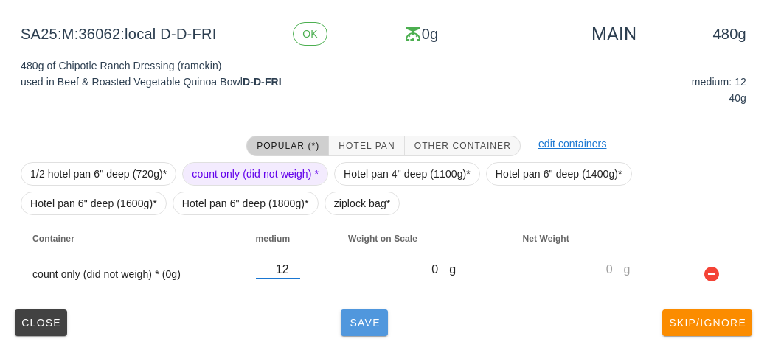
click at [370, 332] on button "Save" at bounding box center [364, 323] width 47 height 27
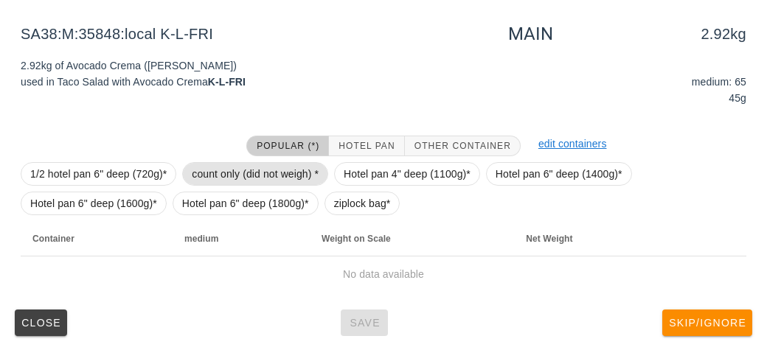
click at [246, 170] on span "count only (did not weigh) *" at bounding box center [255, 174] width 127 height 22
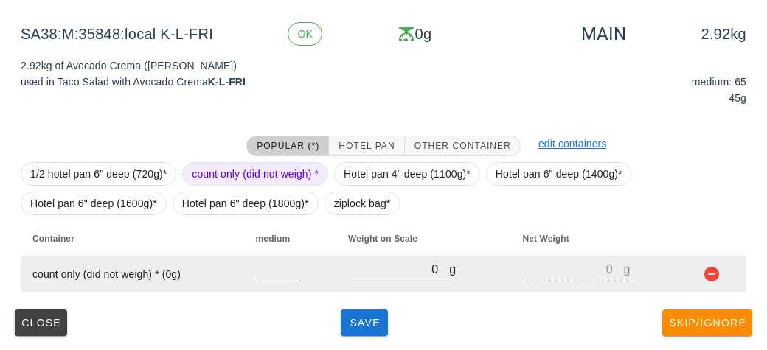
click at [267, 274] on input "number" at bounding box center [278, 269] width 44 height 19
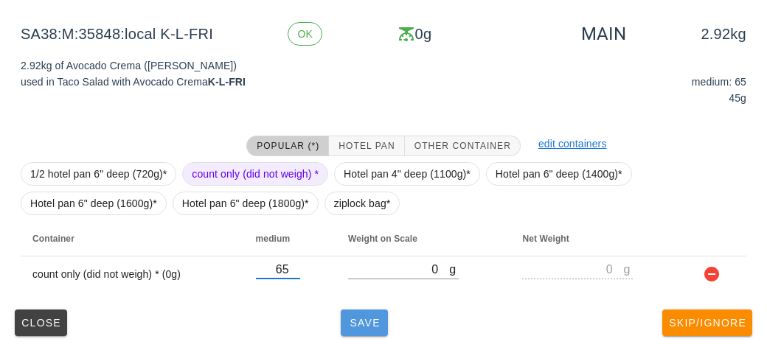
click at [364, 323] on span "Save" at bounding box center [364, 323] width 35 height 12
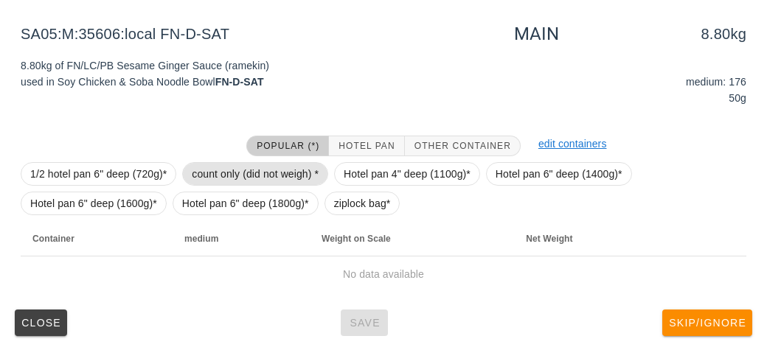
click at [230, 167] on span "count only (did not weigh) *" at bounding box center [255, 174] width 127 height 22
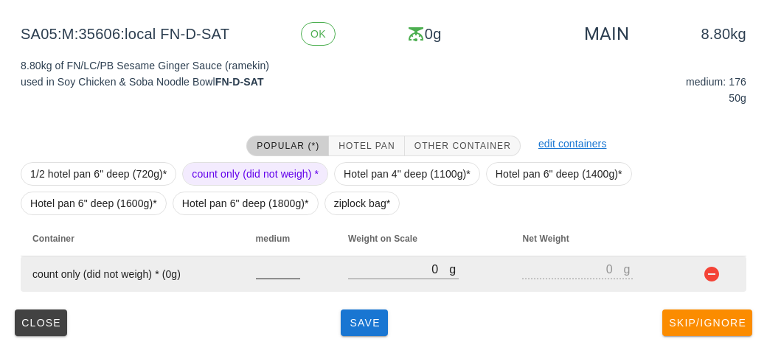
click at [257, 275] on input "number" at bounding box center [278, 269] width 44 height 19
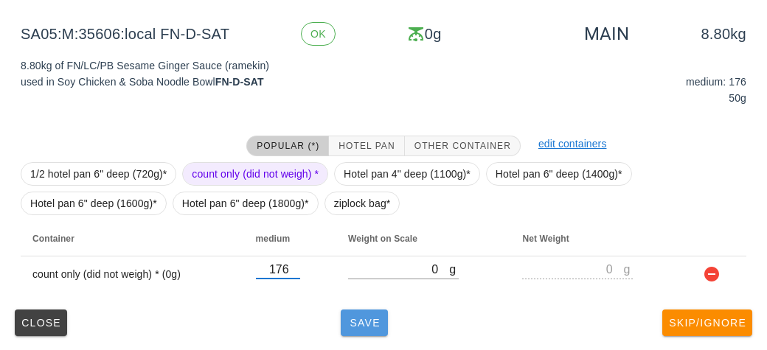
click at [350, 328] on button "Save" at bounding box center [364, 323] width 47 height 27
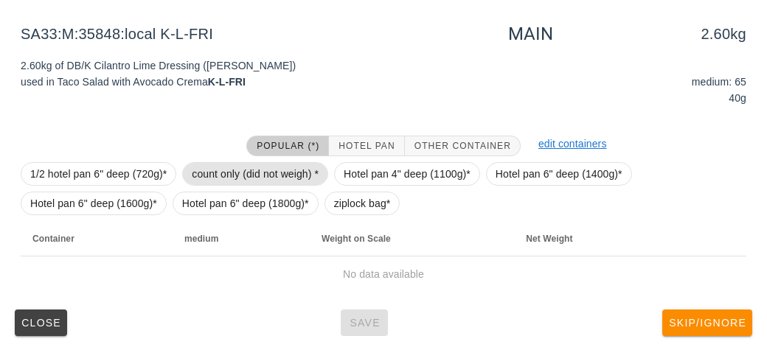
click at [213, 173] on span "count only (did not weigh) *" at bounding box center [255, 174] width 127 height 22
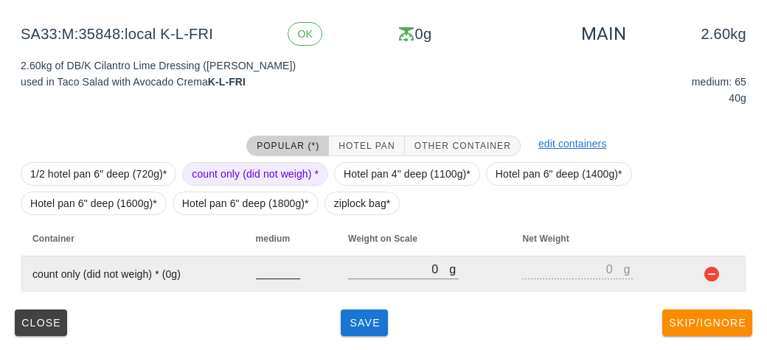
click at [266, 277] on input "number" at bounding box center [278, 269] width 44 height 19
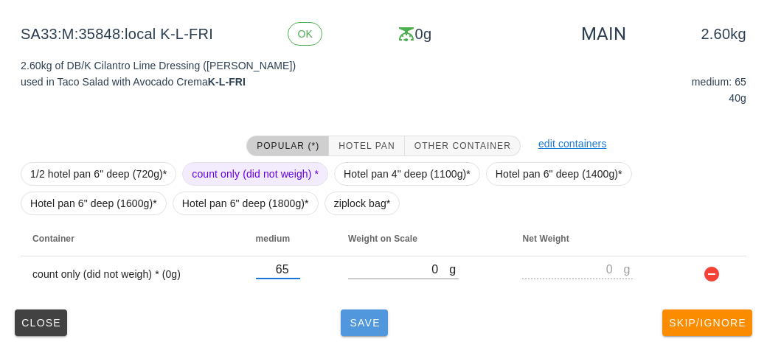
click at [350, 330] on button "Save" at bounding box center [364, 323] width 47 height 27
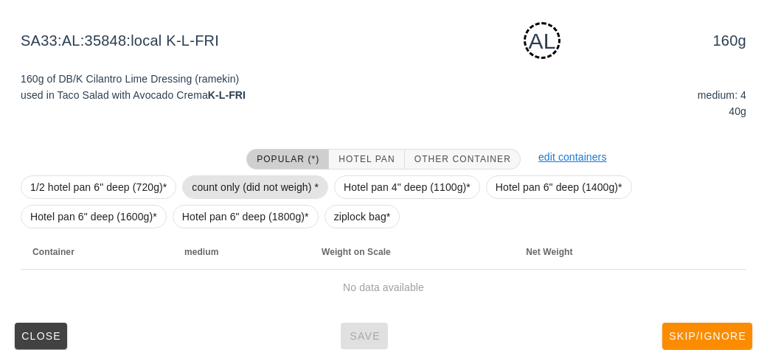
click at [212, 189] on span "count only (did not weigh) *" at bounding box center [255, 187] width 127 height 22
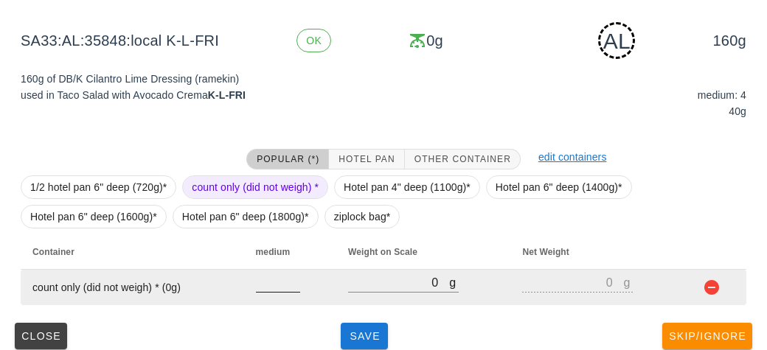
click at [262, 287] on input "number" at bounding box center [278, 282] width 44 height 19
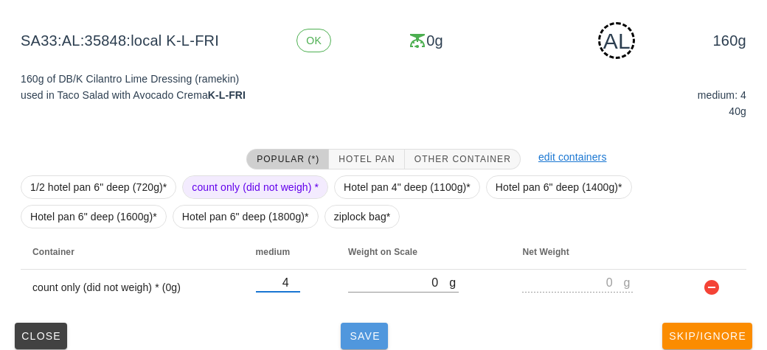
click at [369, 331] on span "Save" at bounding box center [364, 336] width 35 height 12
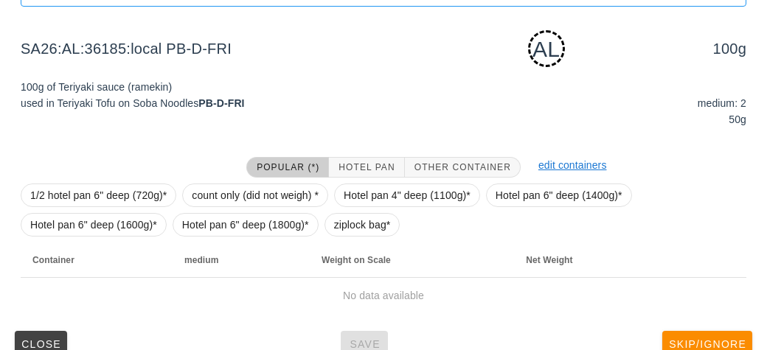
scroll to position [213, 0]
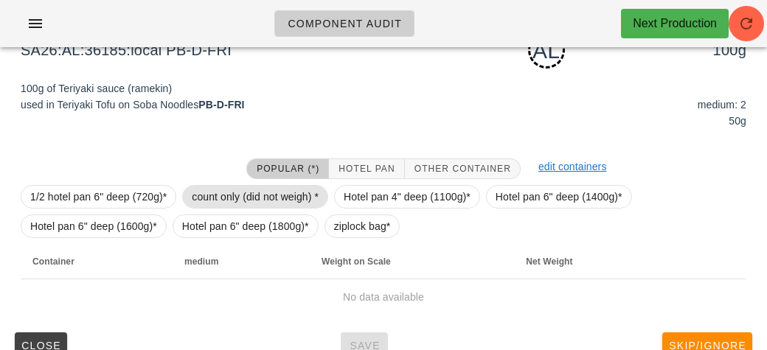
click at [218, 194] on span "count only (did not weigh) *" at bounding box center [255, 197] width 127 height 22
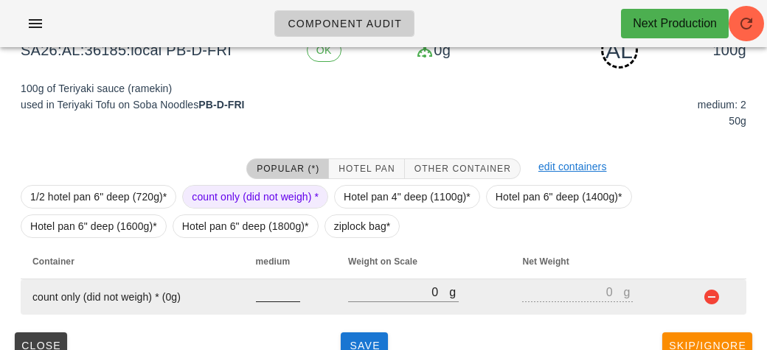
click at [261, 291] on input "number" at bounding box center [278, 292] width 44 height 19
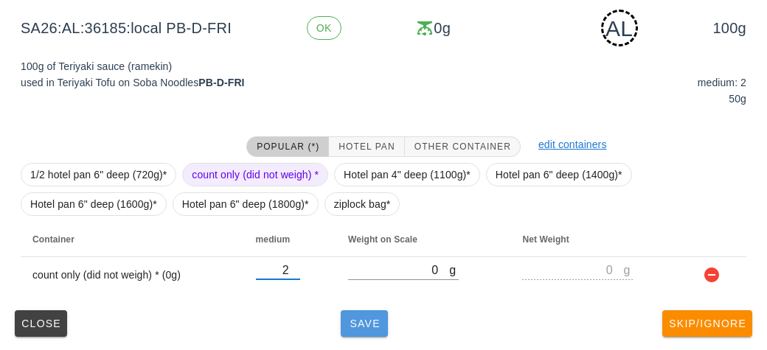
click at [363, 328] on span "Save" at bounding box center [364, 324] width 35 height 12
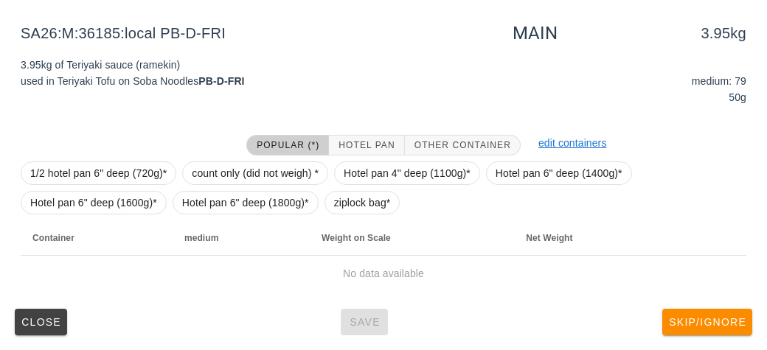
scroll to position [223, 0]
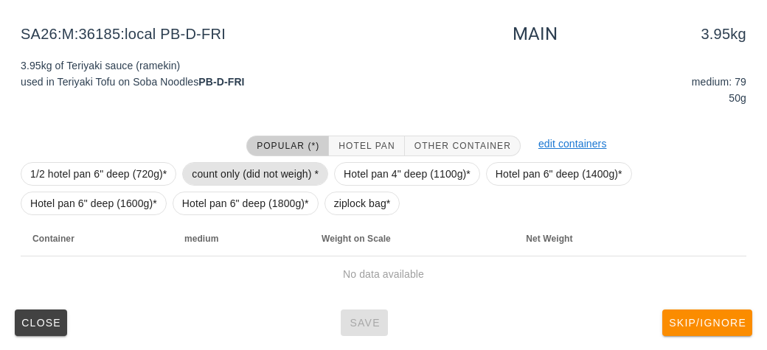
click at [195, 172] on span "count only (did not weigh) *" at bounding box center [255, 174] width 127 height 22
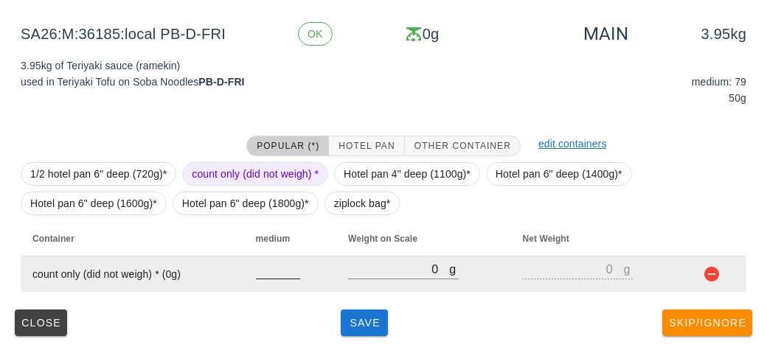
click at [277, 273] on input "number" at bounding box center [278, 269] width 44 height 19
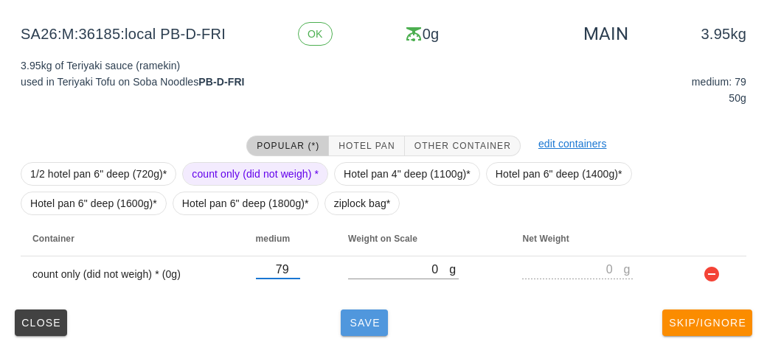
click at [348, 329] on button "Save" at bounding box center [364, 323] width 47 height 27
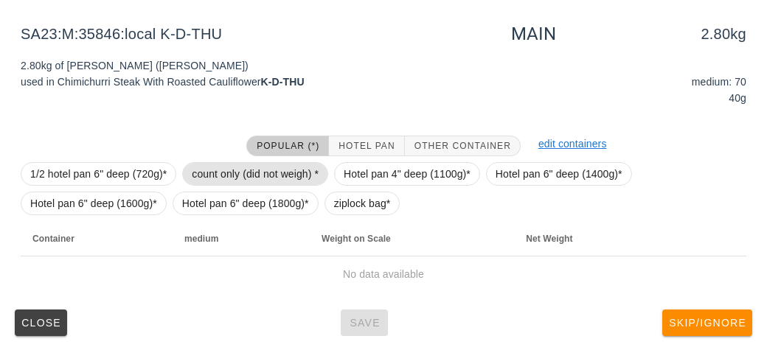
click at [226, 169] on span "count only (did not weigh) *" at bounding box center [255, 174] width 127 height 22
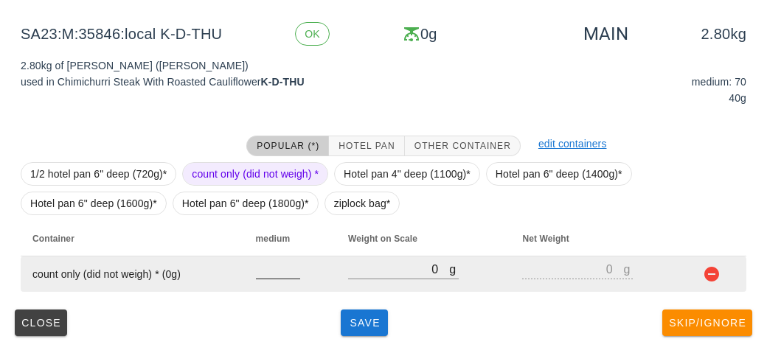
click at [268, 270] on input "number" at bounding box center [278, 269] width 44 height 19
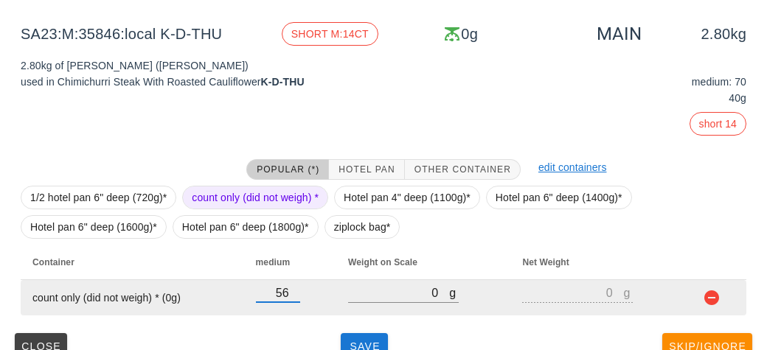
scroll to position [246, 0]
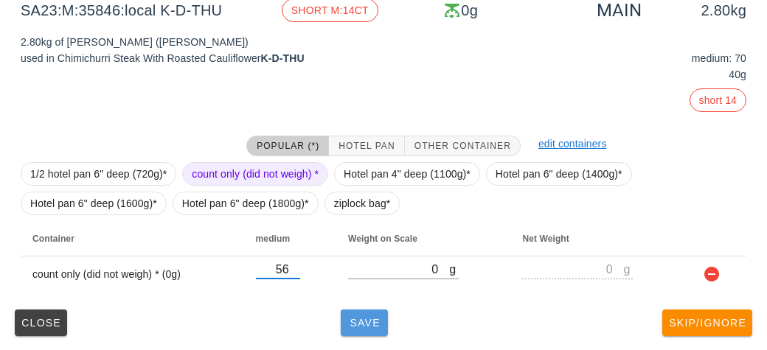
click at [353, 323] on span "Save" at bounding box center [364, 323] width 35 height 12
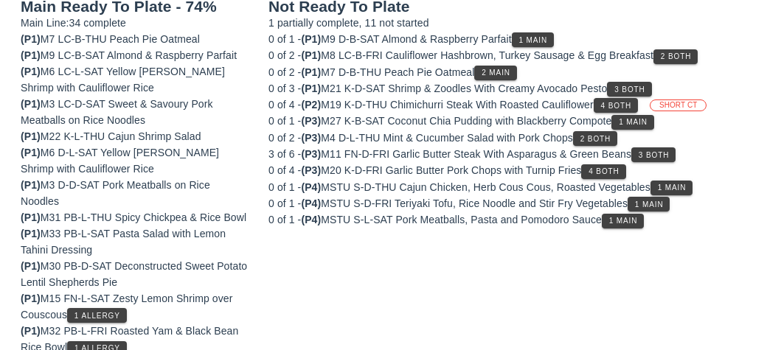
scroll to position [235, 0]
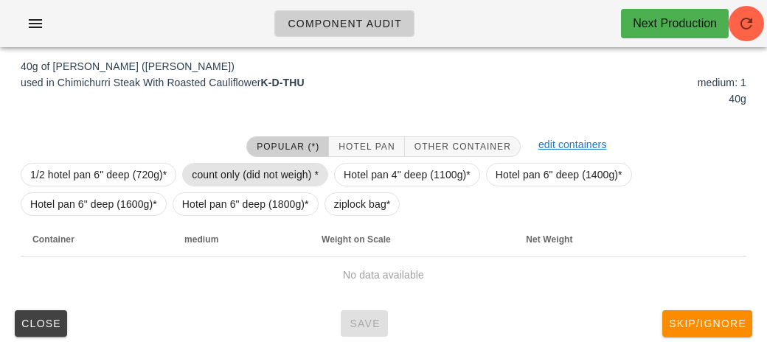
click at [219, 176] on span "count only (did not weigh) *" at bounding box center [255, 175] width 127 height 22
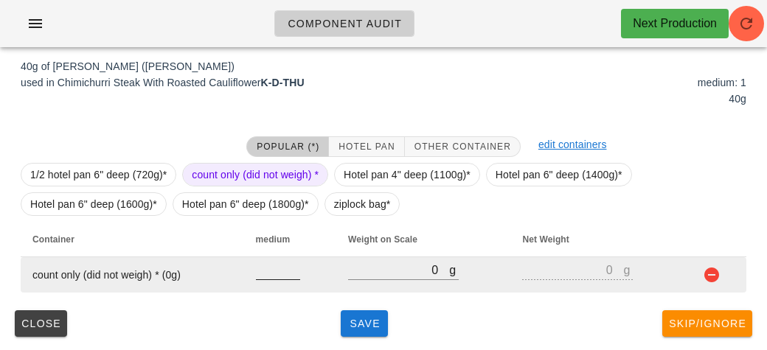
click at [267, 274] on input "number" at bounding box center [278, 269] width 44 height 19
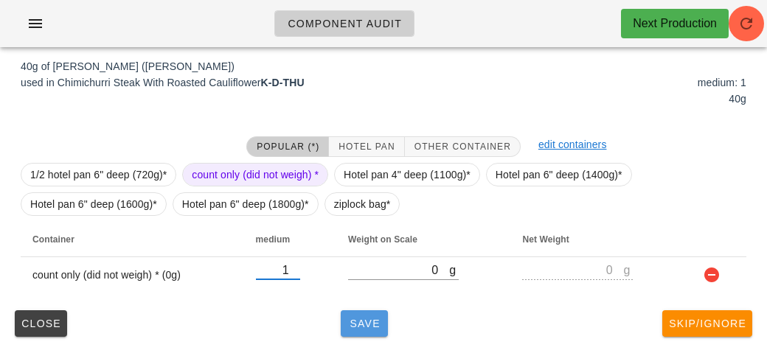
click at [356, 334] on button "Save" at bounding box center [364, 324] width 47 height 27
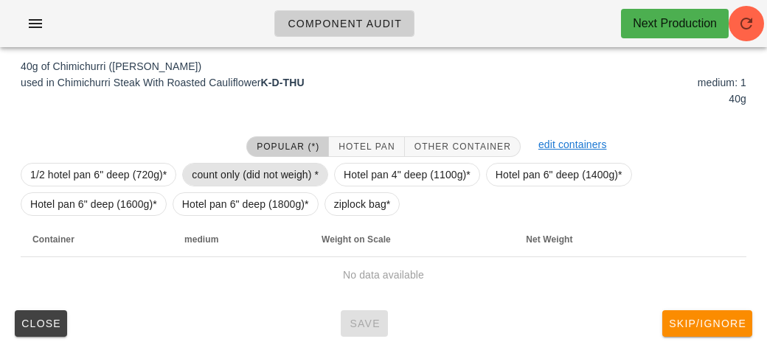
click at [209, 164] on span "count only (did not weigh) *" at bounding box center [255, 175] width 127 height 22
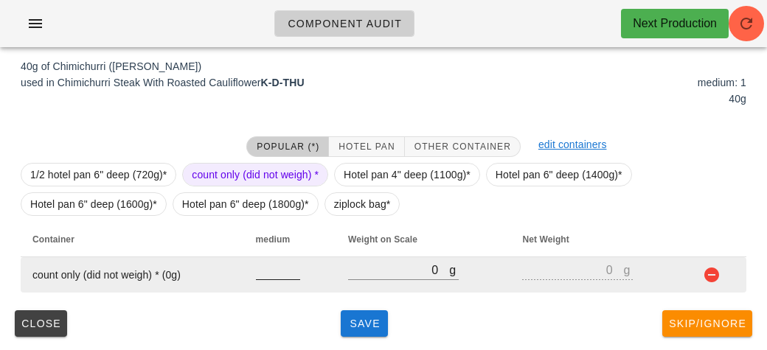
click at [269, 275] on input "number" at bounding box center [278, 269] width 44 height 19
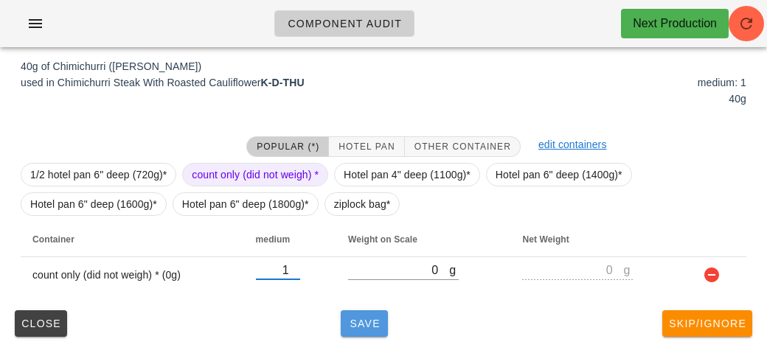
click at [372, 321] on span "Save" at bounding box center [364, 324] width 35 height 12
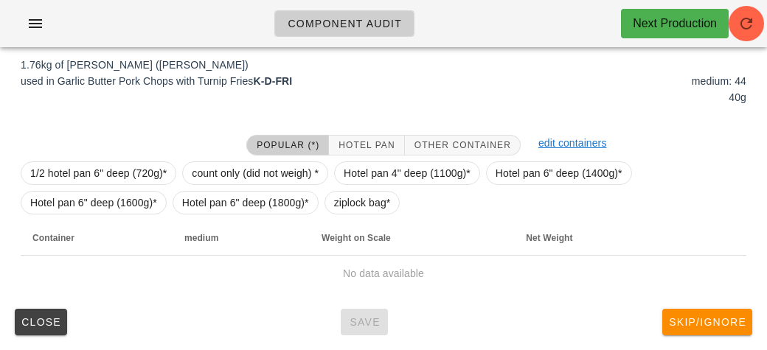
scroll to position [223, 0]
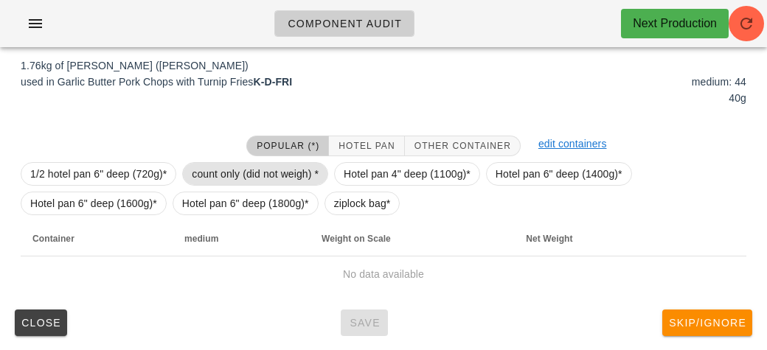
click at [214, 167] on span "count only (did not weigh) *" at bounding box center [255, 174] width 127 height 22
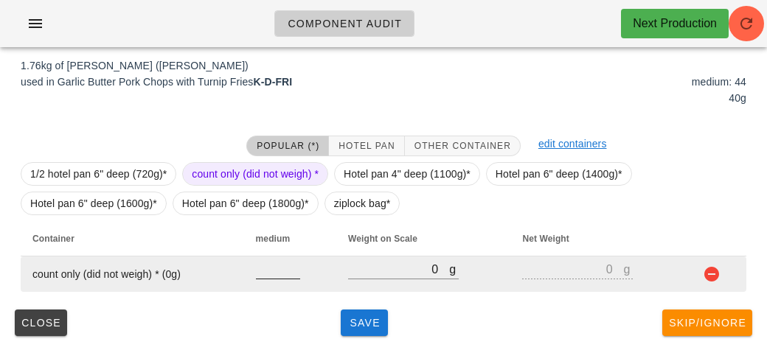
click at [275, 274] on input "number" at bounding box center [278, 269] width 44 height 19
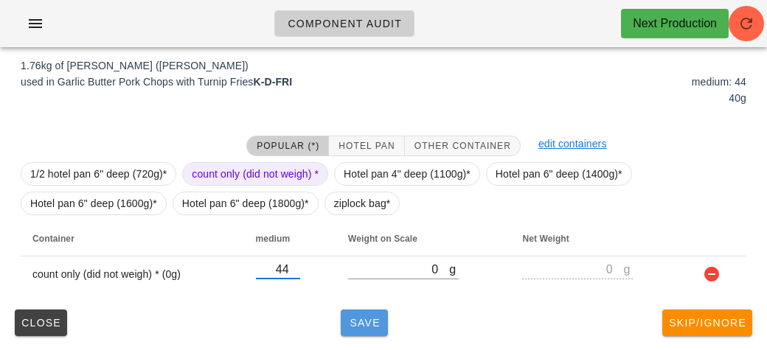
click at [357, 333] on button "Save" at bounding box center [364, 323] width 47 height 27
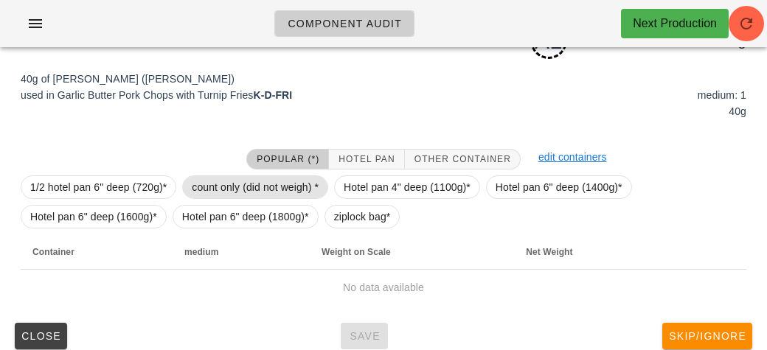
click at [224, 195] on span "count only (did not weigh) *" at bounding box center [255, 187] width 127 height 22
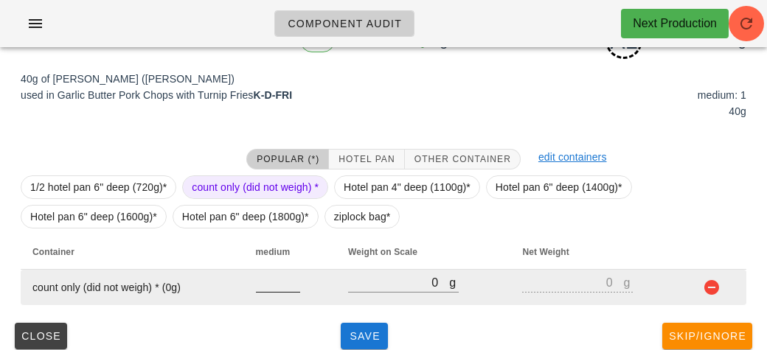
click at [263, 288] on input "number" at bounding box center [278, 282] width 44 height 19
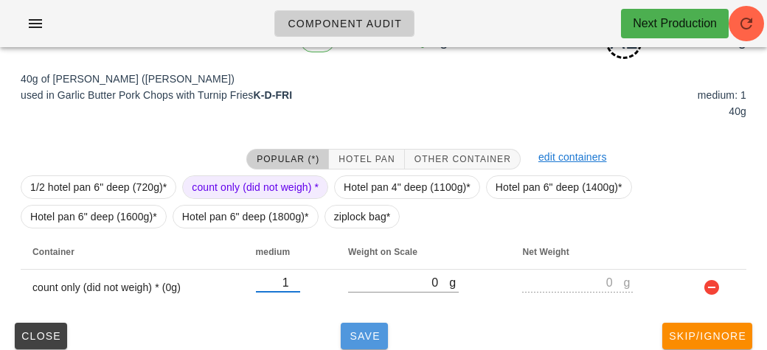
click at [348, 336] on span "Save" at bounding box center [364, 336] width 35 height 12
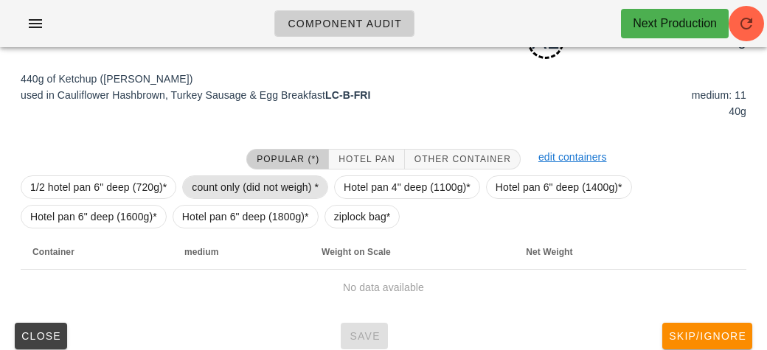
click at [211, 179] on span "count only (did not weigh) *" at bounding box center [255, 187] width 127 height 22
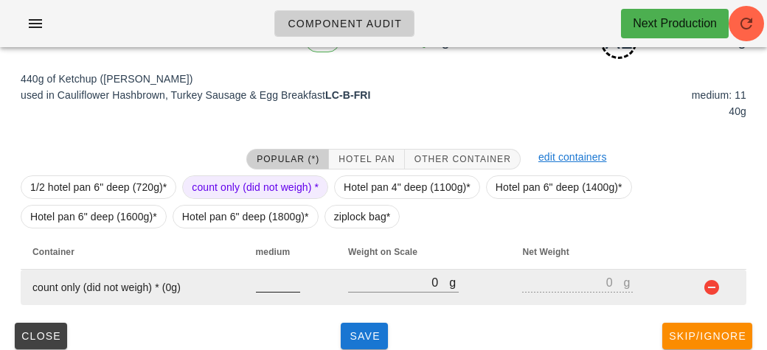
click at [268, 288] on input "number" at bounding box center [278, 282] width 44 height 19
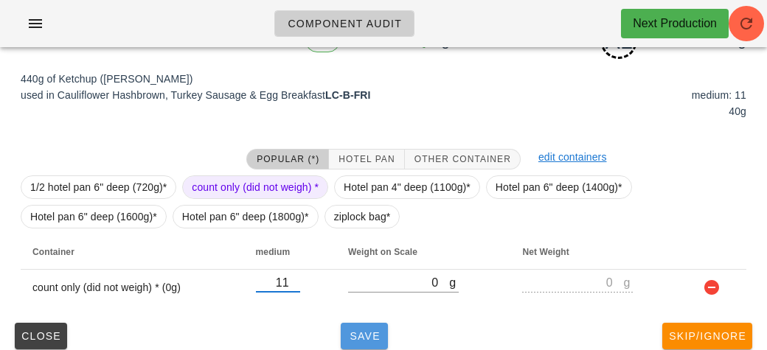
click at [371, 338] on span "Save" at bounding box center [364, 336] width 35 height 12
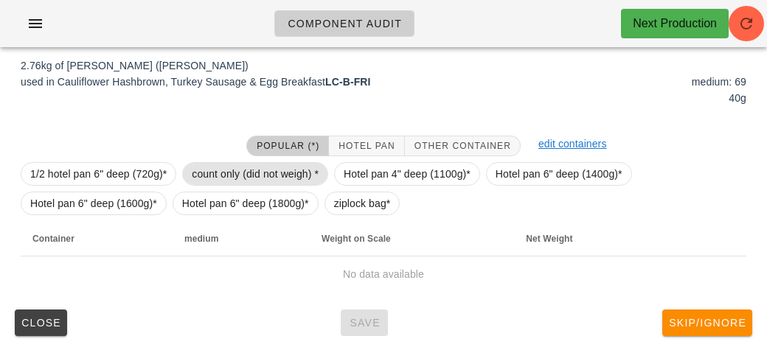
click at [228, 174] on span "count only (did not weigh) *" at bounding box center [255, 174] width 127 height 22
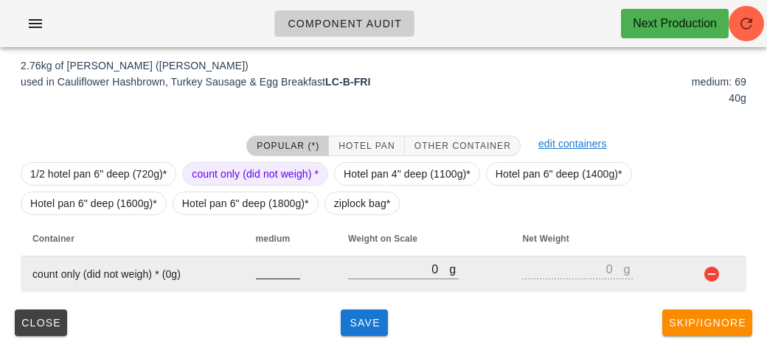
click at [265, 289] on div at bounding box center [278, 287] width 44 height 10
click at [269, 276] on input "number" at bounding box center [278, 269] width 44 height 19
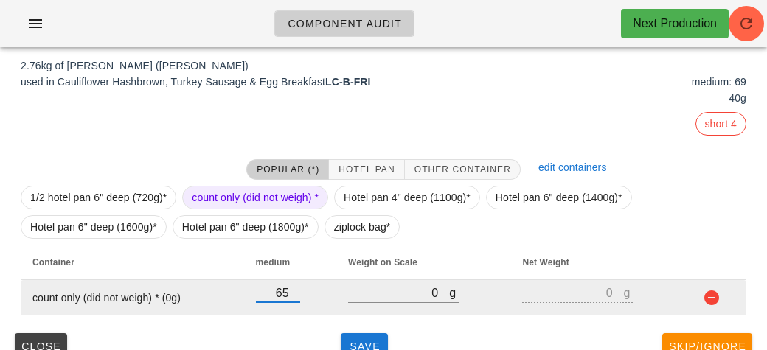
scroll to position [246, 0]
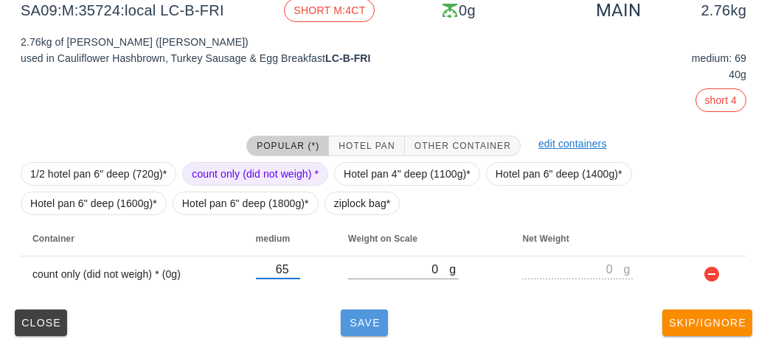
click at [353, 329] on button "Save" at bounding box center [364, 323] width 47 height 27
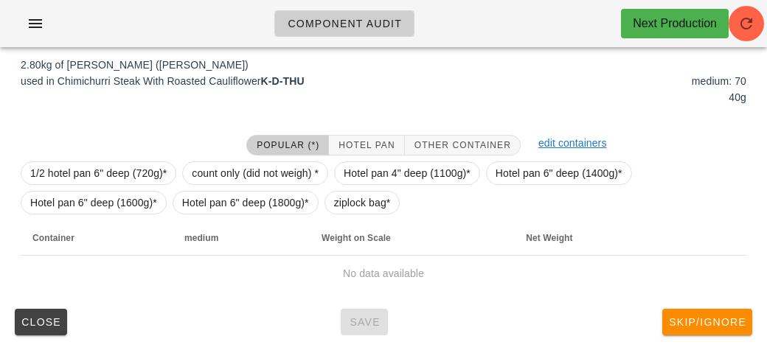
scroll to position [223, 0]
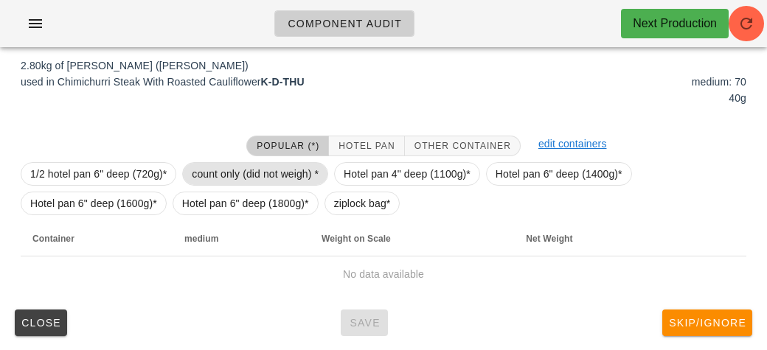
click at [223, 163] on span "count only (did not weigh) *" at bounding box center [255, 174] width 127 height 22
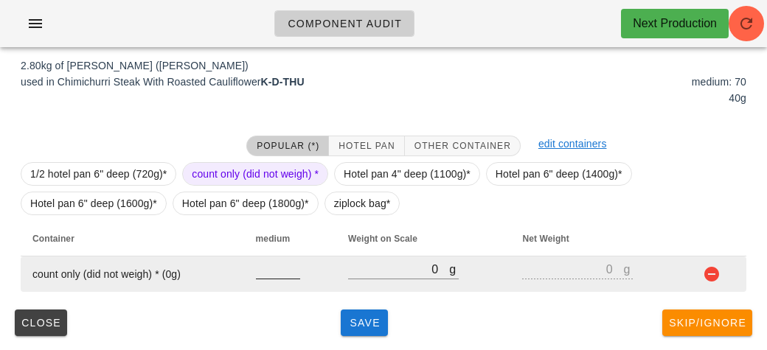
click at [267, 269] on input "number" at bounding box center [278, 269] width 44 height 19
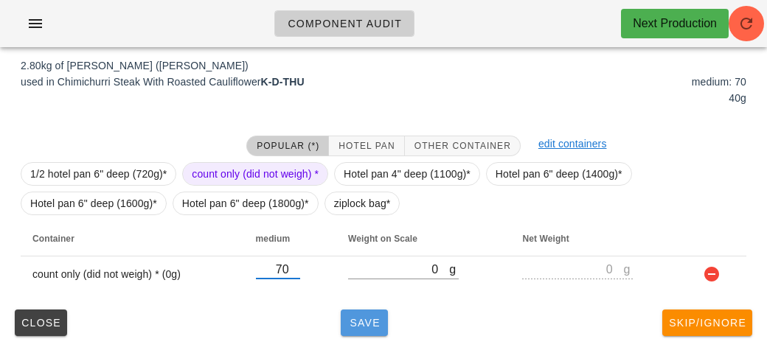
click at [348, 311] on button "Save" at bounding box center [364, 323] width 47 height 27
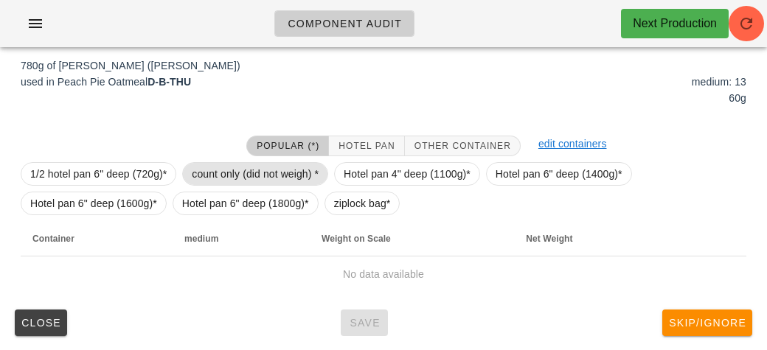
click at [222, 174] on span "count only (did not weigh) *" at bounding box center [255, 174] width 127 height 22
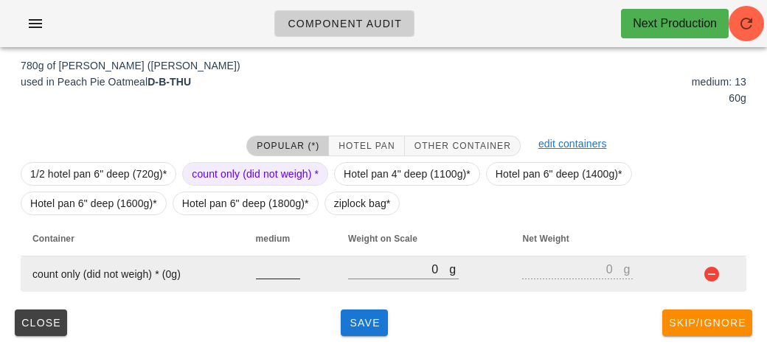
click at [285, 271] on input "number" at bounding box center [278, 269] width 44 height 19
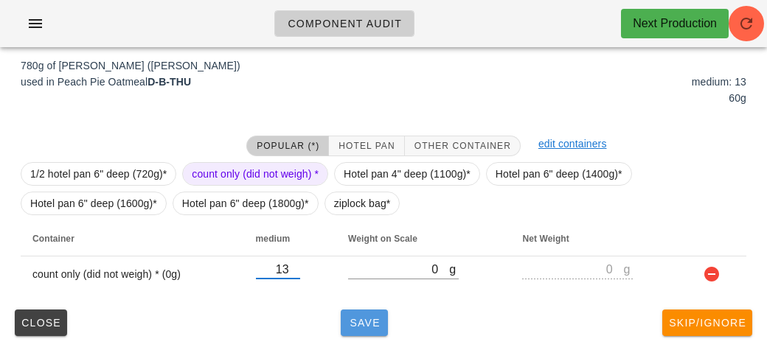
click at [348, 323] on span "Save" at bounding box center [364, 323] width 35 height 12
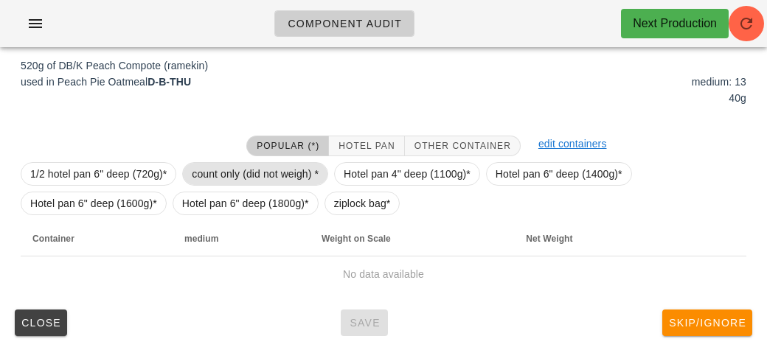
click at [209, 167] on span "count only (did not weigh) *" at bounding box center [255, 174] width 127 height 22
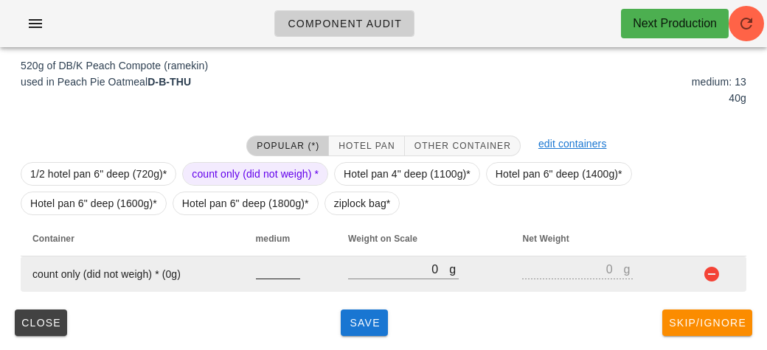
click at [275, 275] on input "number" at bounding box center [278, 269] width 44 height 19
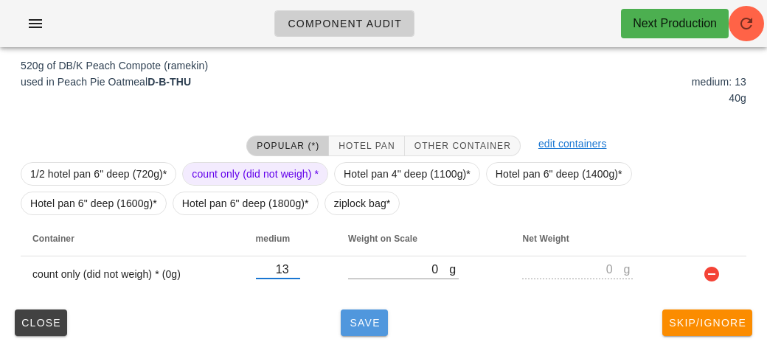
click at [356, 310] on button "Save" at bounding box center [364, 323] width 47 height 27
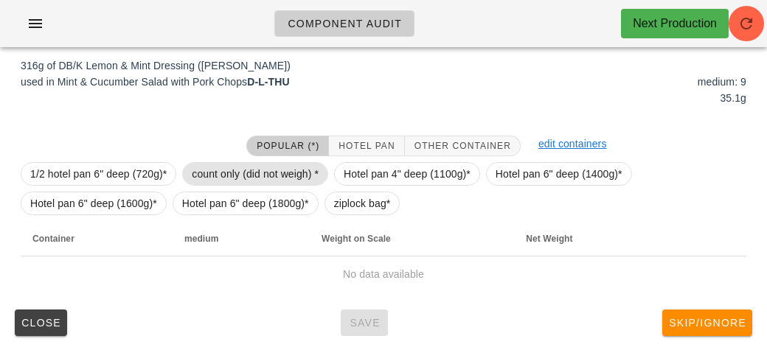
click at [228, 166] on span "count only (did not weigh) *" at bounding box center [255, 174] width 127 height 22
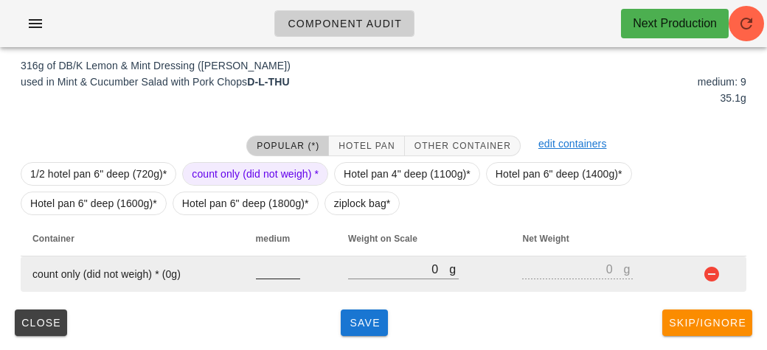
click at [277, 274] on input "number" at bounding box center [278, 269] width 44 height 19
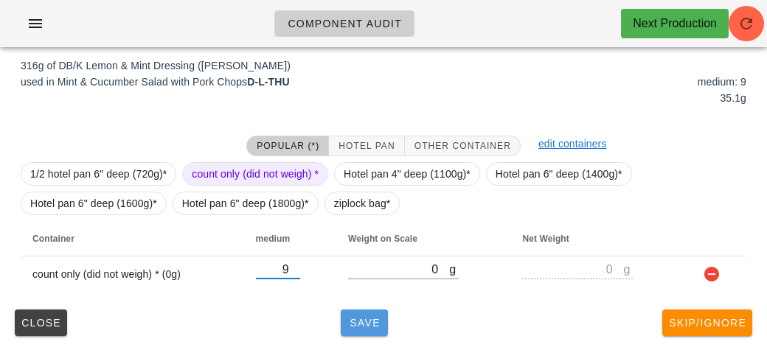
click at [366, 322] on span "Save" at bounding box center [364, 323] width 35 height 12
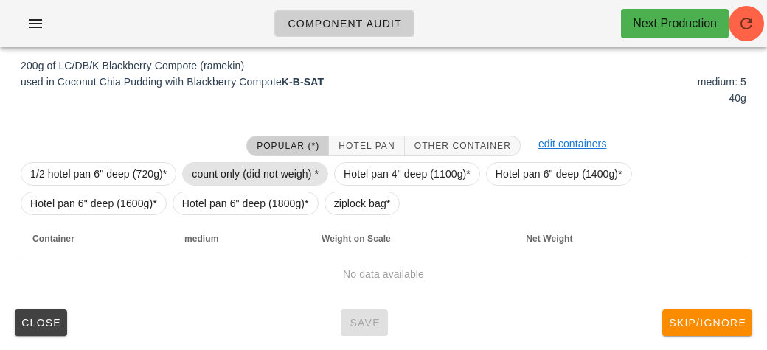
click at [209, 173] on span "count only (did not weigh) *" at bounding box center [255, 174] width 127 height 22
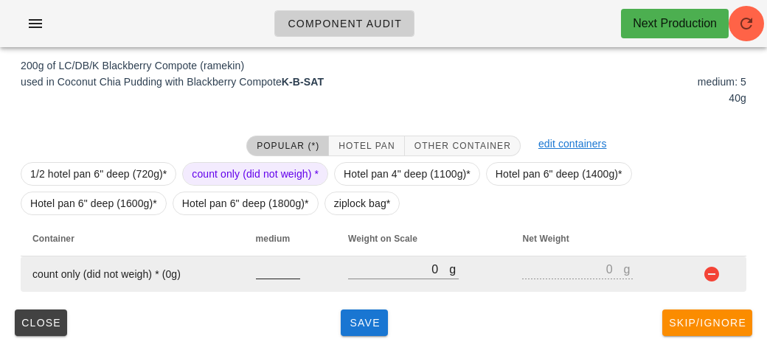
click at [263, 274] on input "number" at bounding box center [278, 269] width 44 height 19
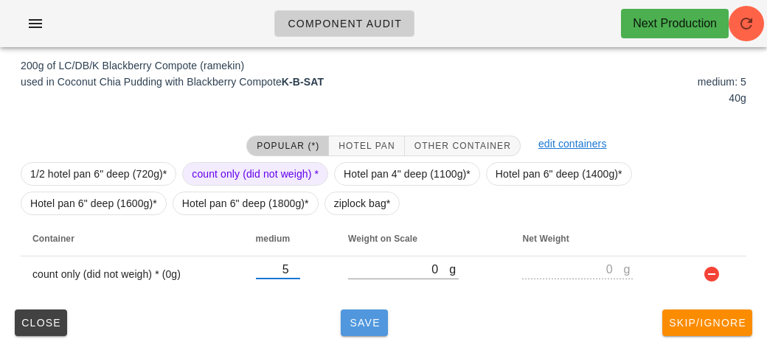
click at [364, 331] on button "Save" at bounding box center [364, 323] width 47 height 27
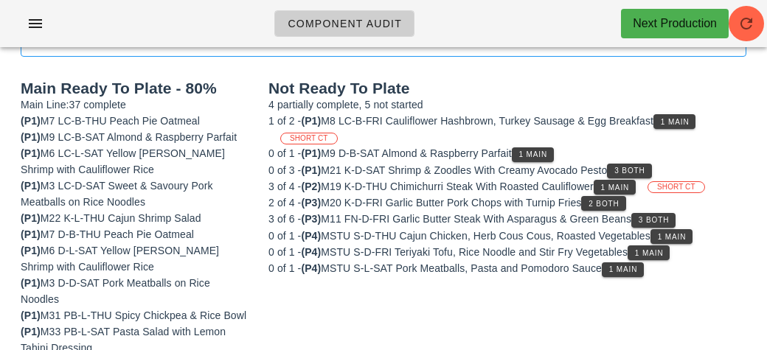
scroll to position [164, 0]
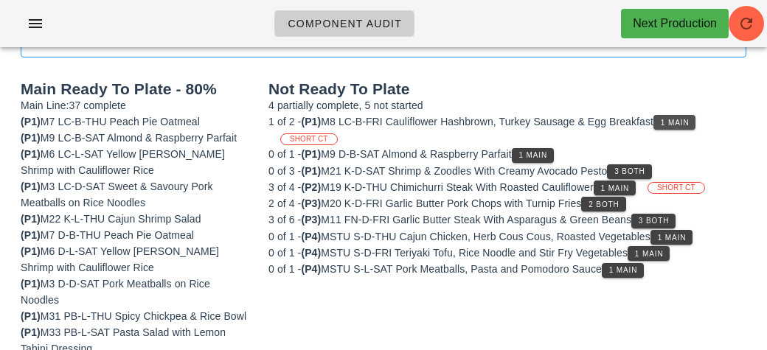
click at [684, 125] on span "1 Main" at bounding box center [675, 123] width 30 height 8
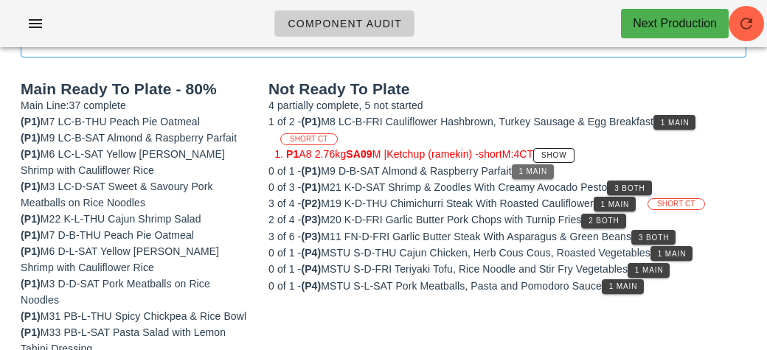
click at [534, 174] on button "1 Main" at bounding box center [533, 171] width 42 height 15
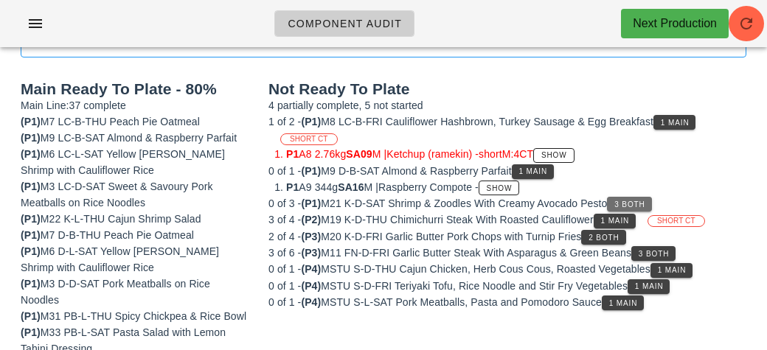
click at [628, 202] on span "3 Both" at bounding box center [629, 205] width 31 height 8
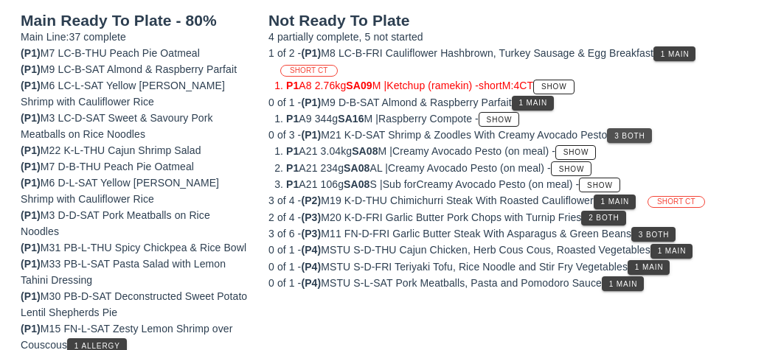
scroll to position [234, 0]
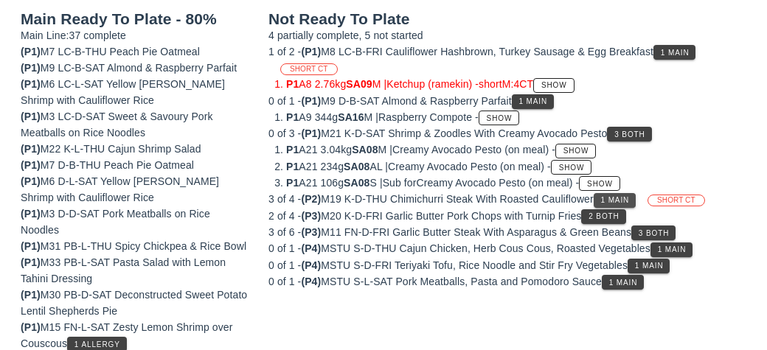
click at [609, 197] on span "1 Main" at bounding box center [615, 200] width 30 height 8
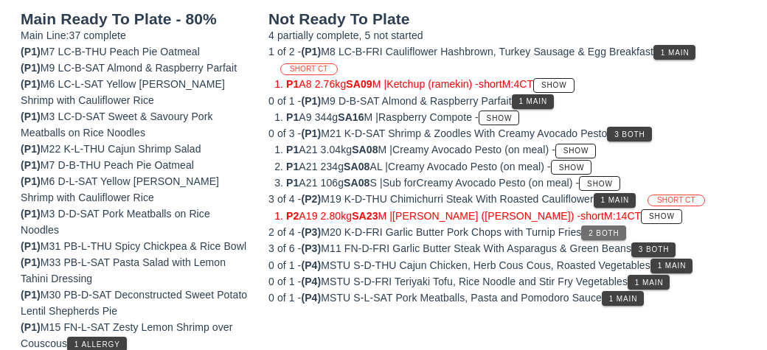
click at [603, 235] on button "2 Both" at bounding box center [603, 233] width 44 height 15
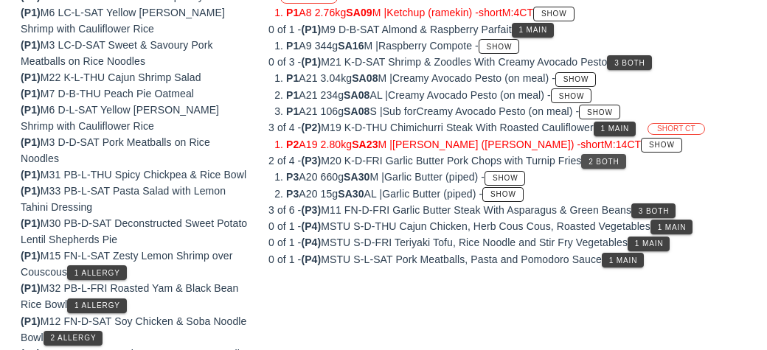
scroll to position [319, 0]
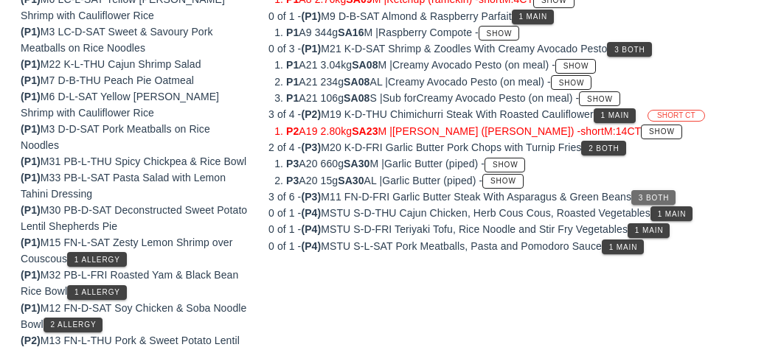
click at [651, 194] on span "3 Both" at bounding box center [653, 198] width 31 height 8
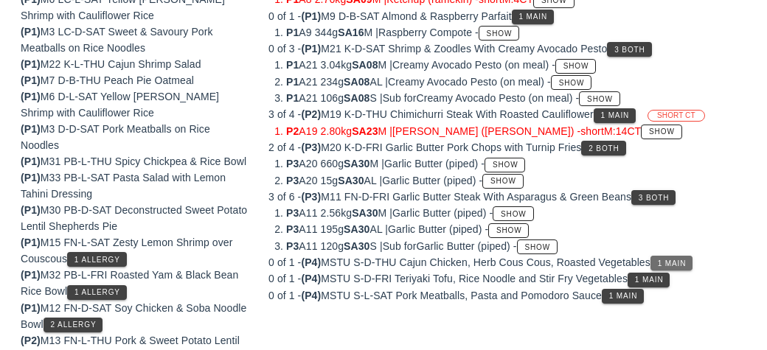
click at [673, 260] on span "1 Main" at bounding box center [672, 264] width 30 height 8
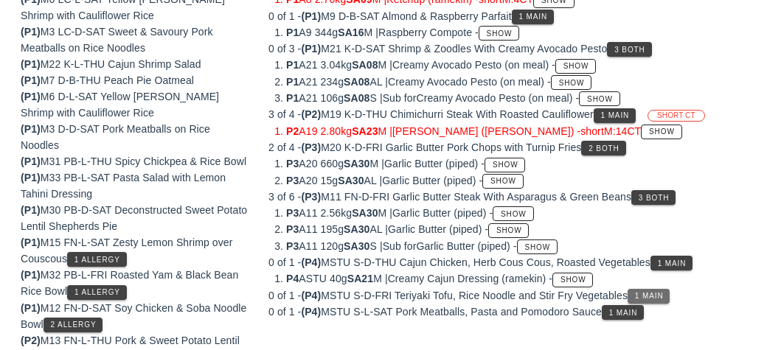
click at [640, 289] on button "1 Main" at bounding box center [649, 296] width 42 height 15
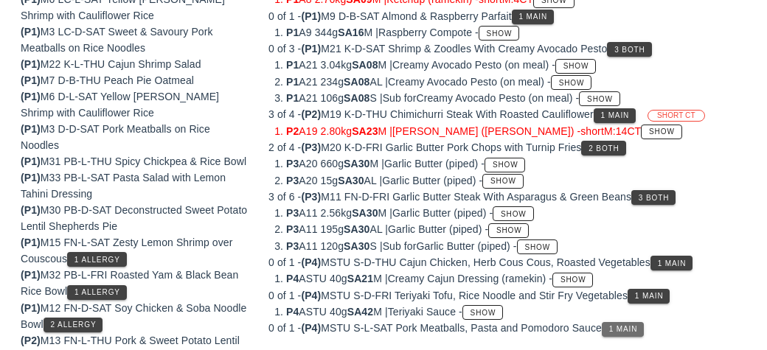
click at [620, 328] on button "1 Main" at bounding box center [623, 329] width 42 height 15
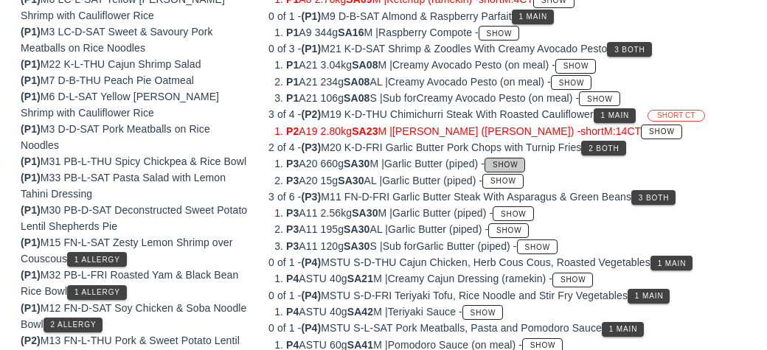
click at [507, 164] on span "Show" at bounding box center [505, 165] width 27 height 8
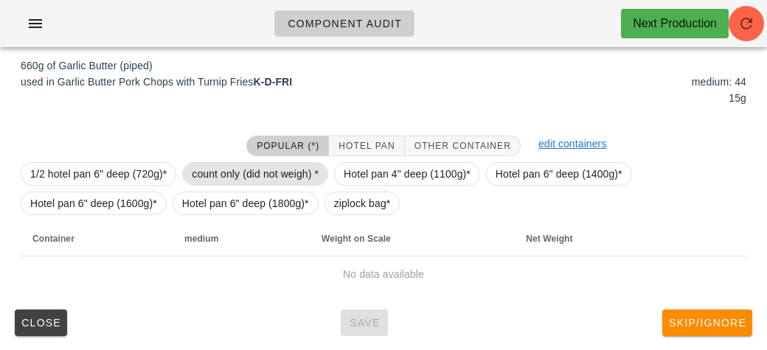
click at [246, 164] on span "count only (did not weigh) *" at bounding box center [255, 174] width 127 height 22
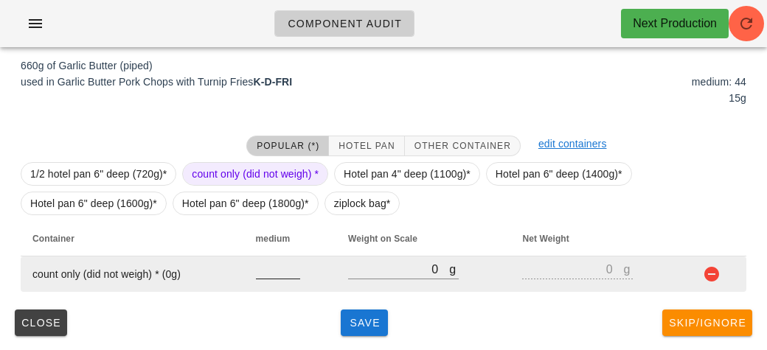
click at [268, 274] on input "number" at bounding box center [278, 269] width 44 height 19
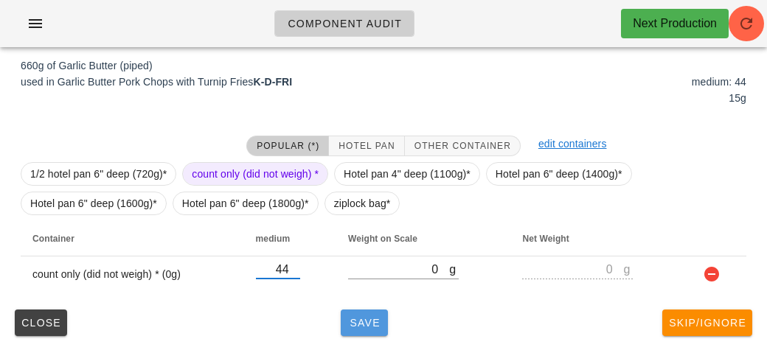
click at [364, 330] on button "Save" at bounding box center [364, 323] width 47 height 27
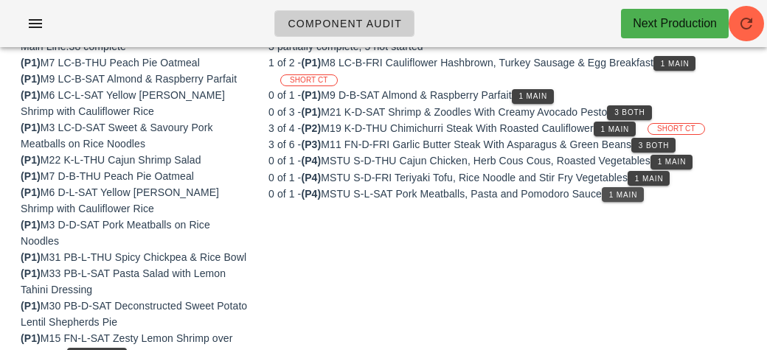
click at [617, 191] on span "1 Main" at bounding box center [624, 195] width 30 height 8
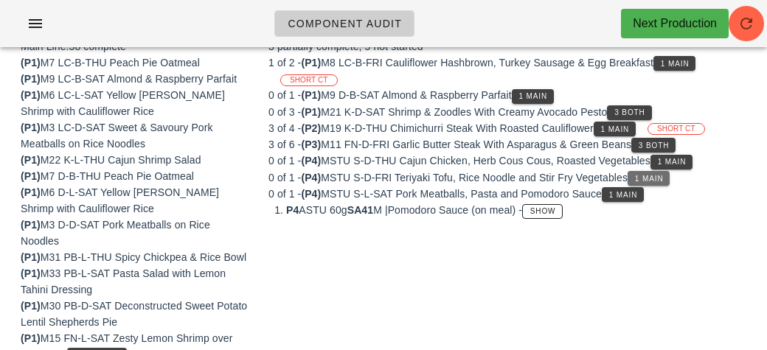
click at [648, 176] on span "1 Main" at bounding box center [649, 179] width 30 height 8
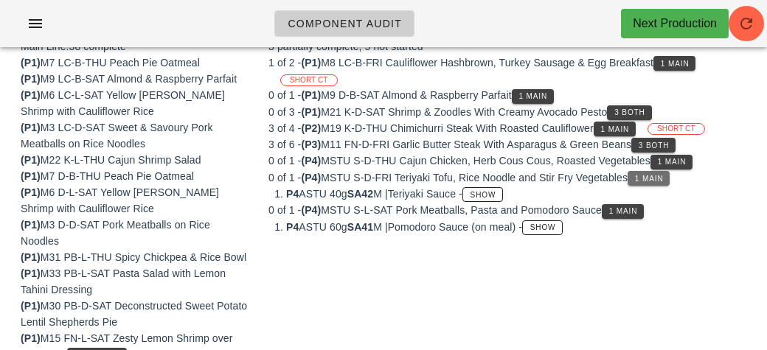
click at [661, 175] on span "1 Main" at bounding box center [649, 179] width 30 height 8
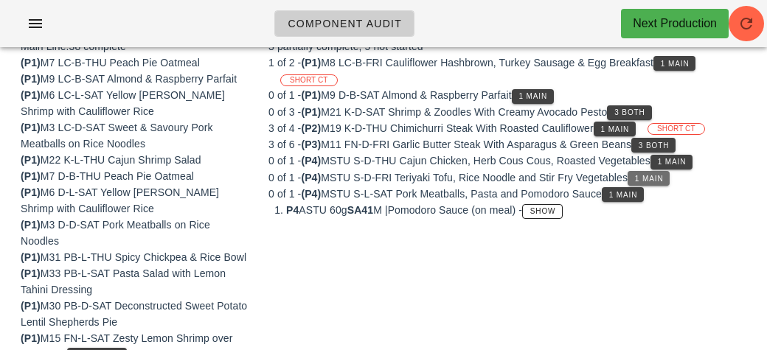
click at [647, 176] on span "1 Main" at bounding box center [649, 179] width 30 height 8
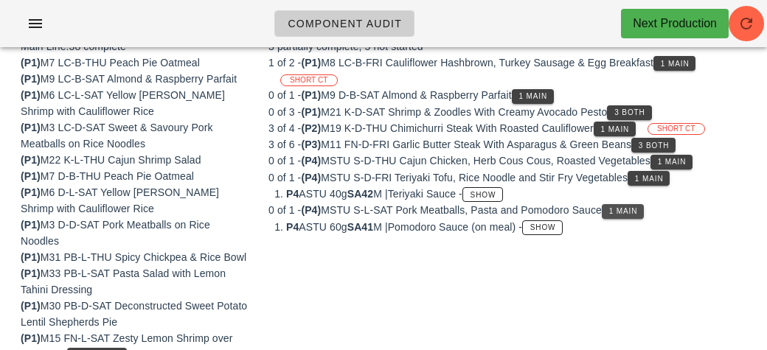
click at [625, 209] on span "1 Main" at bounding box center [624, 211] width 30 height 8
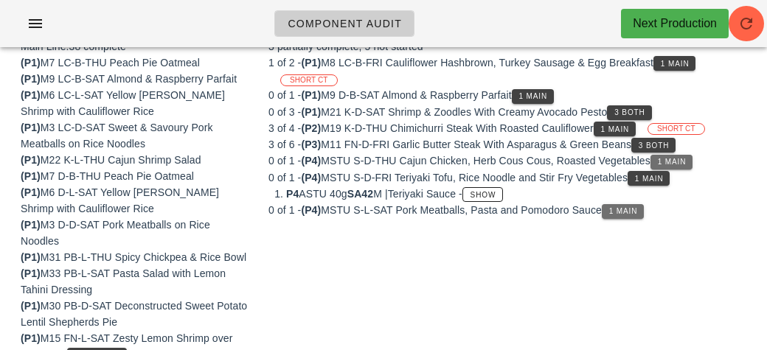
click at [677, 155] on button "1 Main" at bounding box center [672, 162] width 42 height 15
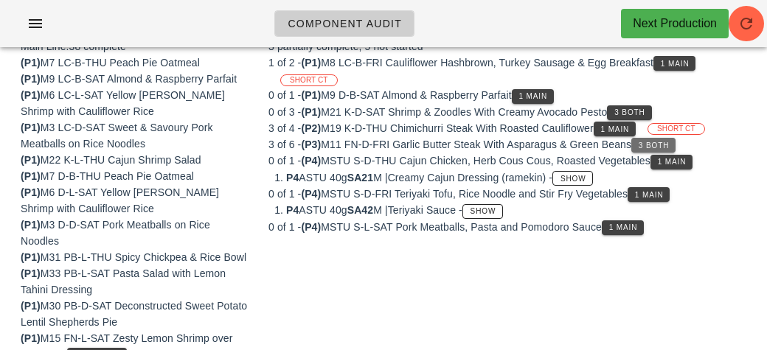
click at [659, 148] on span "3 Both" at bounding box center [653, 146] width 31 height 8
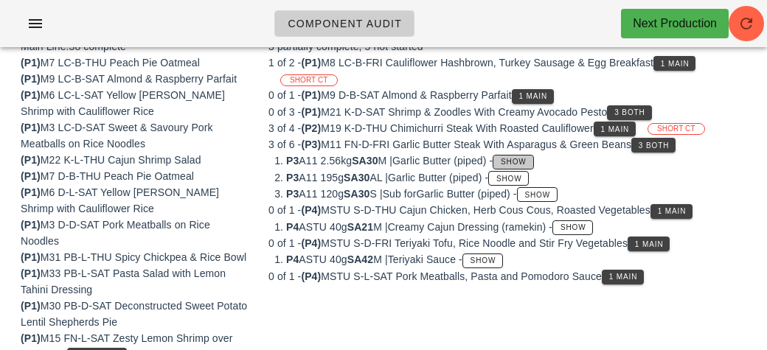
click at [524, 158] on span "Show" at bounding box center [513, 162] width 27 height 8
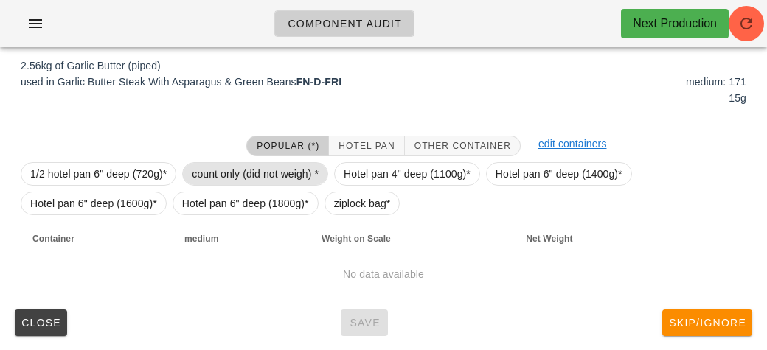
click at [223, 164] on span "count only (did not weigh) *" at bounding box center [255, 174] width 127 height 22
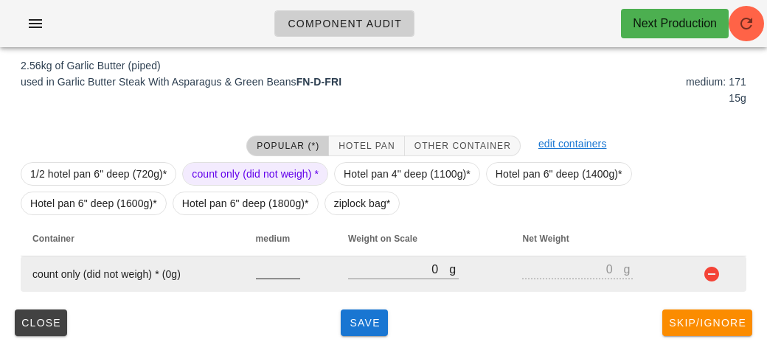
click at [273, 263] on input "number" at bounding box center [278, 269] width 44 height 19
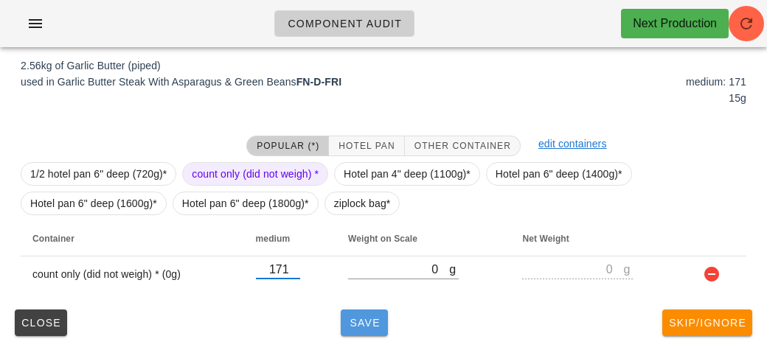
click at [377, 324] on span "Save" at bounding box center [364, 323] width 35 height 12
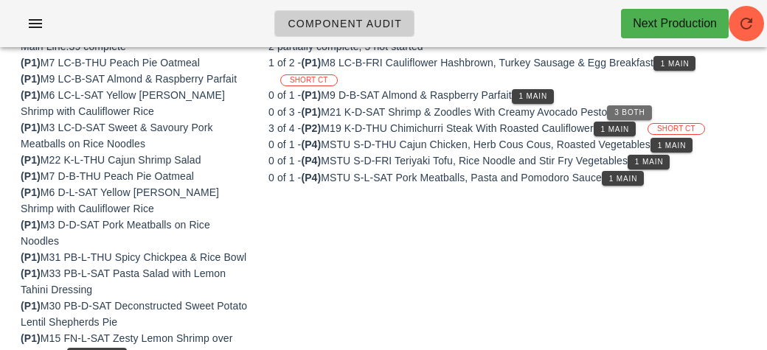
click at [642, 105] on button "3 Both" at bounding box center [629, 112] width 44 height 15
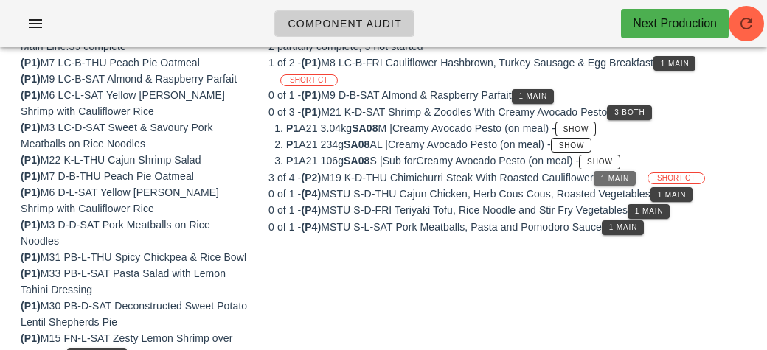
click at [606, 174] on button "1 Main" at bounding box center [615, 178] width 42 height 15
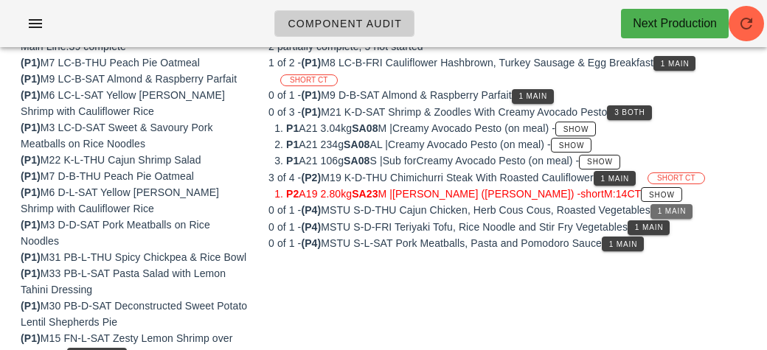
click at [667, 215] on button "1 Main" at bounding box center [672, 211] width 42 height 15
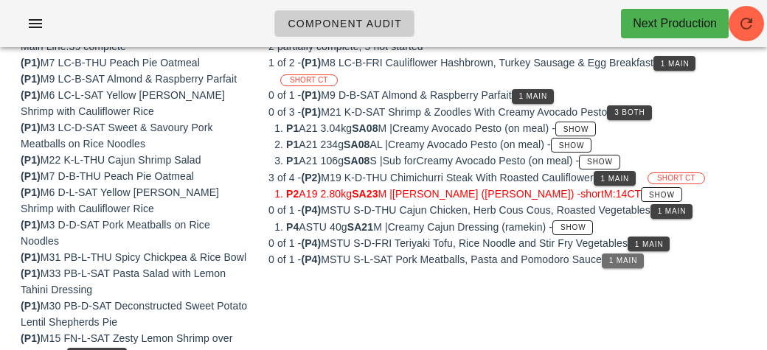
click at [626, 263] on button "1 Main" at bounding box center [623, 261] width 42 height 15
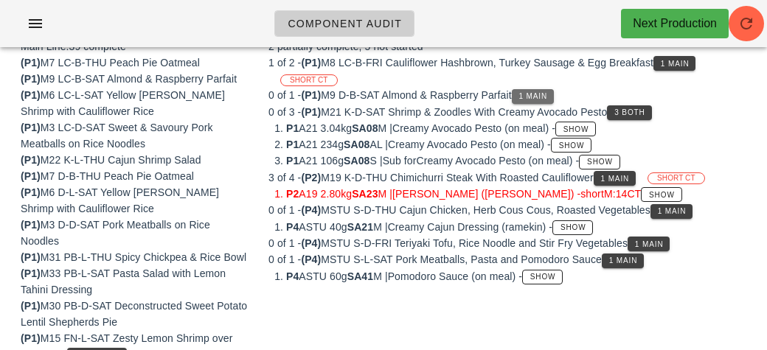
click at [533, 92] on span "1 Main" at bounding box center [534, 96] width 30 height 8
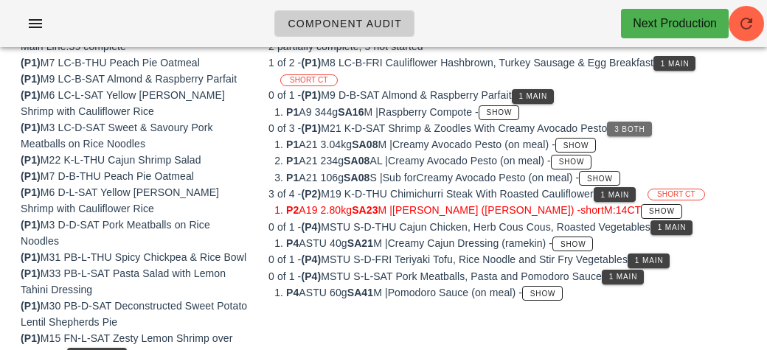
click at [633, 131] on span "3 Both" at bounding box center [629, 129] width 31 height 8
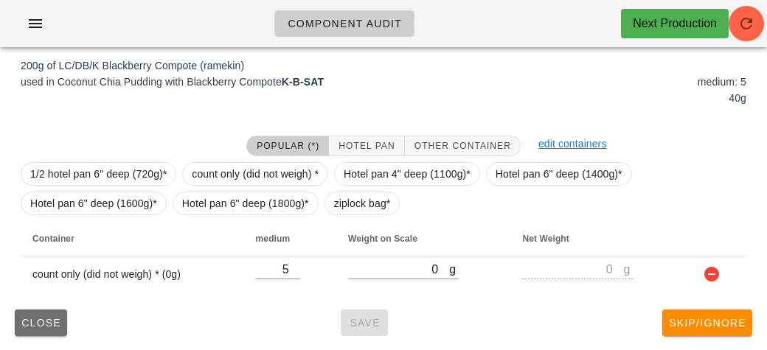
click at [24, 332] on button "Close" at bounding box center [41, 323] width 52 height 27
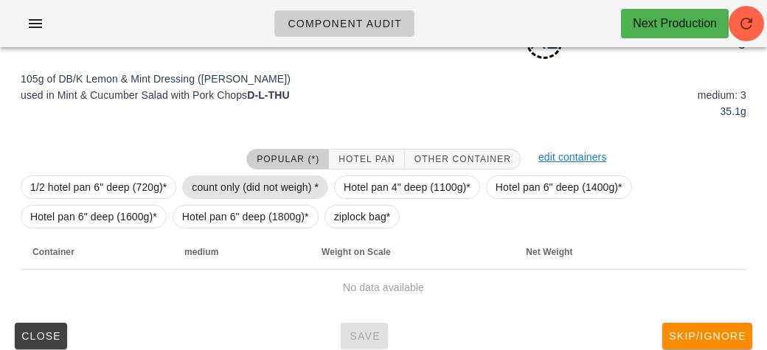
click at [264, 184] on span "count only (did not weigh) *" at bounding box center [255, 187] width 127 height 22
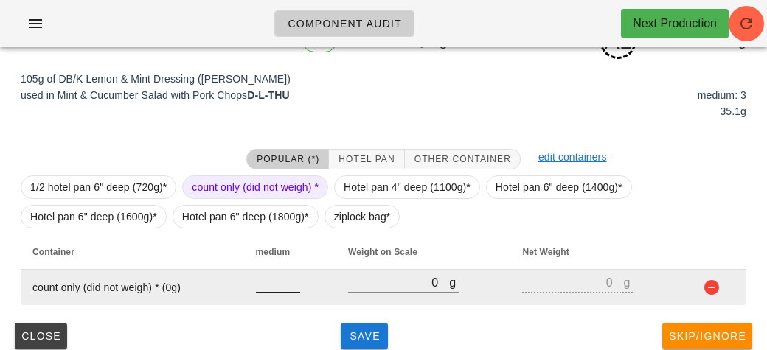
click at [279, 289] on input "number" at bounding box center [278, 282] width 44 height 19
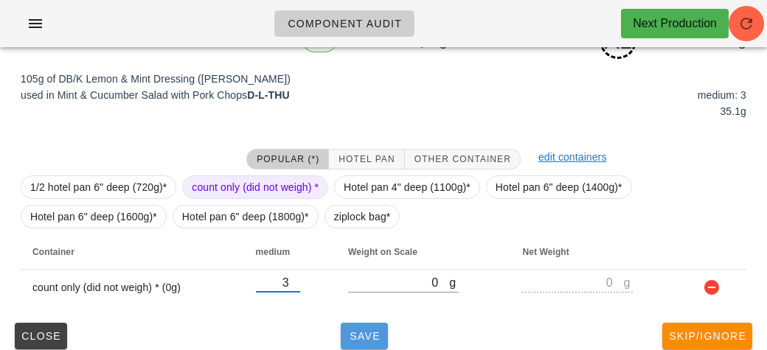
click at [361, 347] on button "Save" at bounding box center [364, 336] width 47 height 27
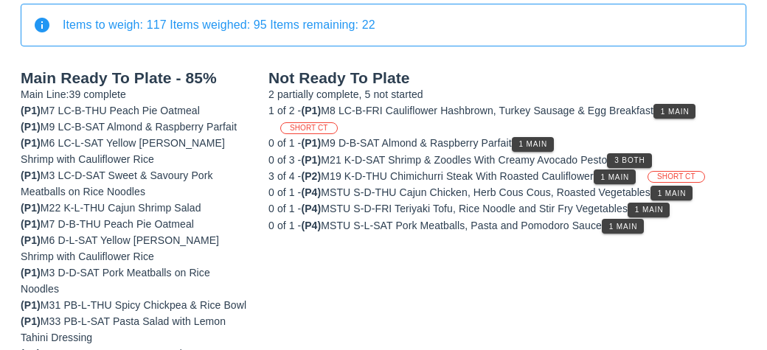
scroll to position [176, 0]
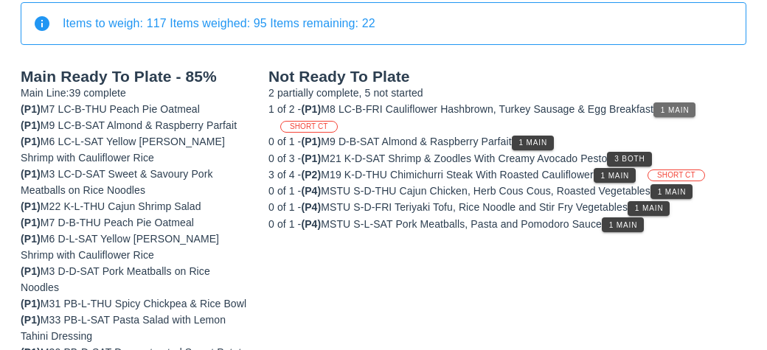
click at [672, 103] on button "1 Main" at bounding box center [675, 110] width 42 height 15
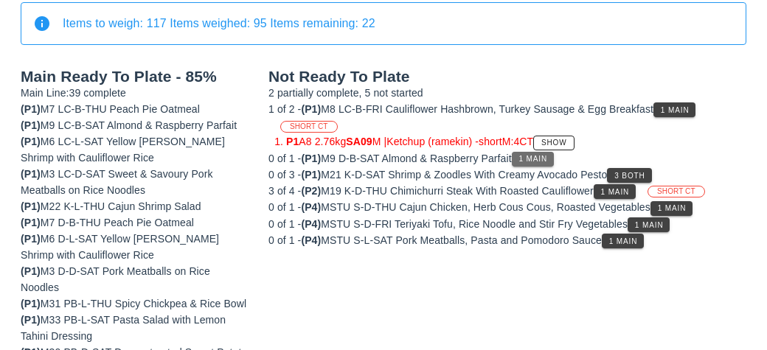
click at [527, 156] on span "1 Main" at bounding box center [534, 159] width 30 height 8
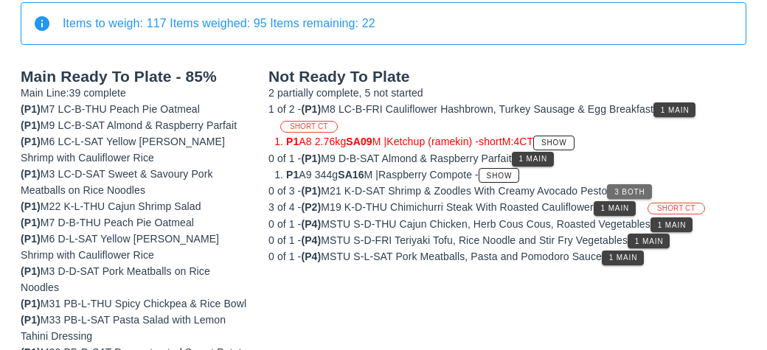
click at [628, 188] on span "3 Both" at bounding box center [629, 192] width 31 height 8
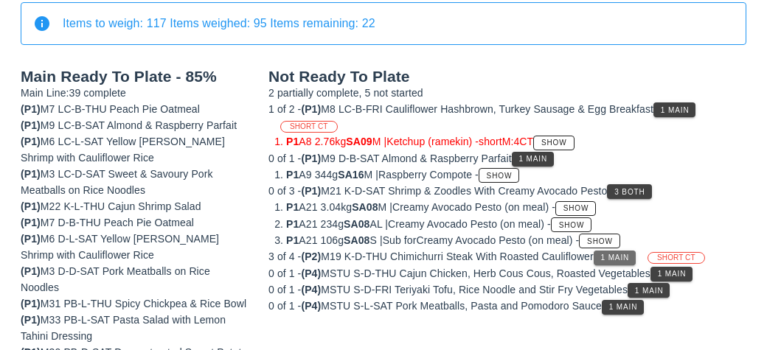
click at [620, 254] on span "1 Main" at bounding box center [615, 258] width 30 height 8
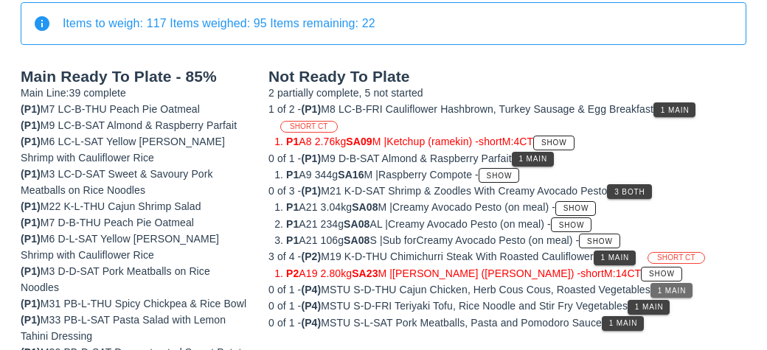
click at [679, 287] on span "1 Main" at bounding box center [672, 291] width 30 height 8
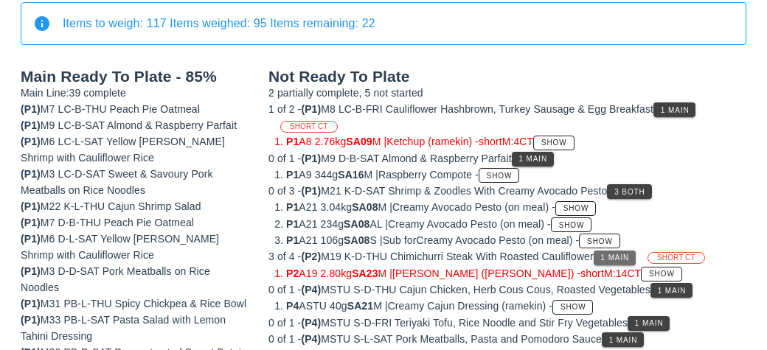
click at [612, 258] on button "1 Main" at bounding box center [615, 258] width 42 height 15
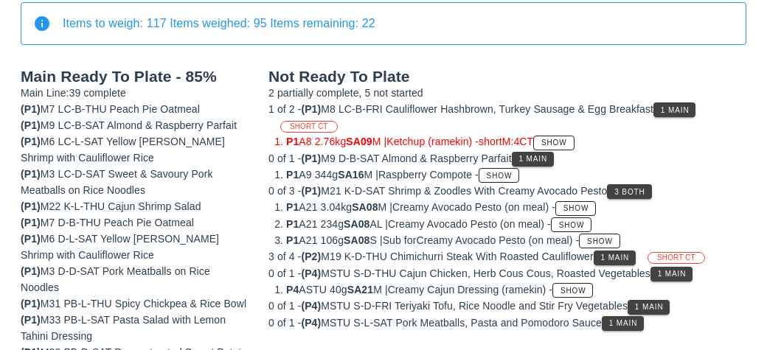
click at [590, 256] on div "3 of 4 - (P2) M19 K-D-THU Chimichurri Steak With Roasted Cauliflower 1 Main SHO…" at bounding box center [507, 257] width 478 height 16
click at [673, 106] on span "1 Main" at bounding box center [675, 110] width 30 height 8
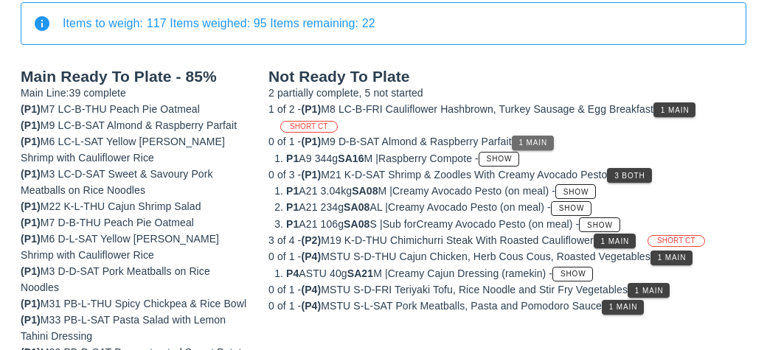
click at [523, 137] on button "1 Main" at bounding box center [533, 143] width 42 height 15
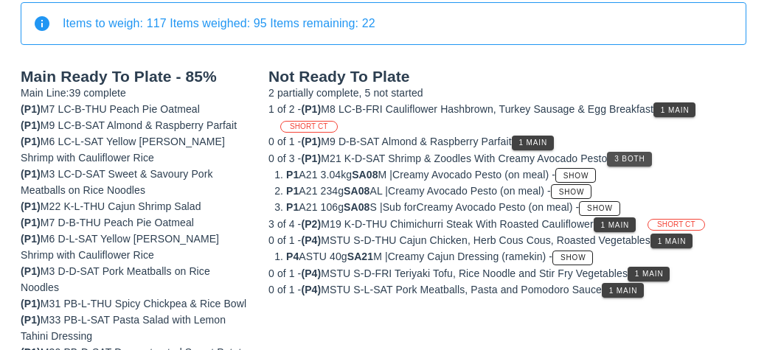
click at [621, 152] on button "3 Both" at bounding box center [629, 159] width 44 height 15
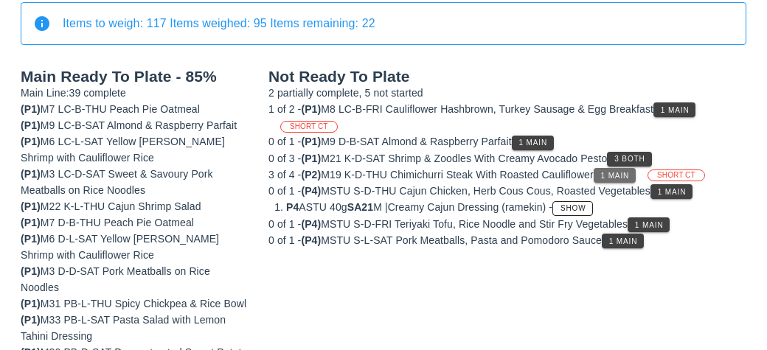
click at [604, 174] on button "1 Main" at bounding box center [615, 175] width 42 height 15
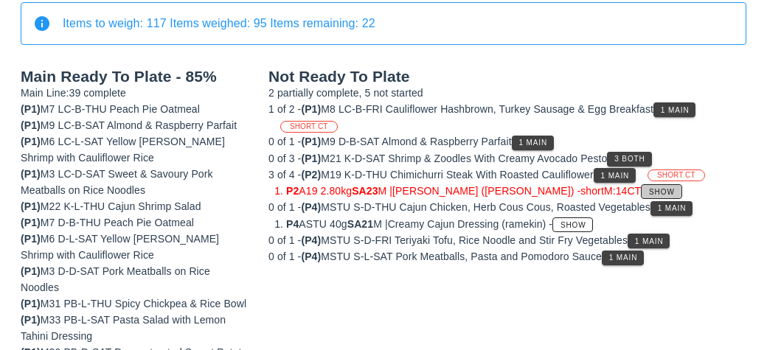
click at [641, 184] on button "Show" at bounding box center [661, 191] width 41 height 15
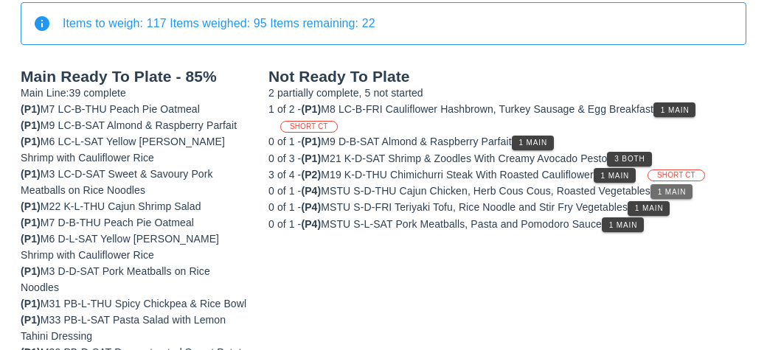
click at [677, 195] on button "1 Main" at bounding box center [672, 191] width 42 height 15
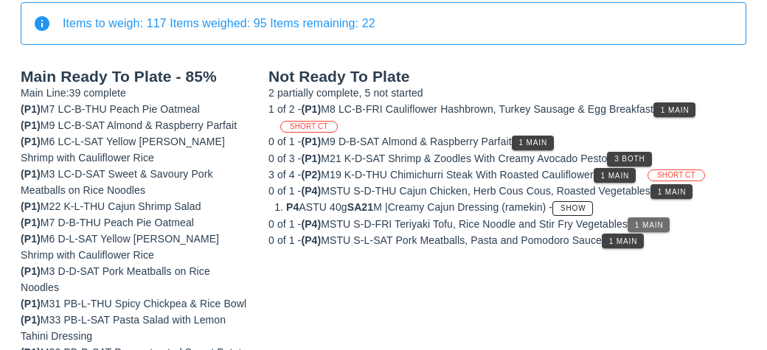
click at [649, 221] on span "1 Main" at bounding box center [649, 225] width 30 height 8
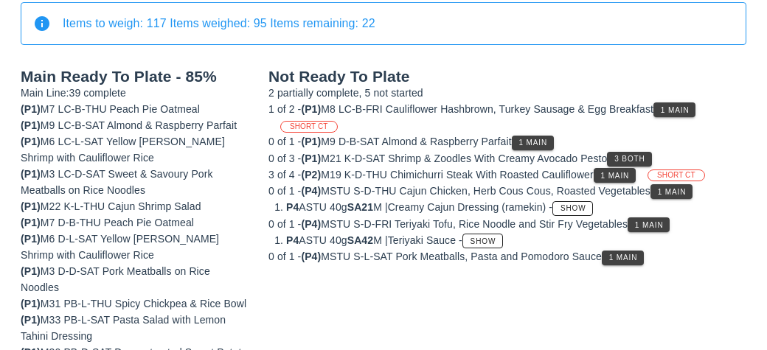
click at [624, 254] on span "1 Main" at bounding box center [624, 258] width 30 height 8
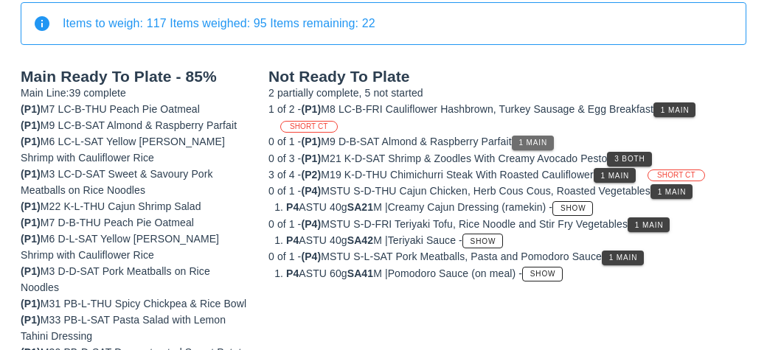
click at [529, 139] on span "1 Main" at bounding box center [534, 143] width 30 height 8
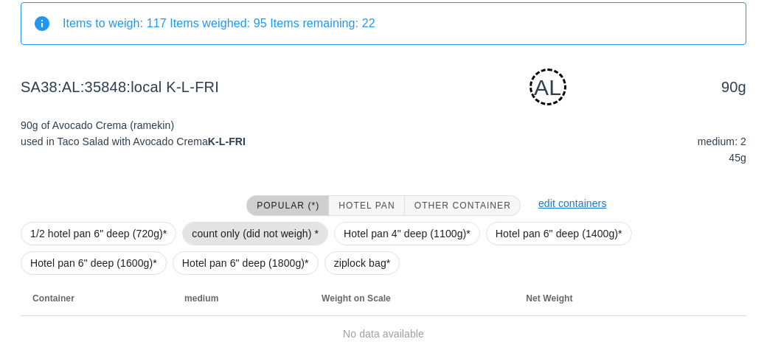
click at [230, 226] on span "count only (did not weigh) *" at bounding box center [255, 234] width 127 height 22
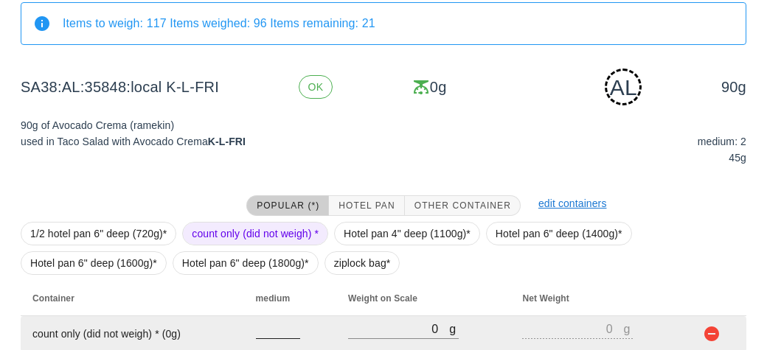
click at [273, 322] on input "number" at bounding box center [278, 328] width 44 height 19
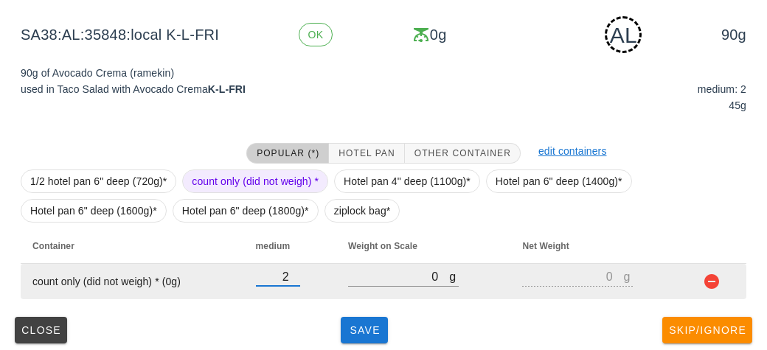
scroll to position [235, 0]
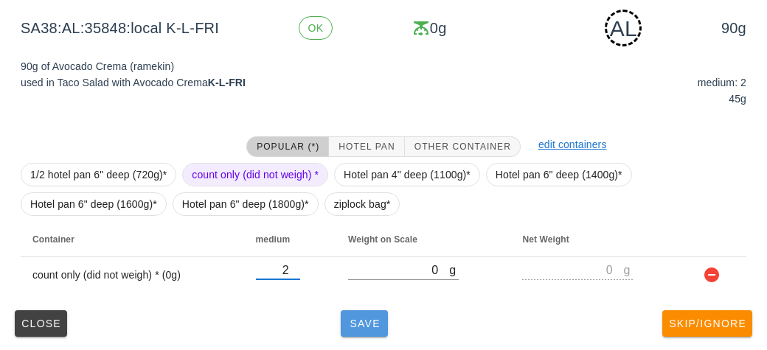
click at [363, 322] on span "Save" at bounding box center [364, 324] width 35 height 12
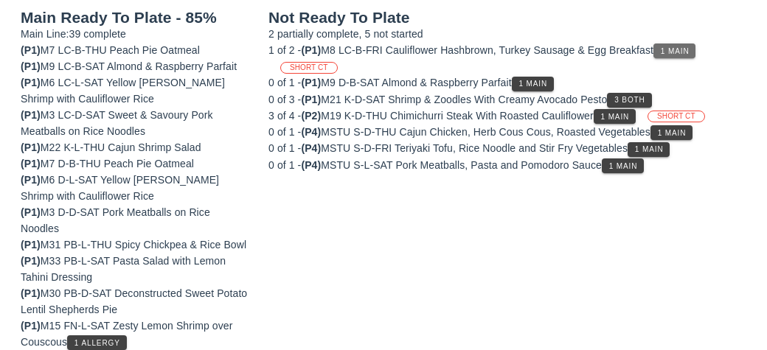
click at [675, 54] on button "1 Main" at bounding box center [675, 51] width 42 height 15
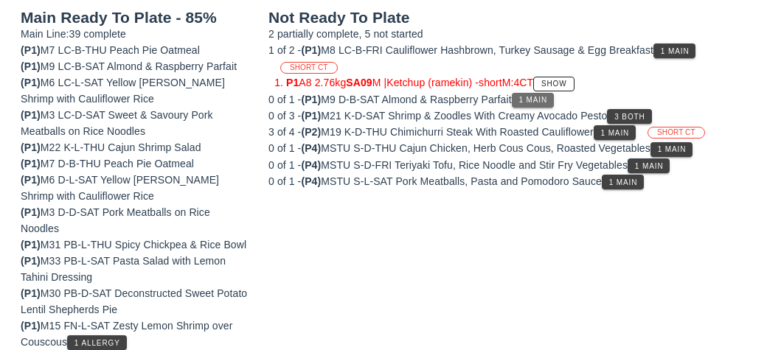
click at [521, 93] on button "1 Main" at bounding box center [533, 100] width 42 height 15
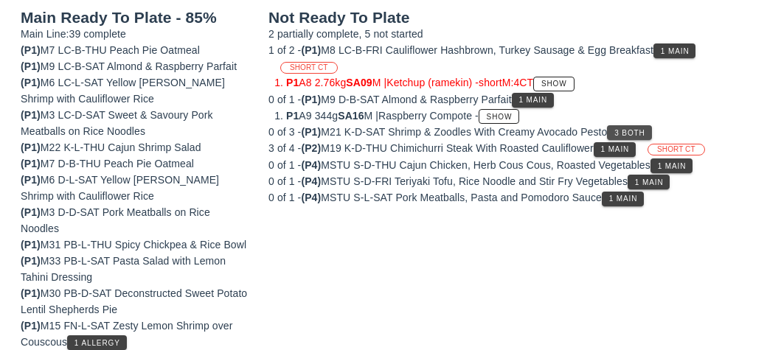
click at [634, 125] on button "3 Both" at bounding box center [629, 132] width 44 height 15
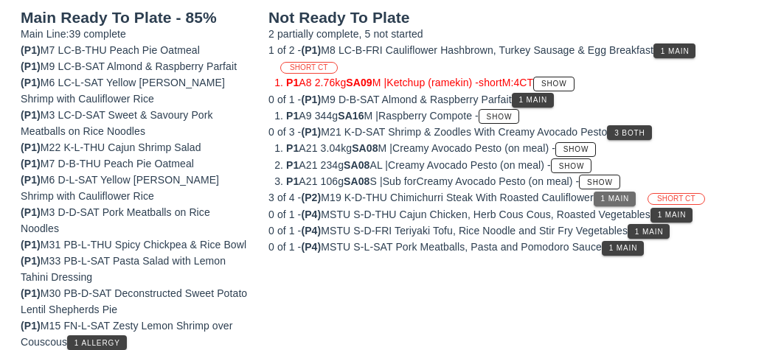
click at [617, 196] on span "1 Main" at bounding box center [615, 199] width 30 height 8
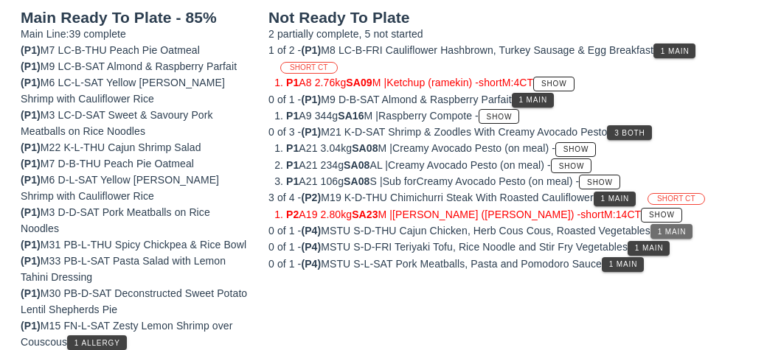
click at [659, 227] on button "1 Main" at bounding box center [672, 231] width 42 height 15
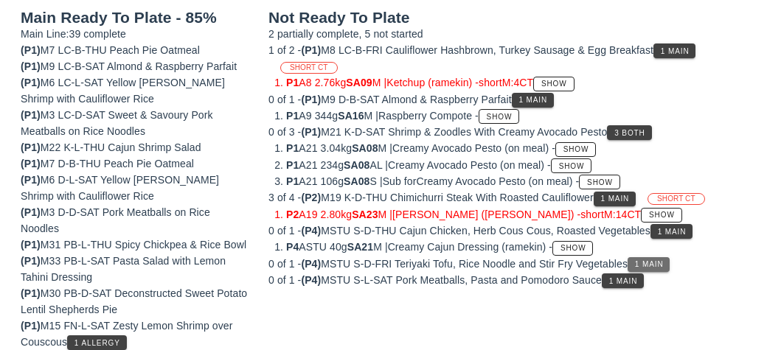
click at [649, 260] on span "1 Main" at bounding box center [649, 264] width 30 height 8
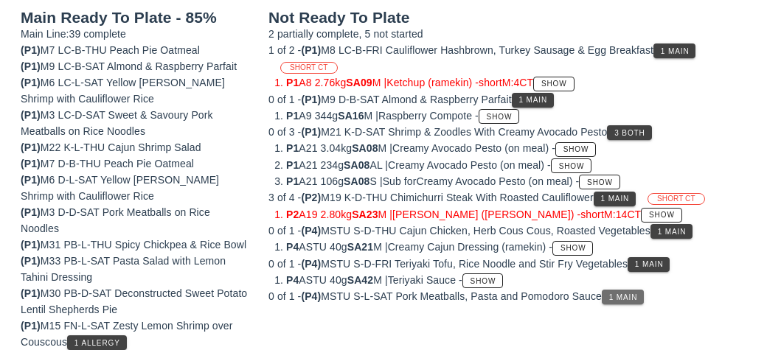
click at [633, 298] on button "1 Main" at bounding box center [623, 297] width 42 height 15
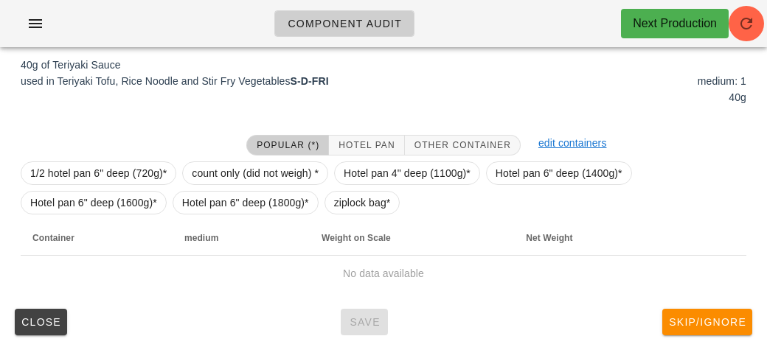
scroll to position [223, 0]
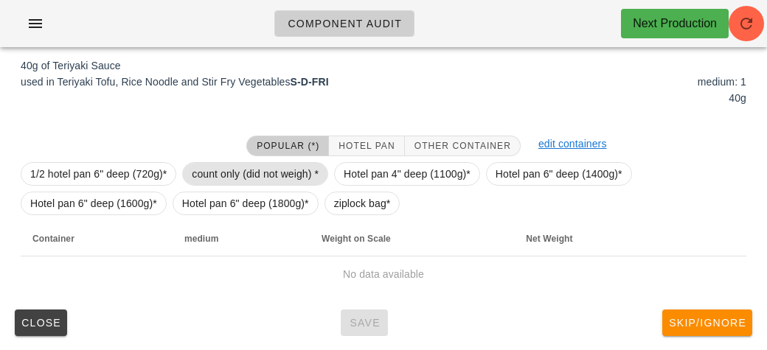
click at [224, 179] on span "count only (did not weigh) *" at bounding box center [255, 174] width 127 height 22
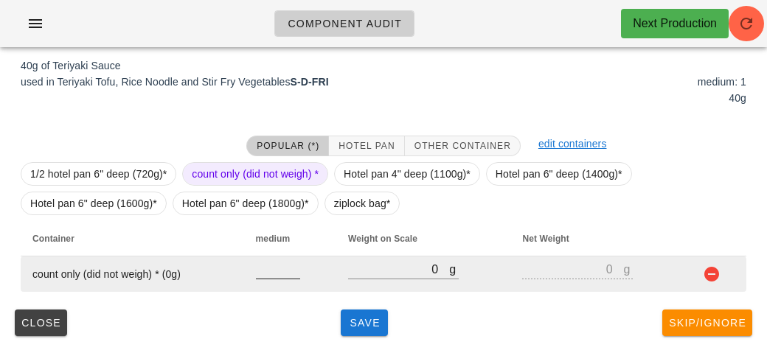
click at [270, 274] on input "number" at bounding box center [278, 269] width 44 height 19
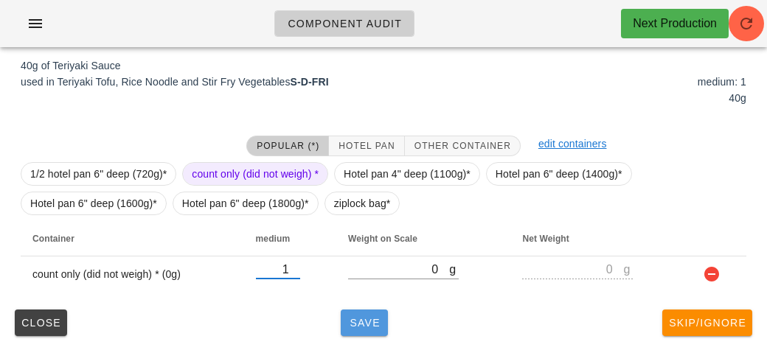
click at [347, 311] on button "Save" at bounding box center [364, 323] width 47 height 27
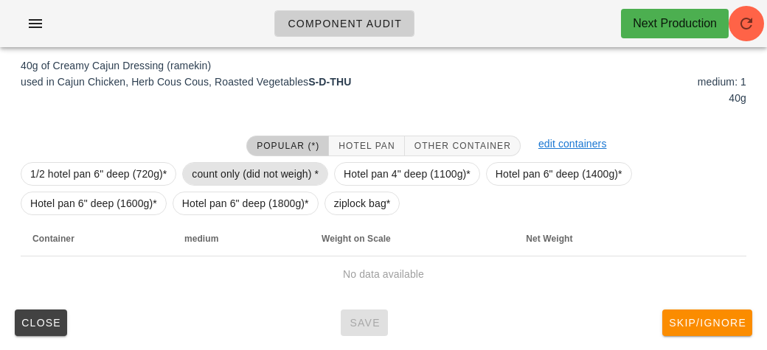
click at [218, 169] on span "count only (did not weigh) *" at bounding box center [255, 174] width 127 height 22
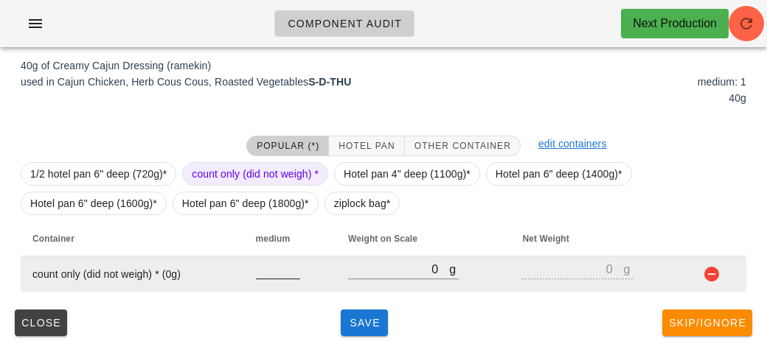
click at [270, 274] on input "number" at bounding box center [278, 269] width 44 height 19
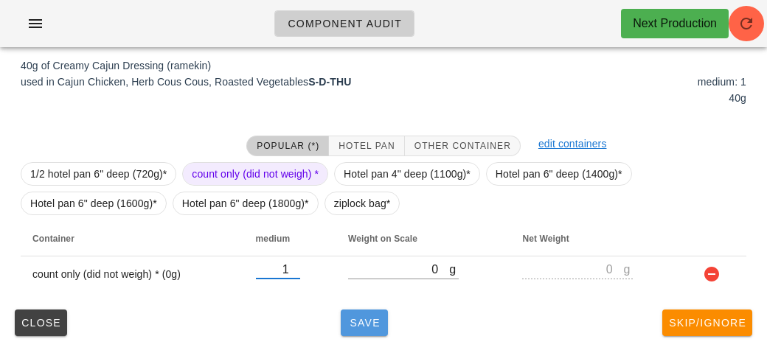
click at [364, 323] on span "Save" at bounding box center [364, 323] width 35 height 12
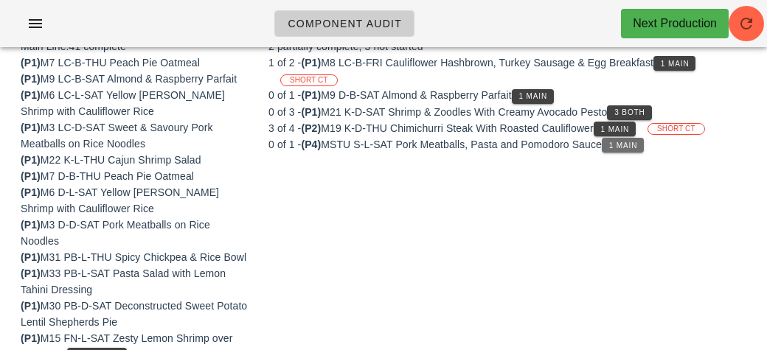
click at [617, 138] on button "1 Main" at bounding box center [623, 145] width 42 height 15
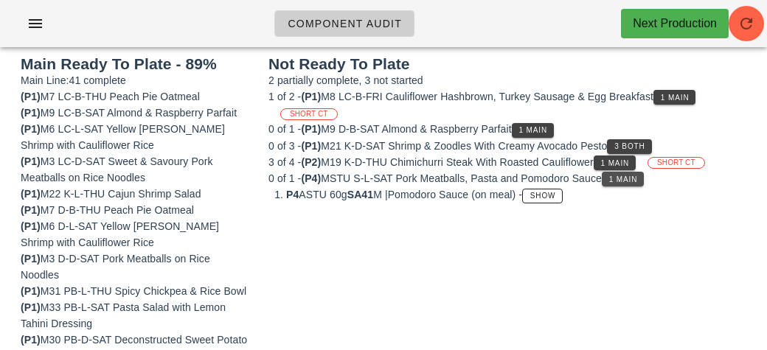
scroll to position [188, 0]
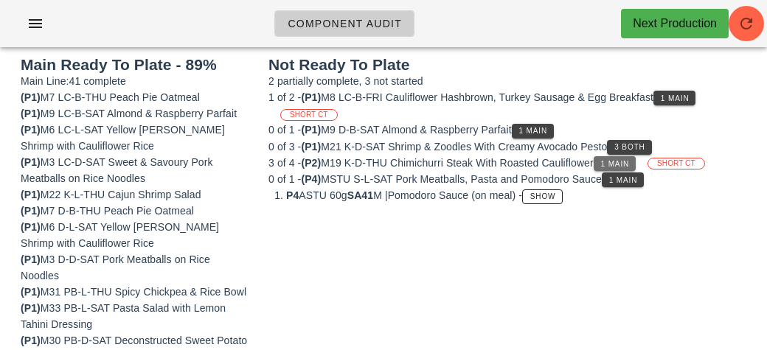
click at [611, 160] on span "1 Main" at bounding box center [615, 164] width 30 height 8
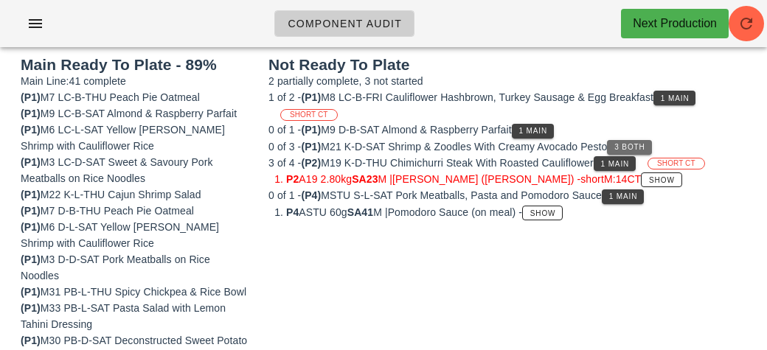
click at [630, 140] on button "3 Both" at bounding box center [629, 147] width 44 height 15
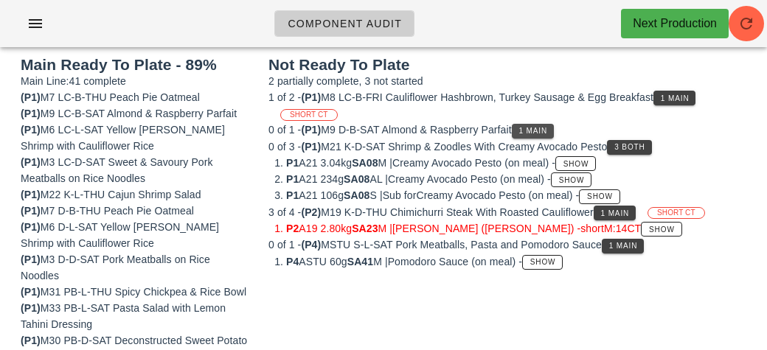
click at [523, 129] on button "1 Main" at bounding box center [533, 131] width 42 height 15
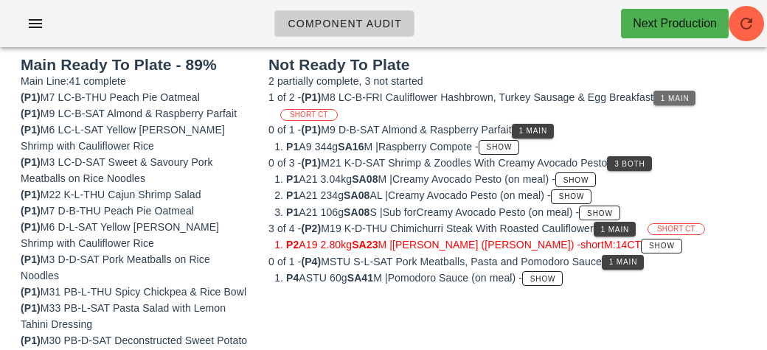
click at [676, 94] on span "1 Main" at bounding box center [675, 98] width 30 height 8
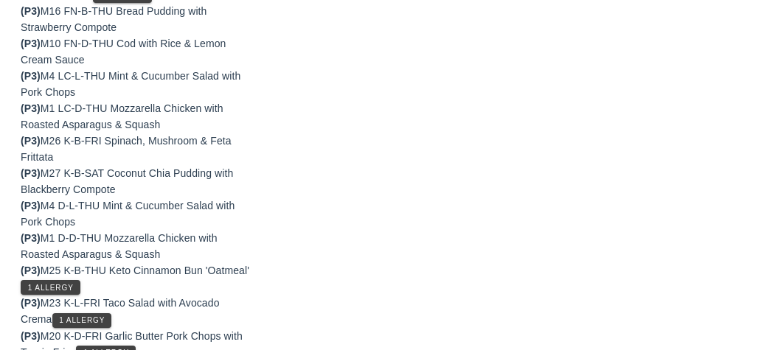
scroll to position [1196, 0]
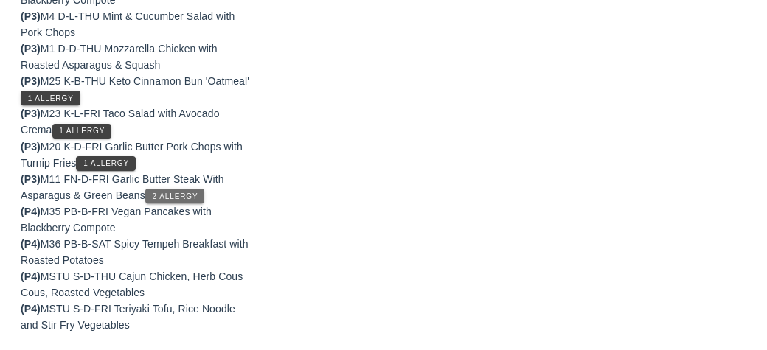
click at [150, 189] on button "2 Allergy" at bounding box center [175, 196] width 60 height 15
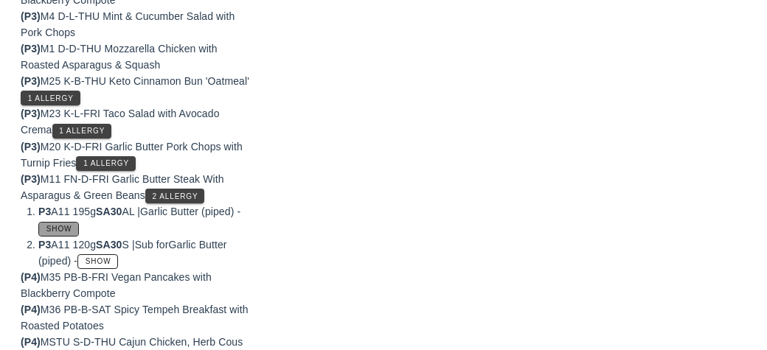
click at [56, 222] on button "Show" at bounding box center [58, 229] width 41 height 15
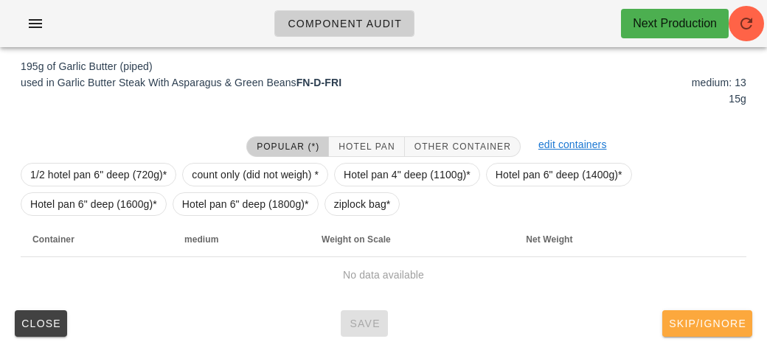
click at [677, 329] on button "Skip/Ignore" at bounding box center [707, 324] width 90 height 27
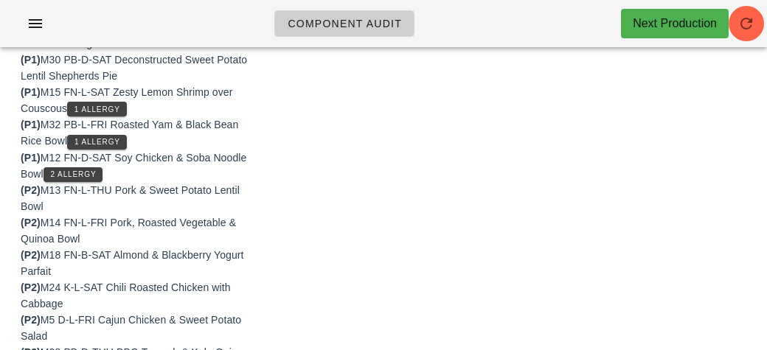
scroll to position [460, 0]
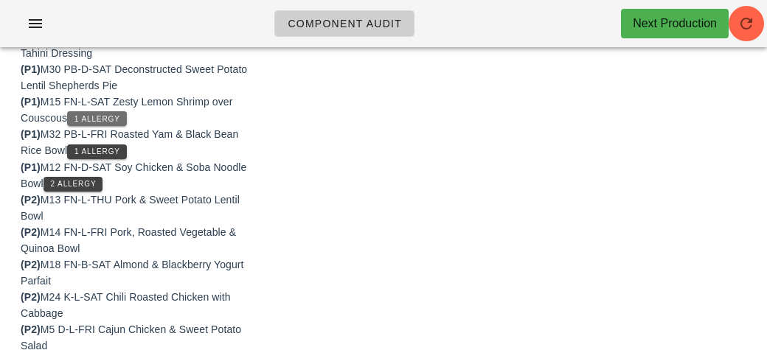
click at [97, 125] on button "1 Allergy" at bounding box center [97, 118] width 60 height 15
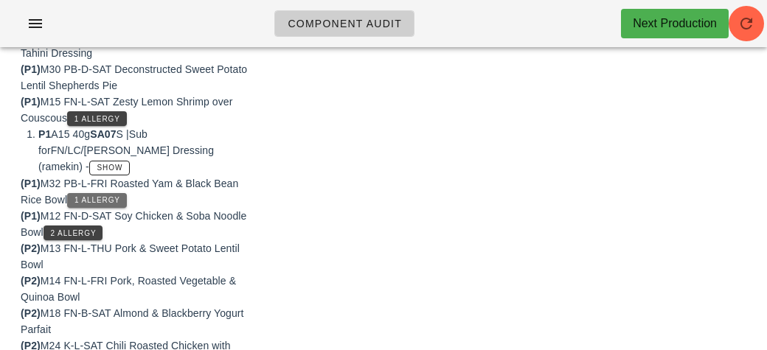
click at [85, 193] on button "1 Allergy" at bounding box center [97, 200] width 60 height 15
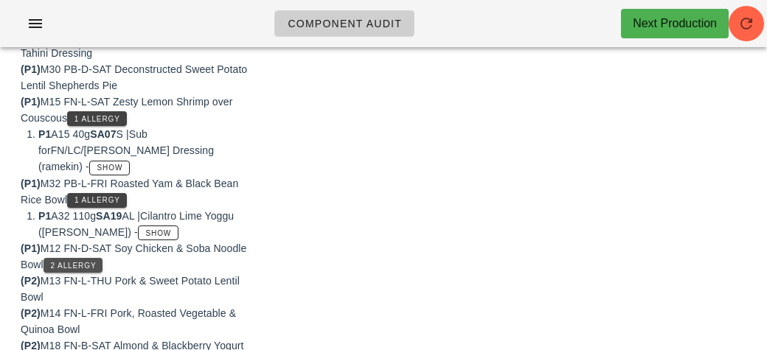
click at [60, 258] on button "2 Allergy" at bounding box center [74, 265] width 60 height 15
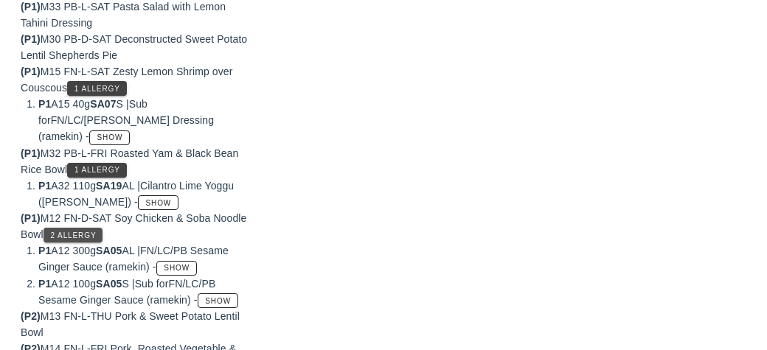
scroll to position [500, 0]
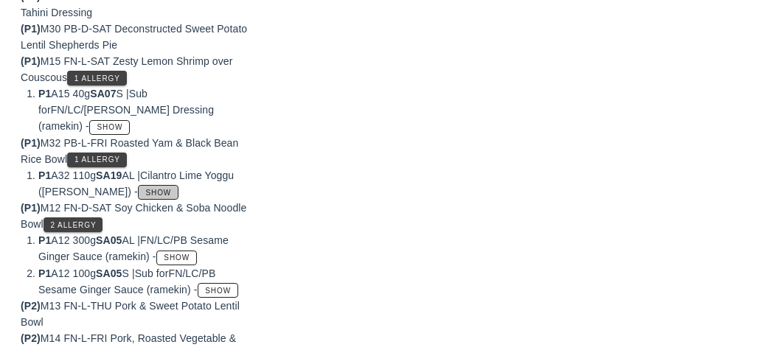
click at [145, 189] on span "Show" at bounding box center [158, 193] width 27 height 8
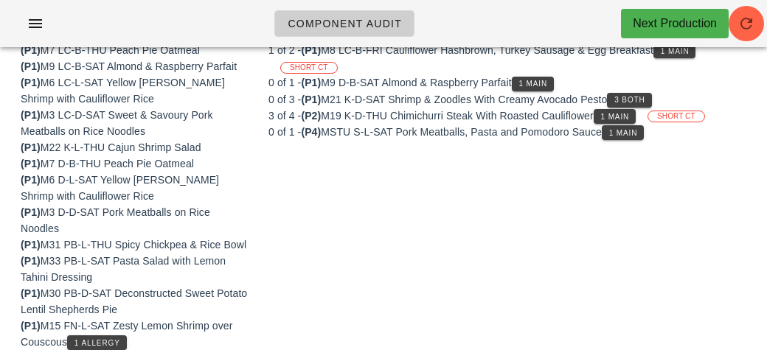
scroll to position [500, 0]
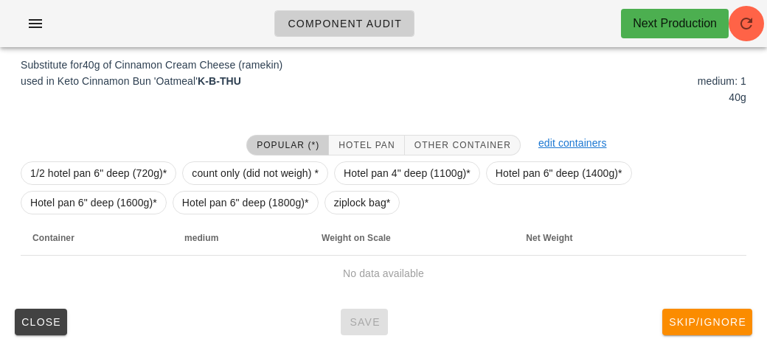
scroll to position [228, 0]
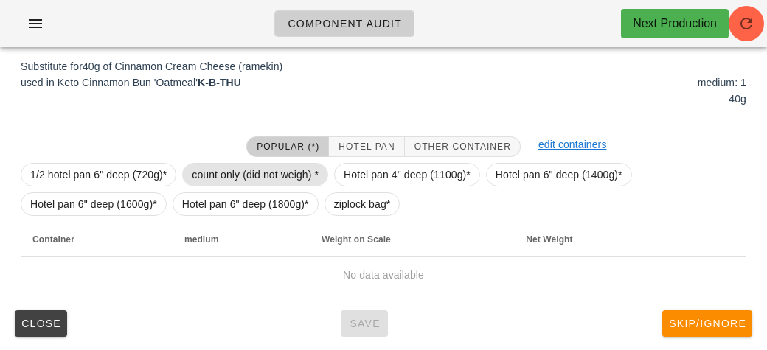
click at [201, 173] on span "count only (did not weigh) *" at bounding box center [255, 175] width 127 height 22
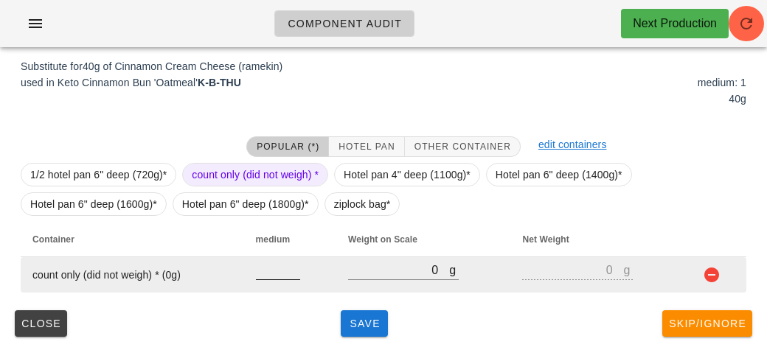
click at [269, 274] on input "number" at bounding box center [278, 269] width 44 height 19
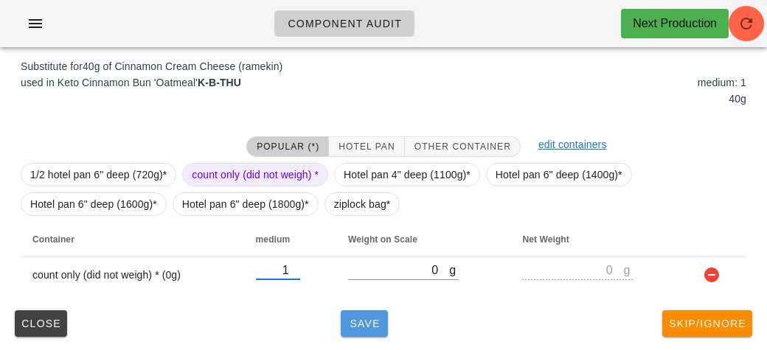
click at [371, 325] on span "Save" at bounding box center [364, 324] width 35 height 12
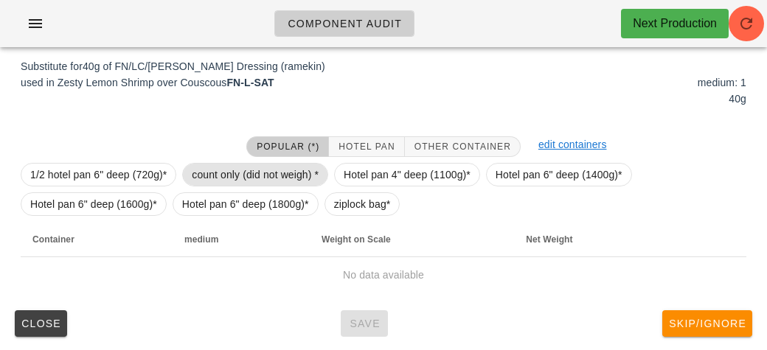
click at [204, 171] on span "count only (did not weigh) *" at bounding box center [255, 175] width 127 height 22
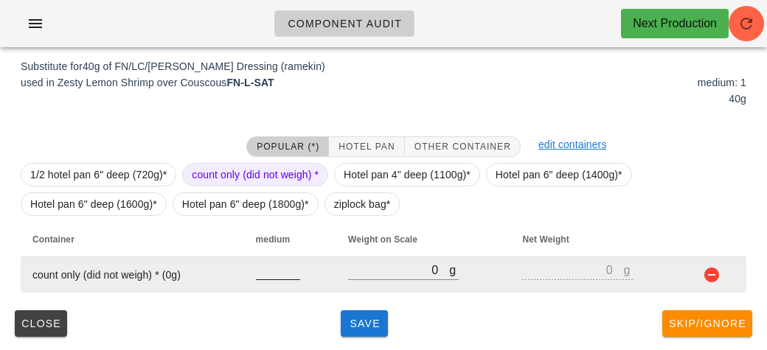
click at [270, 274] on input "number" at bounding box center [278, 269] width 44 height 19
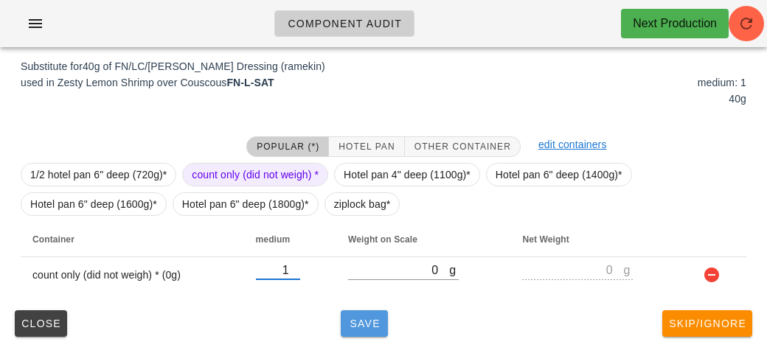
click at [363, 334] on button "Save" at bounding box center [364, 324] width 47 height 27
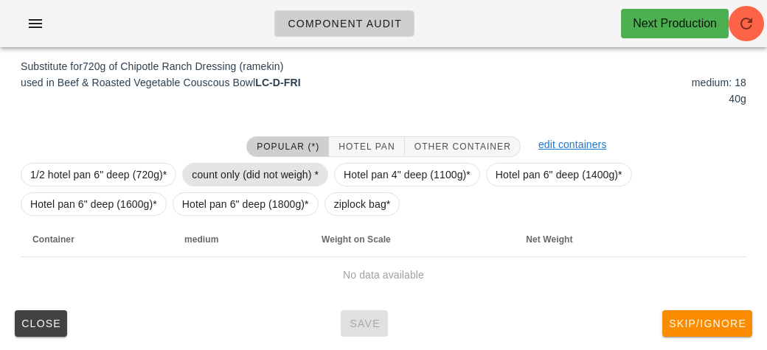
click at [239, 164] on span "count only (did not weigh) *" at bounding box center [255, 175] width 127 height 22
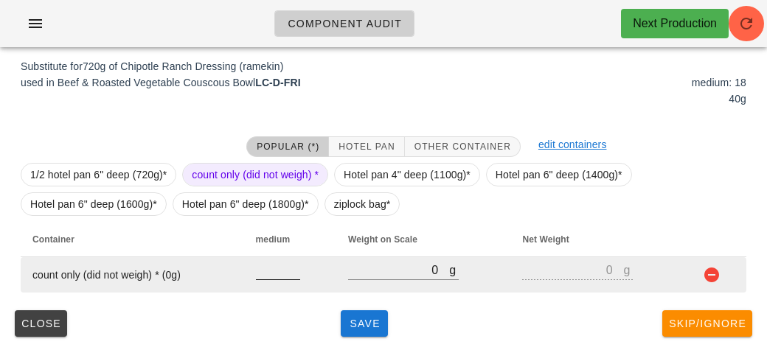
click at [280, 266] on input "number" at bounding box center [278, 269] width 44 height 19
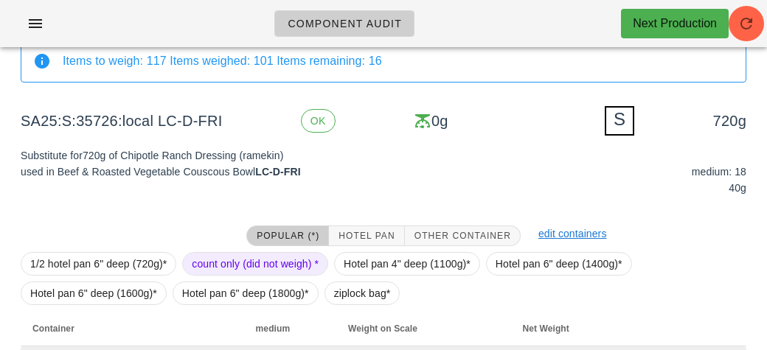
scroll to position [228, 0]
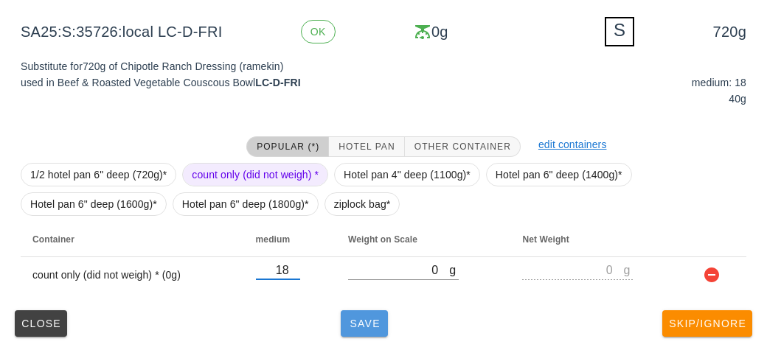
click at [365, 336] on button "Save" at bounding box center [364, 324] width 47 height 27
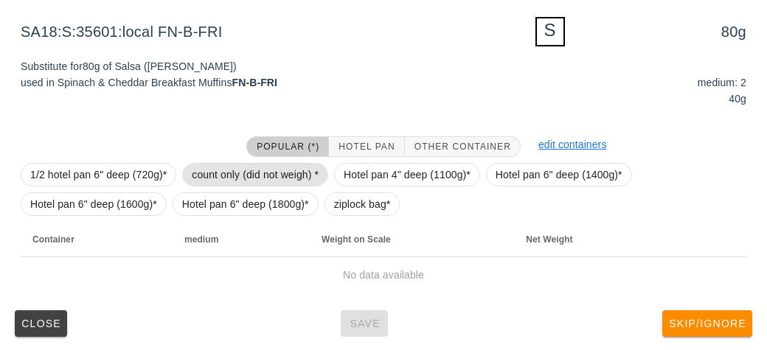
click at [228, 176] on span "count only (did not weigh) *" at bounding box center [255, 175] width 127 height 22
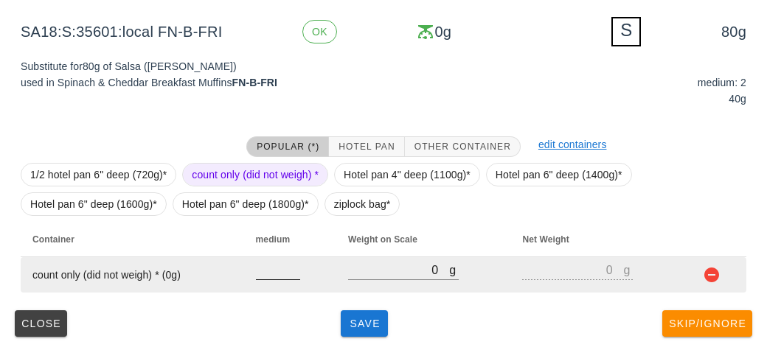
click at [275, 275] on input "number" at bounding box center [278, 269] width 44 height 19
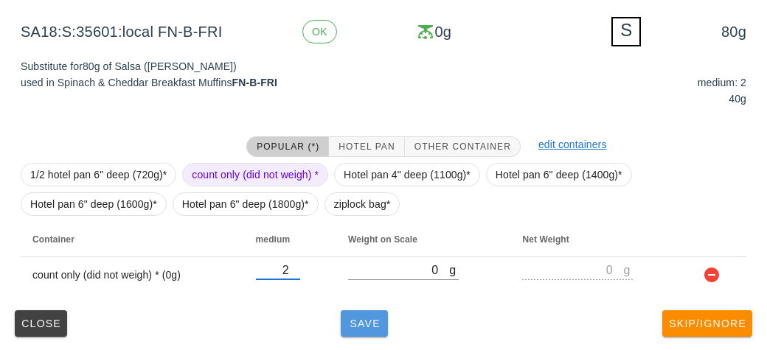
click at [353, 335] on button "Save" at bounding box center [364, 324] width 47 height 27
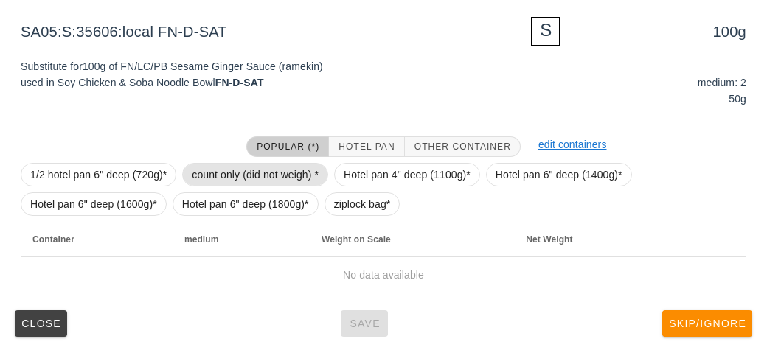
click at [220, 179] on span "count only (did not weigh) *" at bounding box center [255, 175] width 127 height 22
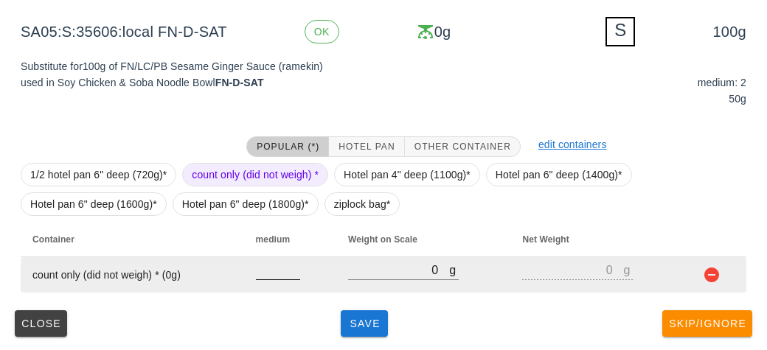
click at [269, 274] on input "number" at bounding box center [278, 269] width 44 height 19
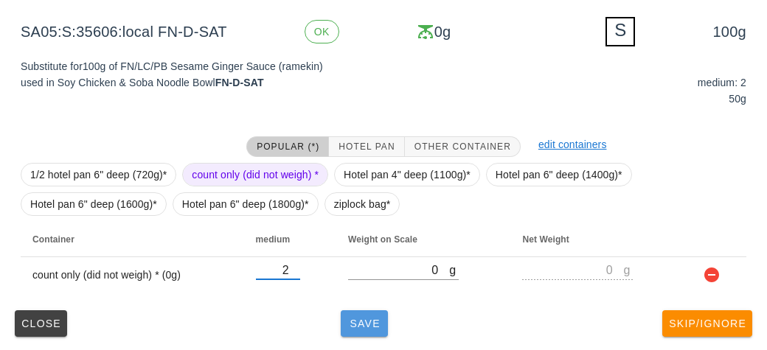
click at [378, 313] on button "Save" at bounding box center [364, 324] width 47 height 27
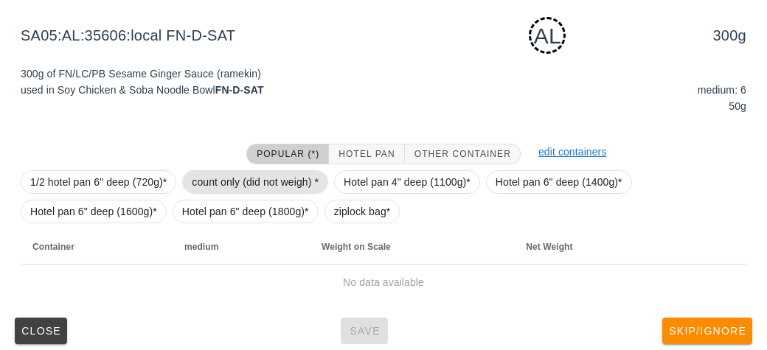
click at [207, 175] on span "count only (did not weigh) *" at bounding box center [255, 182] width 127 height 22
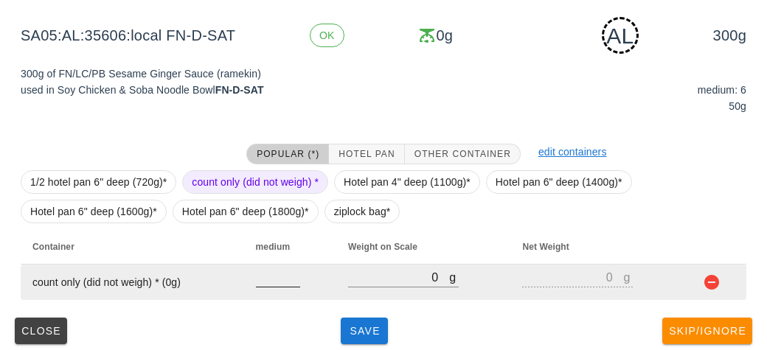
click at [261, 283] on input "number" at bounding box center [278, 277] width 44 height 19
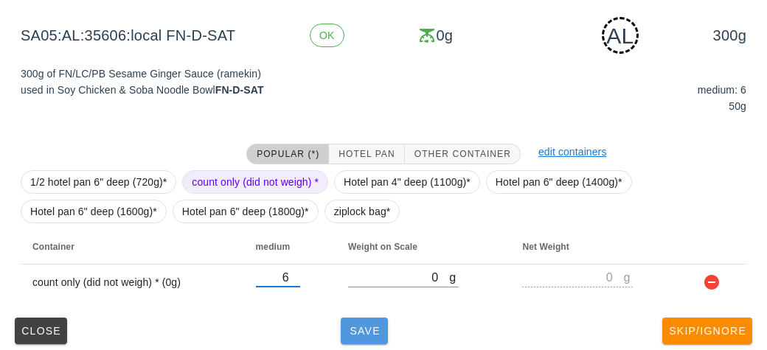
click at [361, 325] on span "Save" at bounding box center [364, 331] width 35 height 12
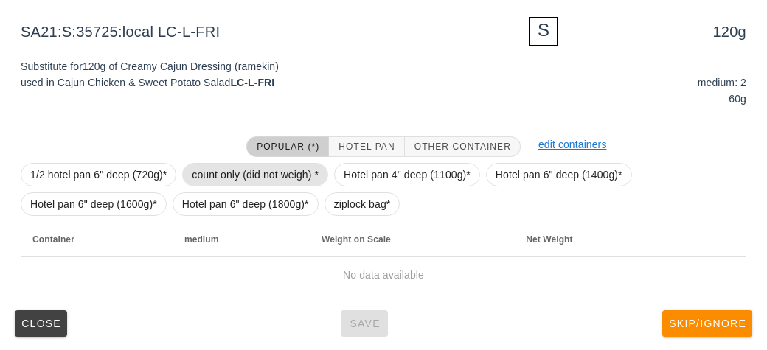
click at [216, 172] on span "count only (did not weigh) *" at bounding box center [255, 175] width 127 height 22
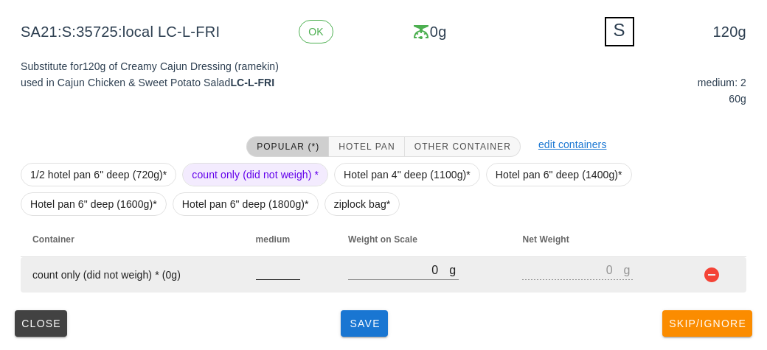
click at [268, 267] on input "number" at bounding box center [278, 269] width 44 height 19
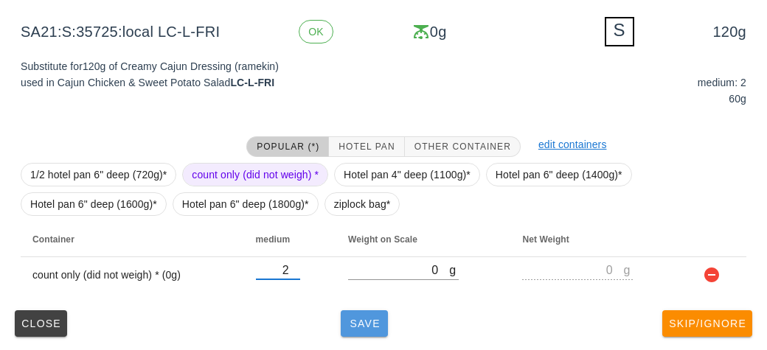
click at [364, 318] on span "Save" at bounding box center [364, 324] width 35 height 12
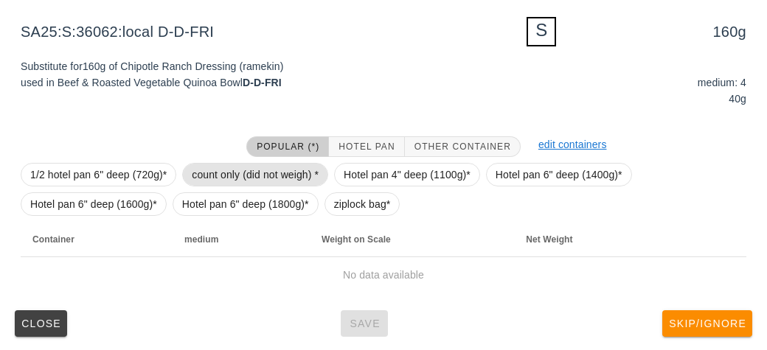
click at [212, 171] on span "count only (did not weigh) *" at bounding box center [255, 175] width 127 height 22
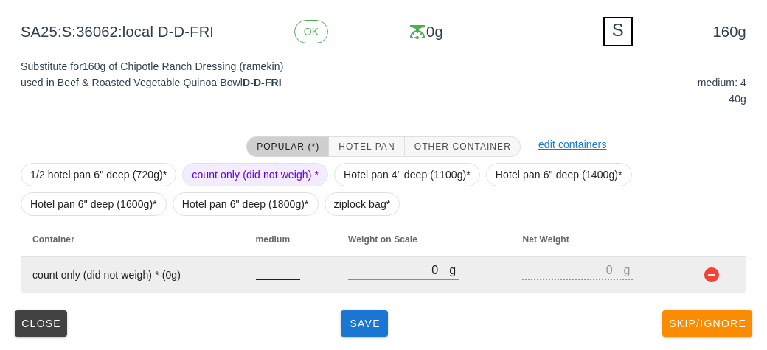
click at [270, 274] on input "number" at bounding box center [278, 269] width 44 height 19
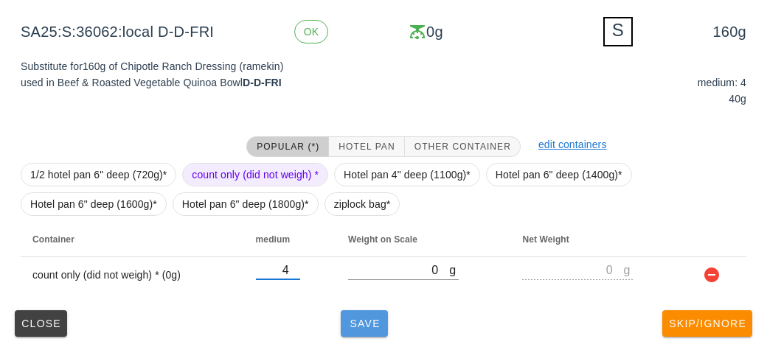
click at [367, 335] on button "Save" at bounding box center [364, 324] width 47 height 27
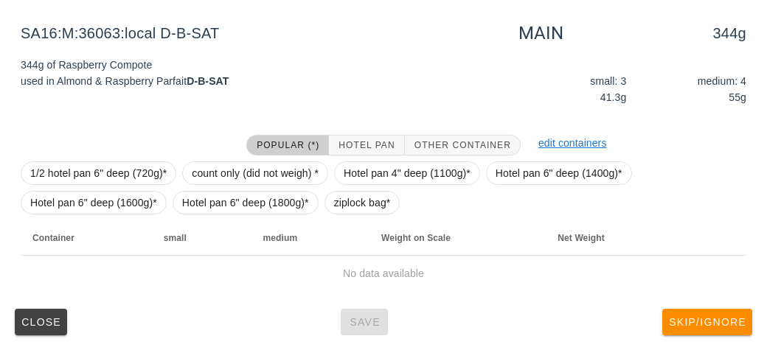
scroll to position [223, 0]
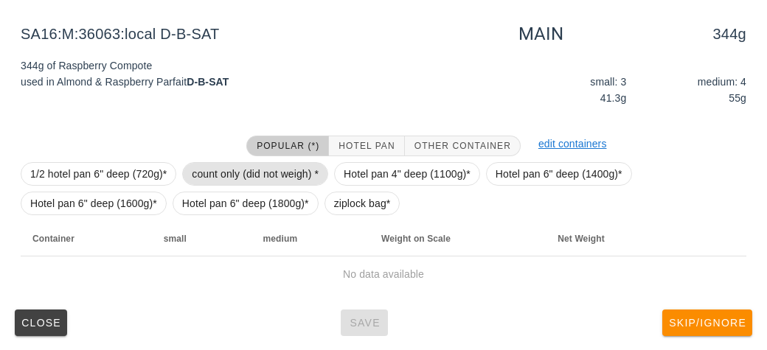
click at [229, 167] on span "count only (did not weigh) *" at bounding box center [255, 174] width 127 height 22
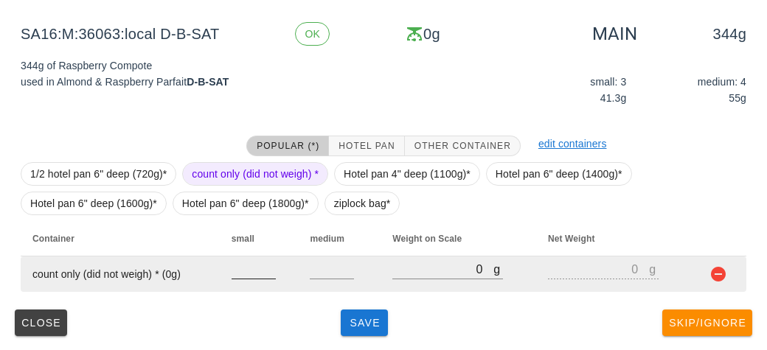
click at [252, 274] on input "number" at bounding box center [254, 269] width 44 height 19
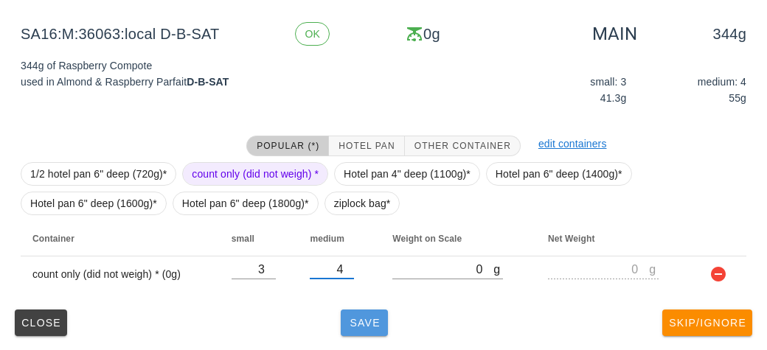
click at [360, 328] on span "Save" at bounding box center [364, 323] width 35 height 12
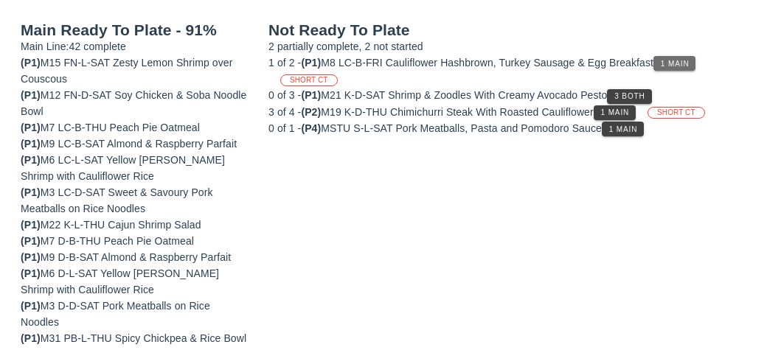
click at [685, 60] on span "1 Main" at bounding box center [675, 64] width 30 height 8
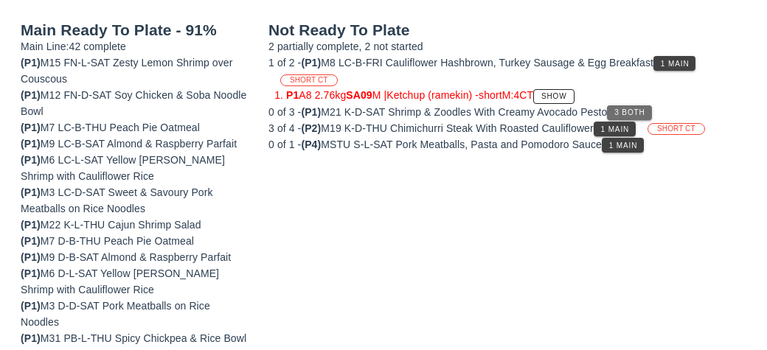
click at [625, 112] on span "3 Both" at bounding box center [629, 112] width 31 height 8
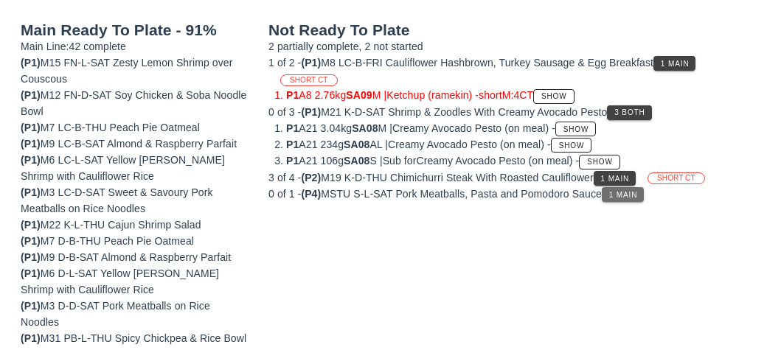
click at [611, 187] on button "1 Main" at bounding box center [623, 194] width 42 height 15
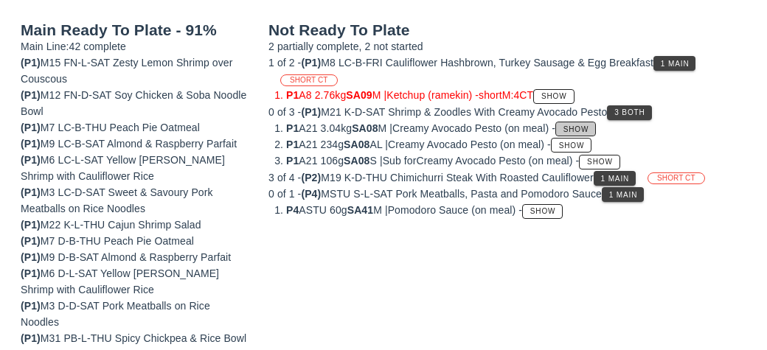
click at [577, 125] on span "Show" at bounding box center [576, 129] width 27 height 8
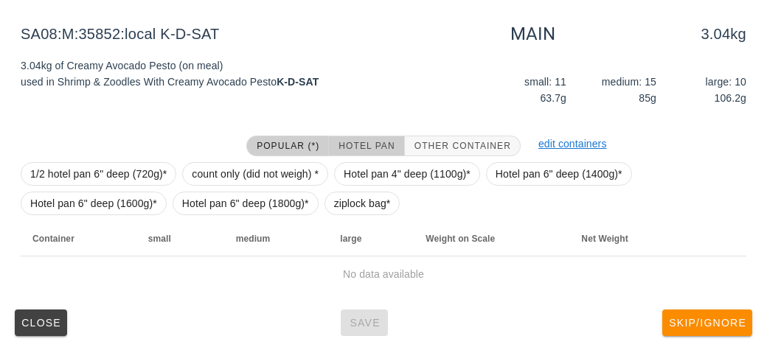
click at [356, 143] on span "Hotel Pan" at bounding box center [366, 146] width 57 height 10
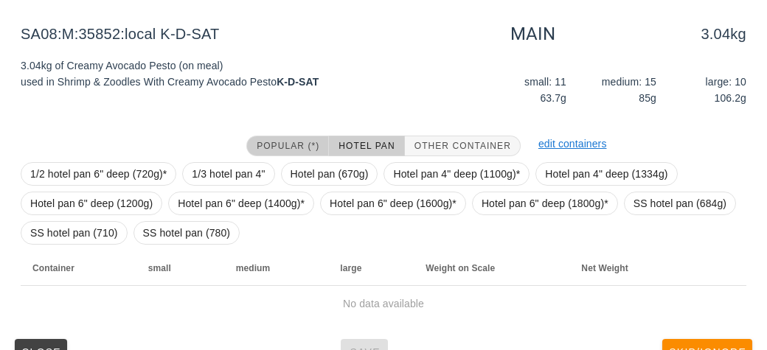
click at [275, 141] on span "Popular (*)" at bounding box center [287, 146] width 63 height 10
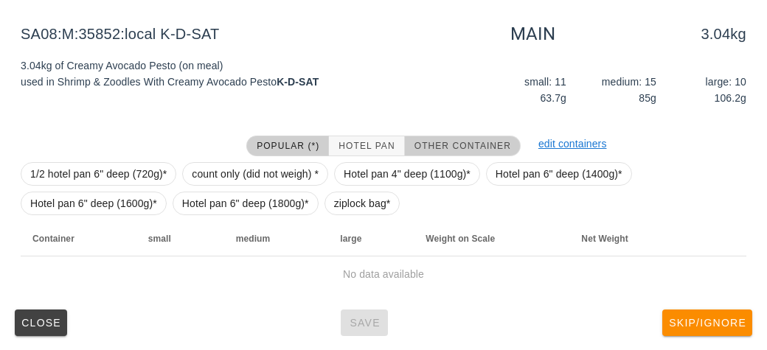
click at [448, 145] on span "Other Container" at bounding box center [462, 146] width 97 height 10
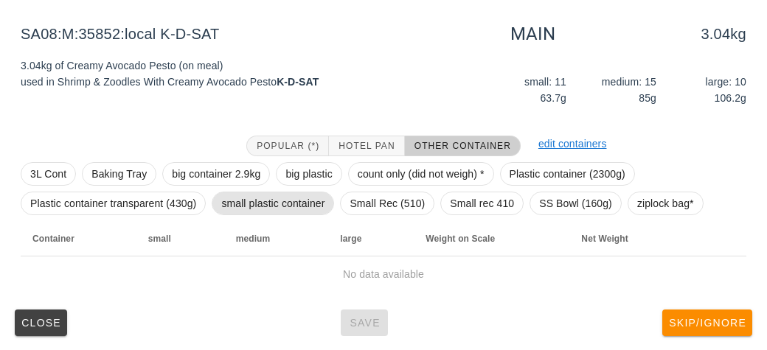
click at [227, 202] on span "small plastic container" at bounding box center [272, 204] width 103 height 22
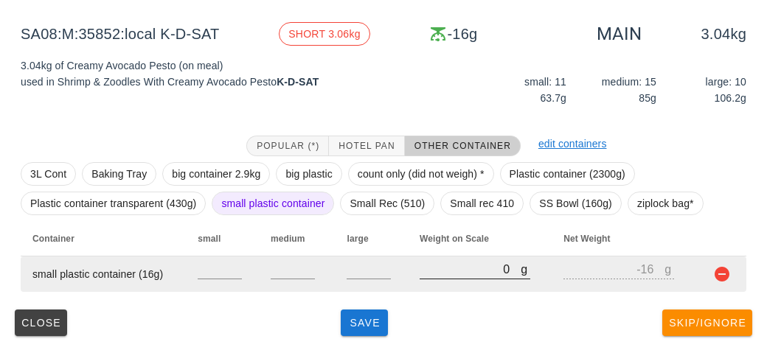
click at [430, 263] on input "0" at bounding box center [470, 269] width 101 height 19
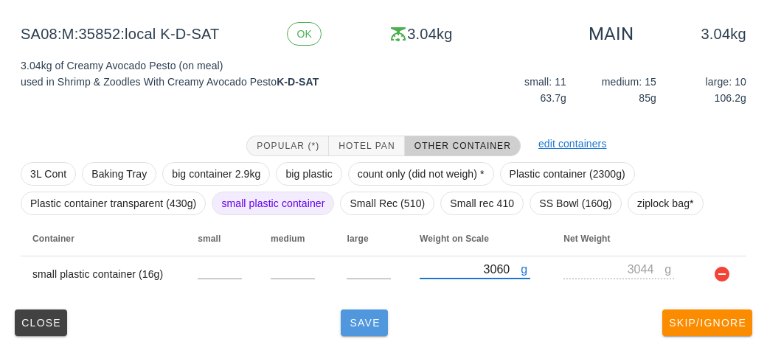
click at [350, 321] on span "Save" at bounding box center [364, 323] width 35 height 12
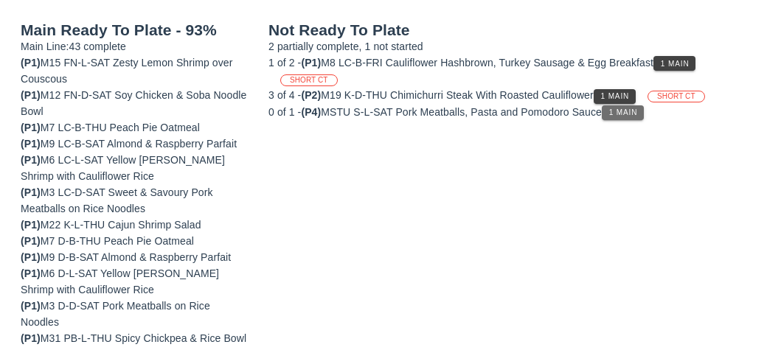
click at [629, 116] on button "1 Main" at bounding box center [623, 112] width 42 height 15
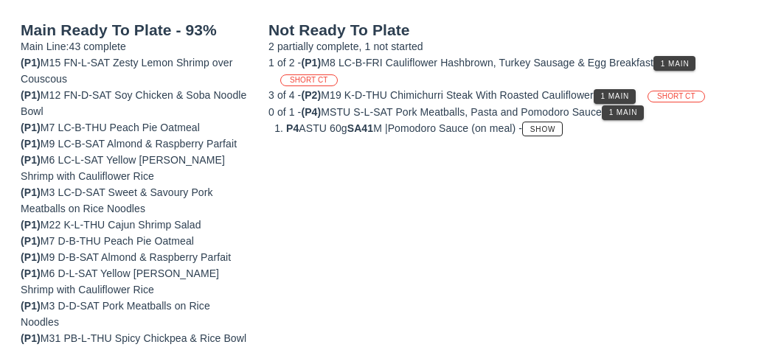
click at [592, 92] on div "3 of 4 - (P2) M19 K-D-THU Chimichurri Steak With Roasted Cauliflower 1 Main SHO…" at bounding box center [507, 95] width 478 height 16
click at [556, 125] on span "Show" at bounding box center [543, 129] width 27 height 8
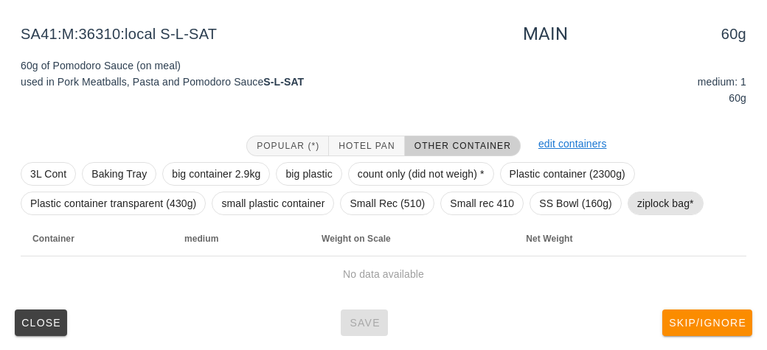
click at [650, 207] on span "ziplock bag*" at bounding box center [665, 204] width 57 height 22
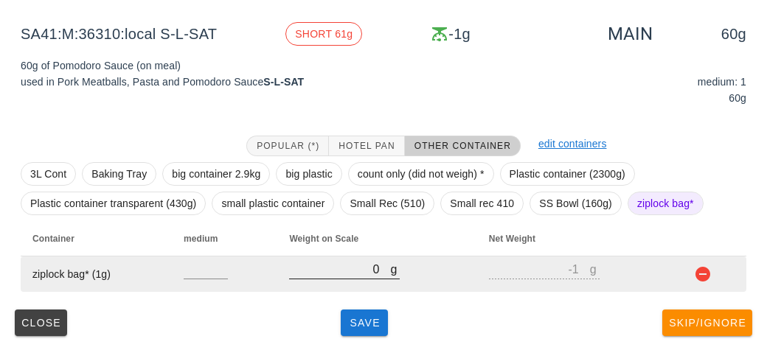
click at [316, 285] on div at bounding box center [344, 287] width 111 height 10
click at [328, 261] on input "0" at bounding box center [339, 269] width 101 height 19
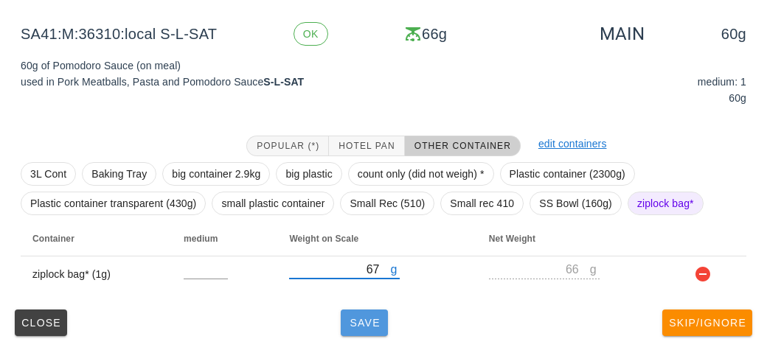
click at [356, 322] on span "Save" at bounding box center [364, 323] width 35 height 12
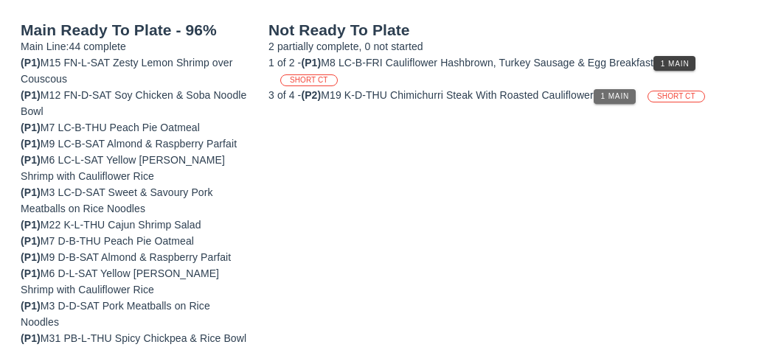
click at [613, 97] on span "1 Main" at bounding box center [615, 96] width 30 height 8
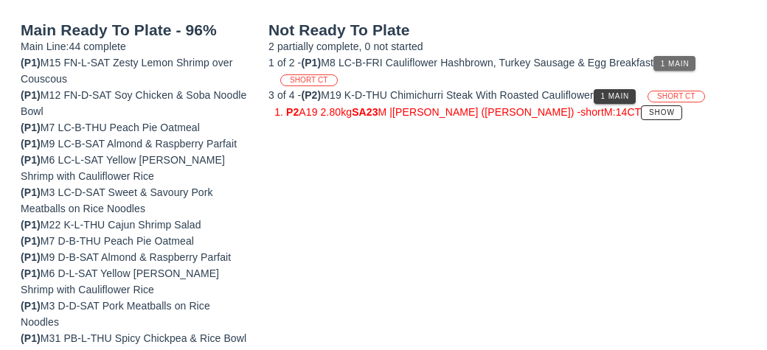
click at [681, 60] on span "1 Main" at bounding box center [675, 64] width 30 height 8
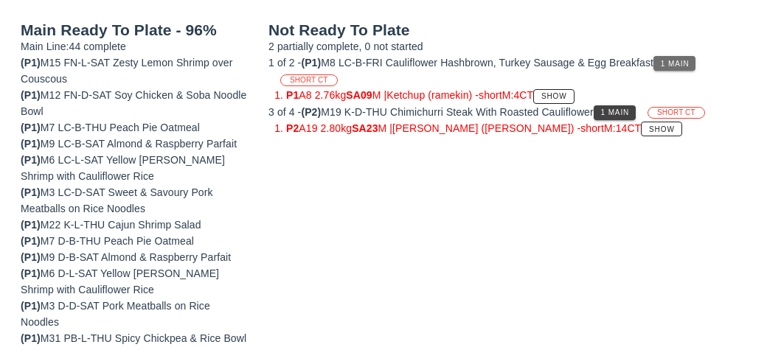
click at [690, 63] on span "1 Main" at bounding box center [675, 64] width 30 height 8
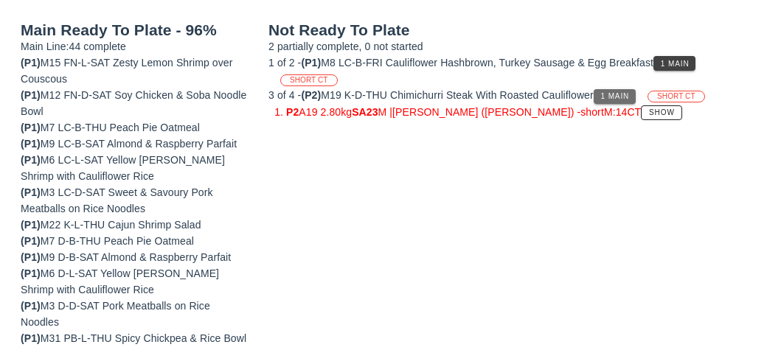
click at [636, 91] on button "1 Main" at bounding box center [615, 96] width 42 height 15
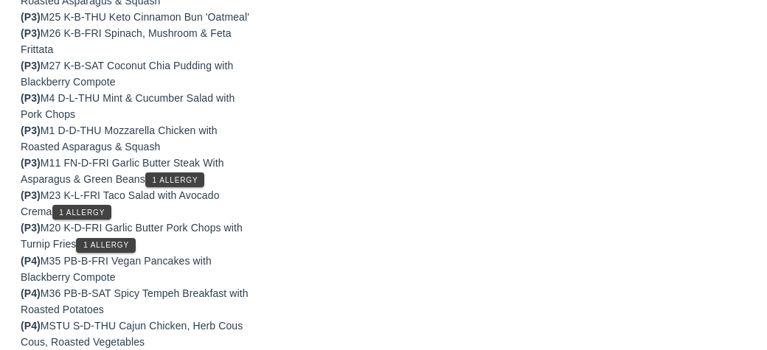
scroll to position [1278, 0]
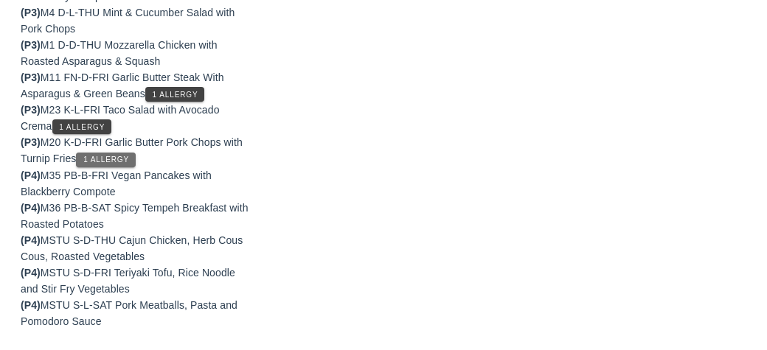
click at [121, 163] on span "1 Allergy" at bounding box center [106, 160] width 46 height 8
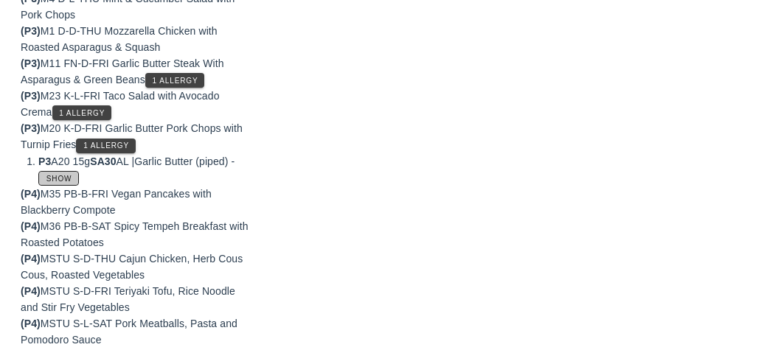
click at [54, 183] on span "Show" at bounding box center [59, 179] width 27 height 8
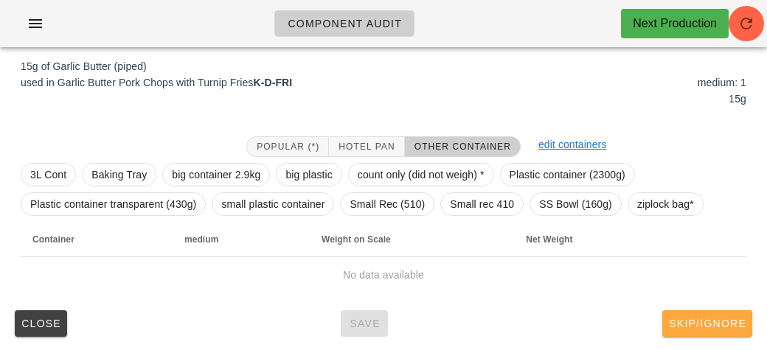
click at [694, 327] on span "Skip/Ignore" at bounding box center [707, 324] width 78 height 12
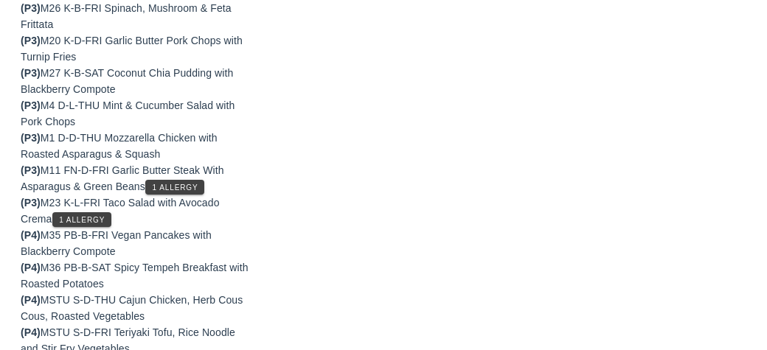
scroll to position [1278, 0]
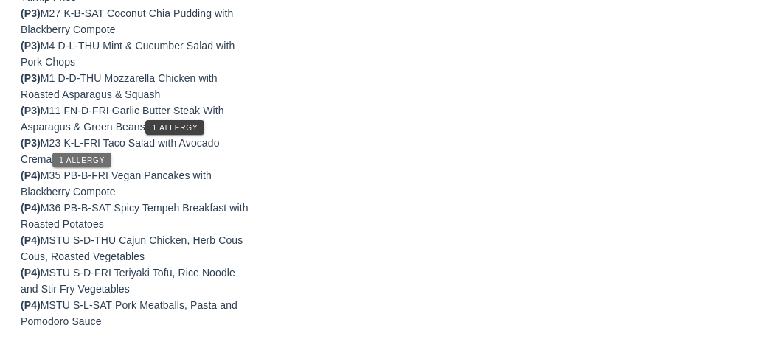
click at [88, 163] on span "1 Allergy" at bounding box center [81, 160] width 46 height 8
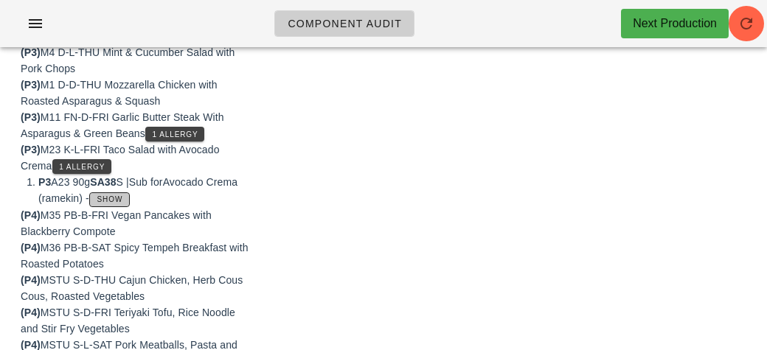
click at [123, 204] on span "Show" at bounding box center [110, 199] width 27 height 8
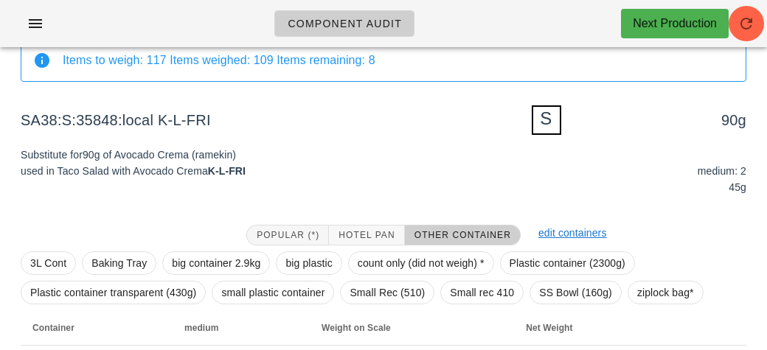
scroll to position [228, 0]
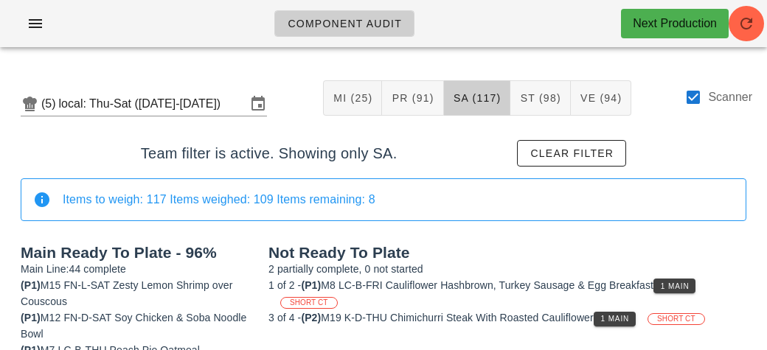
click at [703, 89] on div "Scanner" at bounding box center [719, 98] width 68 height 18
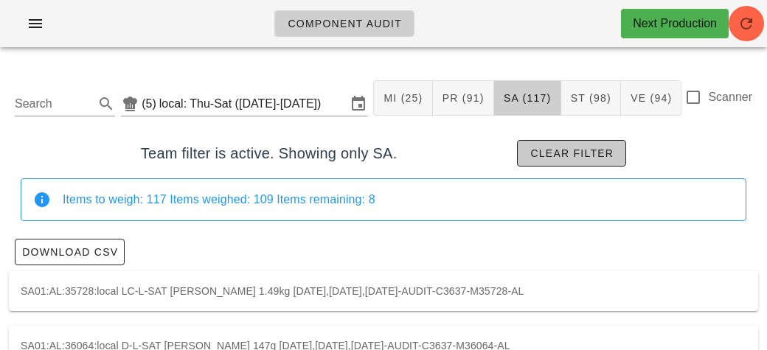
click at [550, 155] on span "Clear filter" at bounding box center [572, 154] width 84 height 12
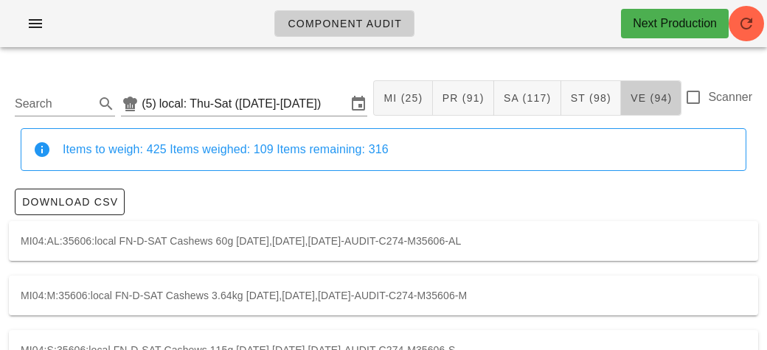
click at [679, 110] on button "VE (94)" at bounding box center [651, 97] width 60 height 35
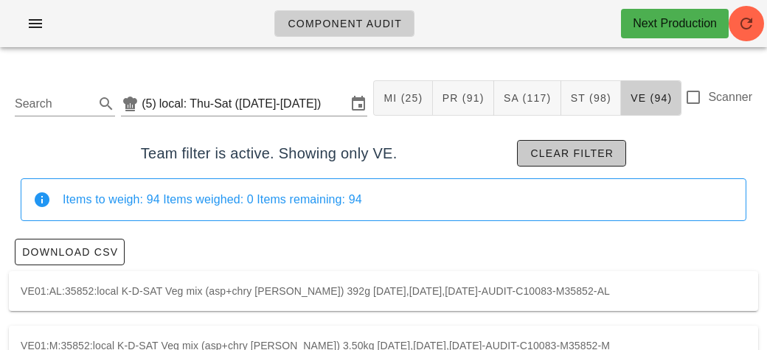
click at [622, 164] on button "Clear filter" at bounding box center [571, 153] width 109 height 27
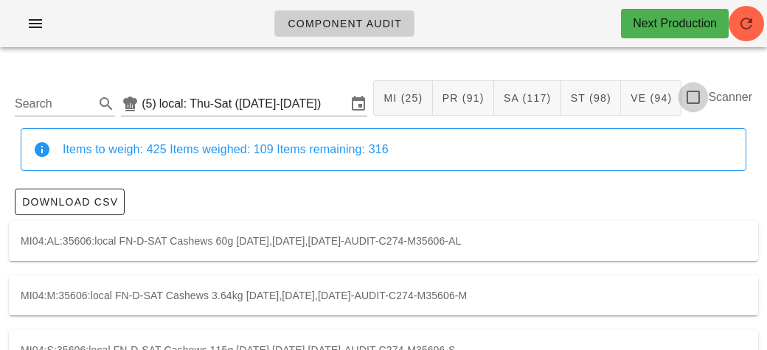
click at [691, 93] on div at bounding box center [693, 97] width 25 height 25
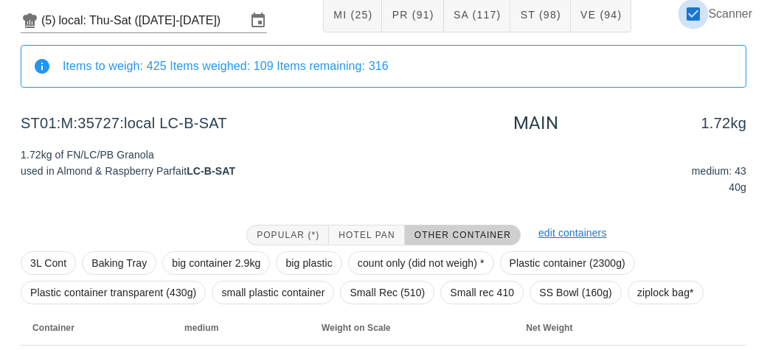
scroll to position [173, 0]
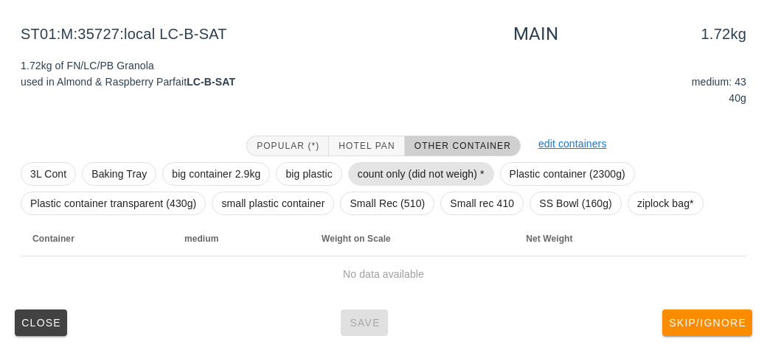
click at [379, 171] on span "count only (did not weigh) *" at bounding box center [421, 174] width 127 height 22
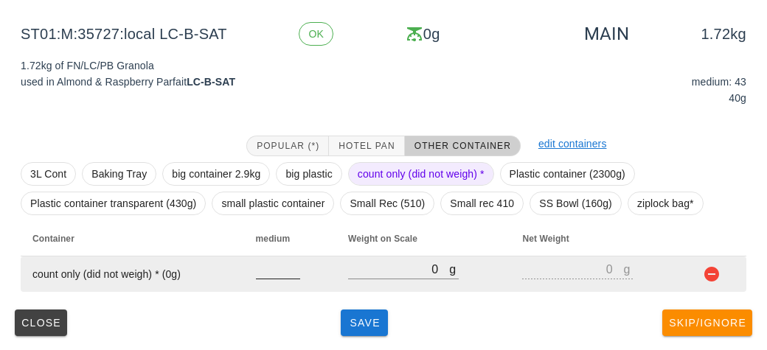
click at [267, 275] on input "number" at bounding box center [278, 269] width 44 height 19
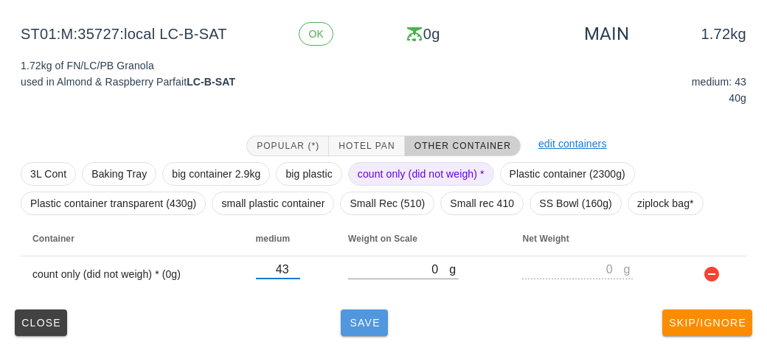
click at [368, 334] on button "Save" at bounding box center [364, 323] width 47 height 27
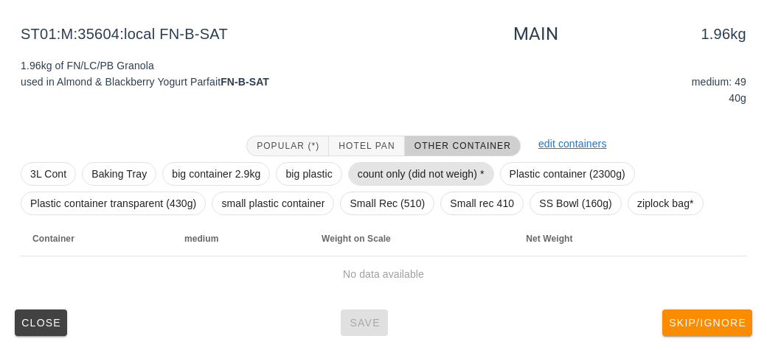
click at [376, 173] on span "count only (did not weigh) *" at bounding box center [421, 174] width 127 height 22
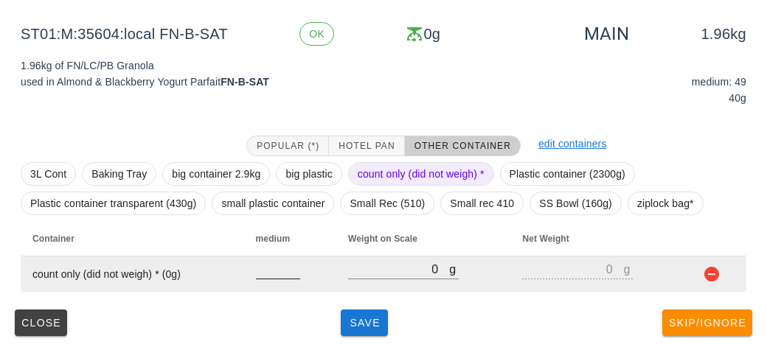
click at [269, 268] on input "number" at bounding box center [278, 269] width 44 height 19
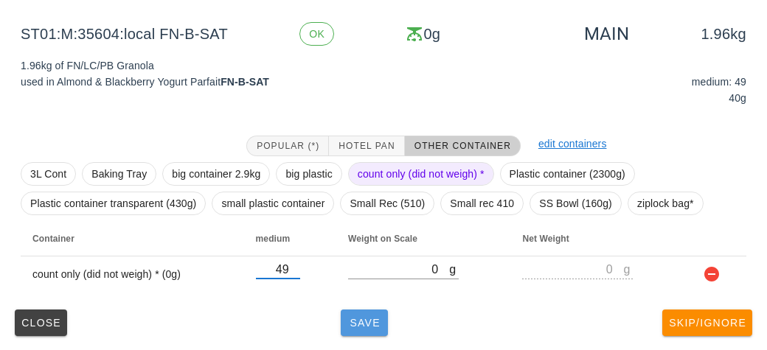
click at [372, 318] on span "Save" at bounding box center [364, 323] width 35 height 12
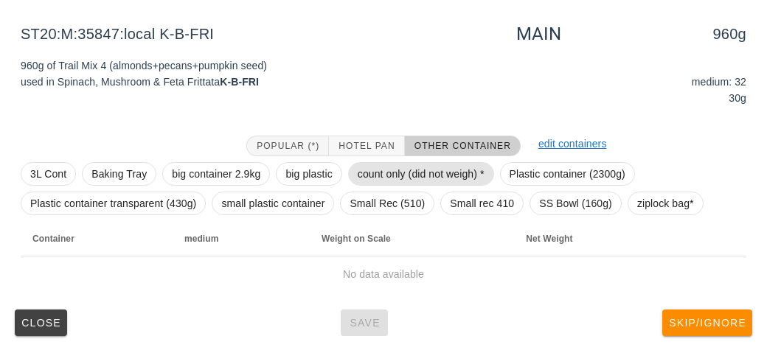
click at [379, 171] on span "count only (did not weigh) *" at bounding box center [421, 174] width 127 height 22
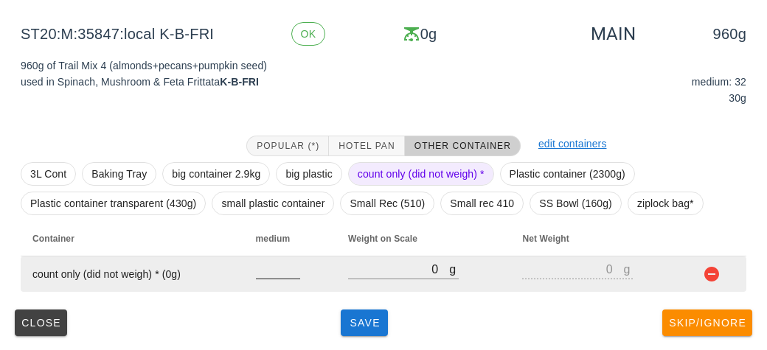
click at [267, 274] on input "number" at bounding box center [278, 269] width 44 height 19
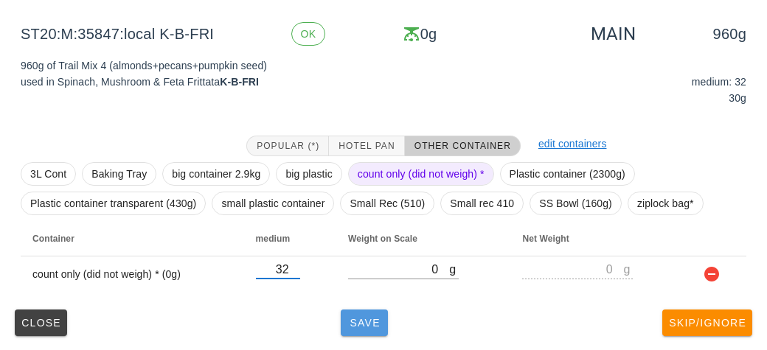
click at [353, 329] on button "Save" at bounding box center [364, 323] width 47 height 27
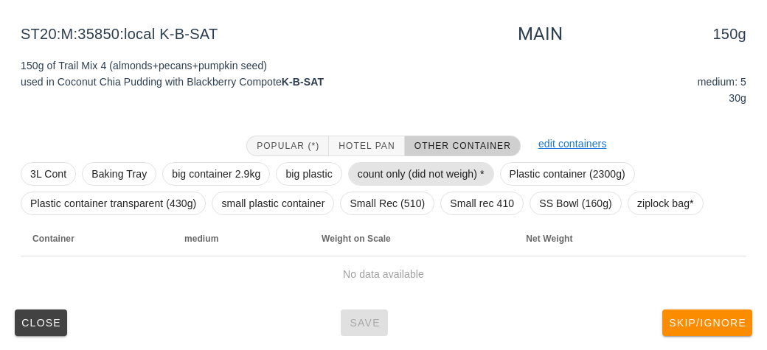
click at [387, 166] on span "count only (did not weigh) *" at bounding box center [421, 174] width 127 height 22
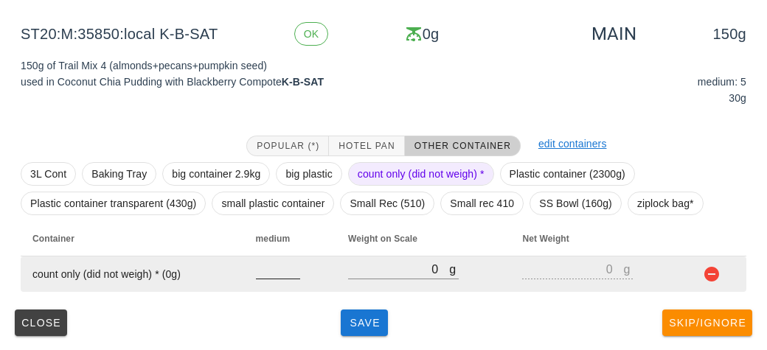
click at [265, 273] on input "number" at bounding box center [278, 269] width 44 height 19
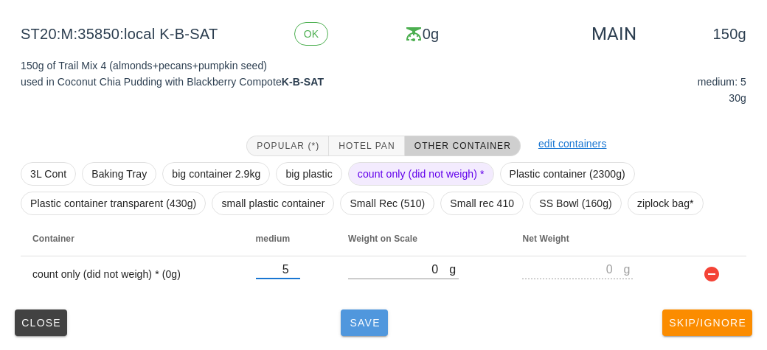
click at [356, 334] on button "Save" at bounding box center [364, 323] width 47 height 27
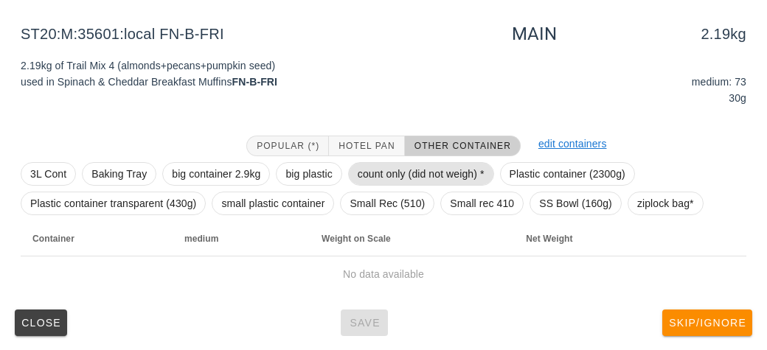
click at [389, 170] on span "count only (did not weigh) *" at bounding box center [421, 174] width 127 height 22
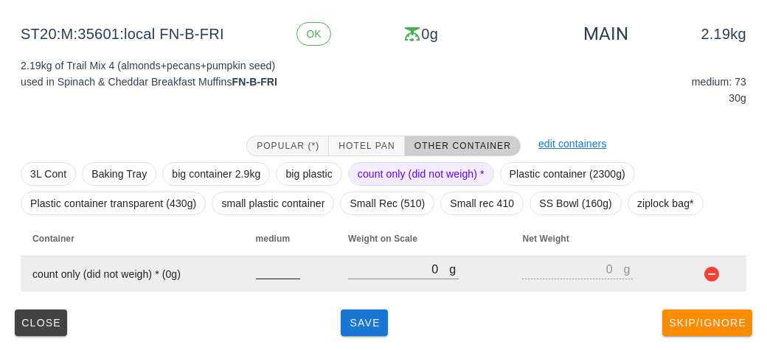
click at [269, 268] on input "number" at bounding box center [278, 269] width 44 height 19
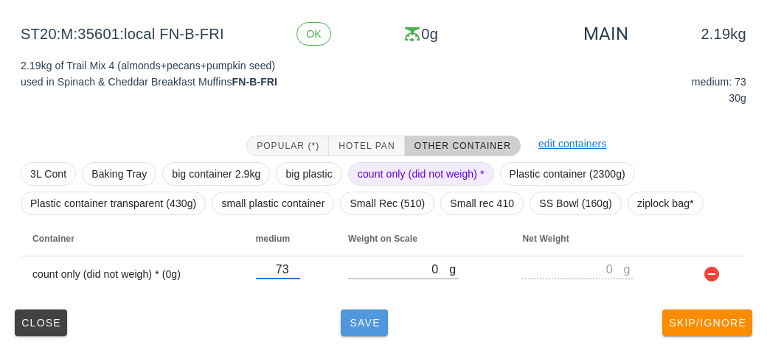
click at [375, 334] on button "Save" at bounding box center [364, 323] width 47 height 27
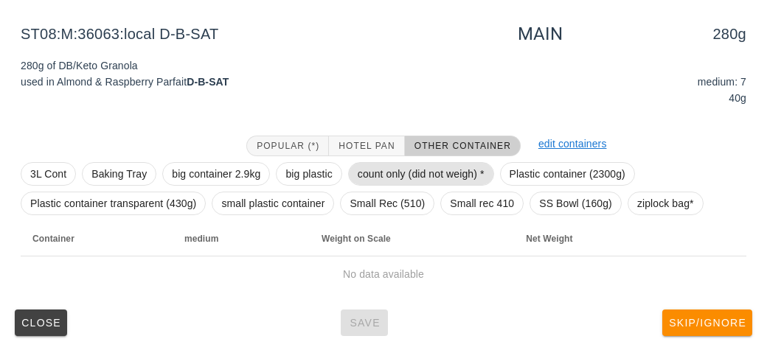
click at [371, 167] on span "count only (did not weigh) *" at bounding box center [421, 174] width 127 height 22
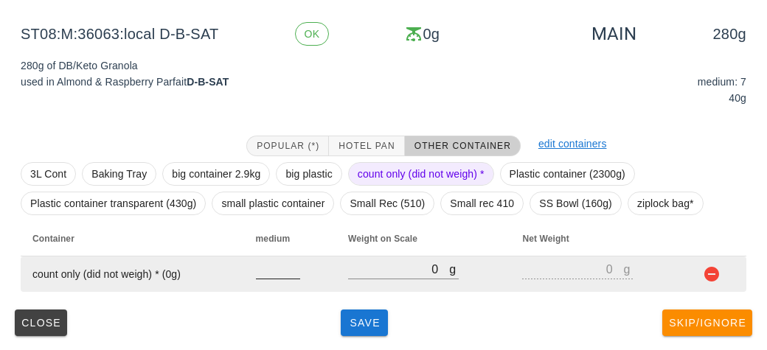
click at [273, 273] on input "number" at bounding box center [278, 269] width 44 height 19
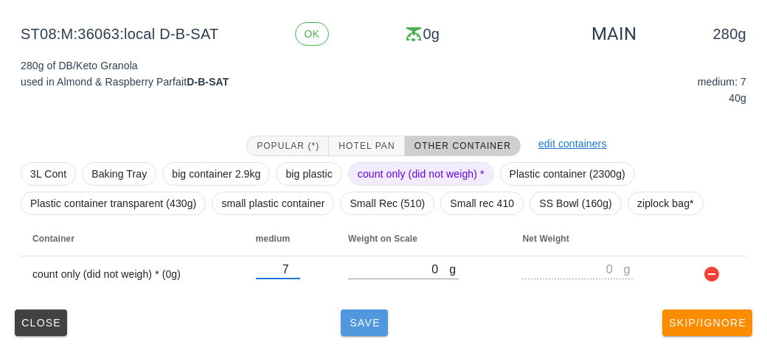
click at [356, 322] on span "Save" at bounding box center [364, 323] width 35 height 12
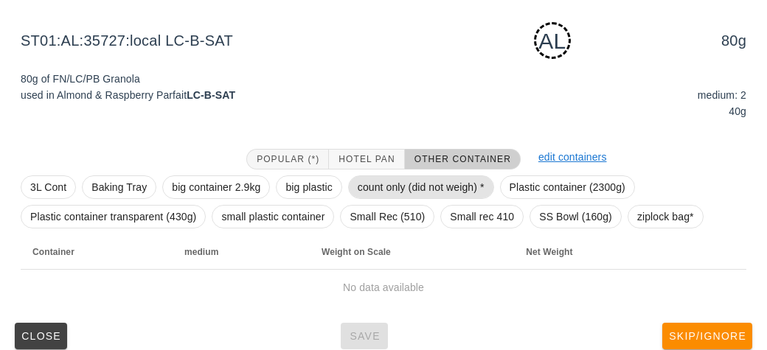
click at [373, 183] on span "count only (did not weigh) *" at bounding box center [421, 187] width 127 height 22
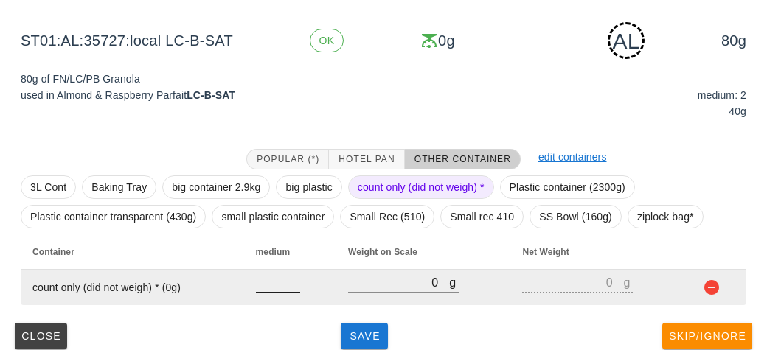
click at [261, 275] on input "number" at bounding box center [278, 282] width 44 height 19
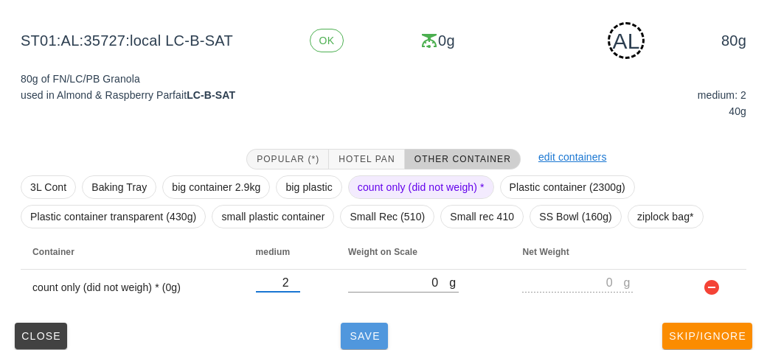
click at [360, 339] on span "Save" at bounding box center [364, 336] width 35 height 12
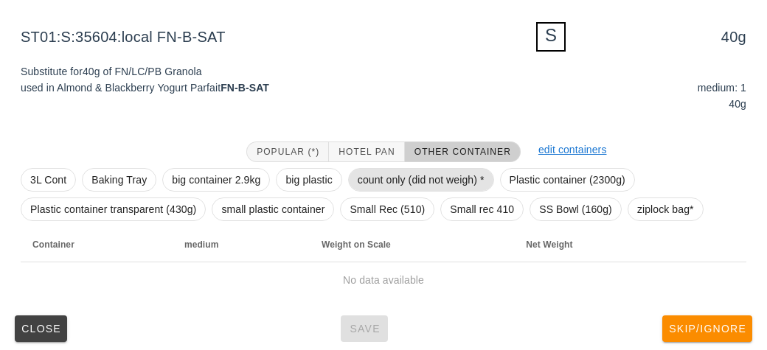
click at [385, 168] on span "count only (did not weigh) *" at bounding box center [421, 180] width 146 height 24
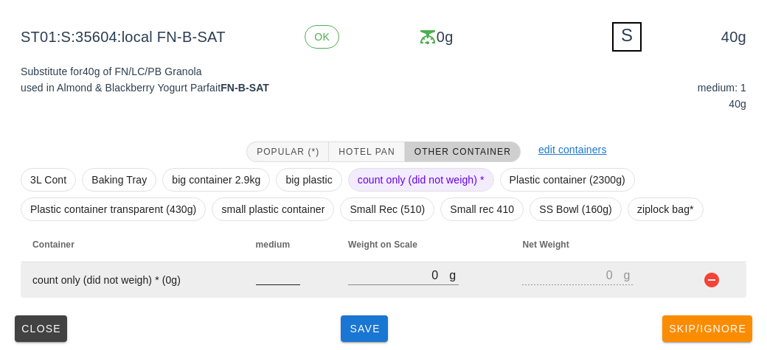
click at [265, 281] on input "number" at bounding box center [278, 275] width 44 height 19
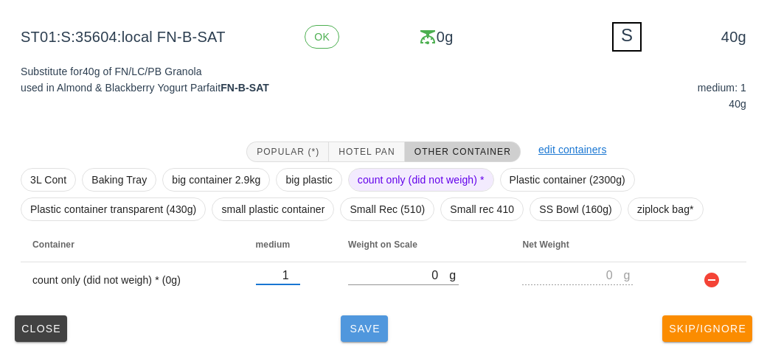
click at [367, 330] on span "Save" at bounding box center [364, 329] width 35 height 12
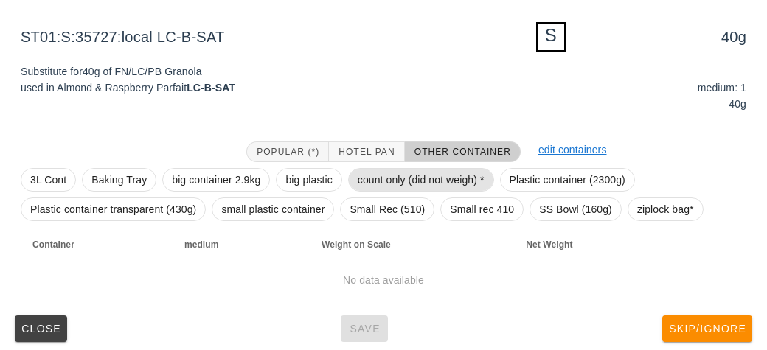
click at [368, 186] on span "count only (did not weigh) *" at bounding box center [421, 180] width 127 height 22
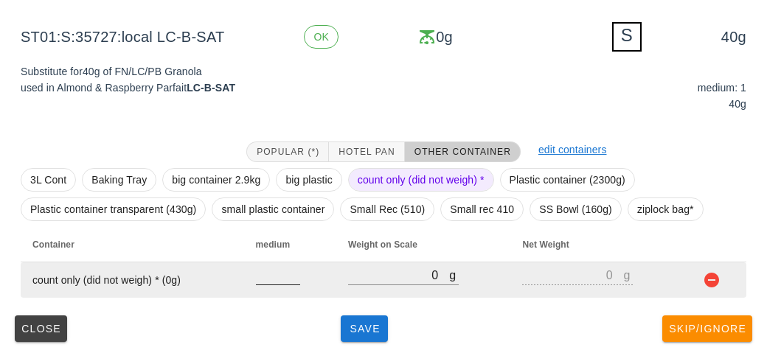
click at [266, 275] on input "number" at bounding box center [278, 275] width 44 height 19
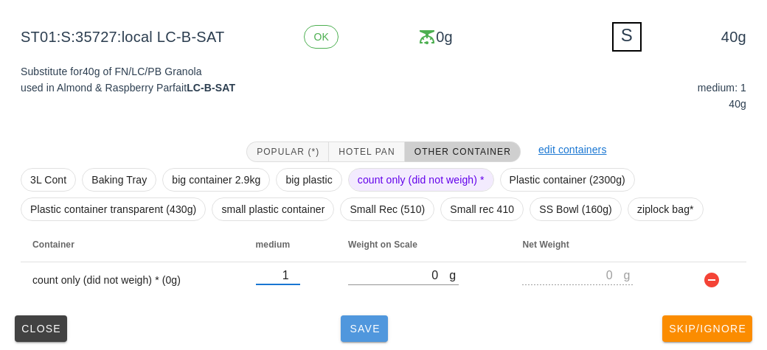
click at [355, 332] on span "Save" at bounding box center [364, 329] width 35 height 12
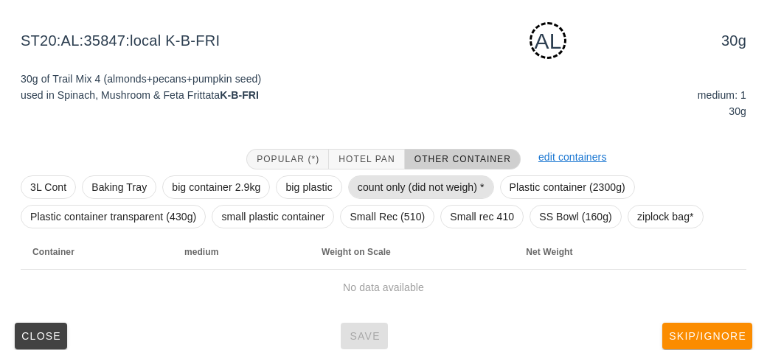
click at [379, 183] on span "count only (did not weigh) *" at bounding box center [421, 187] width 127 height 22
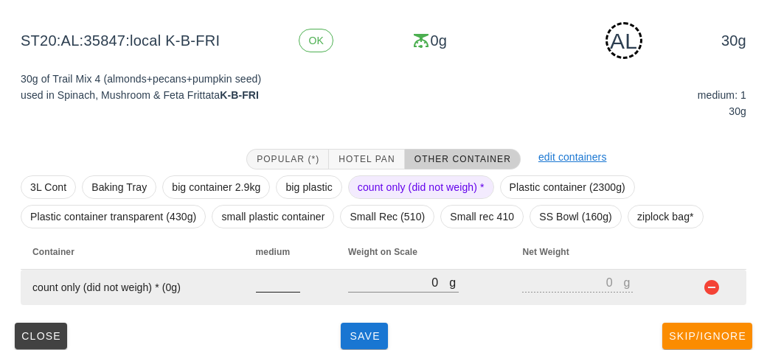
click at [267, 289] on input "number" at bounding box center [278, 282] width 44 height 19
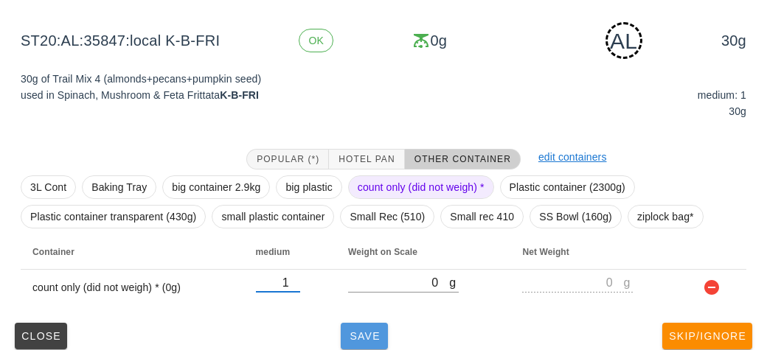
click at [364, 336] on span "Save" at bounding box center [364, 336] width 35 height 12
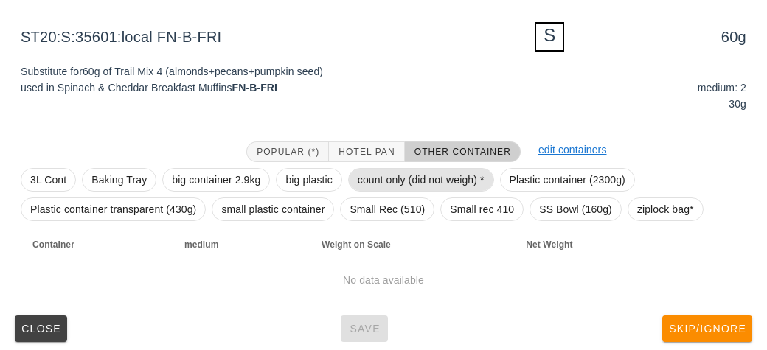
click at [370, 184] on span "count only (did not weigh) *" at bounding box center [421, 180] width 127 height 22
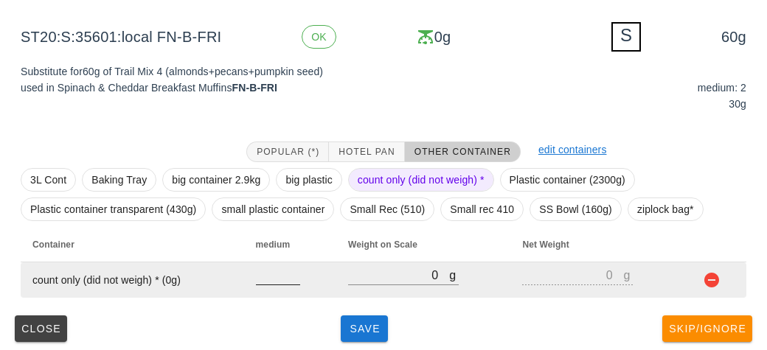
click at [268, 280] on input "number" at bounding box center [278, 275] width 44 height 19
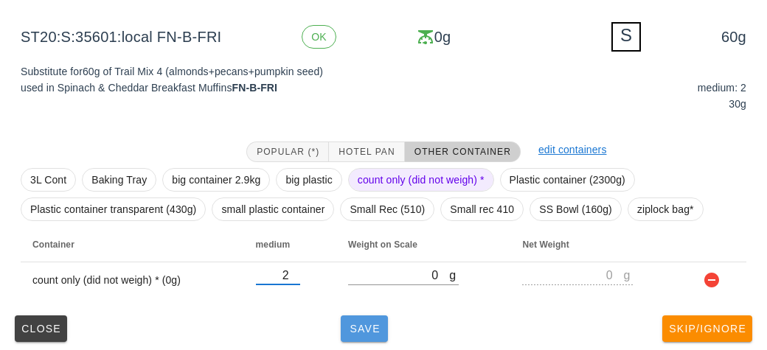
click at [370, 332] on span "Save" at bounding box center [364, 329] width 35 height 12
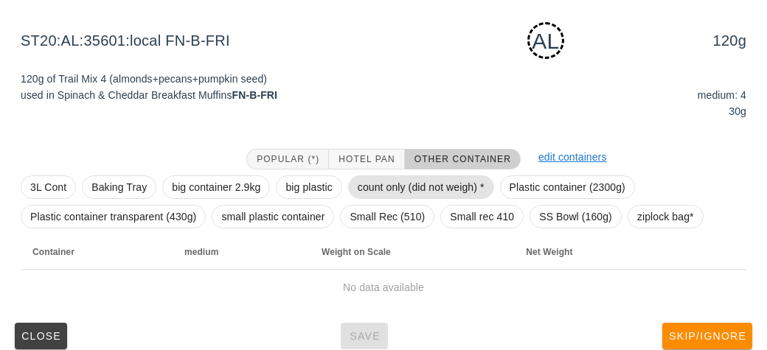
click at [383, 183] on span "count only (did not weigh) *" at bounding box center [421, 187] width 127 height 22
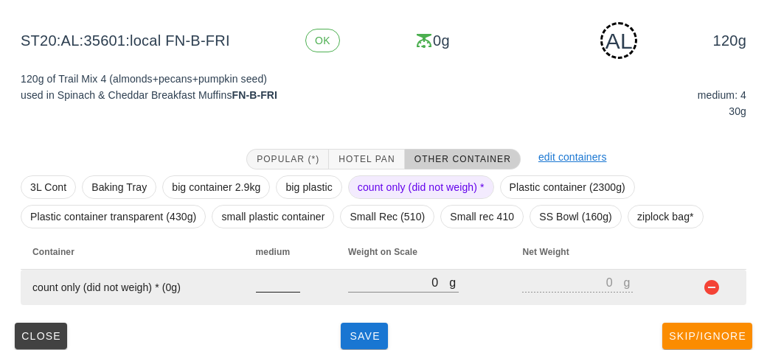
click at [270, 287] on input "number" at bounding box center [278, 282] width 44 height 19
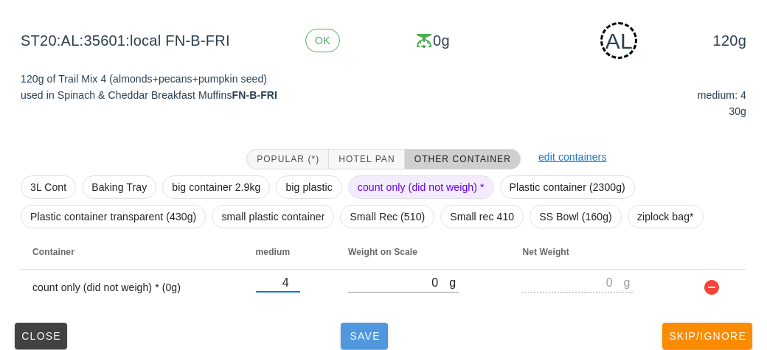
click at [361, 327] on button "Save" at bounding box center [364, 336] width 47 height 27
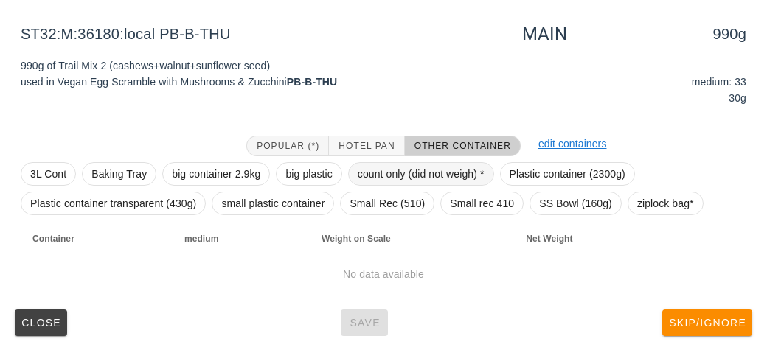
click at [386, 171] on span "count only (did not weigh) *" at bounding box center [421, 174] width 127 height 22
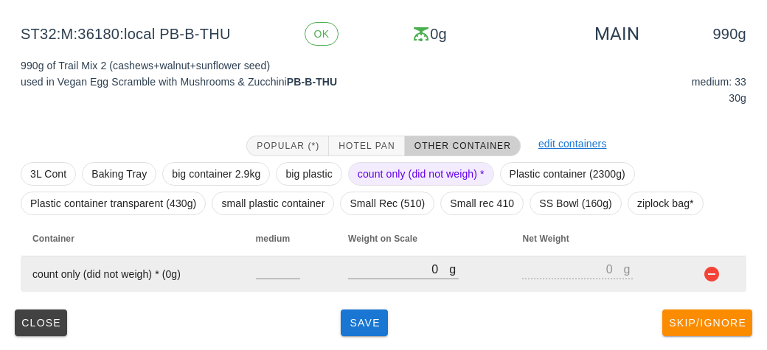
click at [249, 266] on td at bounding box center [290, 274] width 92 height 35
click at [266, 266] on input "number" at bounding box center [278, 269] width 44 height 19
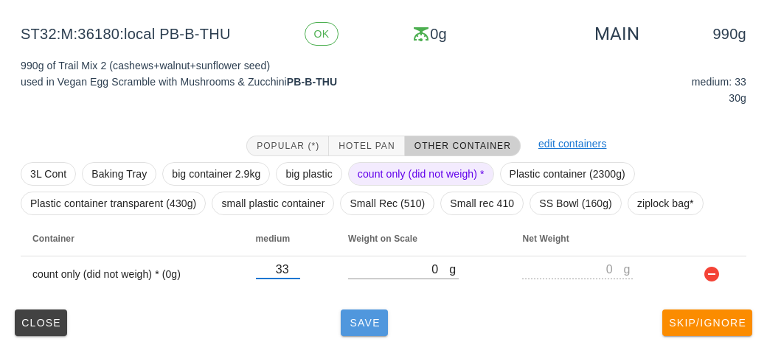
click at [367, 331] on button "Save" at bounding box center [364, 323] width 47 height 27
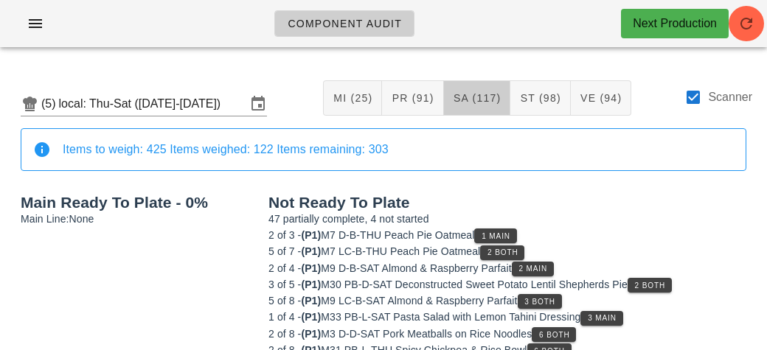
click at [481, 94] on span "SA (117)" at bounding box center [477, 98] width 49 height 12
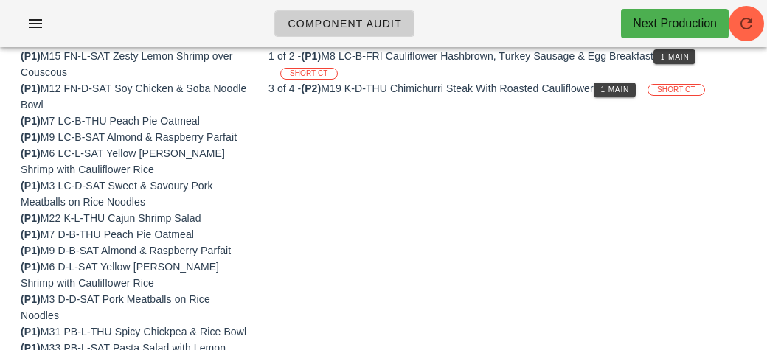
scroll to position [161, 0]
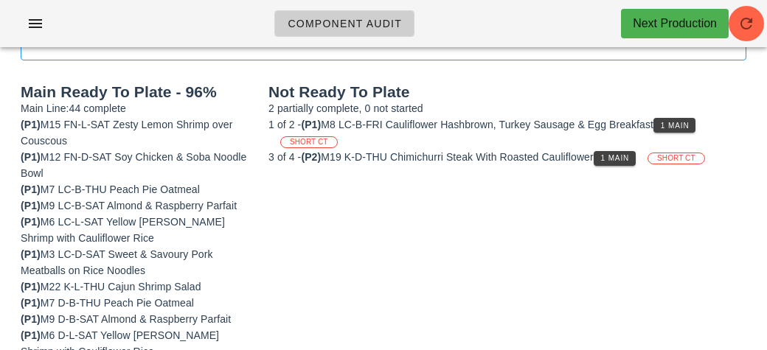
click at [619, 157] on span "1 Main" at bounding box center [615, 158] width 30 height 8
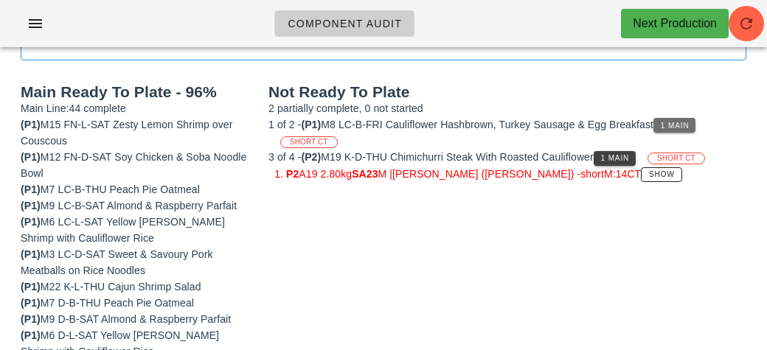
click at [675, 125] on span "1 Main" at bounding box center [675, 126] width 30 height 8
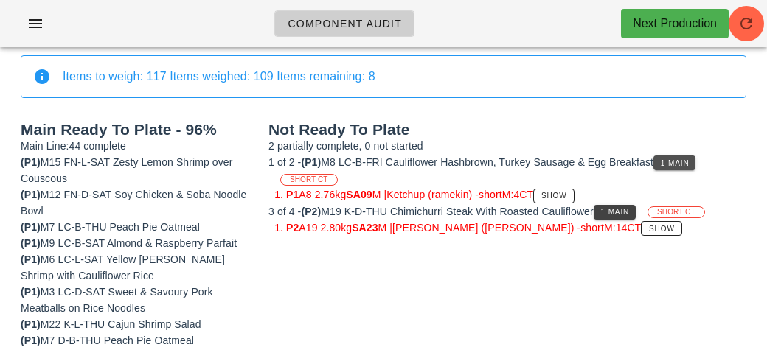
scroll to position [0, 0]
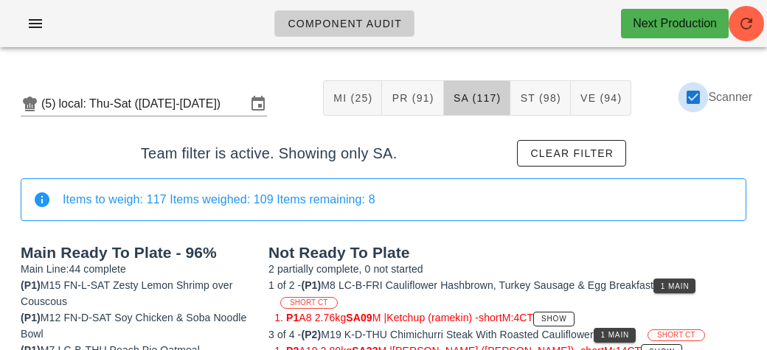
click at [700, 98] on div at bounding box center [693, 97] width 25 height 25
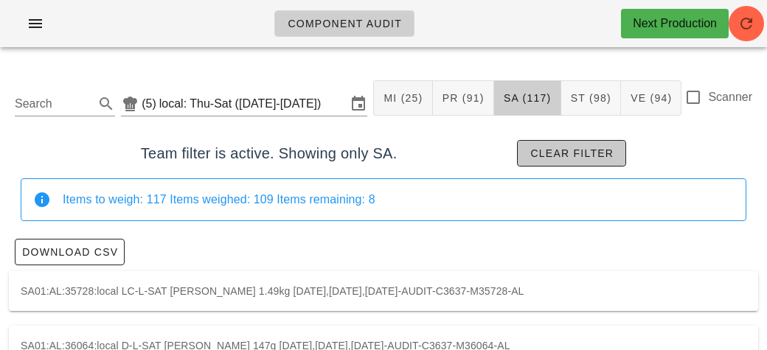
click at [591, 159] on button "Clear filter" at bounding box center [571, 153] width 109 height 27
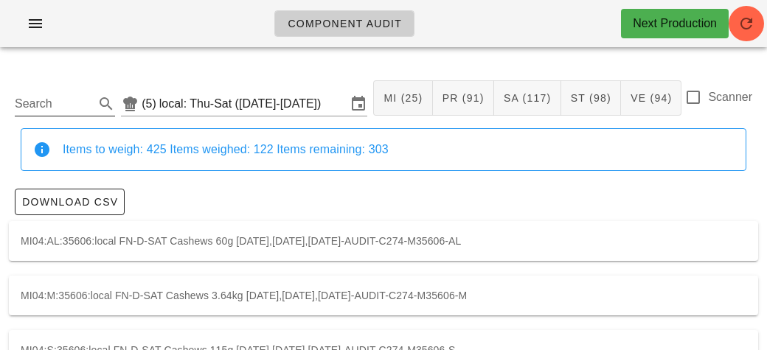
click at [80, 110] on input "Search" at bounding box center [53, 104] width 77 height 24
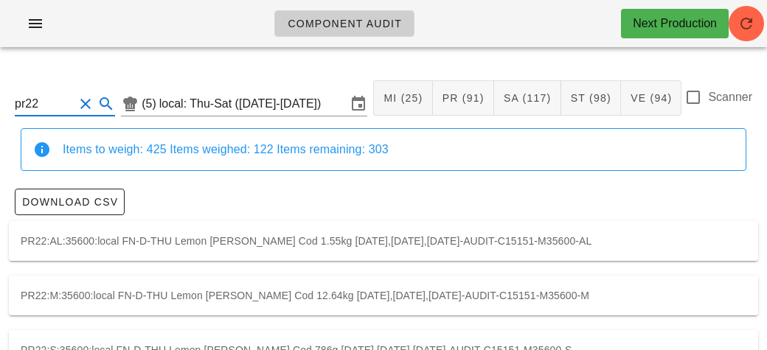
scroll to position [42, 0]
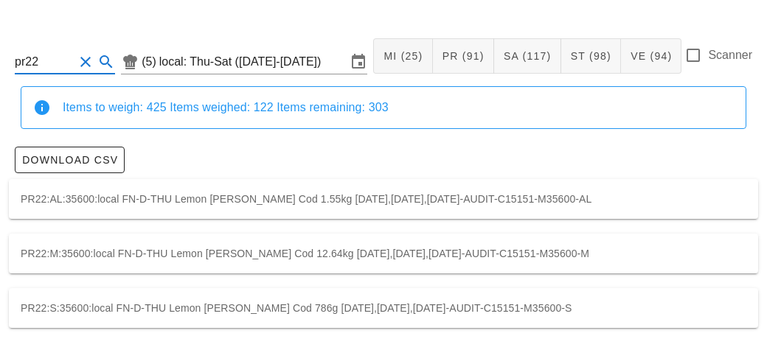
click at [614, 254] on div "PR22:M:35600:local FN-D-THU Lemon [PERSON_NAME] Cod 12.64kg [DATE],[DATE],[DATE…" at bounding box center [383, 254] width 749 height 40
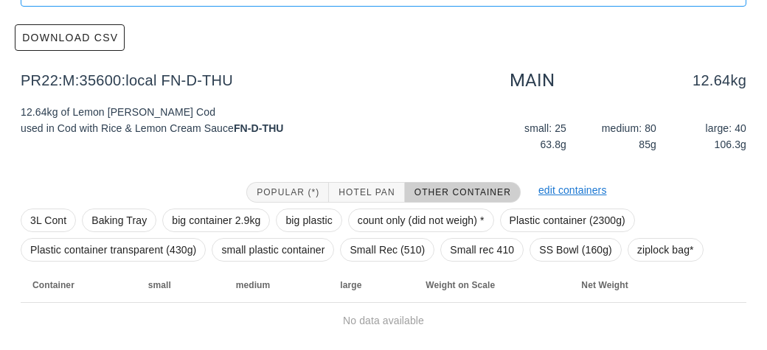
scroll to position [211, 0]
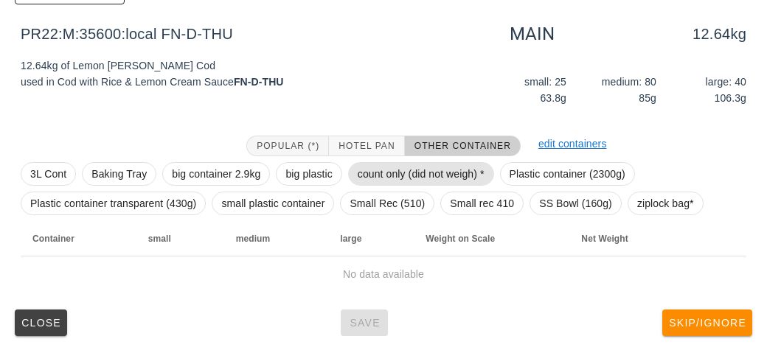
click at [401, 174] on span "count only (did not weigh) *" at bounding box center [421, 174] width 127 height 22
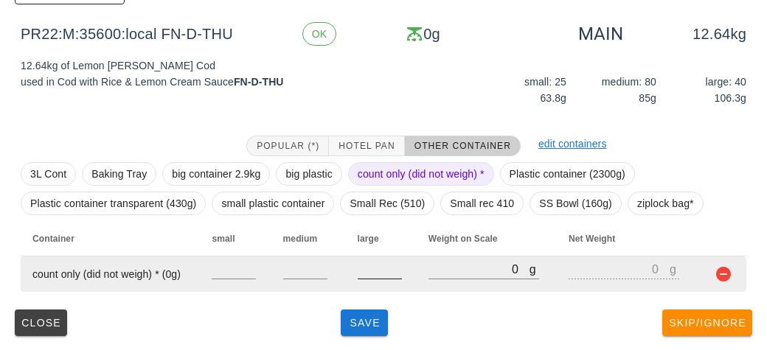
click at [384, 273] on input "number" at bounding box center [380, 269] width 44 height 19
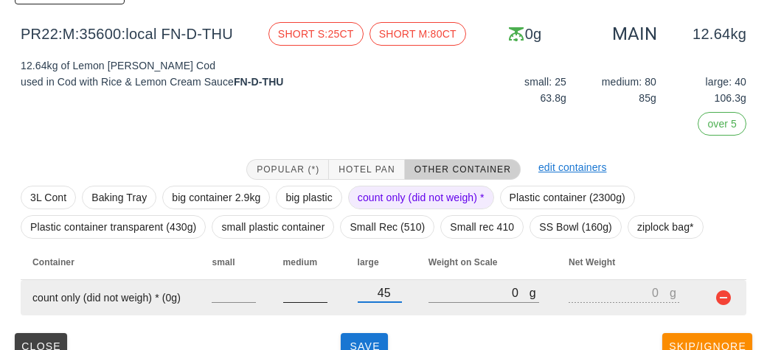
click at [305, 299] on input "number" at bounding box center [305, 292] width 44 height 19
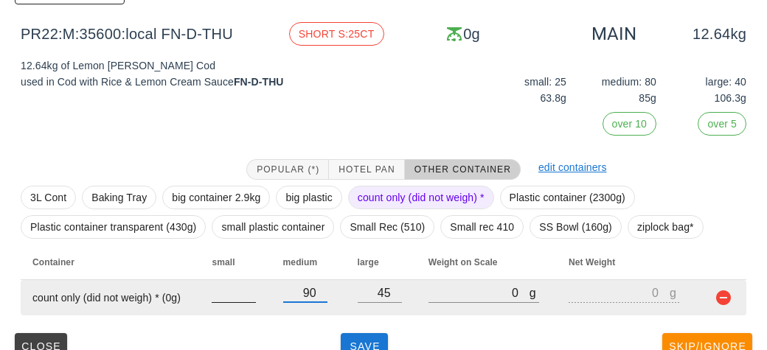
click at [228, 288] on input "number" at bounding box center [234, 292] width 44 height 19
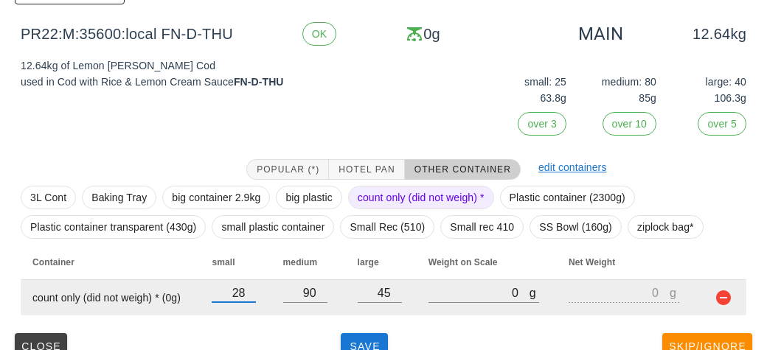
scroll to position [235, 0]
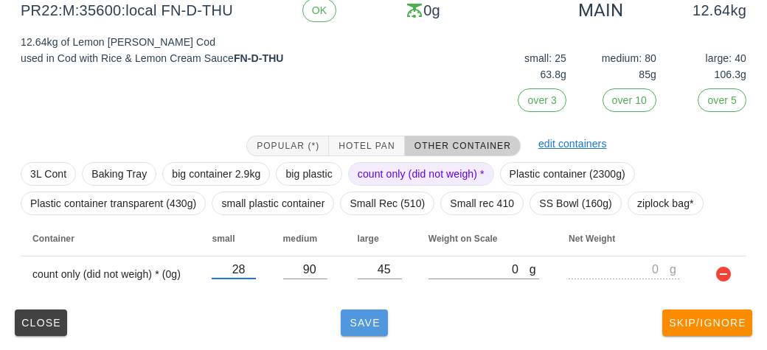
click at [363, 325] on span "Save" at bounding box center [364, 323] width 35 height 12
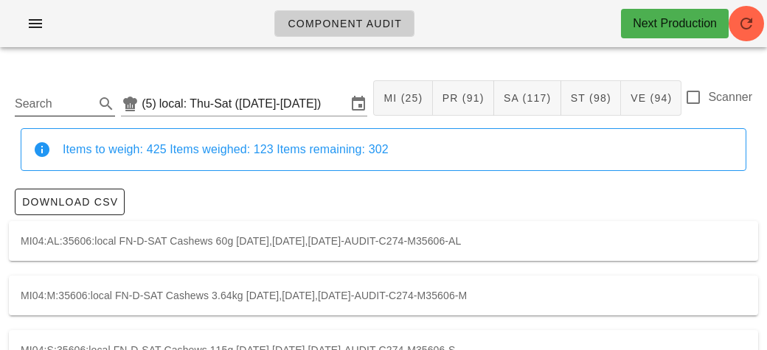
click at [84, 100] on input "Search" at bounding box center [53, 104] width 77 height 24
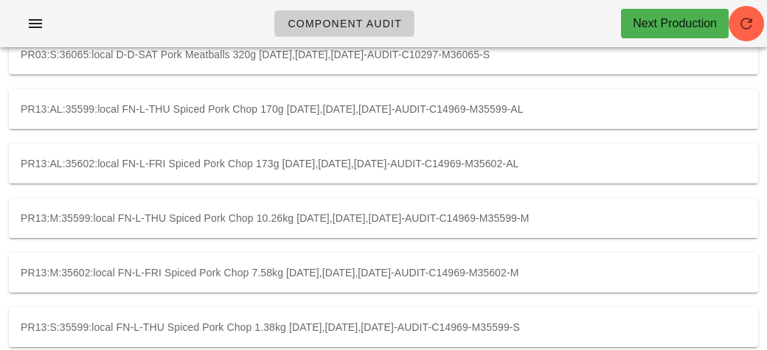
scroll to position [457, 0]
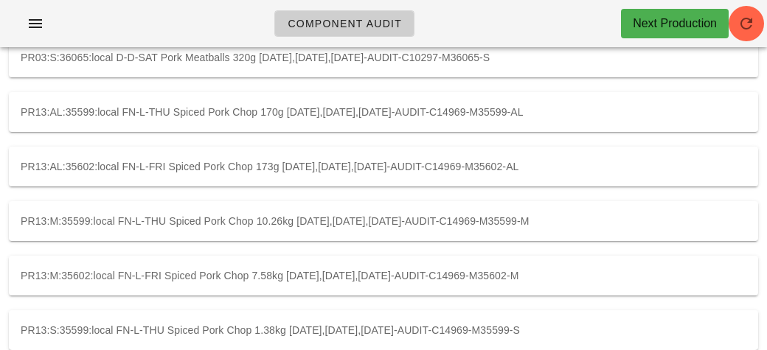
click at [146, 277] on div "PR13:M:35602:local FN-L-FRI Spiced Pork Chop 7.58kg [DATE],[DATE],[DATE]-AUDIT-…" at bounding box center [383, 276] width 749 height 40
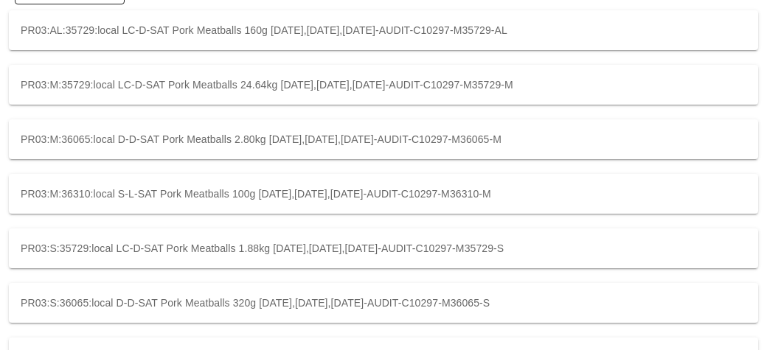
scroll to position [457, 0]
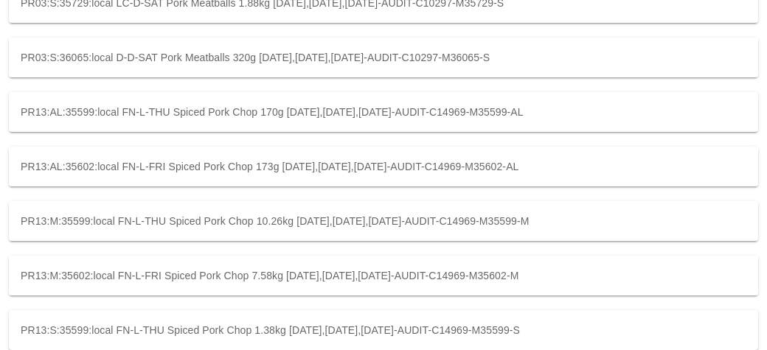
click at [233, 216] on div "PR13:M:35599:local FN-L-THU Spiced Pork Chop 10.26kg [DATE],[DATE],[DATE]-AUDIT…" at bounding box center [383, 221] width 749 height 40
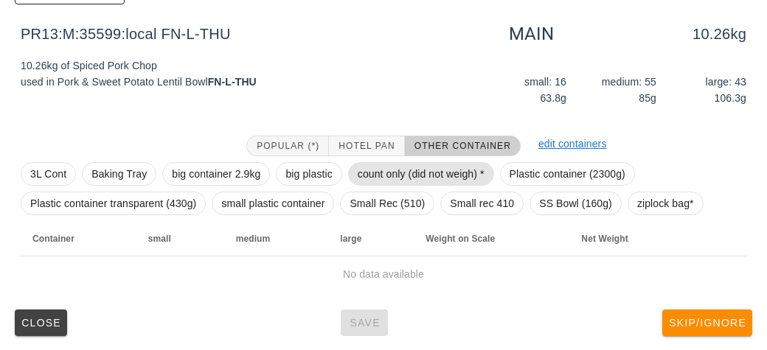
click at [370, 174] on span "count only (did not weigh) *" at bounding box center [421, 174] width 127 height 22
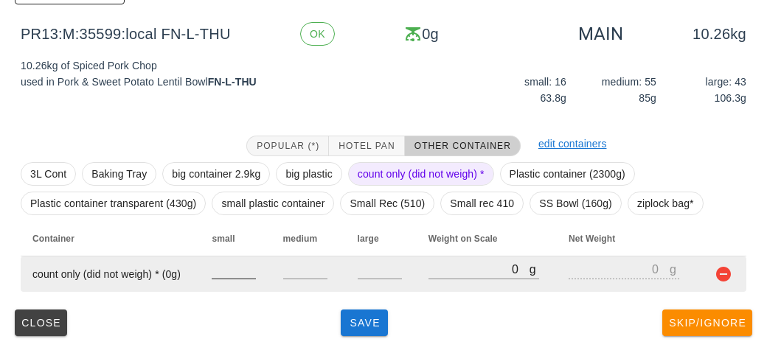
click at [230, 275] on input "number" at bounding box center [234, 269] width 44 height 19
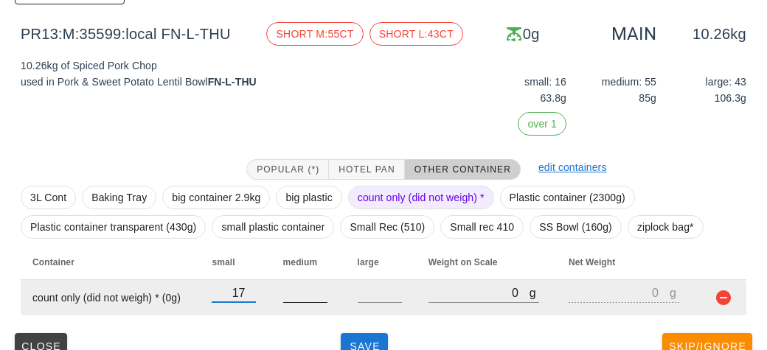
click at [311, 297] on input "number" at bounding box center [305, 292] width 44 height 19
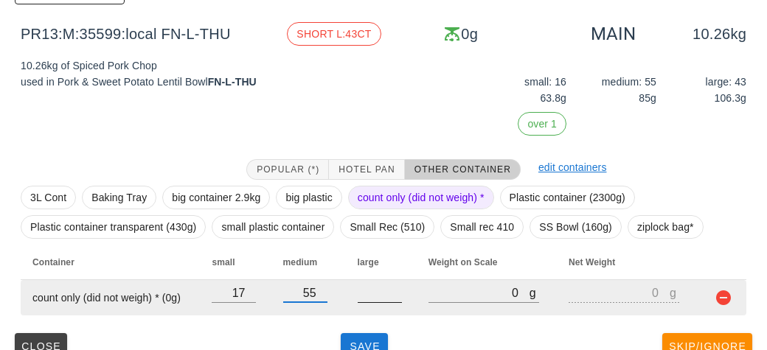
click at [381, 299] on input "number" at bounding box center [380, 292] width 44 height 19
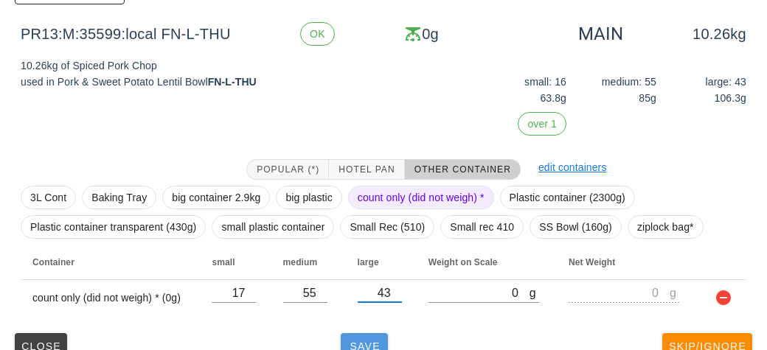
click at [370, 334] on button "Save" at bounding box center [364, 346] width 47 height 27
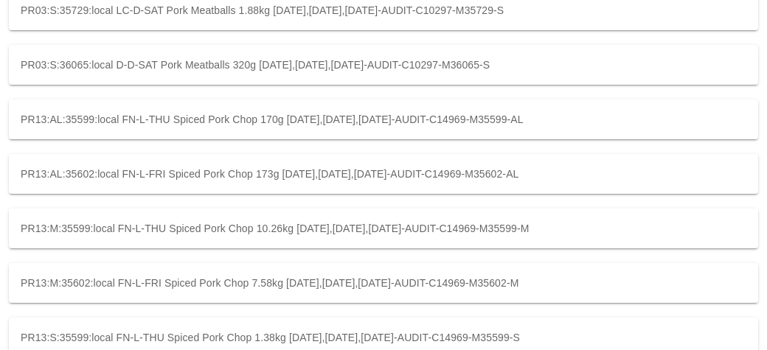
scroll to position [451, 0]
click at [323, 279] on div "PR13:M:35602:local FN-L-FRI Spiced Pork Chop 7.58kg [DATE],[DATE],[DATE]-AUDIT-…" at bounding box center [383, 282] width 749 height 40
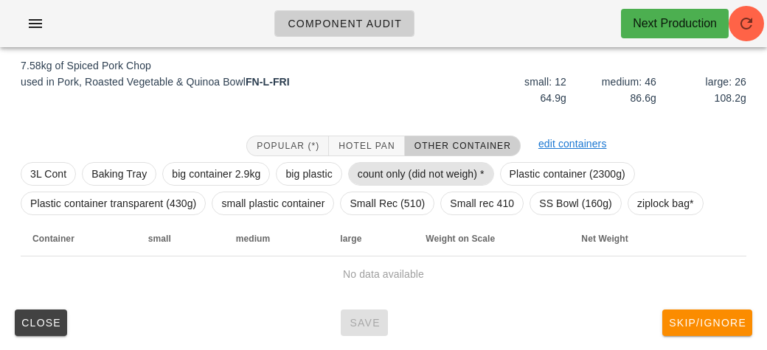
click at [384, 173] on span "count only (did not weigh) *" at bounding box center [421, 174] width 127 height 22
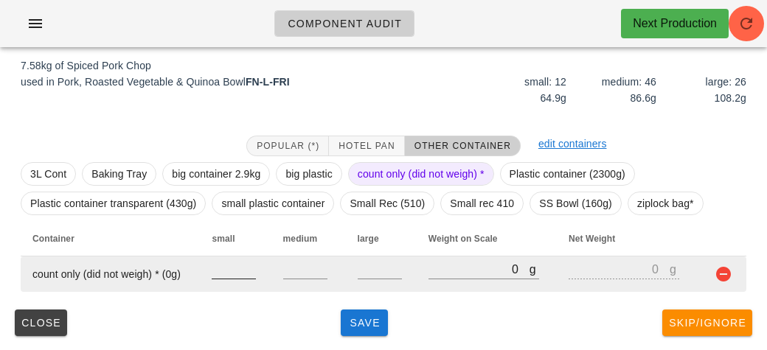
click at [228, 273] on input "number" at bounding box center [234, 269] width 44 height 19
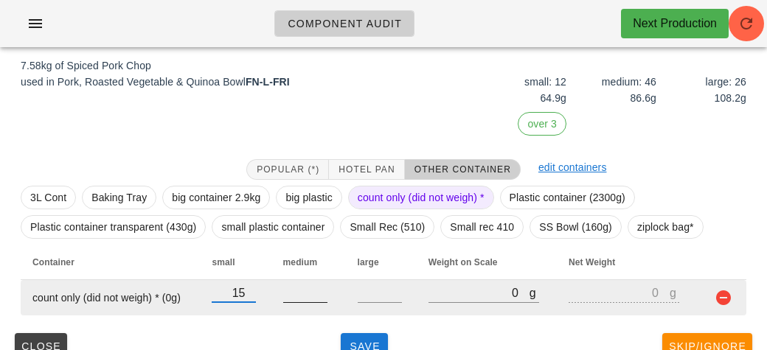
click at [298, 295] on input "number" at bounding box center [305, 292] width 44 height 19
click at [375, 291] on input "number" at bounding box center [380, 292] width 44 height 19
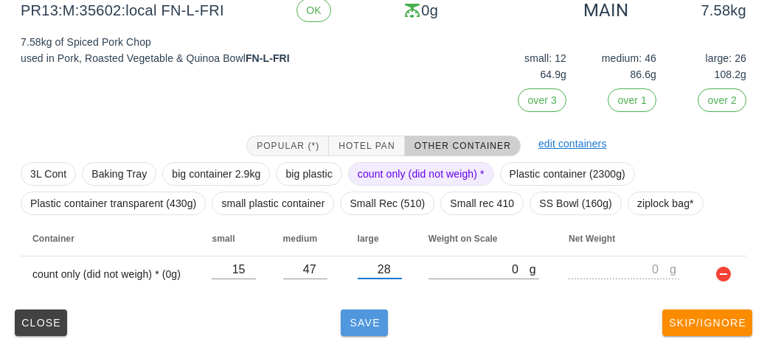
click at [364, 329] on button "Save" at bounding box center [364, 323] width 47 height 27
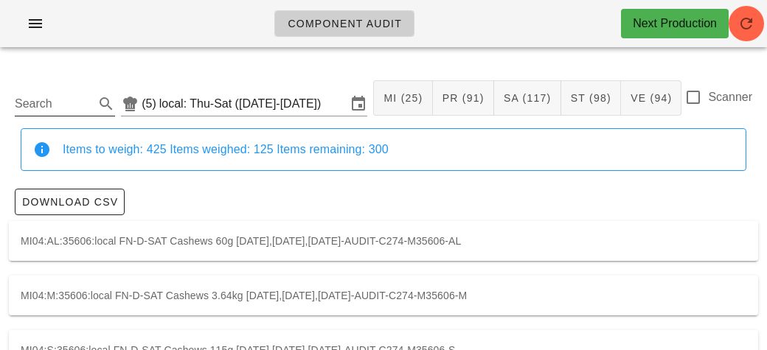
click at [75, 103] on input "Search" at bounding box center [53, 104] width 77 height 24
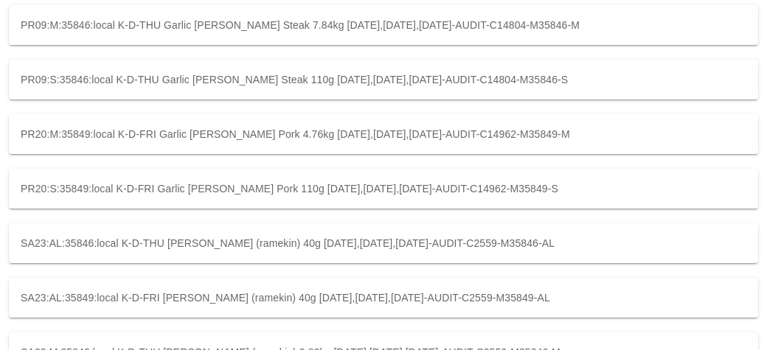
scroll to position [217, 0]
click at [564, 132] on div "PR20:M:35849:local K-D-FRI Garlic [PERSON_NAME] Pork 4.76kg [DATE],[DATE],[DATE…" at bounding box center [383, 134] width 749 height 40
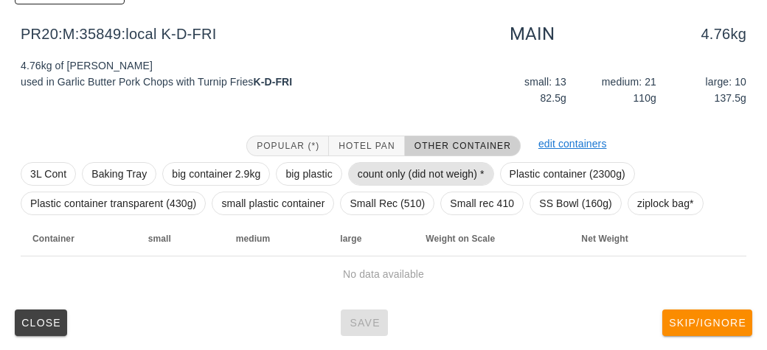
click at [421, 178] on span "count only (did not weigh) *" at bounding box center [421, 174] width 127 height 22
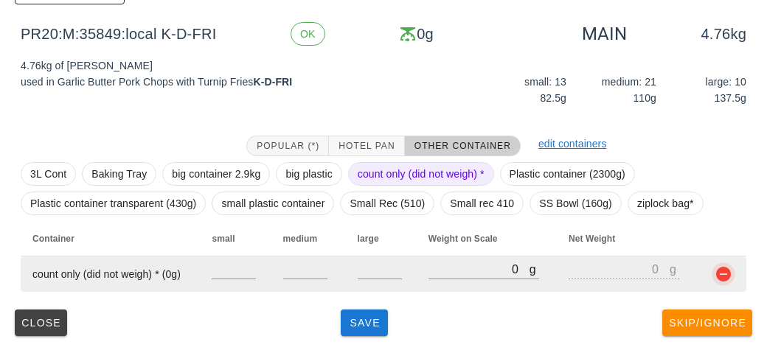
click at [730, 273] on button "button" at bounding box center [724, 275] width 18 height 18
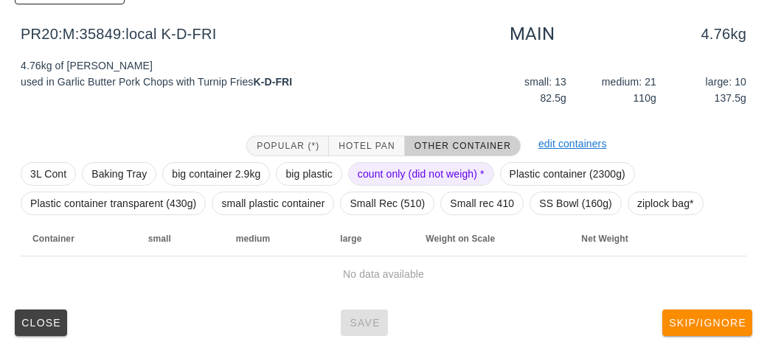
click at [406, 170] on span "count only (did not weigh) *" at bounding box center [421, 174] width 127 height 22
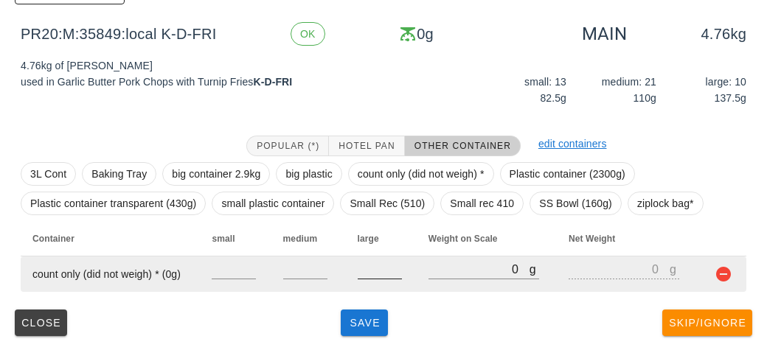
click at [378, 274] on input "number" at bounding box center [380, 269] width 44 height 19
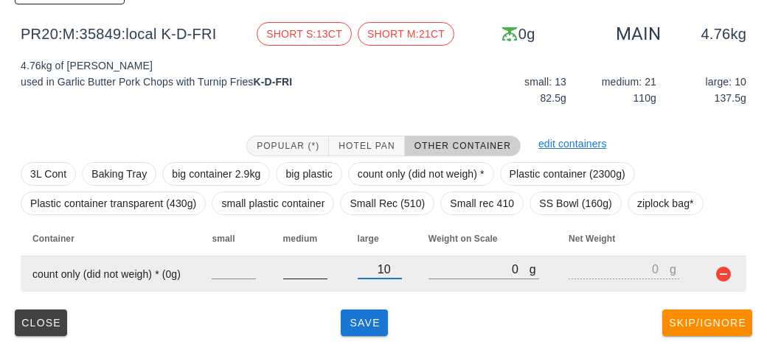
click at [294, 273] on input "number" at bounding box center [305, 269] width 44 height 19
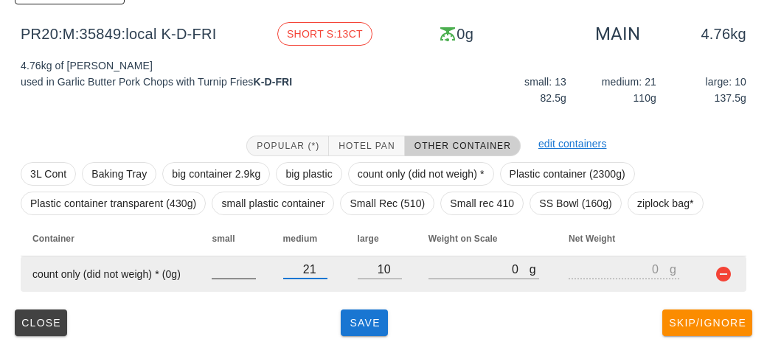
click at [220, 274] on input "number" at bounding box center [234, 269] width 44 height 19
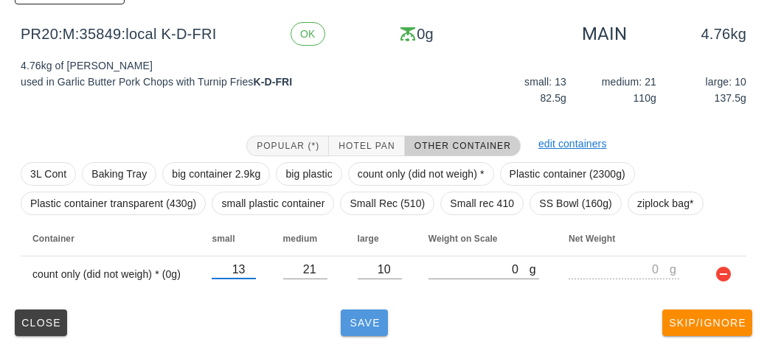
click at [367, 325] on span "Save" at bounding box center [364, 323] width 35 height 12
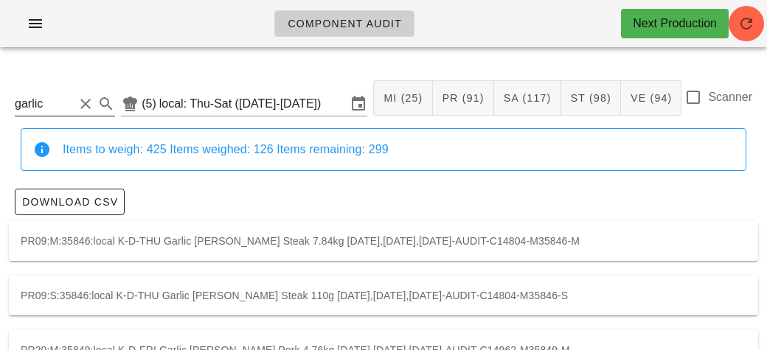
click at [66, 104] on input "garlic" at bounding box center [44, 104] width 59 height 24
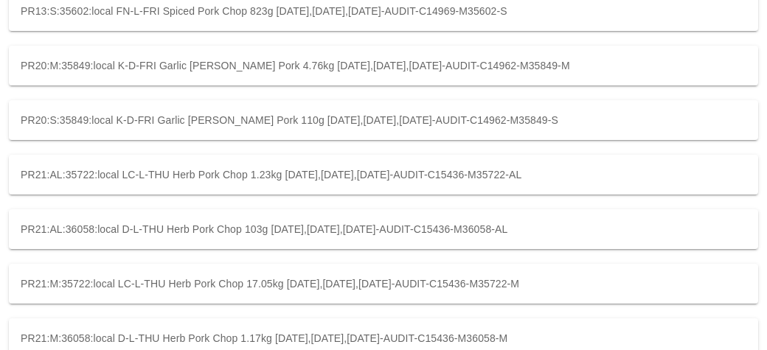
scroll to position [832, 0]
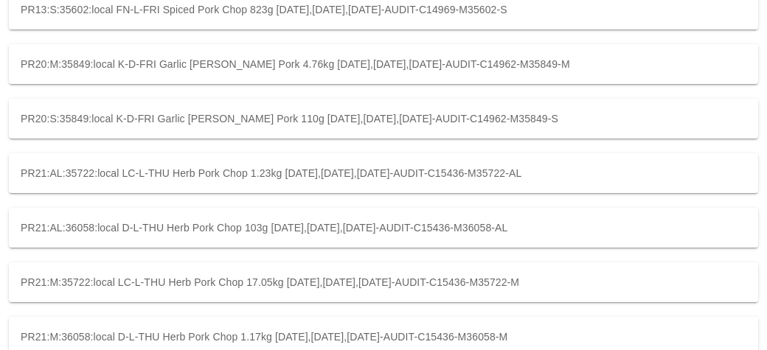
click at [576, 280] on div "PR21:M:35722:local LC-L-THU Herb Pork Chop 17.05kg [DATE],[DATE],[DATE]-AUDIT-C…" at bounding box center [383, 283] width 749 height 40
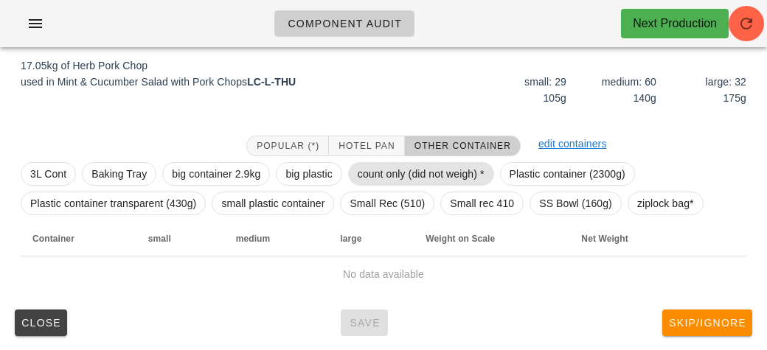
click at [384, 169] on span "count only (did not weigh) *" at bounding box center [421, 174] width 127 height 22
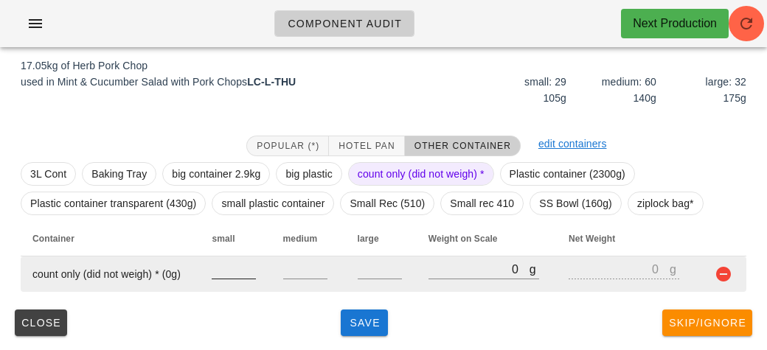
click at [233, 273] on input "number" at bounding box center [234, 269] width 44 height 19
click at [316, 275] on input "number" at bounding box center [305, 269] width 44 height 19
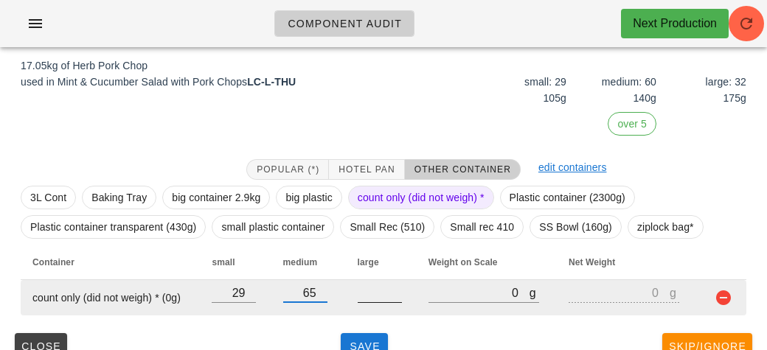
click at [392, 292] on input "1" at bounding box center [380, 292] width 44 height 19
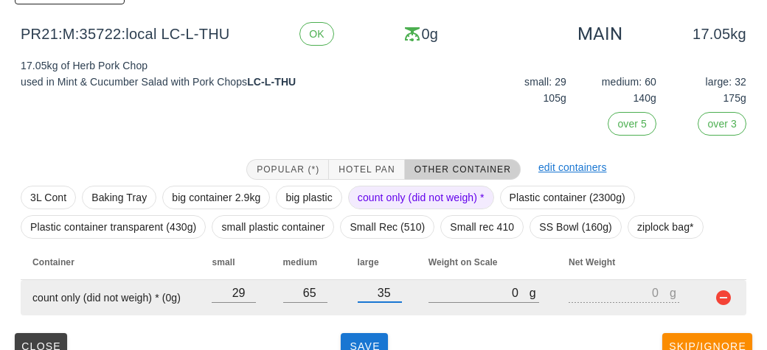
scroll to position [235, 0]
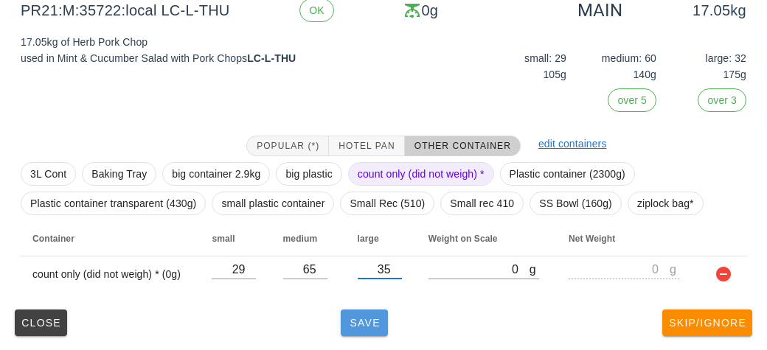
click at [347, 310] on button "Save" at bounding box center [364, 323] width 47 height 27
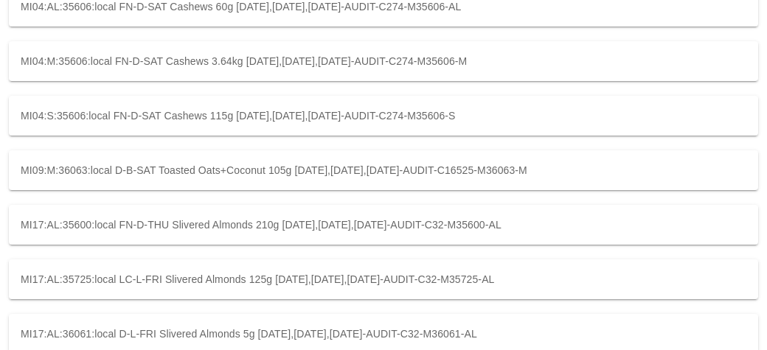
click at [470, 271] on div "MI17:AL:35725:local LC-L-FRI Slivered Almonds 125g [DATE],[DATE],[DATE]-AUDIT-C…" at bounding box center [383, 280] width 749 height 40
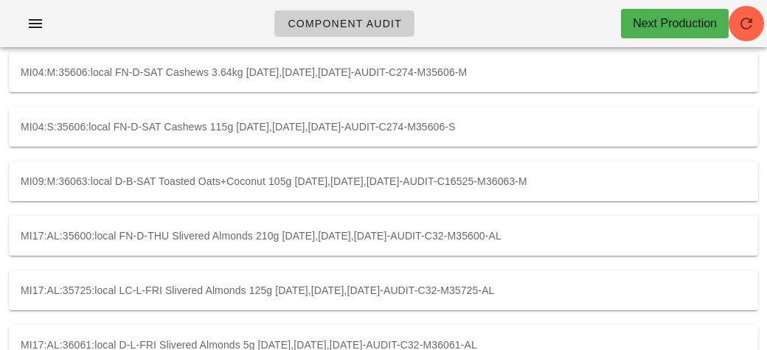
scroll to position [235, 0]
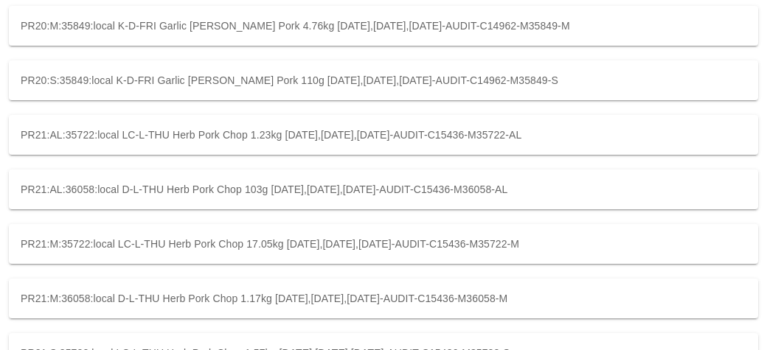
scroll to position [873, 0]
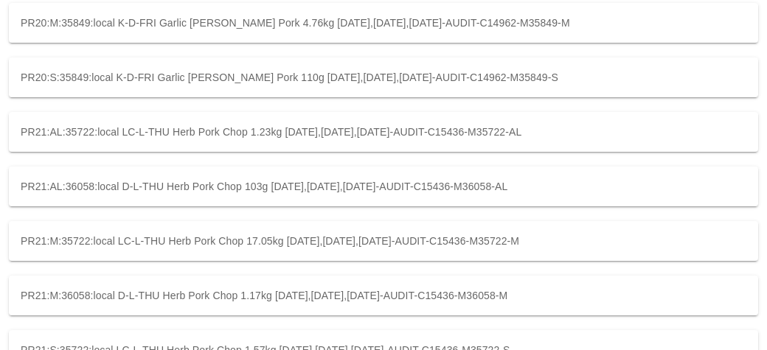
click at [578, 291] on div "PR21:M:36058:local D-L-THU Herb Pork Chop 1.17kg [DATE],[DATE],[DATE]-AUDIT-C15…" at bounding box center [383, 296] width 749 height 40
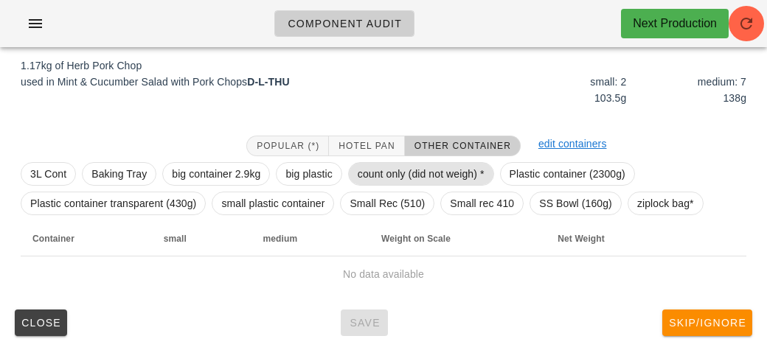
click at [417, 176] on span "count only (did not weigh) *" at bounding box center [421, 174] width 127 height 22
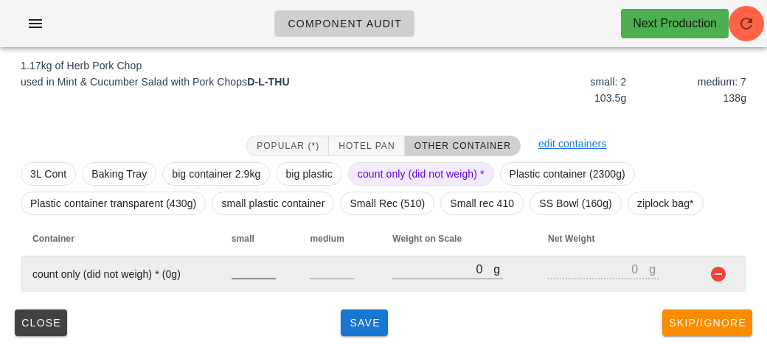
click at [256, 273] on input "number" at bounding box center [254, 269] width 44 height 19
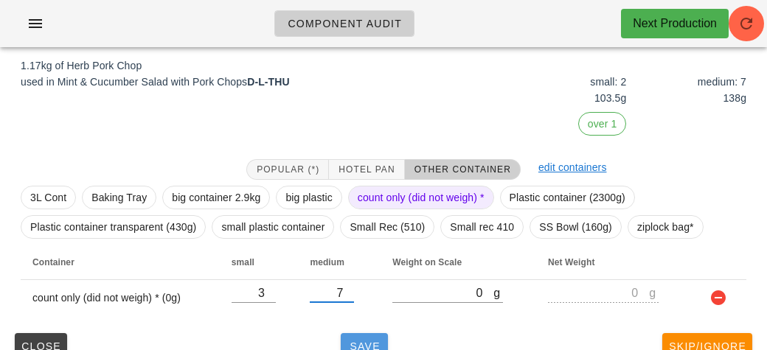
click at [374, 343] on span "Save" at bounding box center [364, 347] width 35 height 12
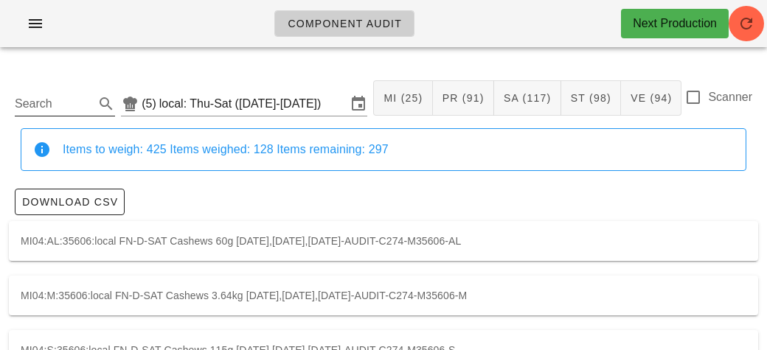
click at [70, 98] on input "Search" at bounding box center [53, 104] width 77 height 24
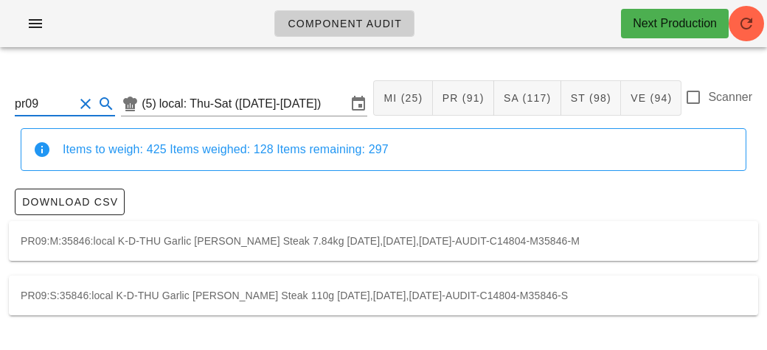
click at [638, 235] on div "PR09:M:35846:local K-D-THU Garlic [PERSON_NAME] Steak 7.84kg [DATE],[DATE],[DAT…" at bounding box center [383, 241] width 749 height 40
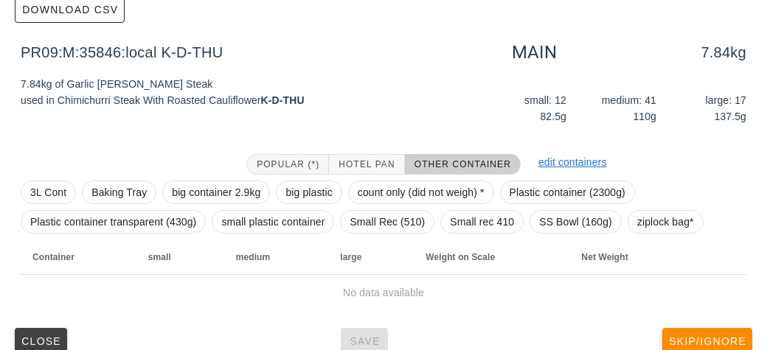
scroll to position [211, 0]
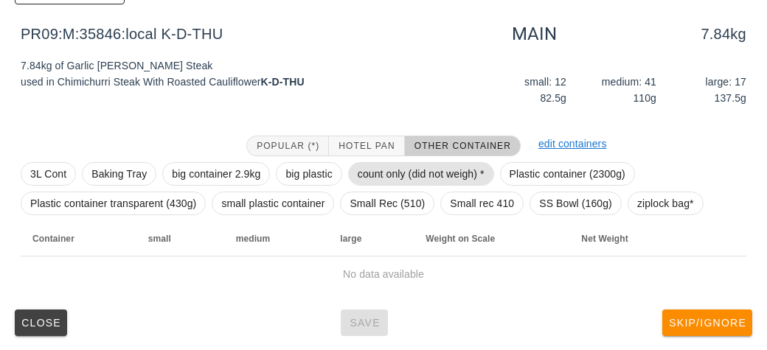
click at [418, 174] on span "count only (did not weigh) *" at bounding box center [421, 174] width 127 height 22
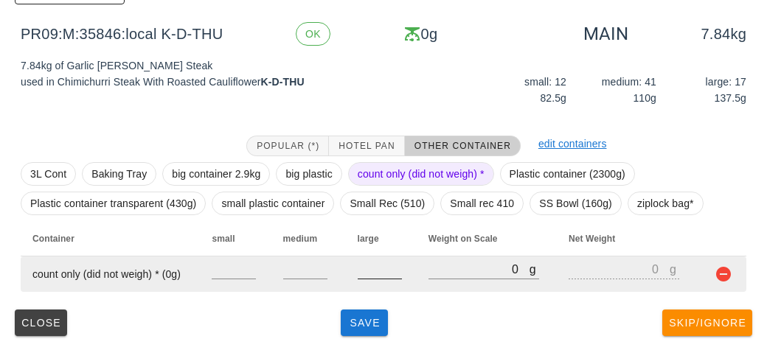
click at [388, 274] on input "number" at bounding box center [380, 269] width 44 height 19
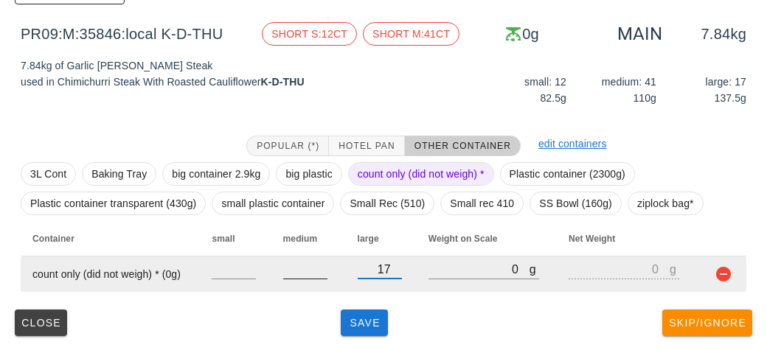
click at [312, 274] on input "number" at bounding box center [305, 269] width 44 height 19
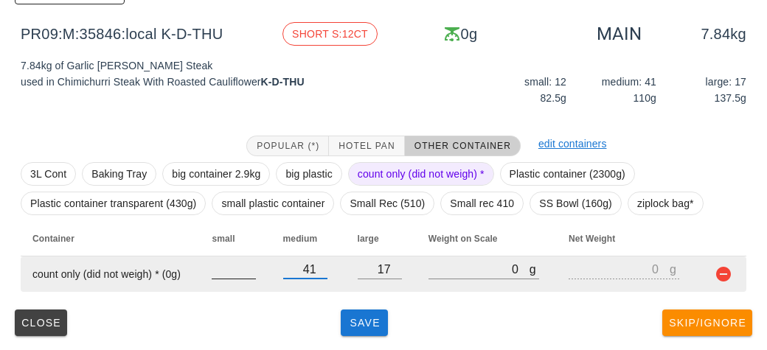
click at [226, 264] on input "number" at bounding box center [234, 269] width 44 height 19
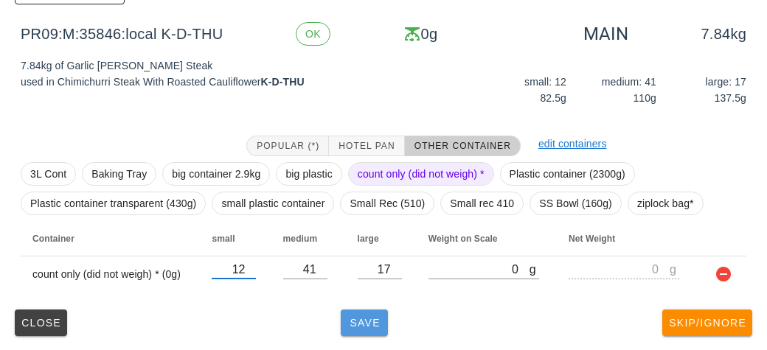
click at [370, 323] on span "Save" at bounding box center [364, 323] width 35 height 12
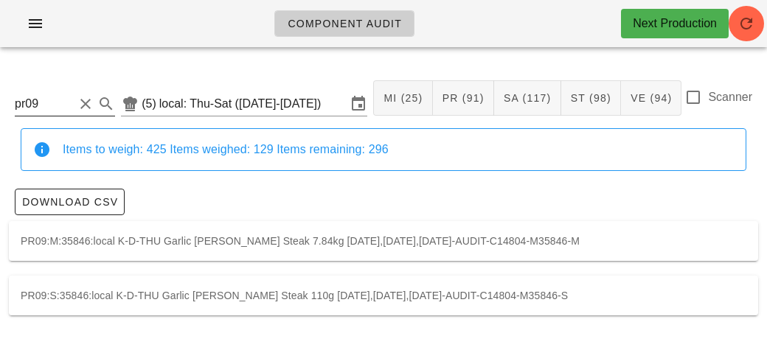
click at [72, 110] on input "pr09" at bounding box center [44, 104] width 59 height 24
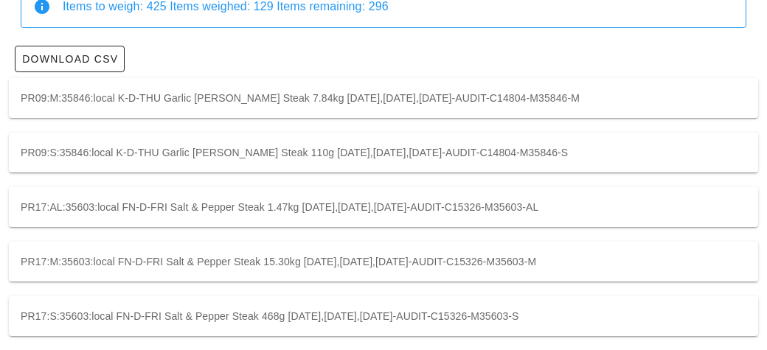
scroll to position [152, 0]
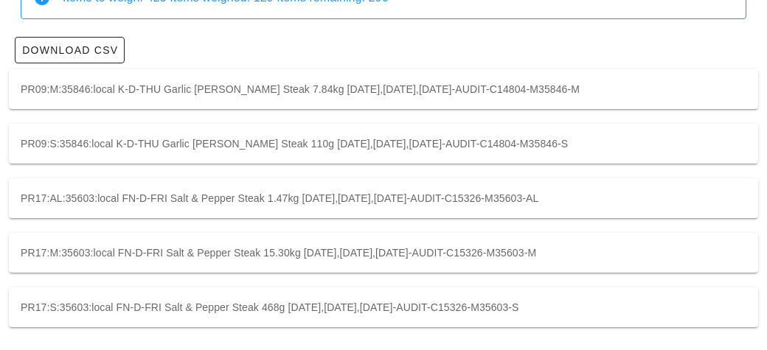
click at [397, 260] on div "PR17:M:35603:local FN-D-FRI Salt & Pepper Steak 15.30kg [DATE],[DATE],[DATE]-AU…" at bounding box center [383, 253] width 749 height 40
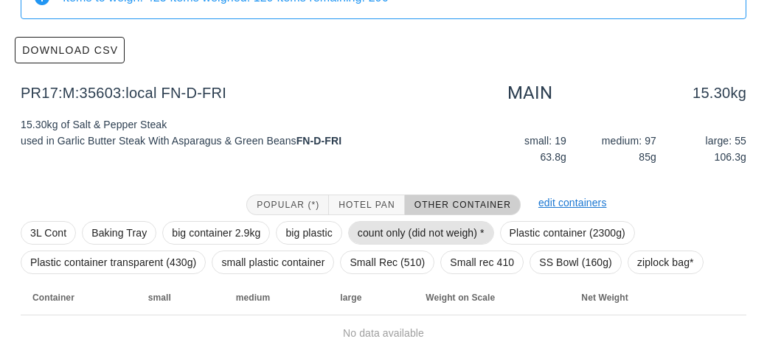
click at [381, 234] on span "count only (did not weigh) *" at bounding box center [421, 233] width 127 height 22
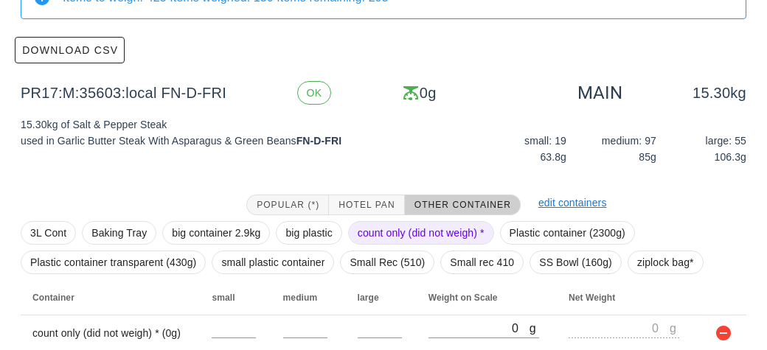
scroll to position [211, 0]
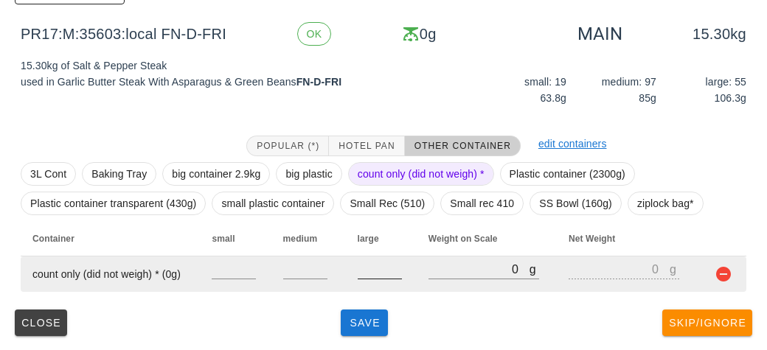
click at [375, 274] on input "number" at bounding box center [380, 269] width 44 height 19
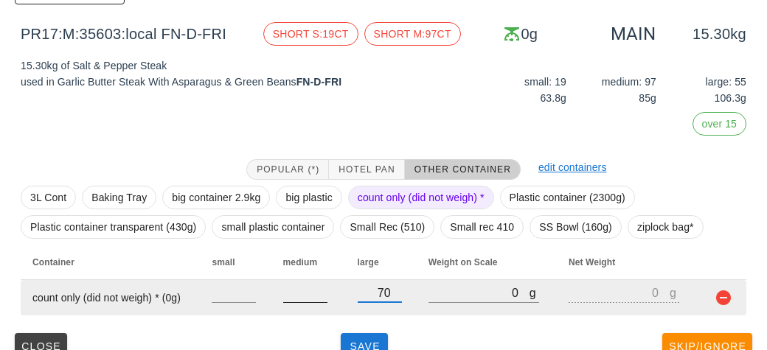
click at [316, 291] on input "number" at bounding box center [305, 292] width 44 height 19
click at [226, 294] on input "number" at bounding box center [234, 292] width 44 height 19
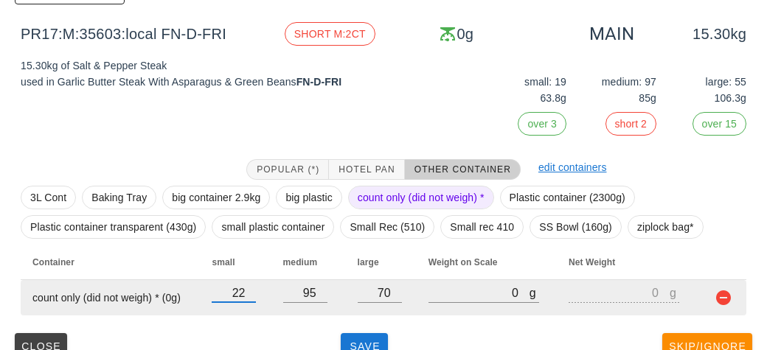
scroll to position [235, 0]
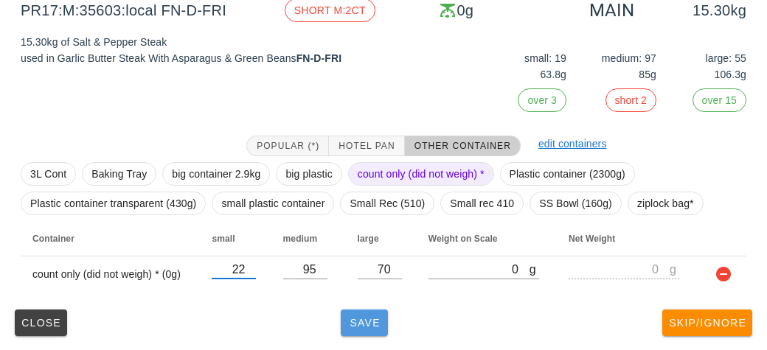
click at [372, 333] on button "Save" at bounding box center [364, 323] width 47 height 27
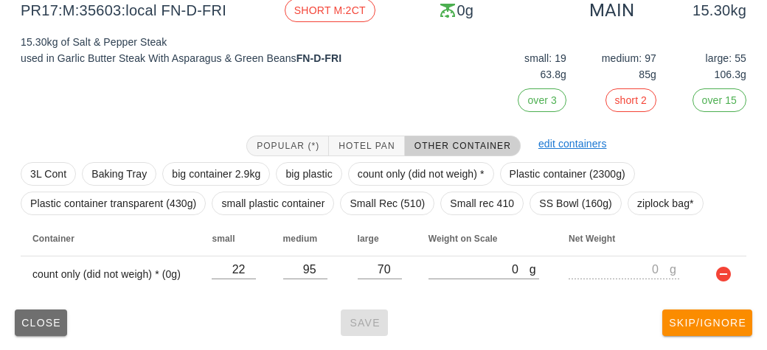
click at [50, 330] on button "Close" at bounding box center [41, 323] width 52 height 27
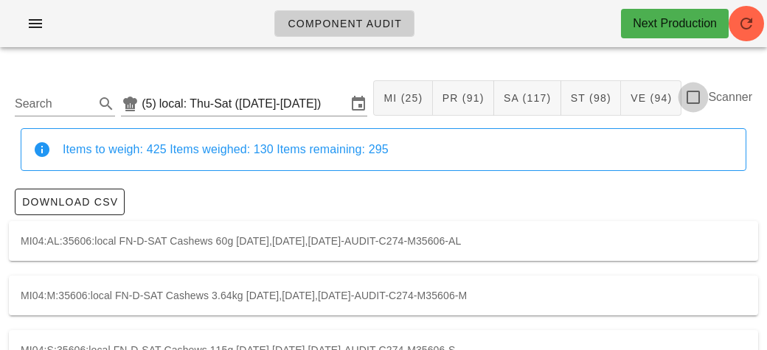
click at [696, 109] on div at bounding box center [693, 97] width 25 height 25
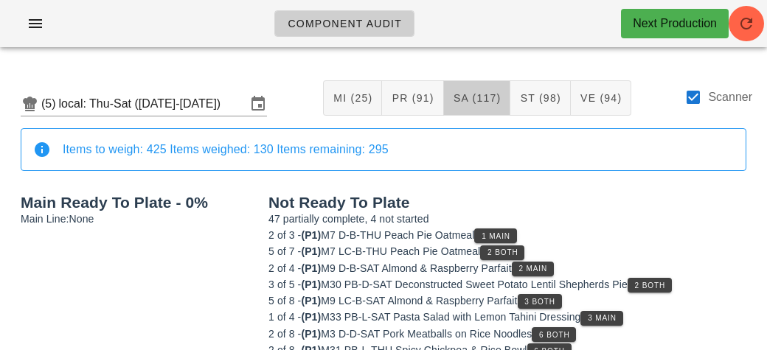
click at [473, 95] on span "SA (117)" at bounding box center [477, 98] width 49 height 12
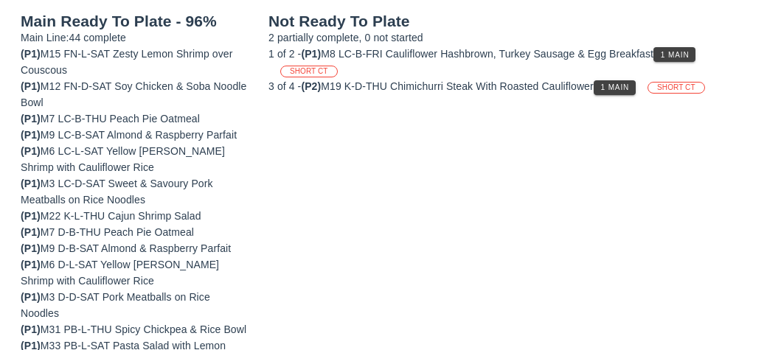
scroll to position [232, 0]
click at [668, 58] on button "1 Main" at bounding box center [675, 53] width 42 height 15
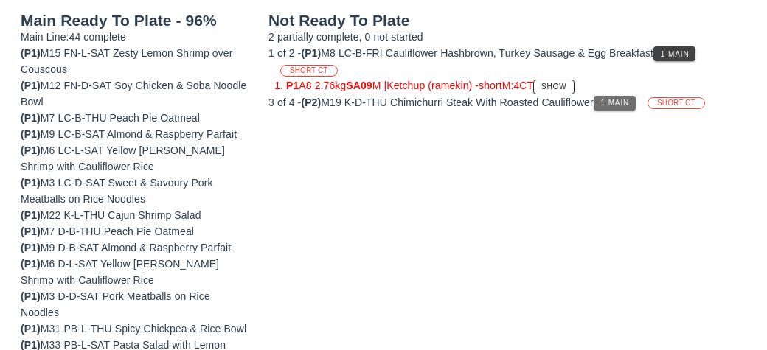
click at [619, 101] on span "1 Main" at bounding box center [615, 103] width 30 height 8
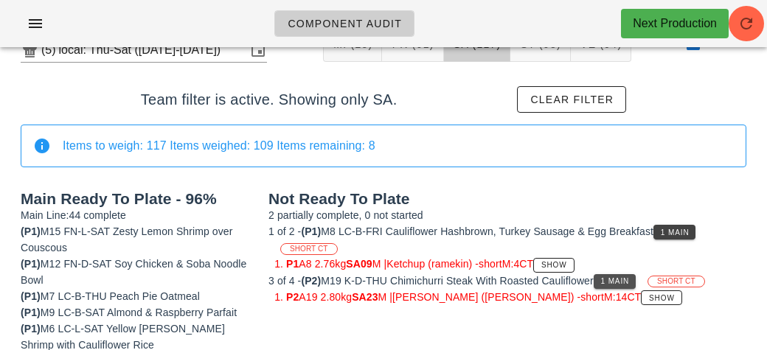
scroll to position [49, 0]
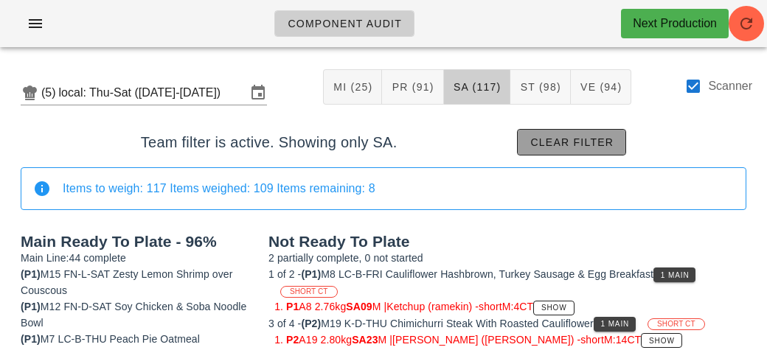
click at [558, 147] on span "Clear filter" at bounding box center [572, 142] width 84 height 12
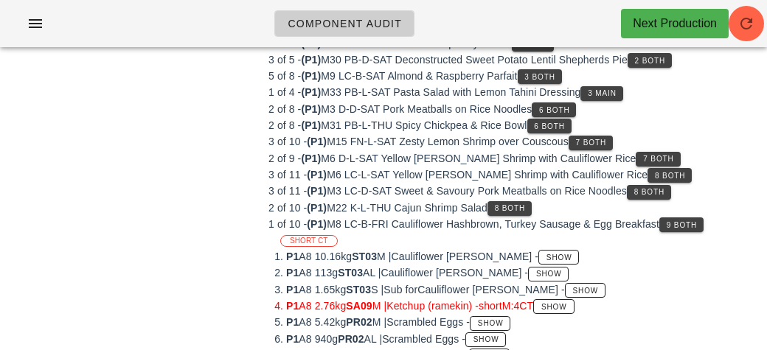
scroll to position [224, 0]
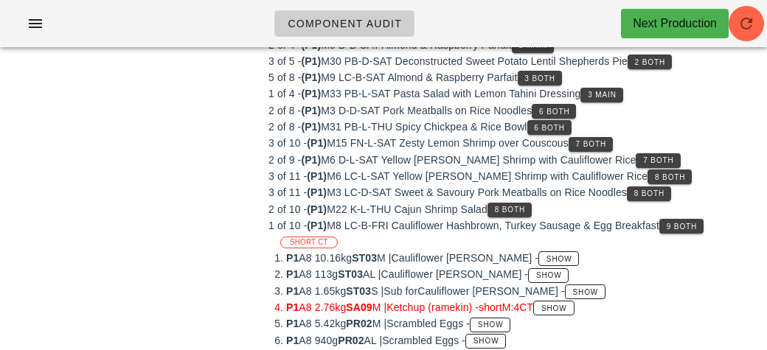
click at [548, 316] on li "P1 A8 5.42kg PR02 M | Scrambled Eggs - Show" at bounding box center [516, 324] width 460 height 16
click at [558, 305] on button "Show" at bounding box center [553, 308] width 41 height 15
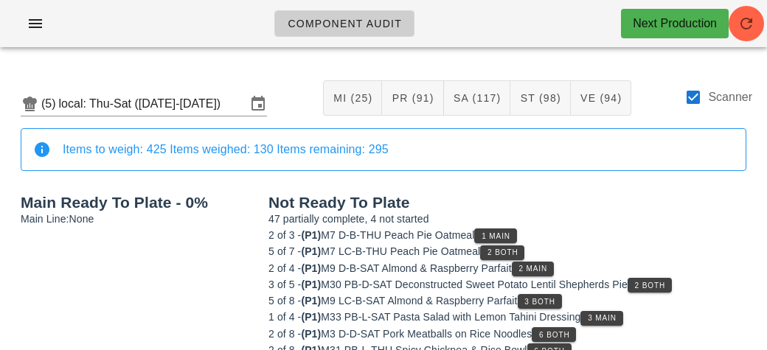
scroll to position [196, 0]
